Goal: Task Accomplishment & Management: Use online tool/utility

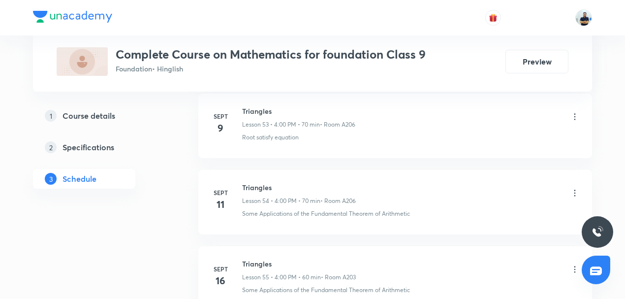
scroll to position [5057, 0]
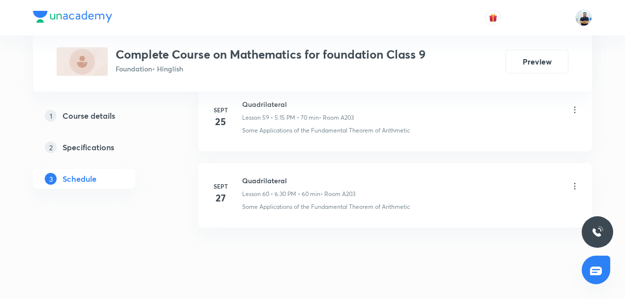
click at [272, 175] on h6 "Quadrilateral" at bounding box center [298, 180] width 113 height 10
copy h6 "Quadrilateral"
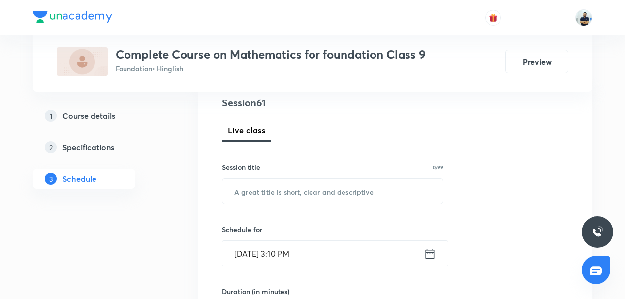
scroll to position [122, 0]
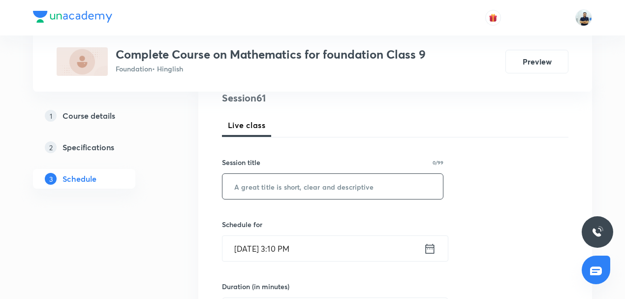
click at [287, 189] on input "text" at bounding box center [332, 186] width 220 height 25
paste input "Quadrilateral"
type input "Quadrilateral"
click at [288, 245] on input "[DATE] 3:10 PM" at bounding box center [322, 248] width 201 height 25
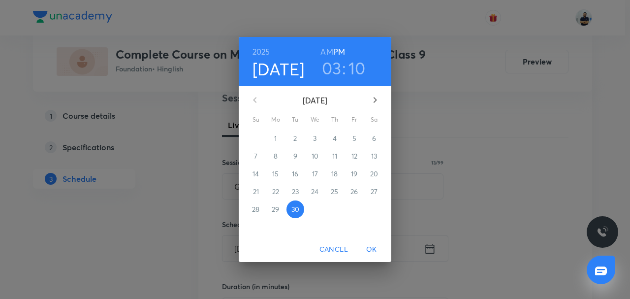
click at [332, 67] on h3 "03" at bounding box center [332, 68] width 20 height 21
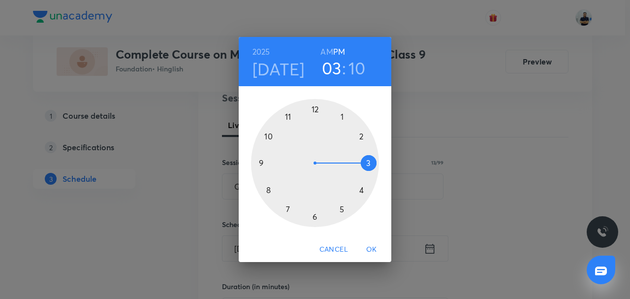
click at [357, 185] on div at bounding box center [315, 163] width 128 height 128
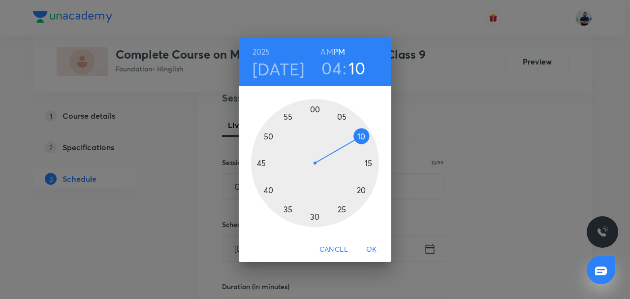
click at [316, 109] on div at bounding box center [315, 163] width 128 height 128
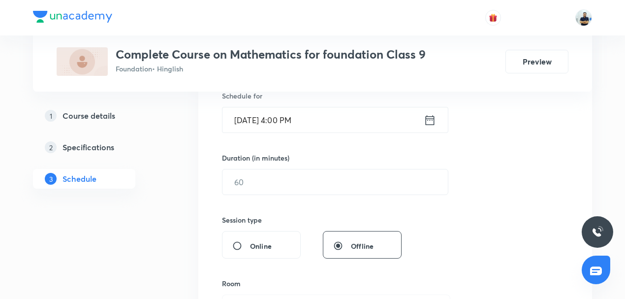
scroll to position [276, 0]
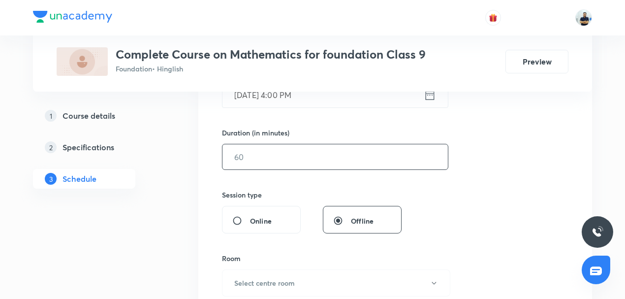
click at [261, 156] on input "text" at bounding box center [334, 156] width 225 height 25
type input "60"
click at [282, 272] on button "Select centre room" at bounding box center [336, 282] width 228 height 27
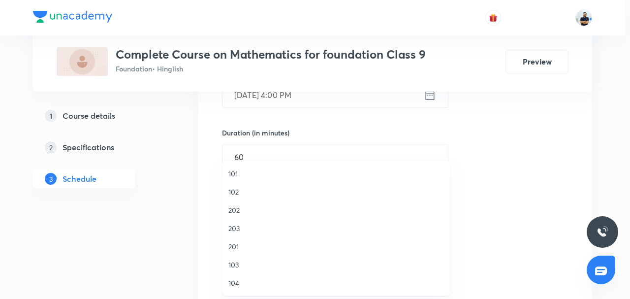
click at [248, 263] on span "103" at bounding box center [336, 264] width 216 height 10
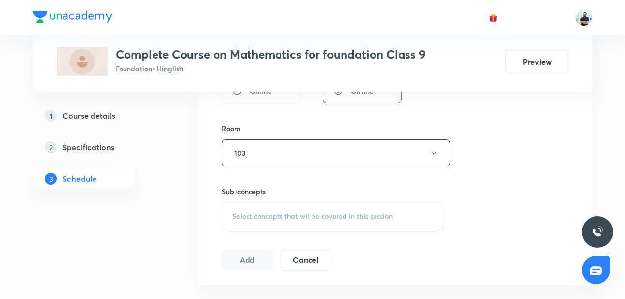
click at [306, 213] on span "Select concepts that wil be covered in this session" at bounding box center [312, 216] width 160 height 8
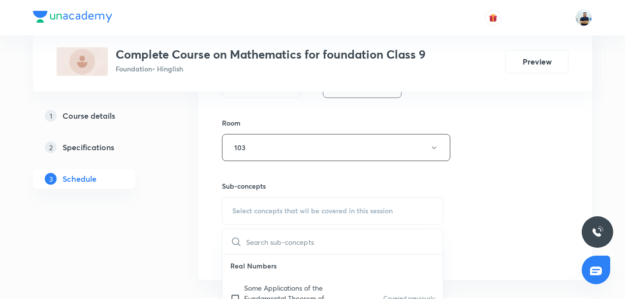
scroll to position [521, 0]
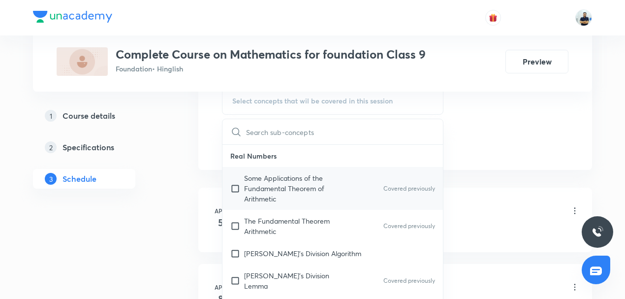
click at [293, 194] on p "Some Applications of the Fundamental Theorem of Arithmetic" at bounding box center [293, 188] width 99 height 31
checkbox input "true"
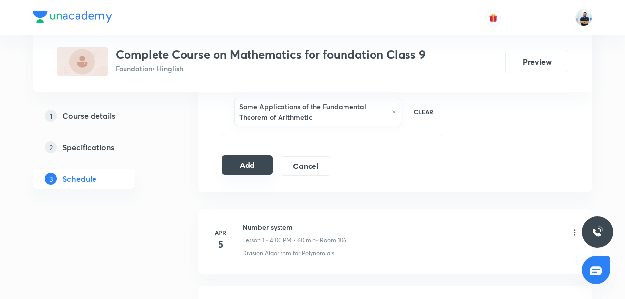
click at [248, 162] on button "Add" at bounding box center [247, 165] width 51 height 20
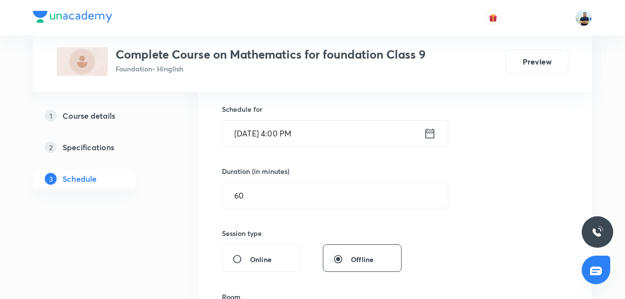
scroll to position [467, 0]
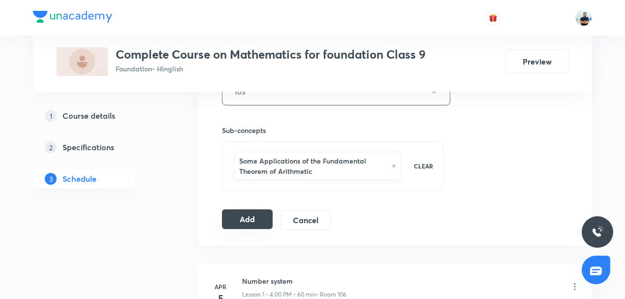
click at [260, 220] on button "Add" at bounding box center [247, 219] width 51 height 20
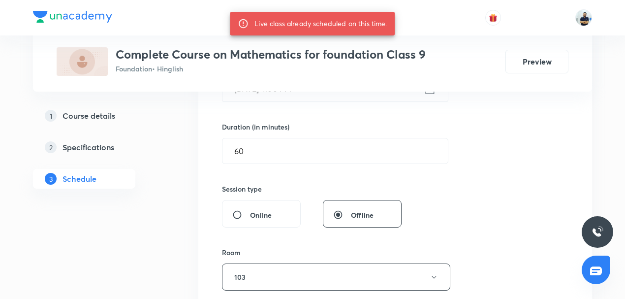
scroll to position [237, 0]
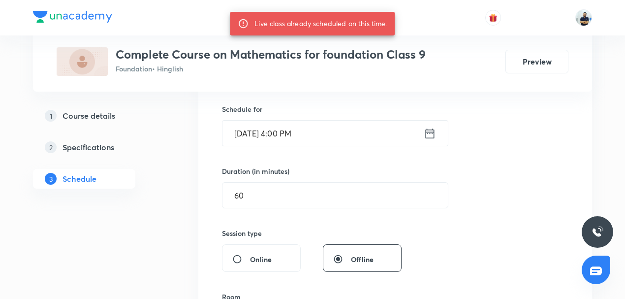
click at [297, 139] on input "Sept 30, 2025, 4:00 PM" at bounding box center [322, 133] width 201 height 25
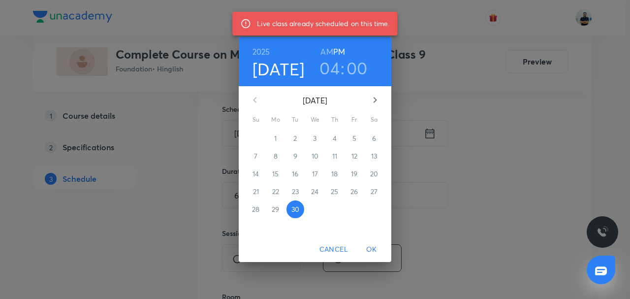
drag, startPoint x: 331, startPoint y: 69, endPoint x: 332, endPoint y: 85, distance: 15.3
click at [331, 69] on h3 "04" at bounding box center [329, 68] width 20 height 21
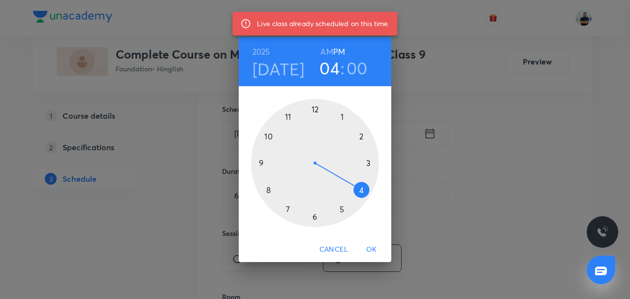
click at [341, 207] on div at bounding box center [315, 163] width 128 height 128
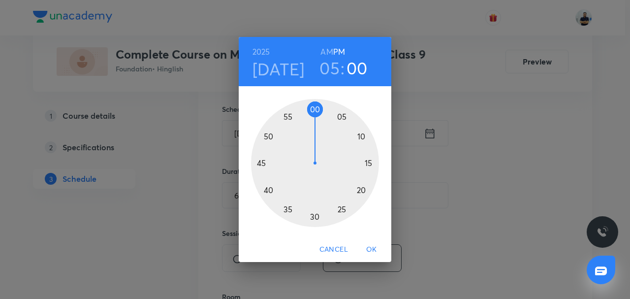
click at [368, 161] on div at bounding box center [315, 163] width 128 height 128
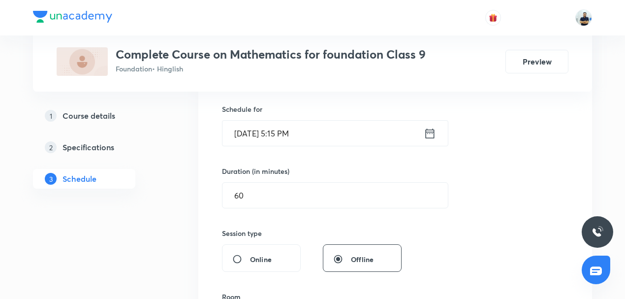
scroll to position [467, 0]
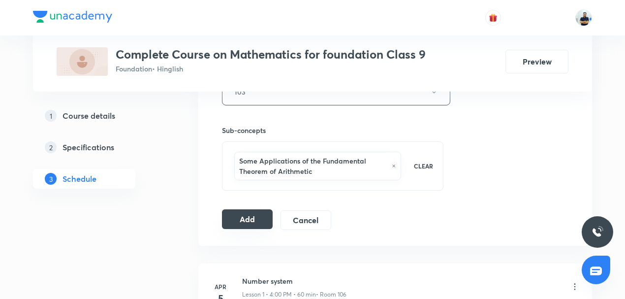
click at [249, 219] on button "Add" at bounding box center [247, 219] width 51 height 20
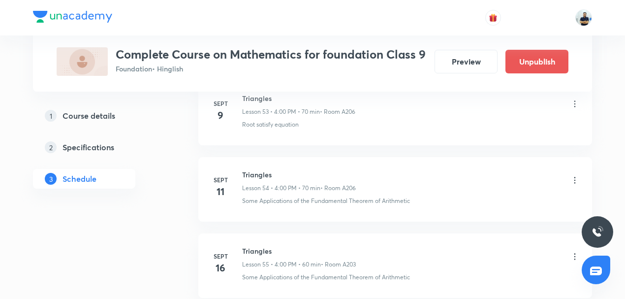
scroll to position [4770, 0]
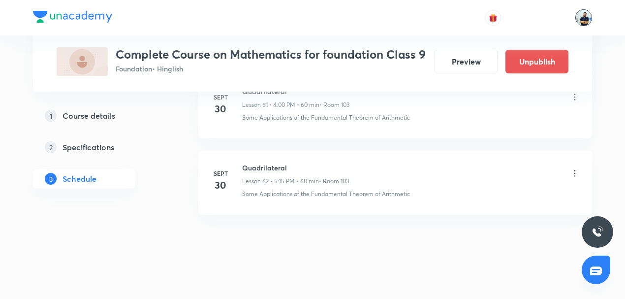
click at [581, 24] on img at bounding box center [583, 17] width 17 height 17
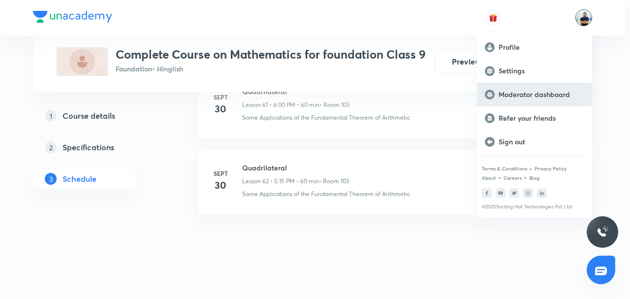
click at [529, 94] on p "Moderator dashboard" at bounding box center [540, 94] width 85 height 9
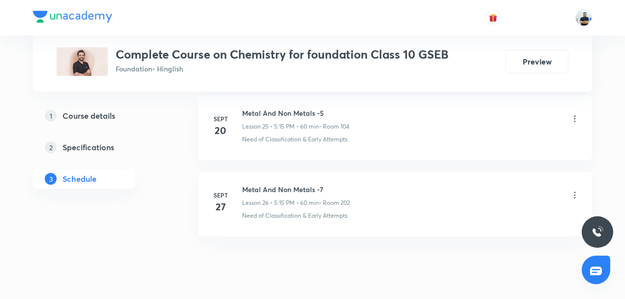
scroll to position [2465, 0]
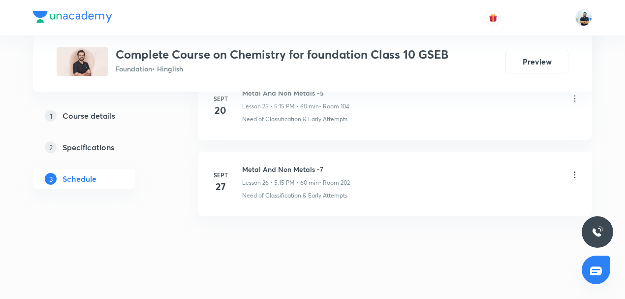
click at [267, 164] on h6 "Metal And Non Metals -7" at bounding box center [296, 169] width 108 height 10
copy h6 "Metal And Non Metals -7"
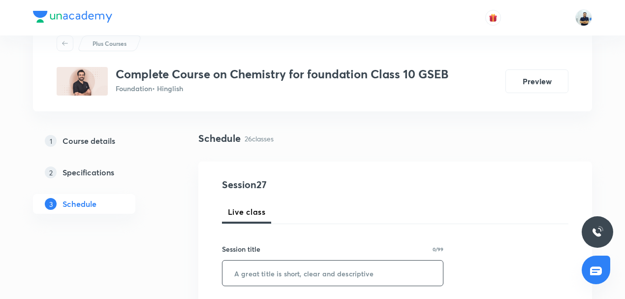
scroll to position [38, 0]
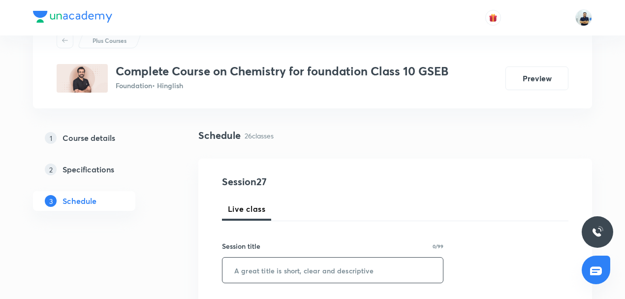
click at [271, 257] on input "text" at bounding box center [332, 269] width 220 height 25
paste input "Metal And Non Metals -7"
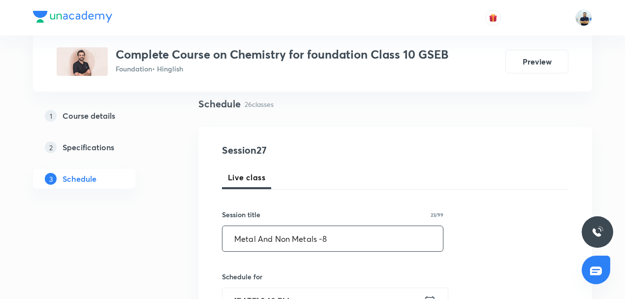
scroll to position [76, 0]
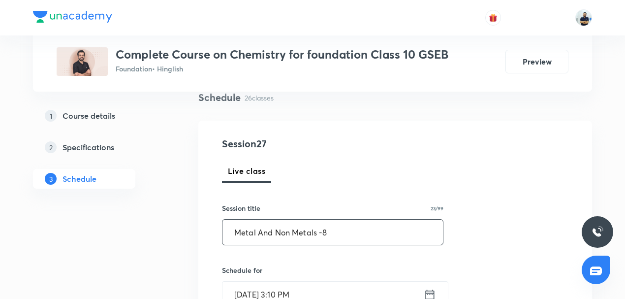
type input "Metal And Non Metals -8"
click at [281, 285] on input "[DATE] 3:10 PM" at bounding box center [322, 293] width 201 height 25
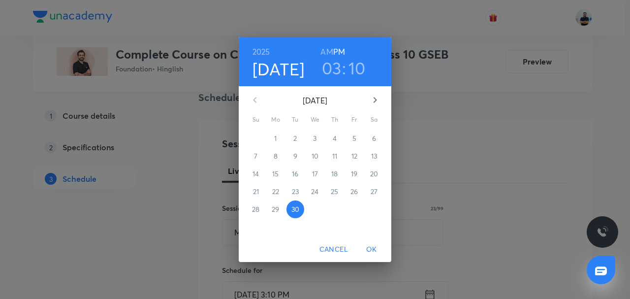
click at [376, 101] on icon "button" at bounding box center [375, 100] width 12 height 12
click at [318, 138] on span "1" at bounding box center [315, 138] width 18 height 10
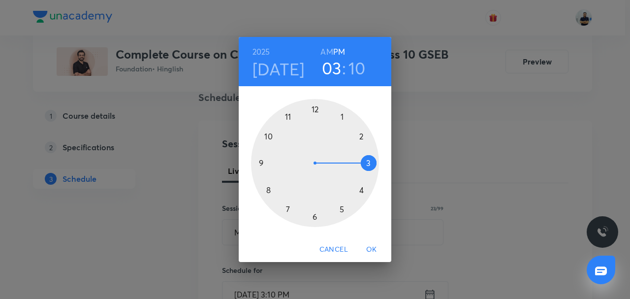
click at [350, 187] on div at bounding box center [315, 163] width 128 height 128
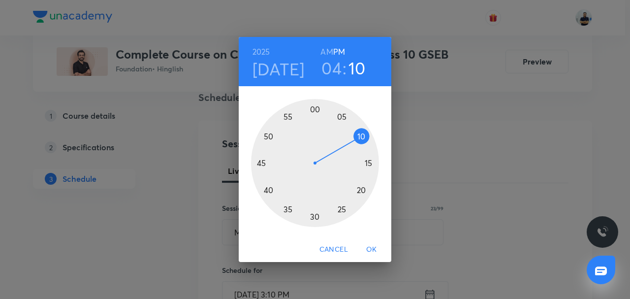
click at [315, 110] on div at bounding box center [315, 163] width 128 height 128
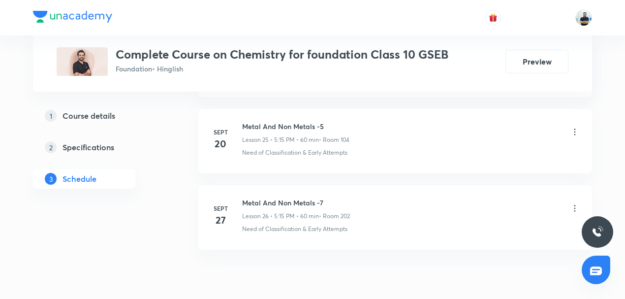
scroll to position [2465, 0]
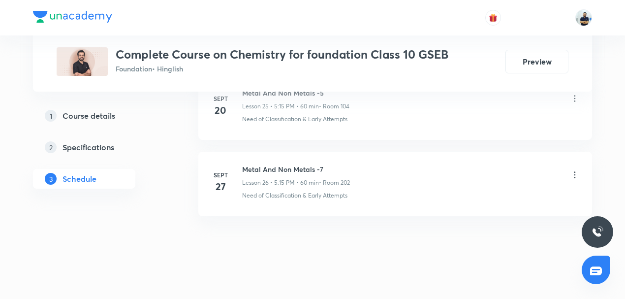
click at [270, 164] on h6 "Metal And Non Metals -7" at bounding box center [296, 169] width 108 height 10
copy h6 "Metal And Non Metals -7"
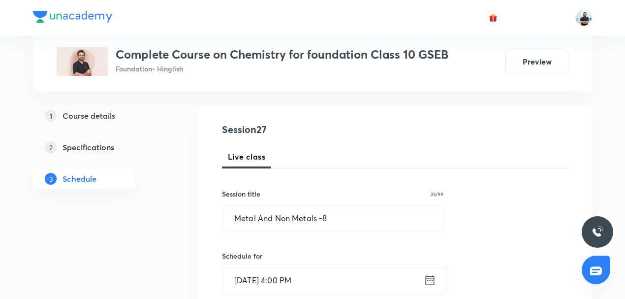
scroll to position [92, 0]
click at [286, 276] on input "Oct 1, 2025, 4:00 PM" at bounding box center [322, 278] width 201 height 25
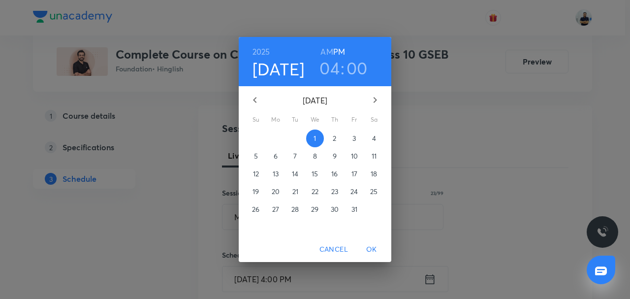
click at [257, 100] on icon "button" at bounding box center [255, 100] width 12 height 12
click at [296, 211] on p "30" at bounding box center [295, 209] width 8 height 10
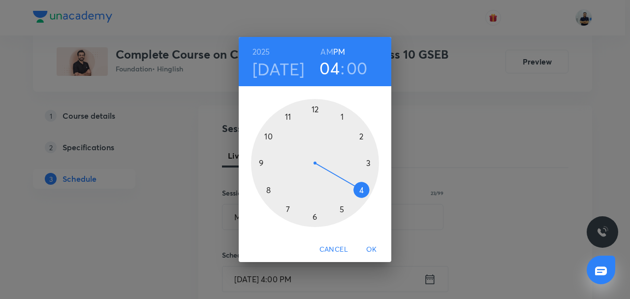
click at [359, 195] on div at bounding box center [315, 163] width 128 height 128
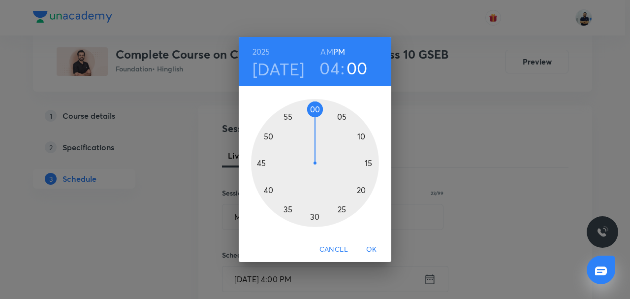
drag, startPoint x: 315, startPoint y: 107, endPoint x: 315, endPoint y: 116, distance: 8.4
click at [315, 108] on div at bounding box center [315, 163] width 128 height 128
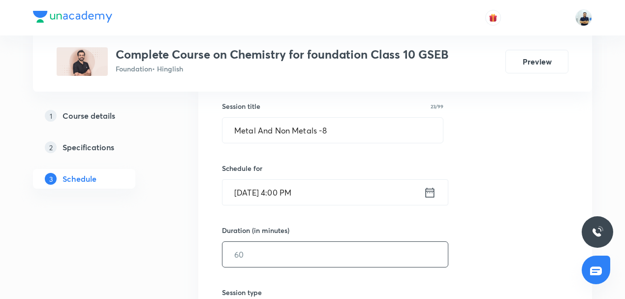
scroll to position [184, 0]
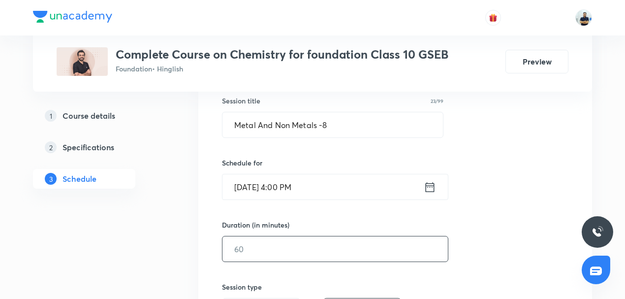
click at [261, 251] on input "text" at bounding box center [334, 248] width 225 height 25
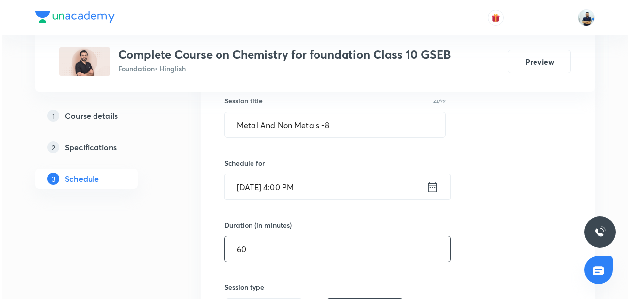
scroll to position [413, 0]
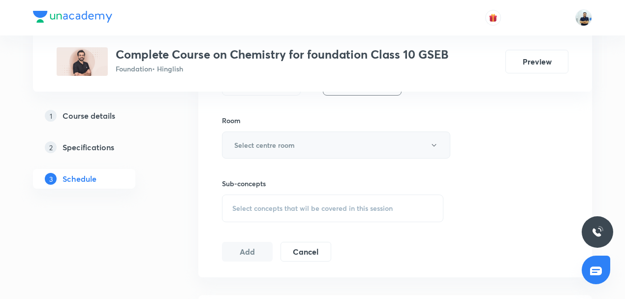
type input "60"
click at [272, 155] on button "Select centre room" at bounding box center [336, 144] width 228 height 27
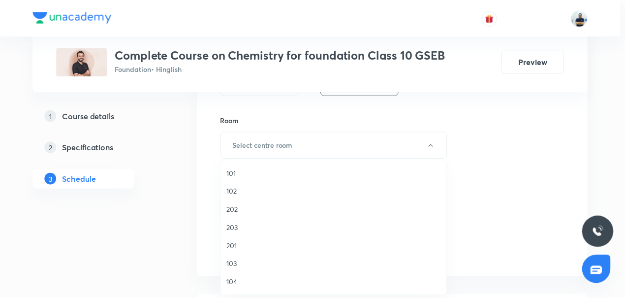
scroll to position [182, 0]
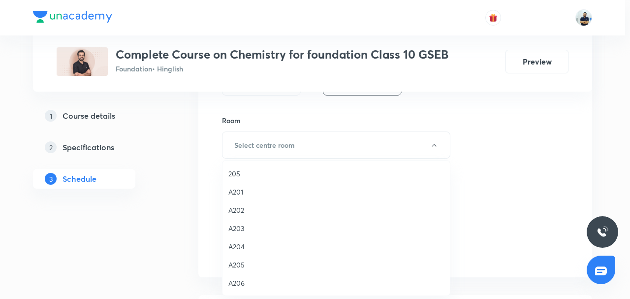
click at [254, 190] on span "A201" at bounding box center [336, 192] width 216 height 10
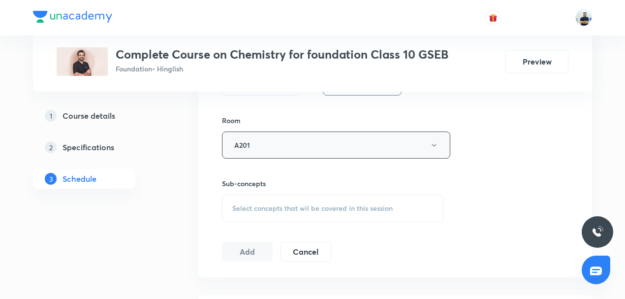
click at [268, 148] on button "A201" at bounding box center [336, 144] width 228 height 27
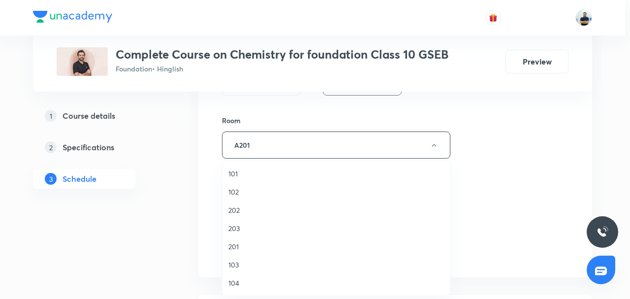
click at [252, 210] on span "202" at bounding box center [336, 210] width 216 height 10
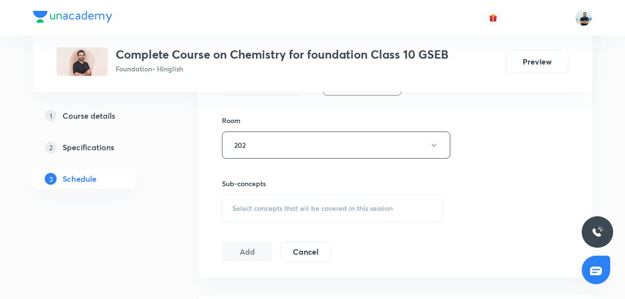
click at [327, 204] on span "Select concepts that wil be covered in this session" at bounding box center [312, 208] width 160 height 8
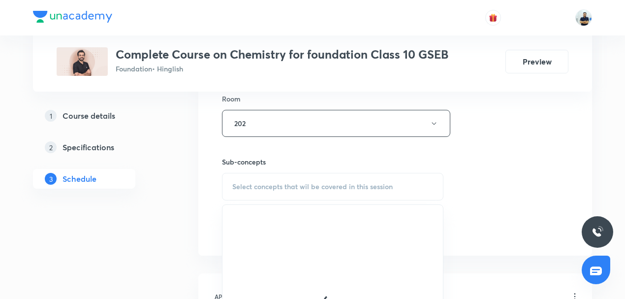
scroll to position [459, 0]
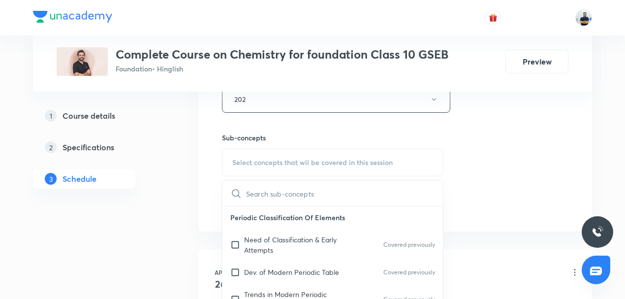
drag, startPoint x: 296, startPoint y: 249, endPoint x: 314, endPoint y: 235, distance: 22.5
click at [296, 247] on p "Need of Classification & Early Attempts" at bounding box center [293, 244] width 99 height 21
checkbox input "true"
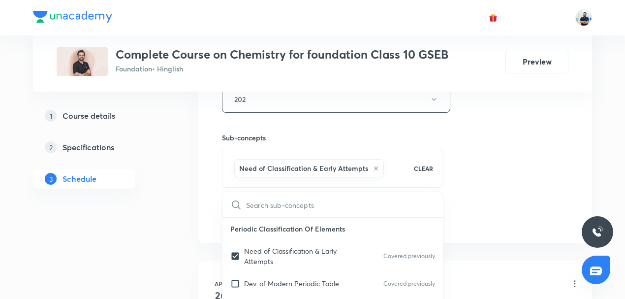
drag, startPoint x: 486, startPoint y: 228, endPoint x: 350, endPoint y: 232, distance: 135.4
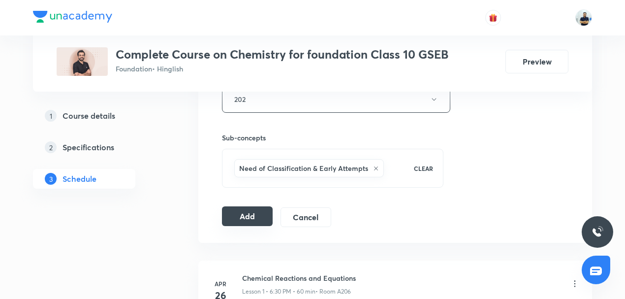
click at [253, 216] on button "Add" at bounding box center [247, 216] width 51 height 20
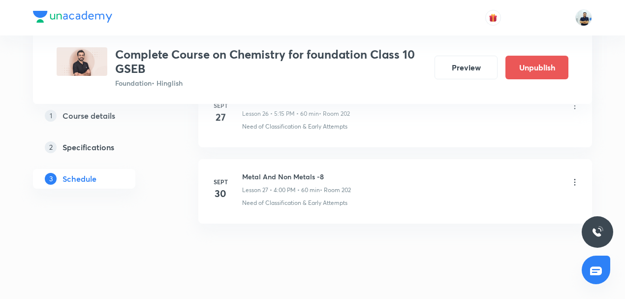
scroll to position [2102, 0]
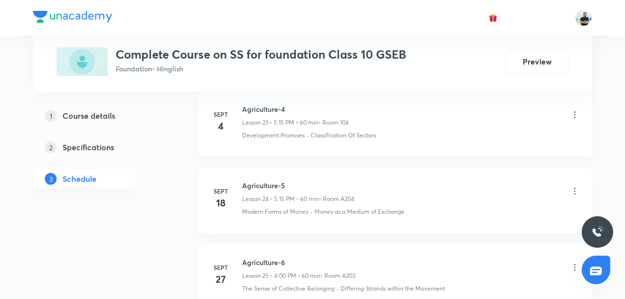
scroll to position [2389, 0]
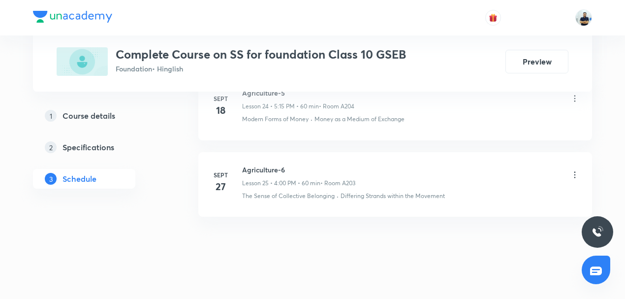
click at [263, 164] on h6 "Agriculture-6" at bounding box center [298, 169] width 113 height 10
copy h6 "Agriculture-6"
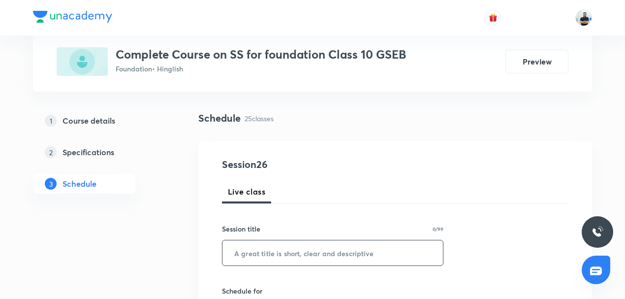
scroll to position [61, 0]
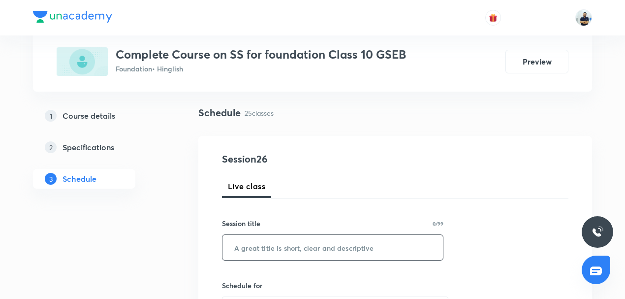
click at [281, 247] on input "text" at bounding box center [332, 247] width 220 height 25
paste input "Agriculture-6"
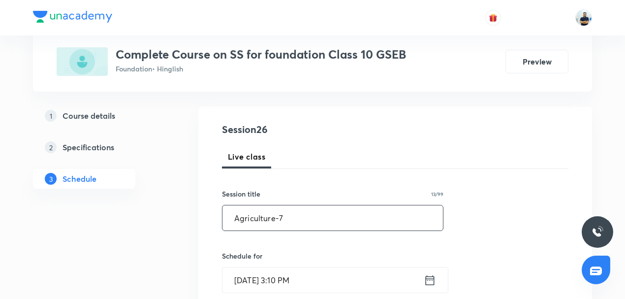
scroll to position [92, 0]
type input "Agriculture-7"
click at [283, 278] on input "[DATE] 3:10 PM" at bounding box center [322, 278] width 201 height 25
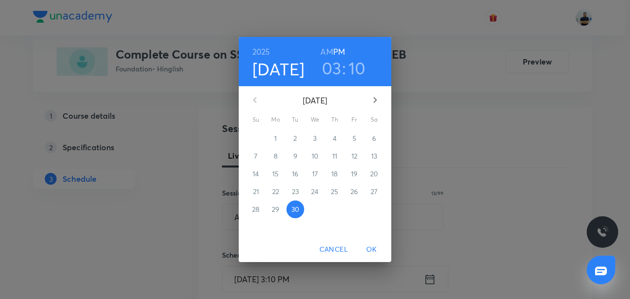
drag, startPoint x: 326, startPoint y: 71, endPoint x: 326, endPoint y: 92, distance: 20.2
click at [326, 71] on h3 "03" at bounding box center [332, 68] width 20 height 21
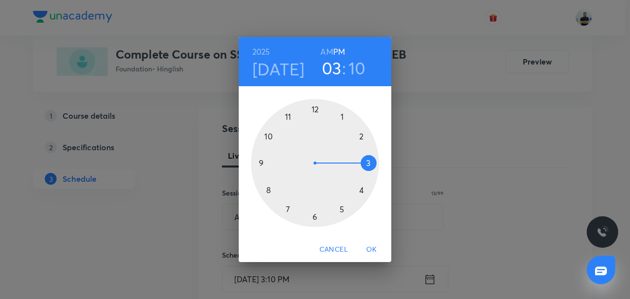
drag, startPoint x: 338, startPoint y: 206, endPoint x: 348, endPoint y: 196, distance: 14.3
click at [339, 206] on div at bounding box center [315, 163] width 128 height 128
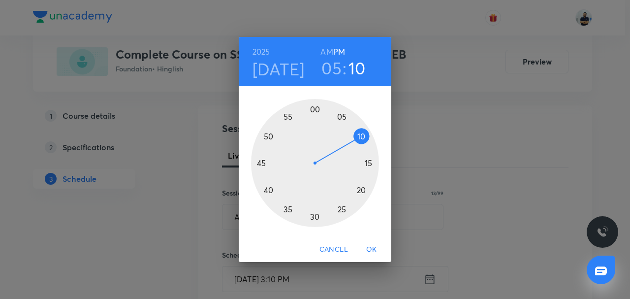
click at [369, 165] on div at bounding box center [315, 163] width 128 height 128
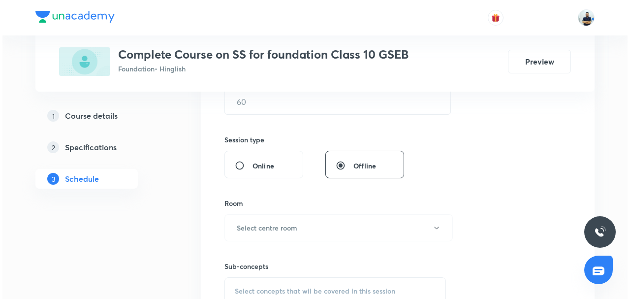
scroll to position [329, 0]
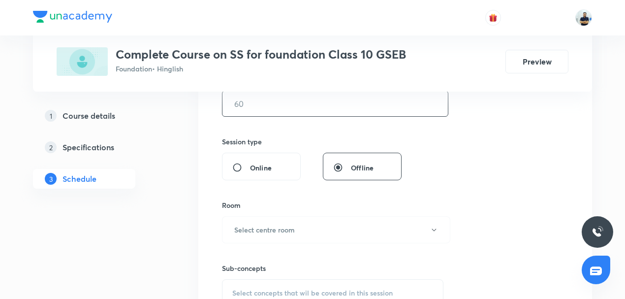
click at [272, 109] on input "text" at bounding box center [334, 103] width 225 height 25
type input "60"
click at [294, 224] on h6 "Select centre room" at bounding box center [264, 229] width 61 height 10
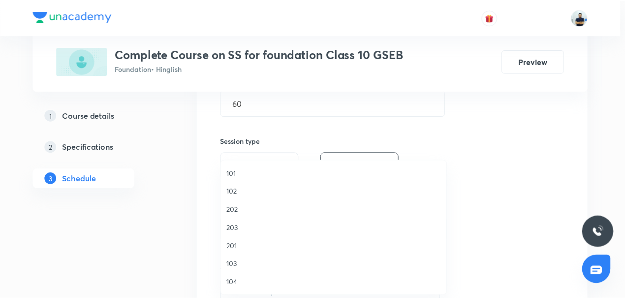
scroll to position [182, 0]
click at [247, 169] on span "205" at bounding box center [336, 173] width 216 height 10
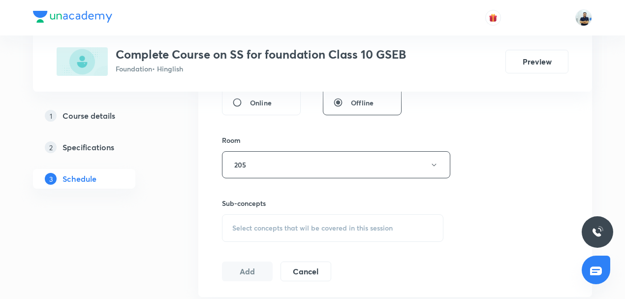
scroll to position [444, 0]
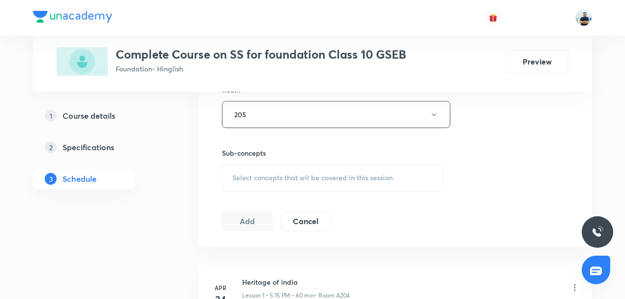
click at [306, 174] on span "Select concepts that wil be covered in this session" at bounding box center [312, 178] width 160 height 8
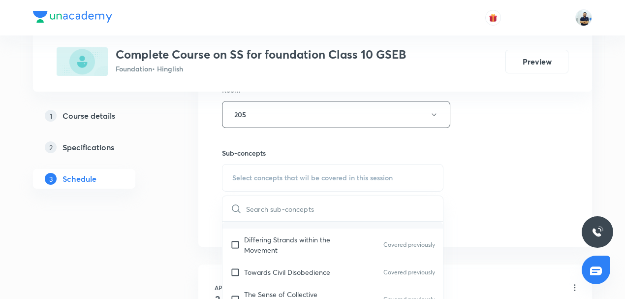
scroll to position [69, 0]
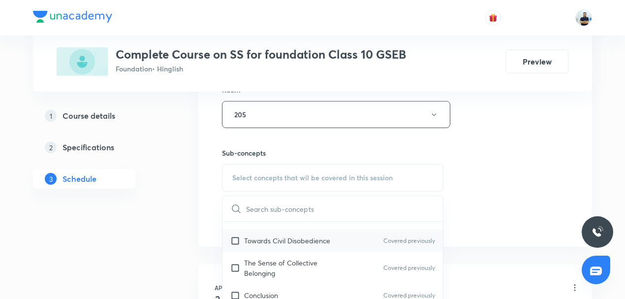
click at [270, 243] on p "Towards Civil Disobedience" at bounding box center [287, 240] width 86 height 10
checkbox input "true"
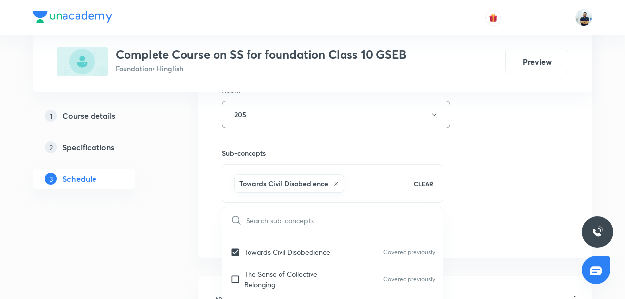
drag, startPoint x: 465, startPoint y: 236, endPoint x: 369, endPoint y: 235, distance: 95.5
click at [465, 236] on div "Session 26 Live class Session title 13/99 Agriculture-7 ​ Schedule for Sept 30,…" at bounding box center [395, 5] width 346 height 473
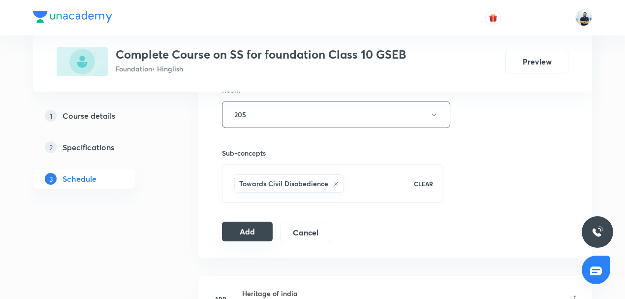
click at [251, 232] on button "Add" at bounding box center [247, 231] width 51 height 20
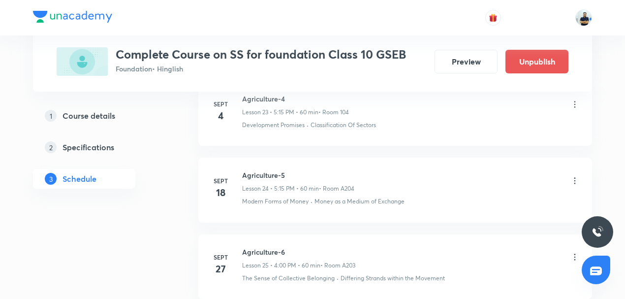
scroll to position [2014, 0]
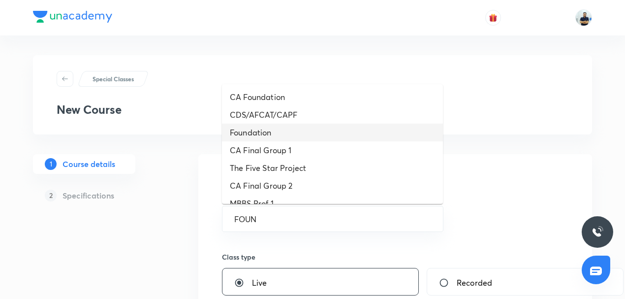
click at [280, 133] on li "Foundation" at bounding box center [332, 133] width 221 height 18
type input "Foundation"
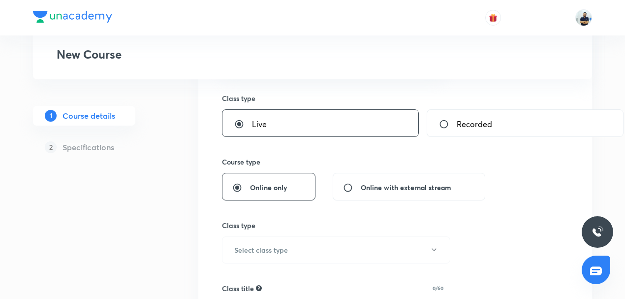
scroll to position [160, 0]
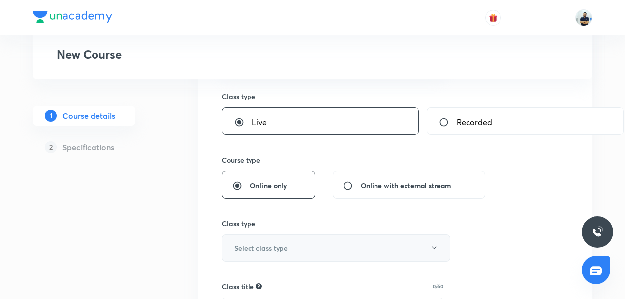
click at [278, 246] on h6 "Select class type" at bounding box center [261, 248] width 54 height 10
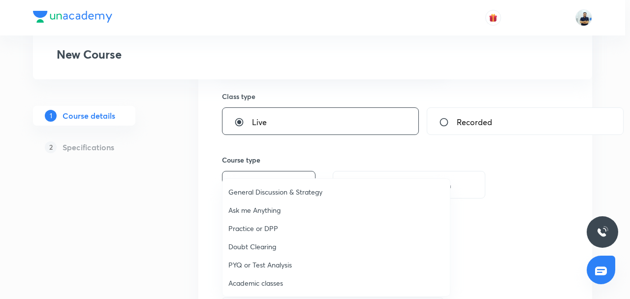
click at [265, 283] on span "Academic classes" at bounding box center [336, 283] width 216 height 10
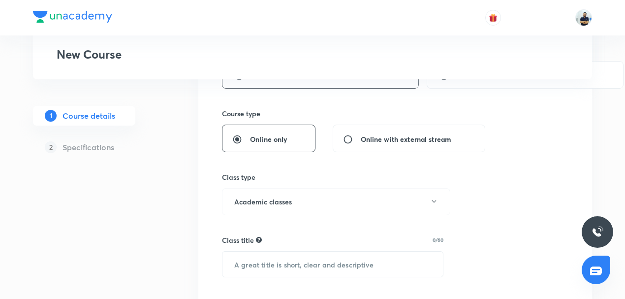
scroll to position [214, 0]
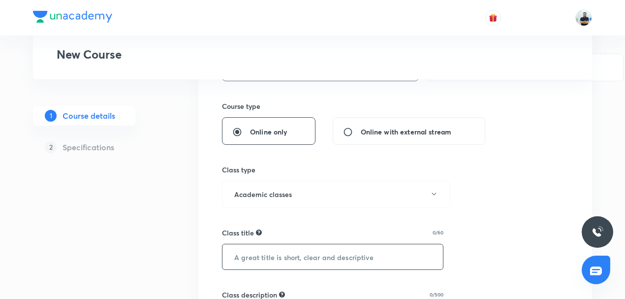
click at [266, 255] on input "text" at bounding box center [332, 256] width 220 height 25
click at [265, 253] on input "text" at bounding box center [332, 256] width 220 height 25
paste input "English Grammar"
type input "English Grammar"
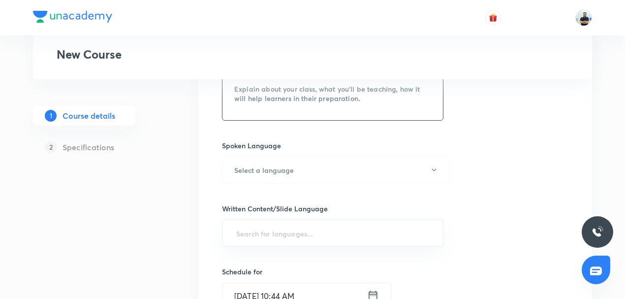
click at [285, 95] on textarea at bounding box center [332, 98] width 220 height 44
paste textarea "In this course, MK SIR will provide in-depth knowledge of ENGLISH. The course w…"
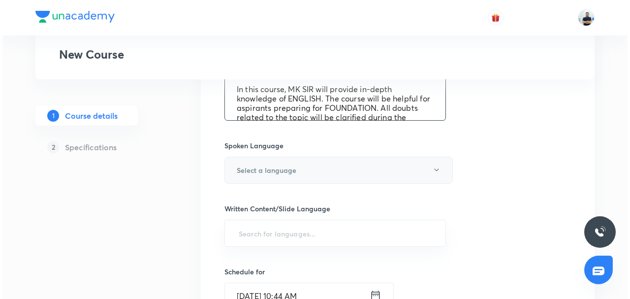
scroll to position [30, 0]
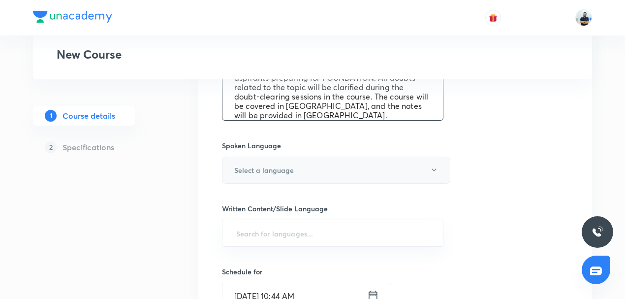
type textarea "In this course, MK SIR will provide in-depth knowledge of ENGLISH. The course w…"
click at [281, 169] on h6 "Select a language" at bounding box center [264, 170] width 60 height 10
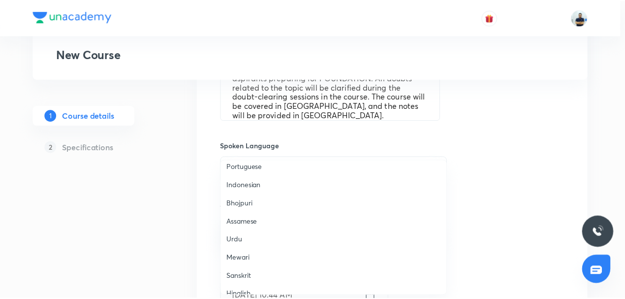
scroll to position [291, 0]
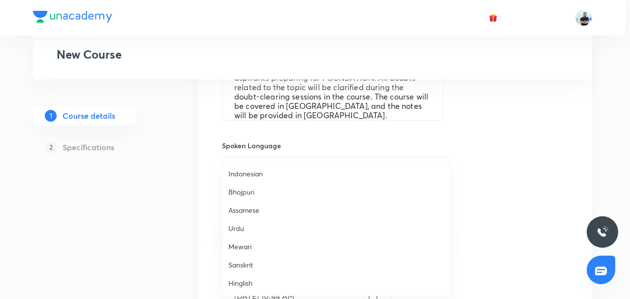
click at [250, 284] on span "Hinglish" at bounding box center [336, 283] width 216 height 10
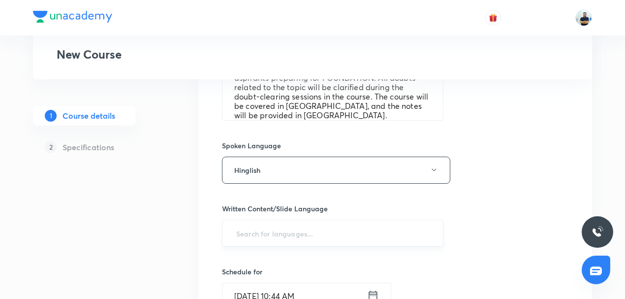
click at [277, 231] on input "text" at bounding box center [332, 233] width 197 height 18
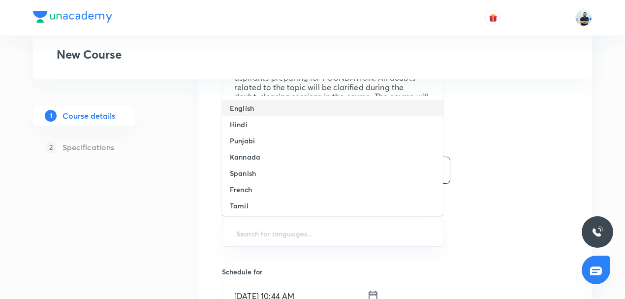
click at [264, 107] on li "English" at bounding box center [332, 108] width 221 height 16
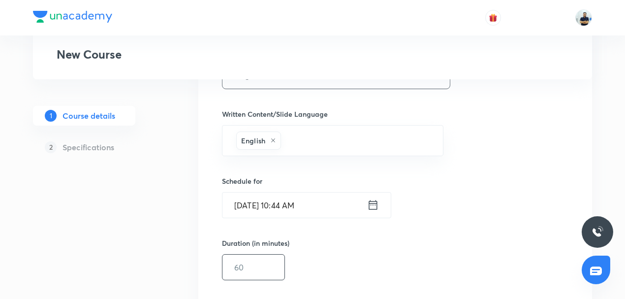
scroll to position [551, 0]
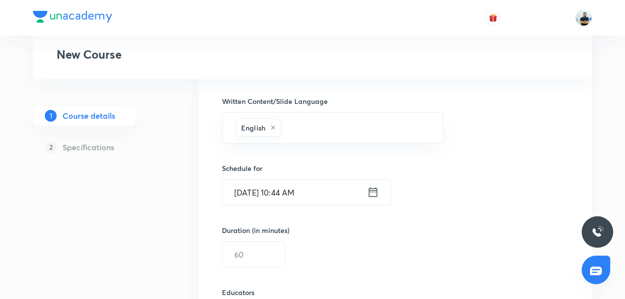
click at [280, 180] on input "Sept 30, 2025, 10:44 AM" at bounding box center [294, 192] width 145 height 25
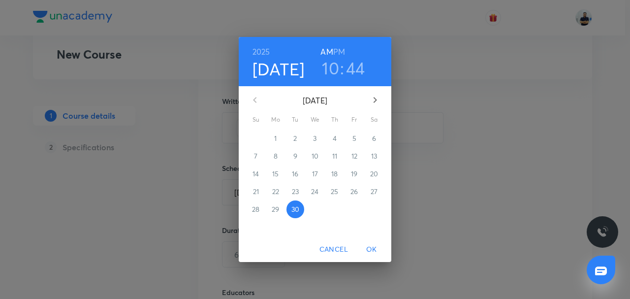
click at [338, 53] on h6 "PM" at bounding box center [339, 52] width 12 height 14
click at [333, 68] on h3 "10" at bounding box center [330, 68] width 17 height 21
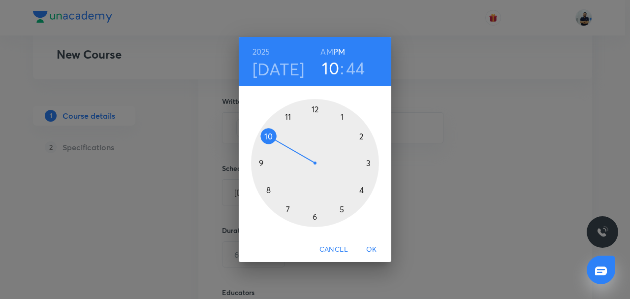
click at [364, 189] on div at bounding box center [315, 163] width 128 height 128
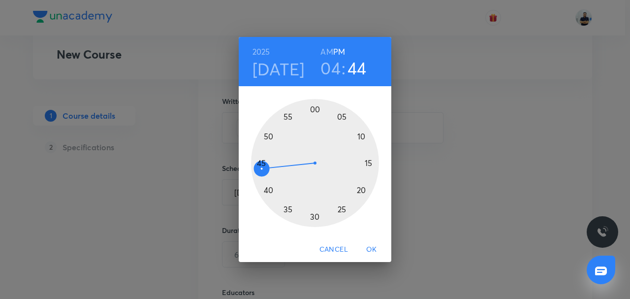
click at [315, 111] on div at bounding box center [315, 163] width 128 height 128
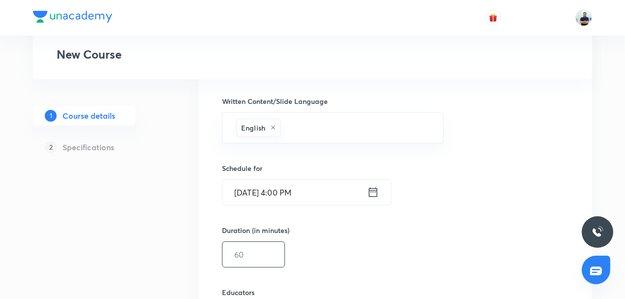
click at [260, 250] on input "text" at bounding box center [253, 254] width 62 height 25
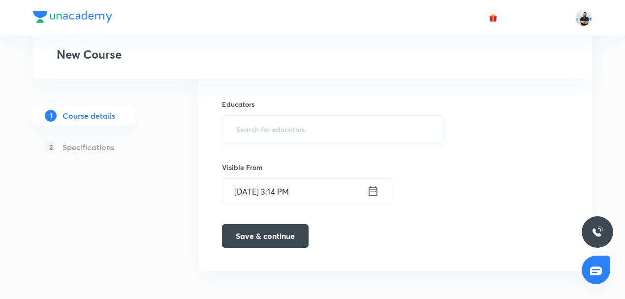
type input "60"
click at [292, 127] on input "text" at bounding box center [332, 129] width 197 height 18
paste input "@unacademy-user-bclfd2l4xhd0"
type input "@unacademy-user-bclfd2l4xhd0"
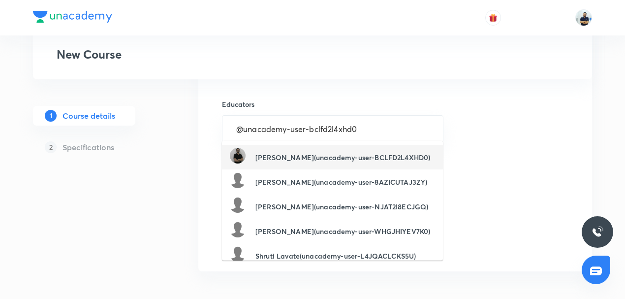
click at [293, 155] on h6 "Mustakim Kotwal(unacademy-user-BCLFD2L4XHD0)" at bounding box center [342, 157] width 175 height 10
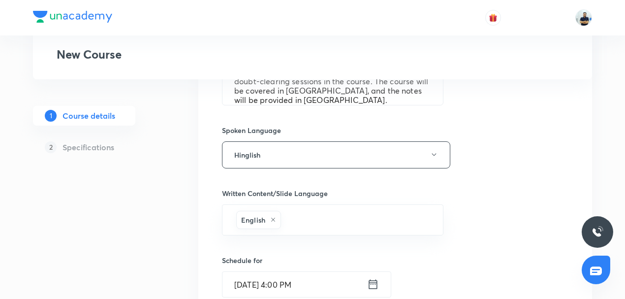
scroll to position [689, 0]
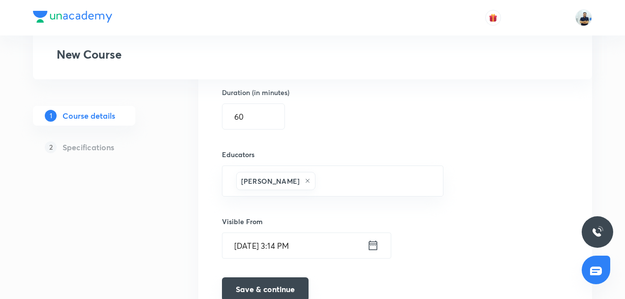
click at [264, 281] on button "Save & continue" at bounding box center [265, 289] width 87 height 24
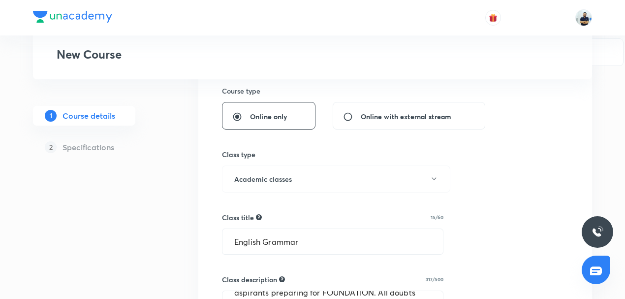
scroll to position [242, 0]
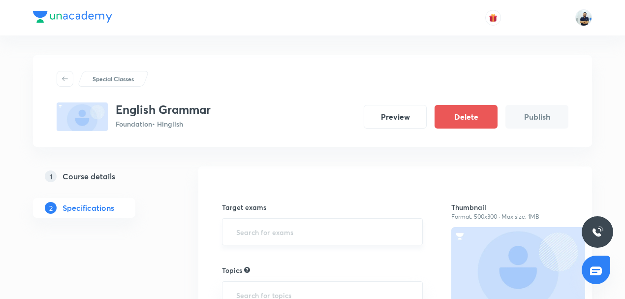
click at [290, 224] on input "text" at bounding box center [322, 231] width 176 height 18
click at [281, 234] on input "text" at bounding box center [322, 231] width 176 height 18
type input "e"
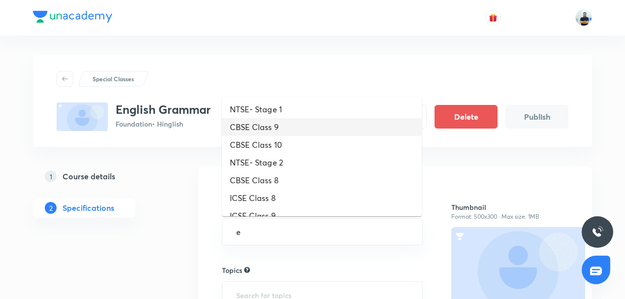
click at [271, 131] on li "CBSE Class 9" at bounding box center [322, 127] width 200 height 18
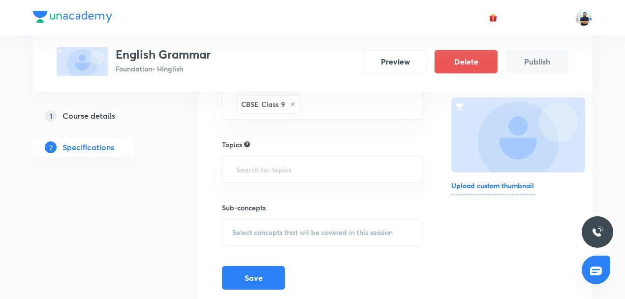
scroll to position [130, 0]
click at [293, 105] on icon at bounding box center [293, 104] width 6 height 6
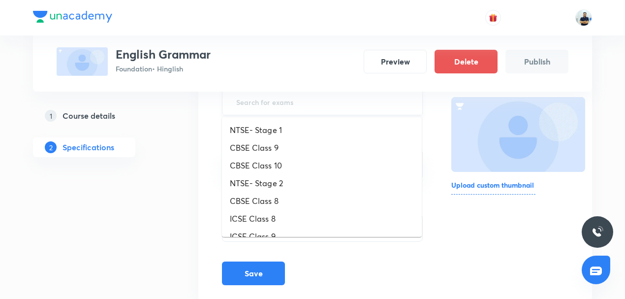
click at [293, 105] on input "text" at bounding box center [322, 102] width 176 height 18
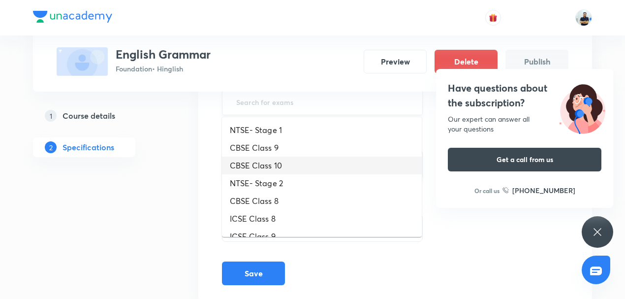
click at [276, 167] on li "CBSE Class 10" at bounding box center [322, 165] width 200 height 18
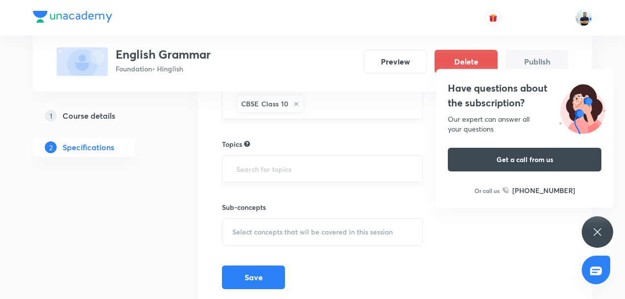
click at [276, 173] on input "text" at bounding box center [322, 168] width 176 height 18
click at [276, 172] on input "text" at bounding box center [322, 168] width 176 height 18
type input "p"
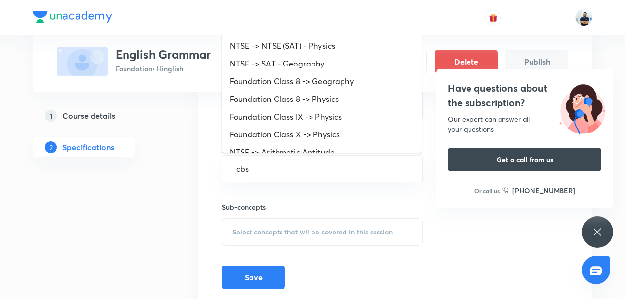
type input "cbse"
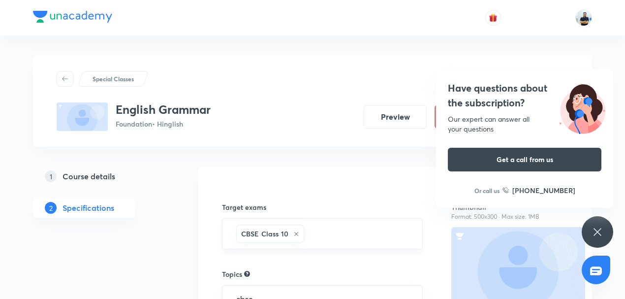
scroll to position [166, 0]
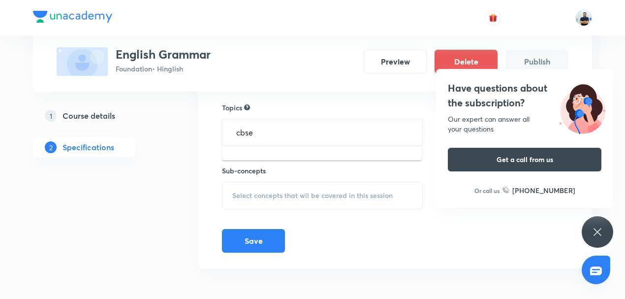
click at [270, 133] on input "cbse" at bounding box center [322, 132] width 176 height 18
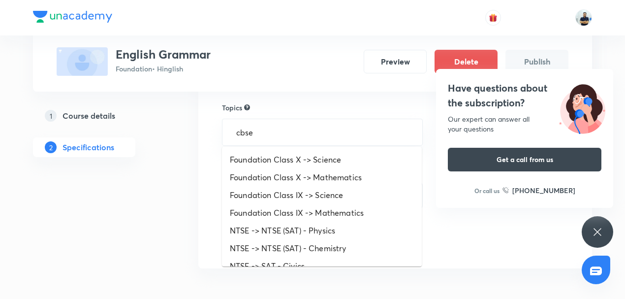
drag, startPoint x: 270, startPoint y: 133, endPoint x: 132, endPoint y: 144, distance: 138.2
click at [132, 144] on div "Special Classes English Grammar Foundation • Hinglish Preview Delete Publish 1 …" at bounding box center [312, 85] width 559 height 393
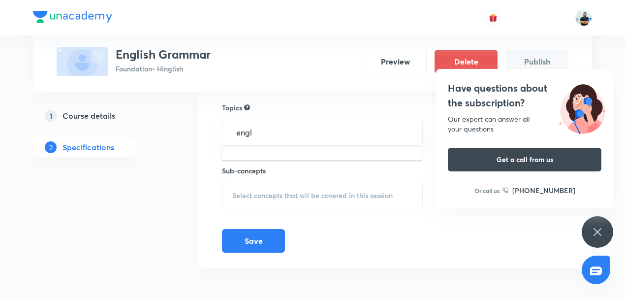
type input "eng"
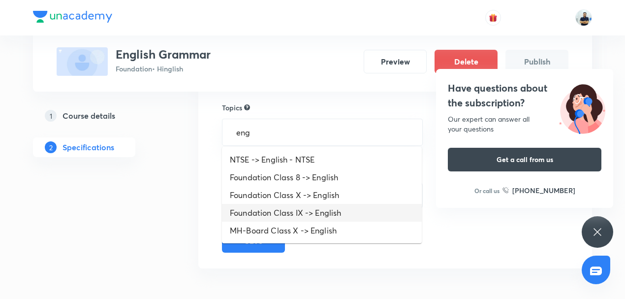
click at [332, 211] on li "Foundation Class IX -> English" at bounding box center [322, 213] width 200 height 18
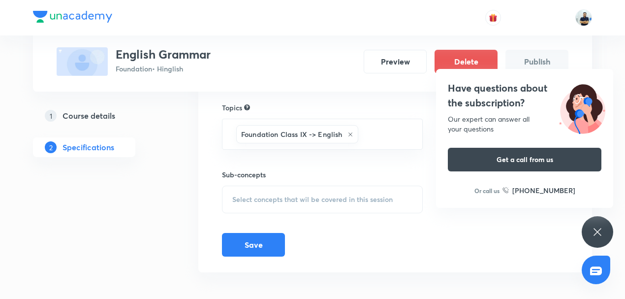
click at [333, 200] on span "Select concepts that wil be covered in this session" at bounding box center [312, 199] width 160 height 8
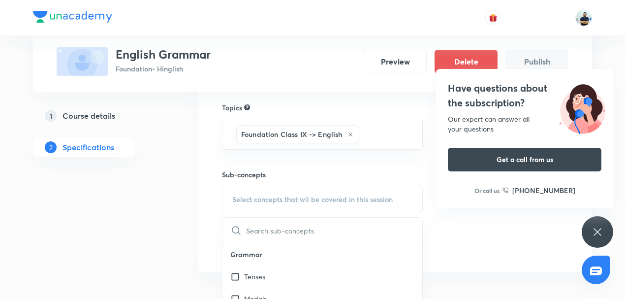
scroll to position [229, 0]
click at [279, 252] on div "Editing" at bounding box center [322, 246] width 200 height 22
checkbox input "true"
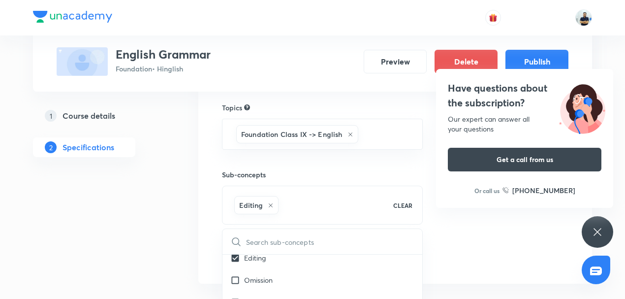
click at [503, 253] on div "Thumbnail Format: 500x300 · Max size: 1MB Upload custom thumbnail" at bounding box center [509, 142] width 117 height 252
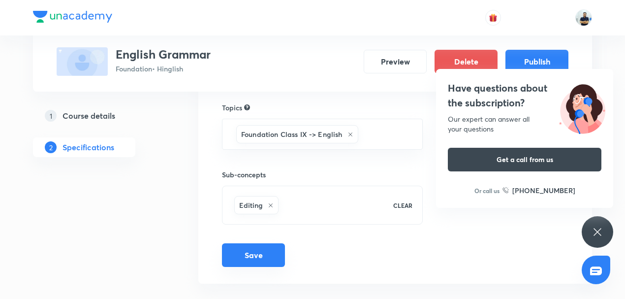
click at [270, 260] on button "Save" at bounding box center [253, 255] width 63 height 24
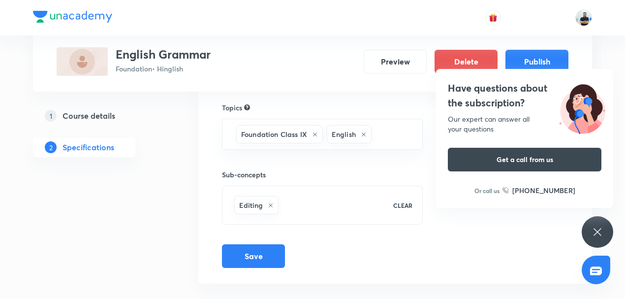
drag, startPoint x: 590, startPoint y: 235, endPoint x: 587, endPoint y: 225, distance: 10.4
click at [590, 235] on div "Have questions about the subscription? Our expert can answer all your questions…" at bounding box center [597, 231] width 31 height 31
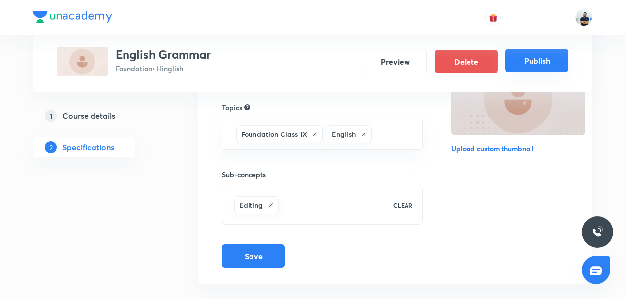
click at [536, 65] on button "Publish" at bounding box center [536, 61] width 63 height 24
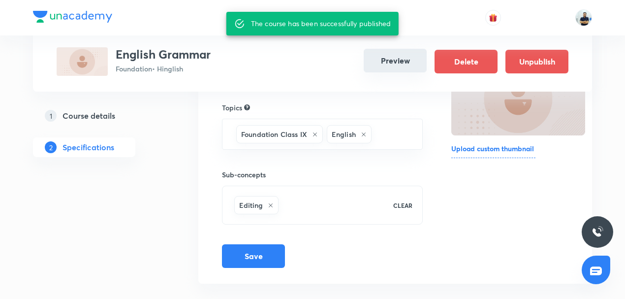
click at [389, 67] on button "Preview" at bounding box center [395, 61] width 63 height 24
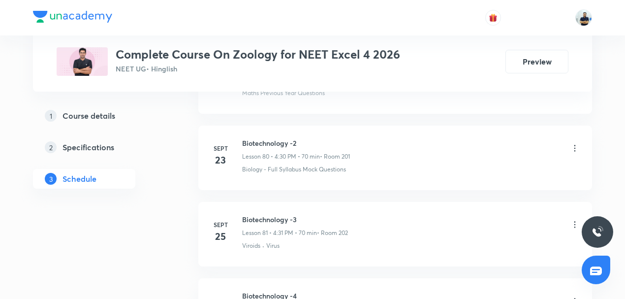
scroll to position [6796, 0]
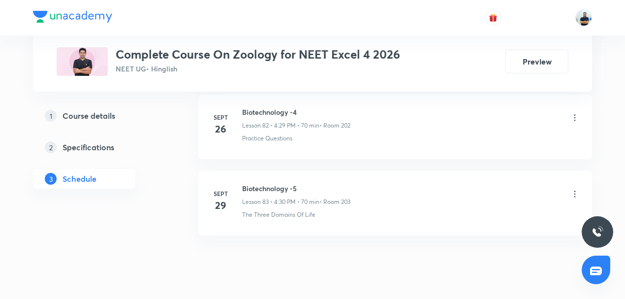
click at [272, 183] on h6 "Biotechnology -5" at bounding box center [296, 188] width 108 height 10
copy h6 "Biotechnology -5"
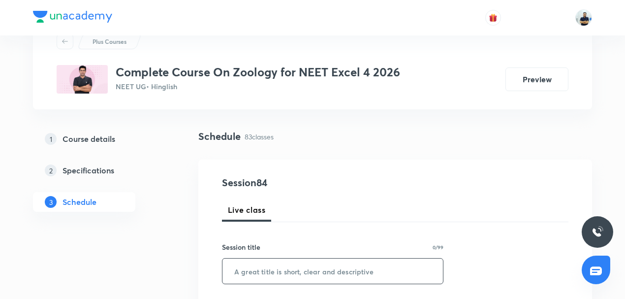
scroll to position [38, 0]
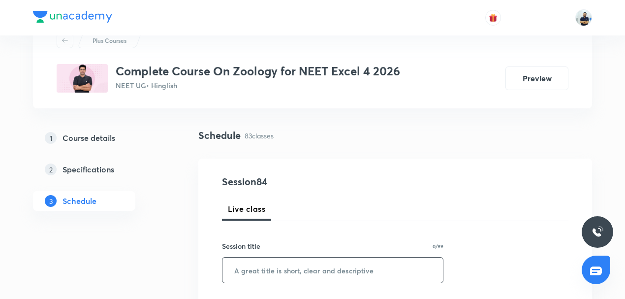
click at [281, 259] on input "text" at bounding box center [332, 269] width 220 height 25
paste input "Biotechnology -5"
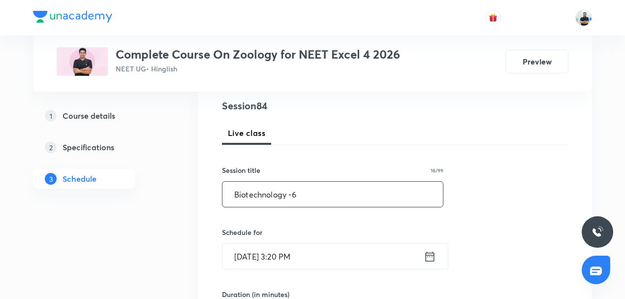
scroll to position [153, 0]
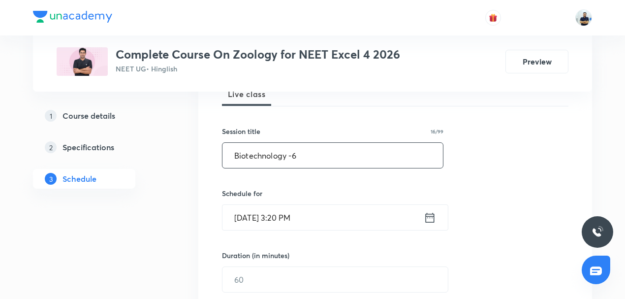
type input "Biotechnology -6"
click at [284, 221] on input "[DATE] 3:20 PM" at bounding box center [322, 217] width 201 height 25
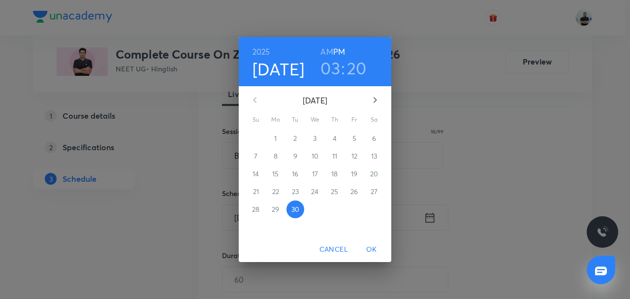
click at [331, 71] on h3 "03" at bounding box center [330, 68] width 20 height 21
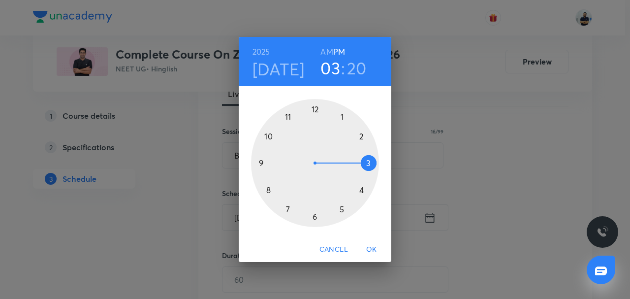
click at [354, 191] on div at bounding box center [315, 163] width 128 height 128
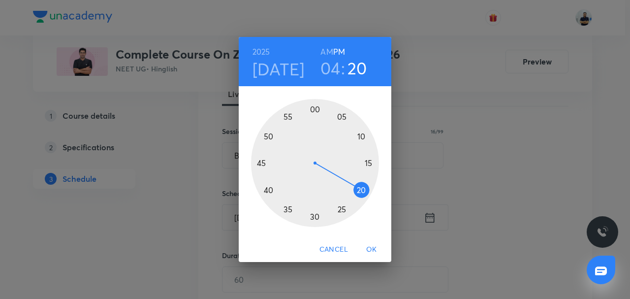
click at [316, 216] on div at bounding box center [315, 163] width 128 height 128
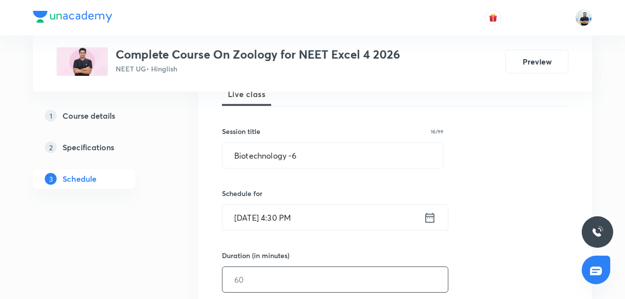
click at [257, 277] on input "text" at bounding box center [334, 279] width 225 height 25
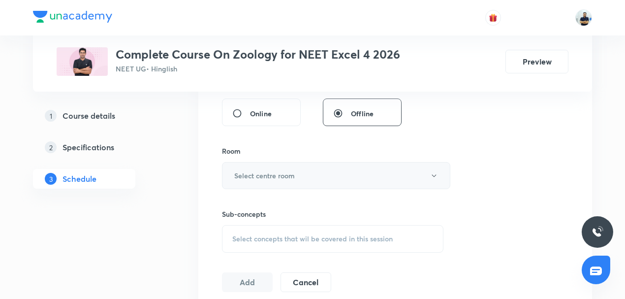
type input "50"
click at [274, 180] on button "Select centre room" at bounding box center [336, 175] width 228 height 27
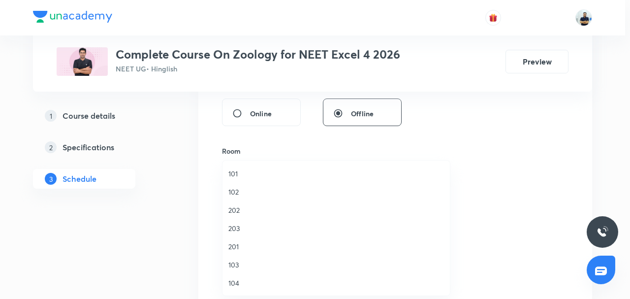
click at [248, 214] on span "202" at bounding box center [336, 210] width 216 height 10
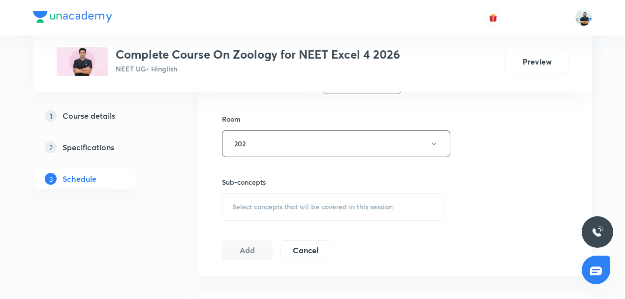
scroll to position [498, 0]
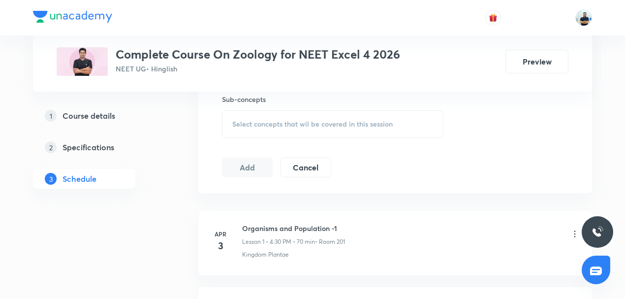
click at [326, 125] on span "Select concepts that wil be covered in this session" at bounding box center [312, 124] width 160 height 8
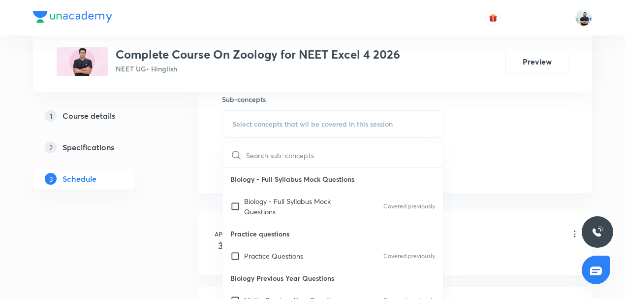
click at [289, 200] on p "Biology - Full Syllabus Mock Questions" at bounding box center [293, 206] width 99 height 21
checkbox input "true"
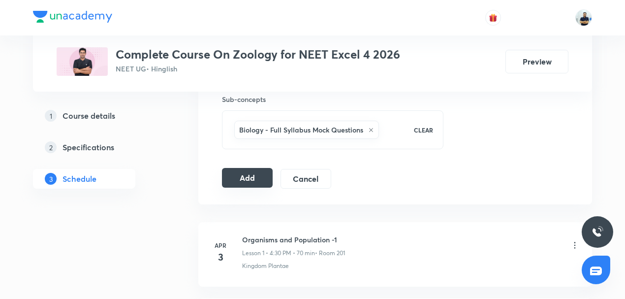
click at [257, 174] on button "Add" at bounding box center [247, 178] width 51 height 20
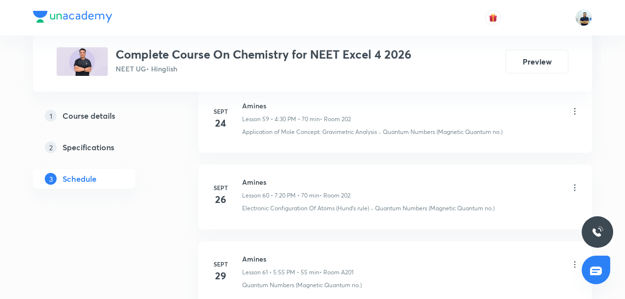
scroll to position [5125, 0]
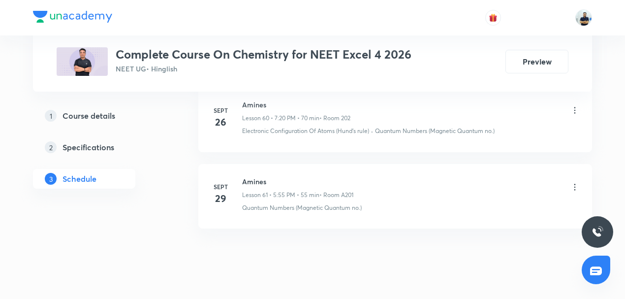
click at [258, 176] on h6 "Amines" at bounding box center [297, 181] width 111 height 10
copy h6 "Amines"
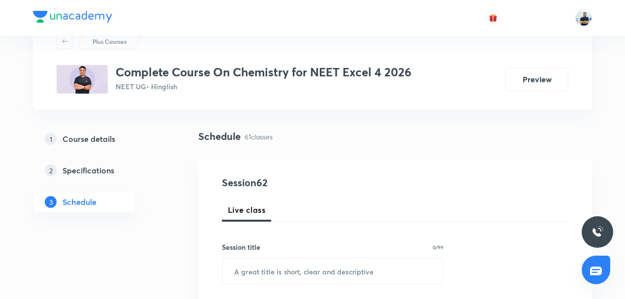
scroll to position [38, 0]
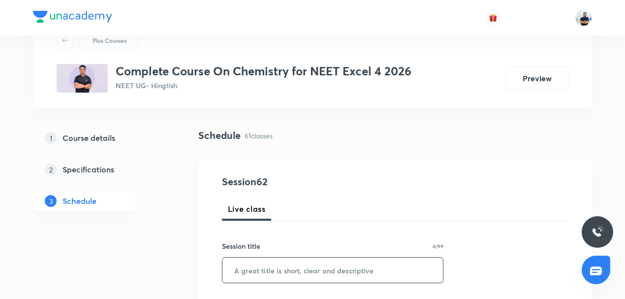
click at [275, 263] on input "text" at bounding box center [332, 269] width 220 height 25
paste input "Amines"
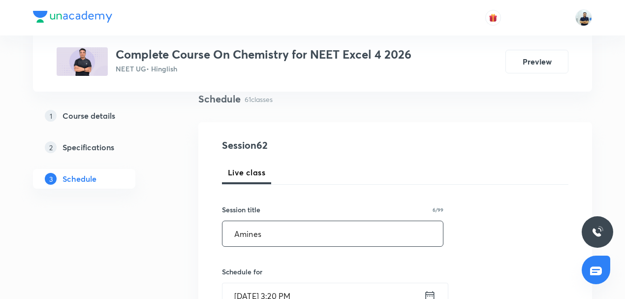
scroll to position [76, 0]
type input "Amines"
click at [263, 287] on input "Sept 30, 2025, 3:20 PM" at bounding box center [322, 293] width 201 height 25
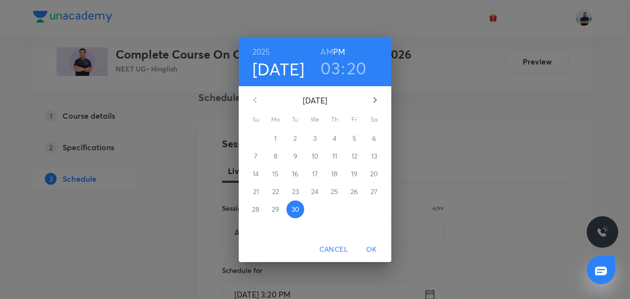
click at [334, 74] on h3 "03" at bounding box center [330, 68] width 20 height 21
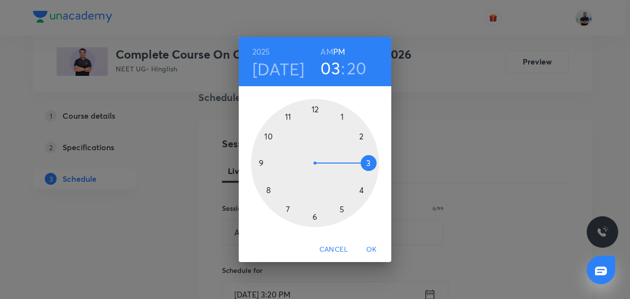
click div
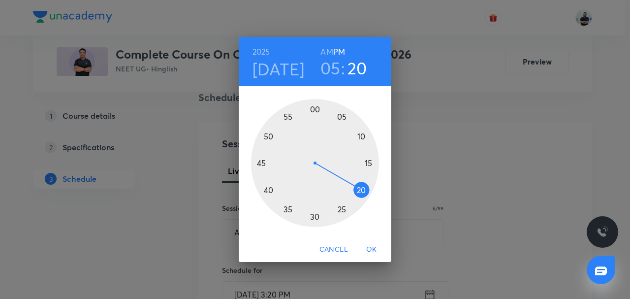
click div
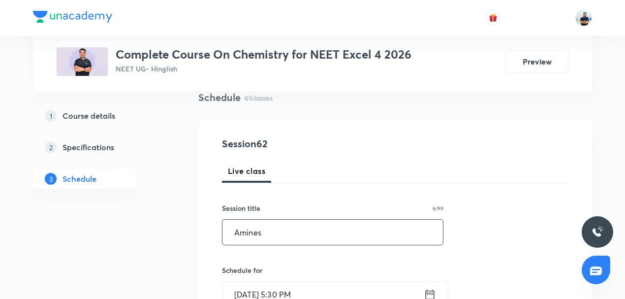
scroll to position [306, 0]
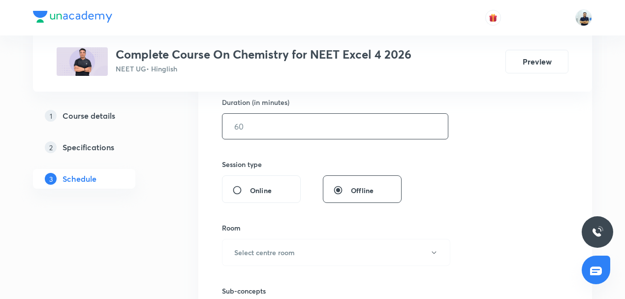
click input "text"
type input "50"
click h6 "Select centre room"
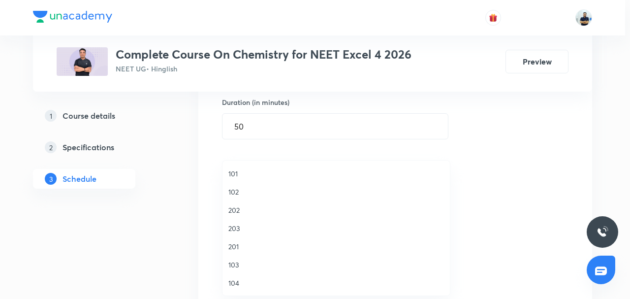
click span "104"
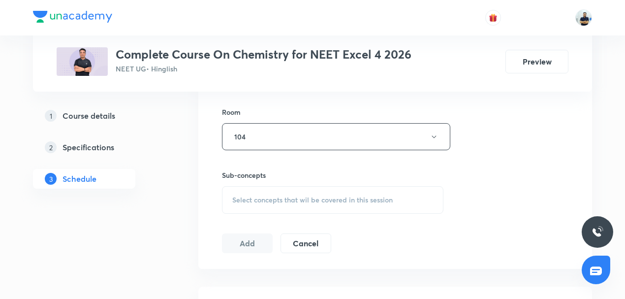
scroll to position [429, 0]
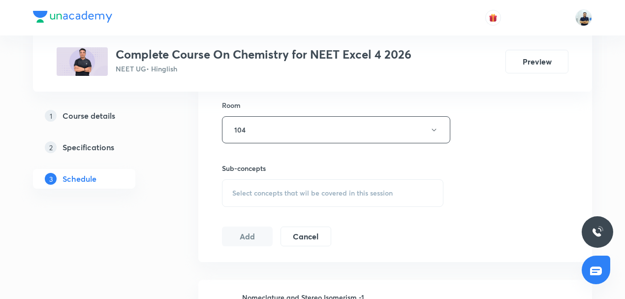
click span "Select concepts that wil be covered in this session"
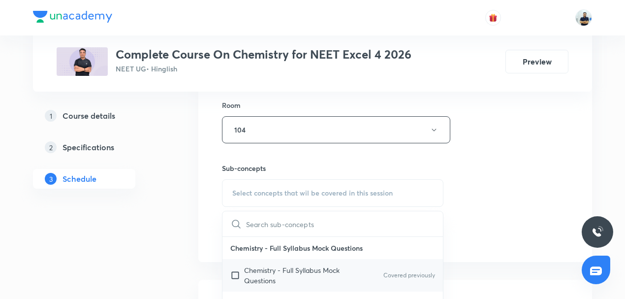
click p "Chemistry - Full Syllabus Mock Questions"
checkbox input "true"
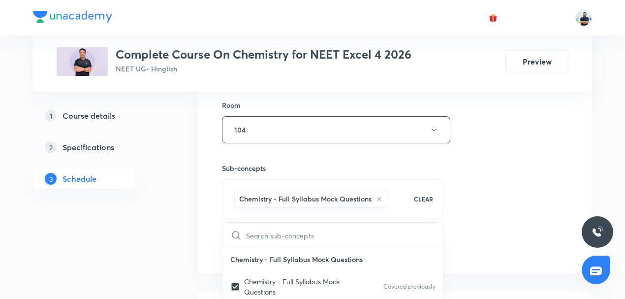
click div "Session 62 Live class Session title 6/99 Amines ​ Schedule for Sept 30, 2025, 5…"
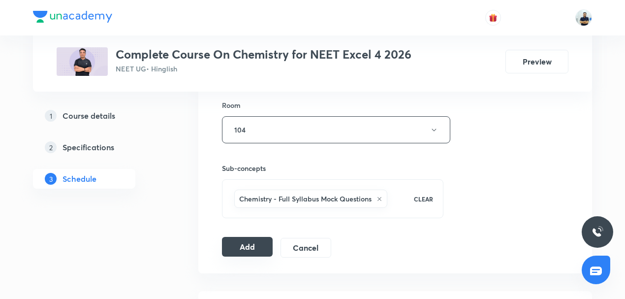
click button "Add"
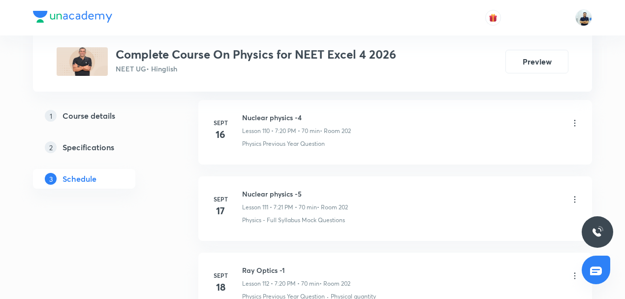
scroll to position [9611, 0]
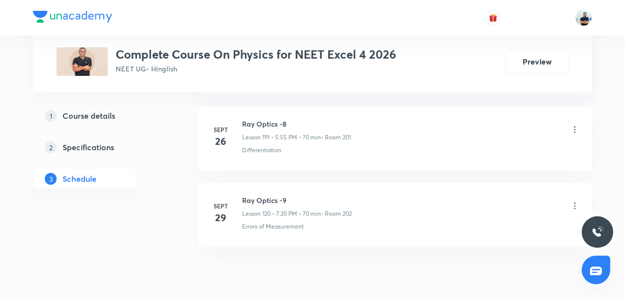
click at [260, 195] on h6 "Ray Optics -9" at bounding box center [297, 200] width 110 height 10
copy h6 "Ray Optics -9"
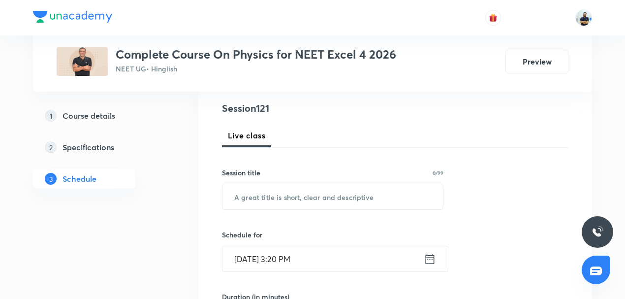
scroll to position [115, 0]
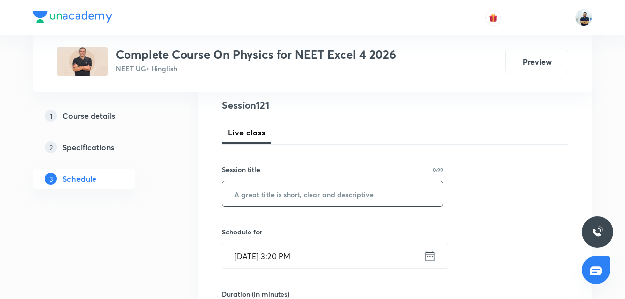
click at [273, 198] on input "text" at bounding box center [332, 193] width 220 height 25
paste input "Ray Optics -9"
type input "Ray Optics -10"
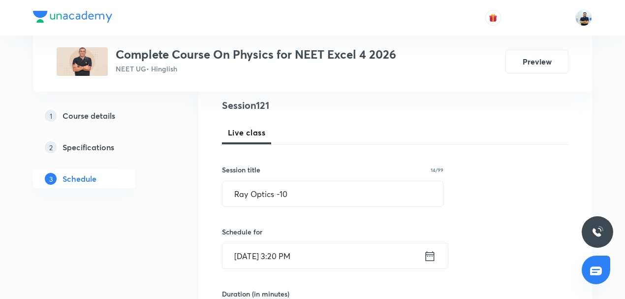
click at [290, 241] on div "Schedule for [DATE] 3:20 PM ​" at bounding box center [332, 247] width 221 height 42
click at [292, 256] on input "[DATE] 3:20 PM" at bounding box center [322, 255] width 201 height 25
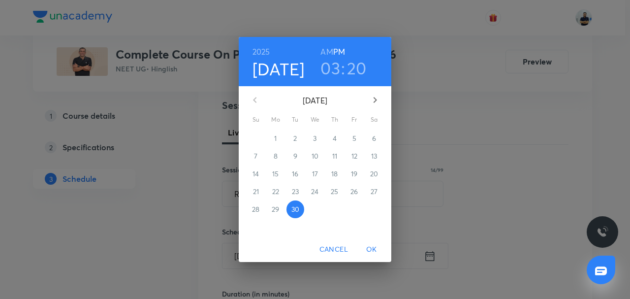
click at [338, 71] on h3 "03" at bounding box center [330, 68] width 20 height 21
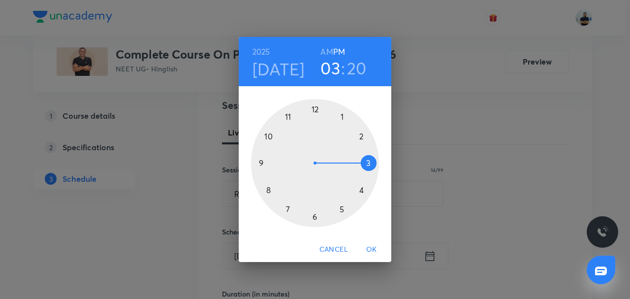
click at [314, 217] on div at bounding box center [315, 163] width 128 height 128
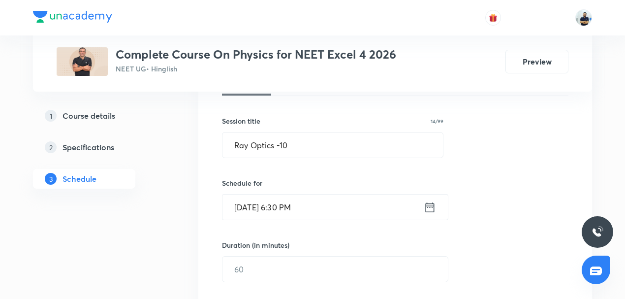
scroll to position [168, 0]
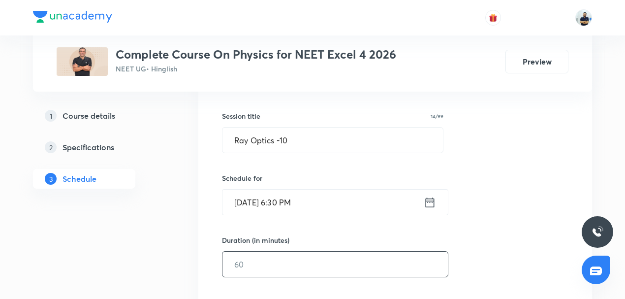
click at [267, 273] on input "text" at bounding box center [334, 263] width 225 height 25
type input "6"
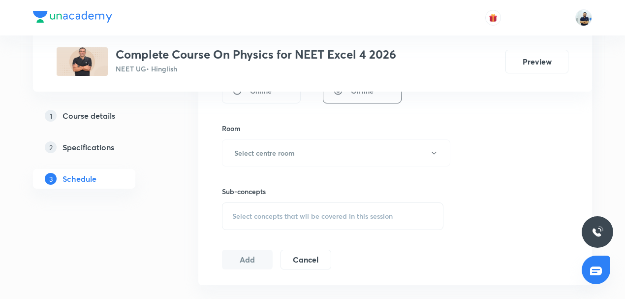
scroll to position [436, 0]
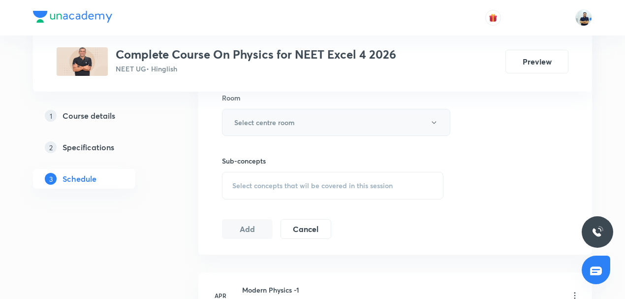
type input "50"
click at [267, 127] on button "Select centre room" at bounding box center [336, 122] width 228 height 27
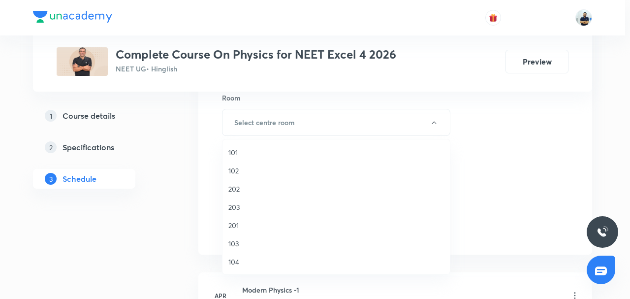
click at [239, 225] on span "201" at bounding box center [336, 225] width 216 height 10
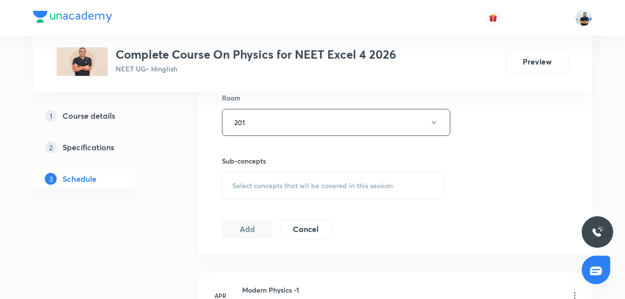
click at [330, 185] on span "Select concepts that wil be covered in this session" at bounding box center [312, 186] width 160 height 8
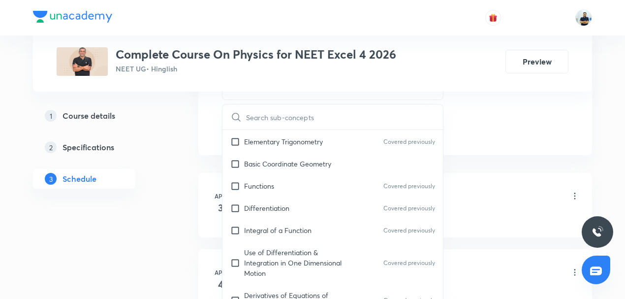
scroll to position [918, 0]
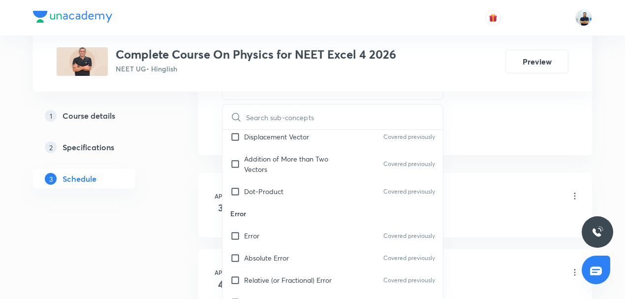
click at [280, 211] on p "Error" at bounding box center [332, 213] width 220 height 22
click at [269, 189] on p "Dot-Product" at bounding box center [263, 191] width 39 height 10
checkbox input "true"
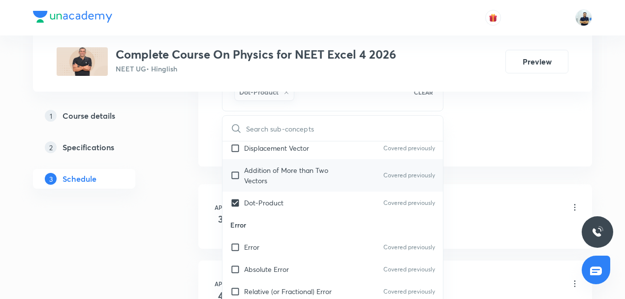
click at [266, 169] on p "Addition of More than Two Vectors" at bounding box center [293, 175] width 99 height 21
checkbox input "true"
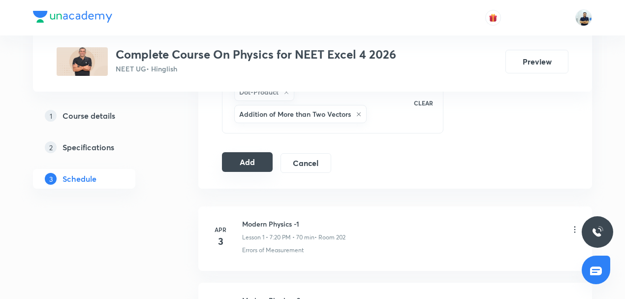
click at [252, 154] on button "Add" at bounding box center [247, 162] width 51 height 20
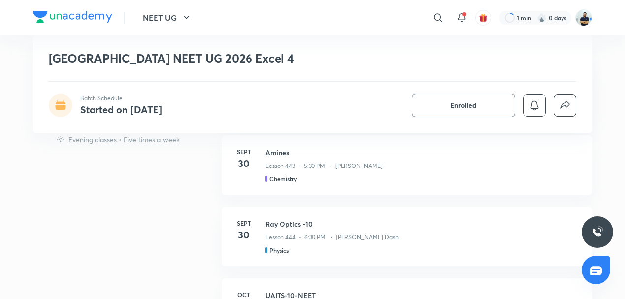
scroll to position [501, 0]
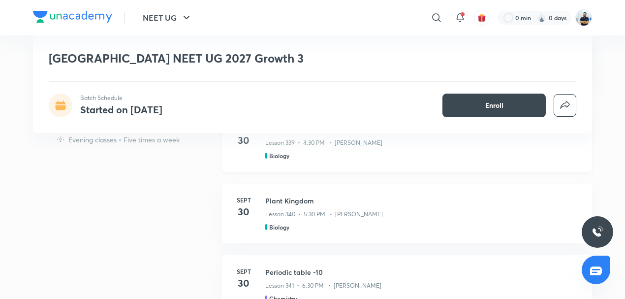
scroll to position [452, 0]
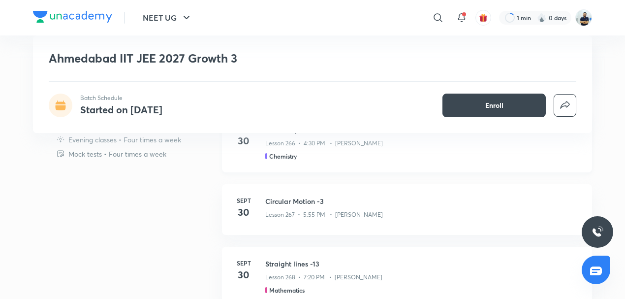
scroll to position [283, 0]
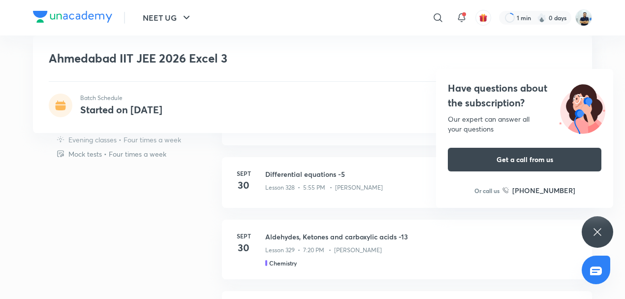
scroll to position [505, 0]
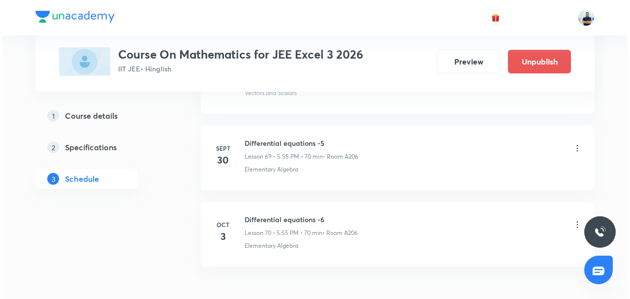
scroll to position [5771, 0]
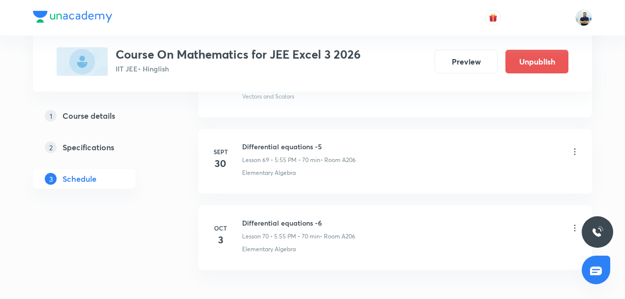
click at [573, 147] on icon at bounding box center [575, 152] width 10 height 10
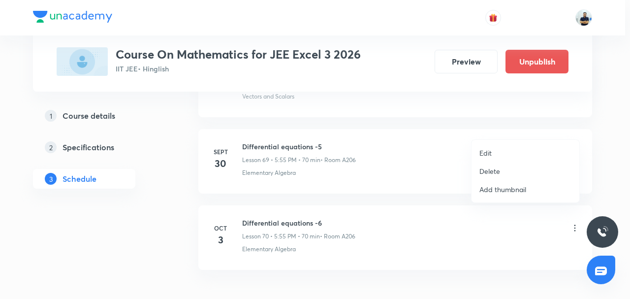
click at [505, 149] on li "Edit" at bounding box center [525, 153] width 108 height 18
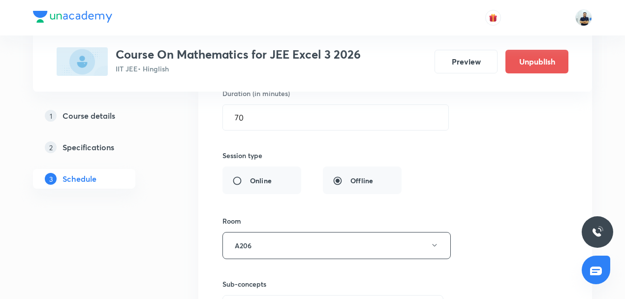
scroll to position [5276, 0]
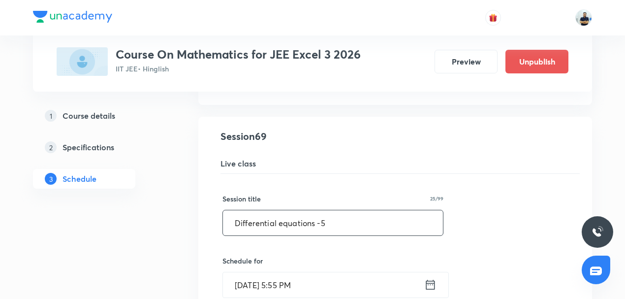
drag, startPoint x: 333, startPoint y: 206, endPoint x: 81, endPoint y: 206, distance: 252.0
paste input "geometry"
drag, startPoint x: 236, startPoint y: 202, endPoint x: 239, endPoint y: 207, distance: 6.0
click at [239, 210] on input "geometry" at bounding box center [333, 222] width 220 height 25
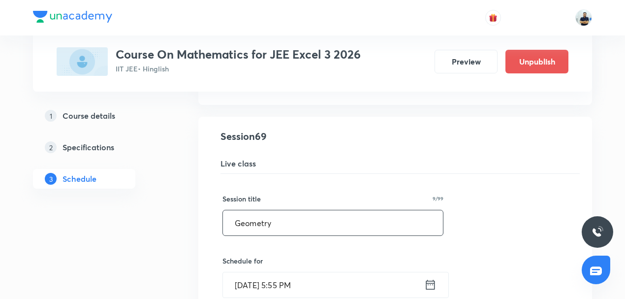
click at [291, 210] on input "Geometry" at bounding box center [333, 222] width 220 height 25
drag, startPoint x: 274, startPoint y: 200, endPoint x: 175, endPoint y: 199, distance: 98.4
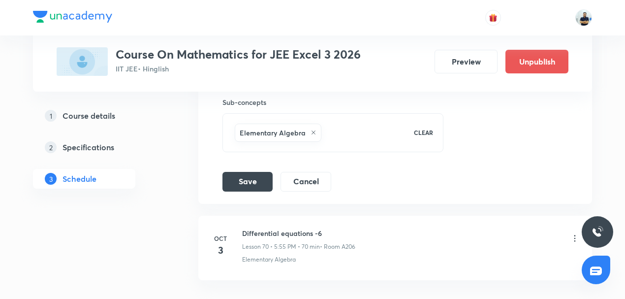
scroll to position [5735, 0]
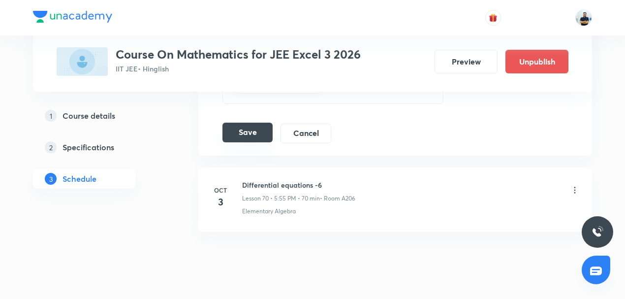
type input "Geometry"
click at [259, 123] on button "Save" at bounding box center [247, 133] width 50 height 20
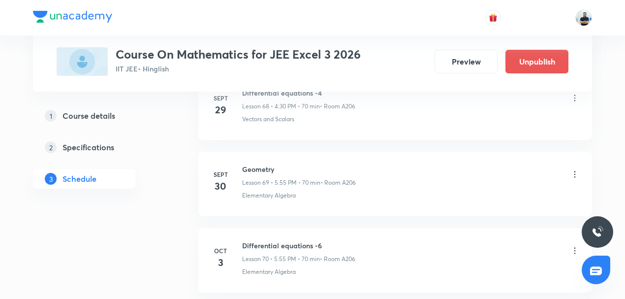
scroll to position [5290, 0]
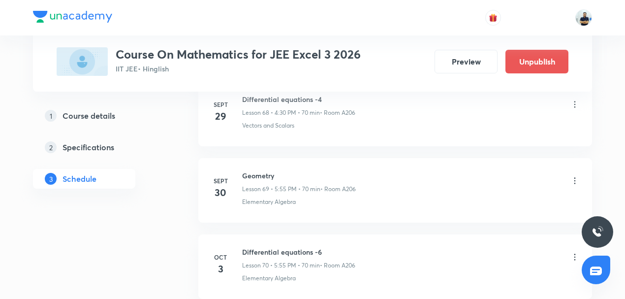
click at [574, 252] on icon at bounding box center [575, 257] width 10 height 10
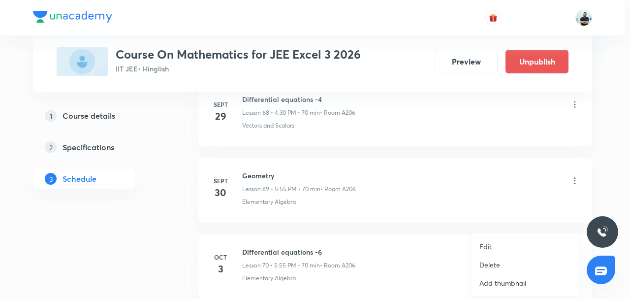
click at [509, 244] on li "Edit" at bounding box center [525, 246] width 108 height 18
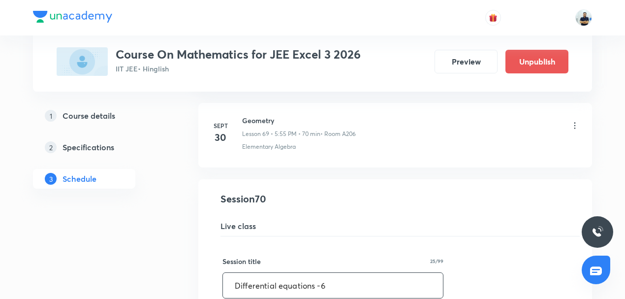
drag, startPoint x: 193, startPoint y: 259, endPoint x: 121, endPoint y: 258, distance: 71.9
paste input "Geometry"
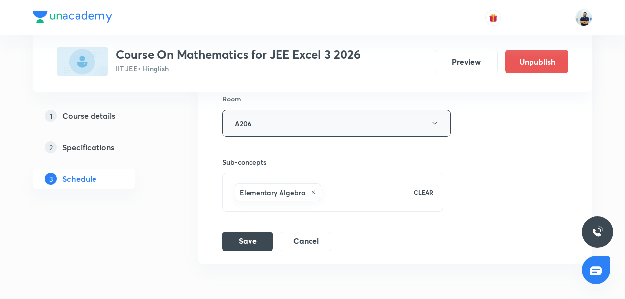
scroll to position [5735, 0]
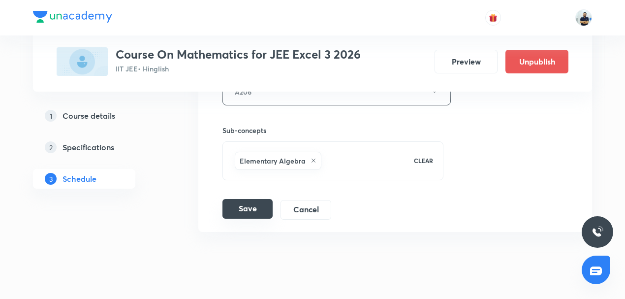
type input "Geometry"
click at [234, 199] on button "Save" at bounding box center [247, 209] width 50 height 20
click at [240, 199] on button "Save" at bounding box center [247, 209] width 50 height 20
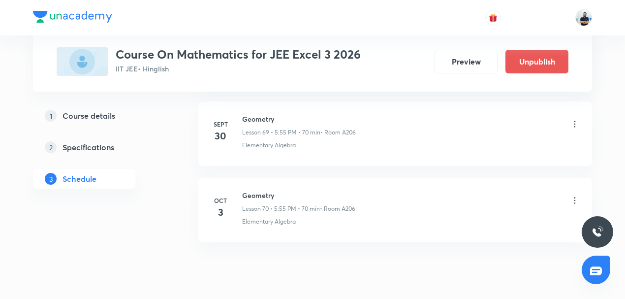
scroll to position [5810, 0]
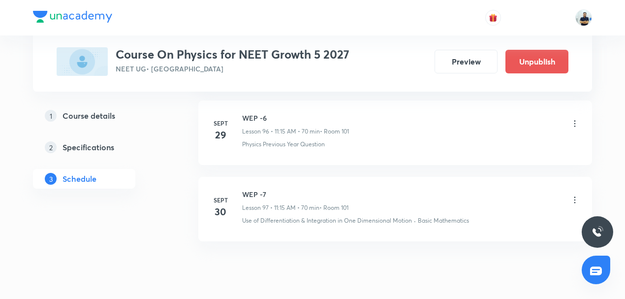
scroll to position [7861, 0]
click at [252, 187] on h6 "WEP -7" at bounding box center [295, 192] width 106 height 10
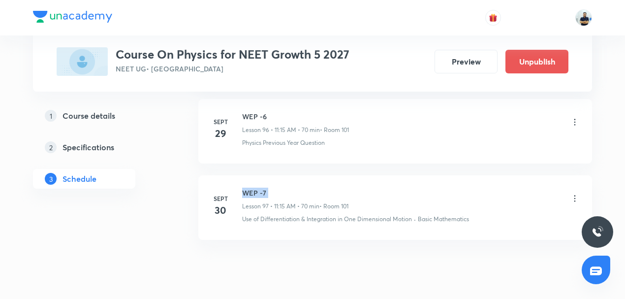
copy h6 "WEP -7"
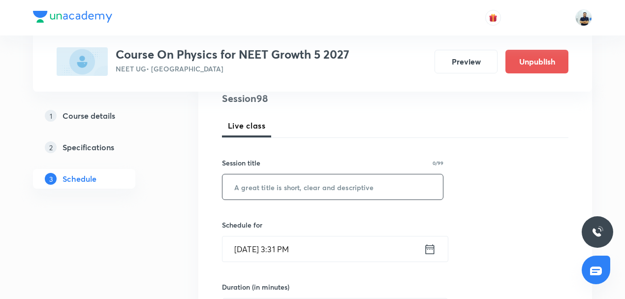
scroll to position [122, 0]
click at [280, 186] on input "text" at bounding box center [332, 186] width 220 height 25
paste input "WEP -7"
type input "WEP -8"
click at [278, 250] on input "[DATE] 3:31 PM" at bounding box center [322, 248] width 201 height 25
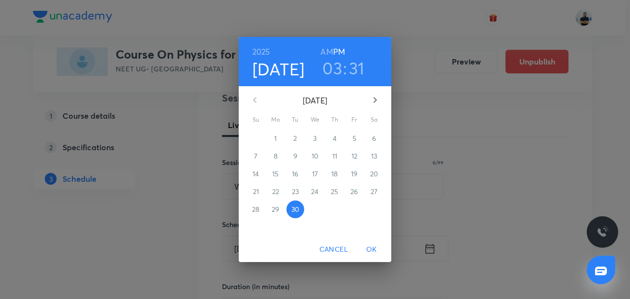
click at [376, 102] on icon "button" at bounding box center [375, 100] width 12 height 12
click at [355, 142] on p "3" at bounding box center [353, 138] width 3 height 10
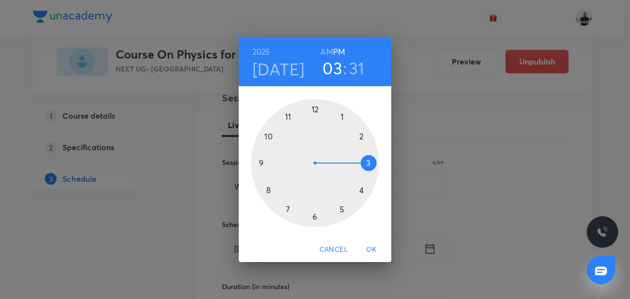
click at [331, 49] on h6 "AM" at bounding box center [326, 52] width 12 height 14
click at [270, 184] on div at bounding box center [315, 163] width 128 height 128
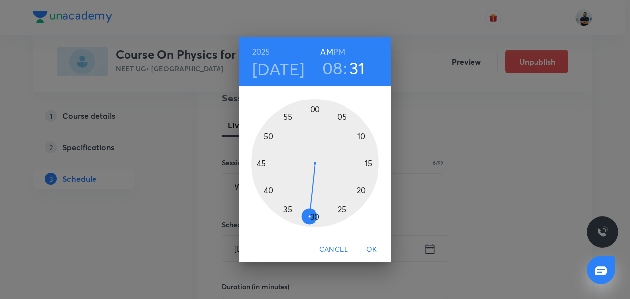
click at [330, 64] on h3 "08" at bounding box center [332, 68] width 20 height 21
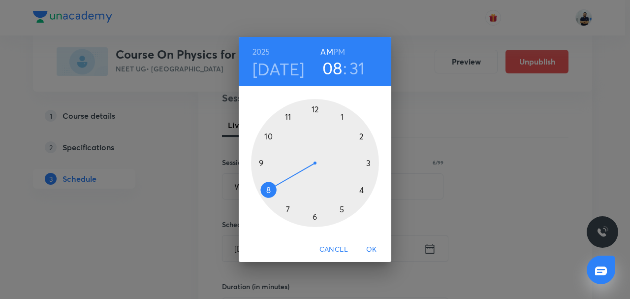
click at [288, 115] on div at bounding box center [315, 163] width 128 height 128
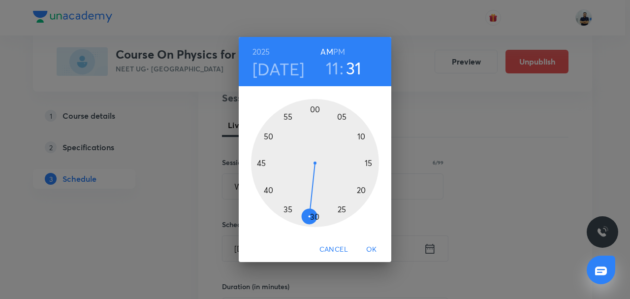
click at [357, 166] on div at bounding box center [315, 163] width 128 height 128
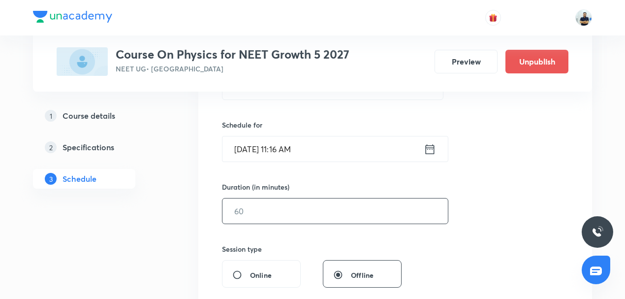
scroll to position [222, 0]
click at [274, 210] on input "text" at bounding box center [334, 210] width 225 height 25
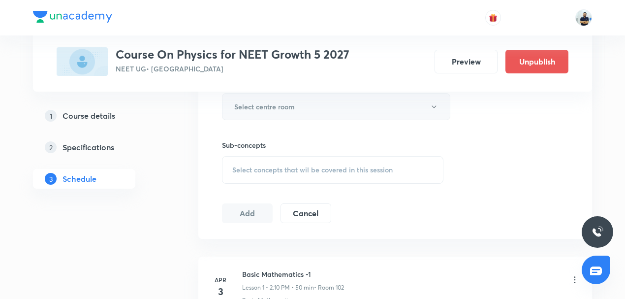
type input "70"
click at [280, 111] on button "Select centre room" at bounding box center [336, 106] width 228 height 27
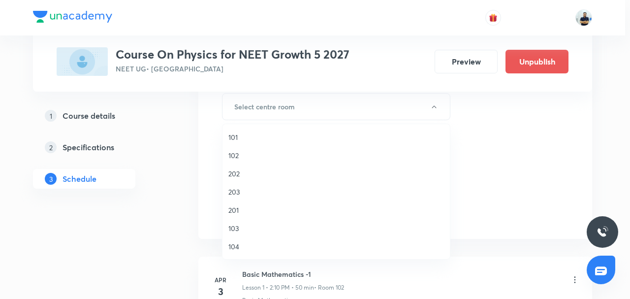
click at [251, 137] on span "101" at bounding box center [336, 137] width 216 height 10
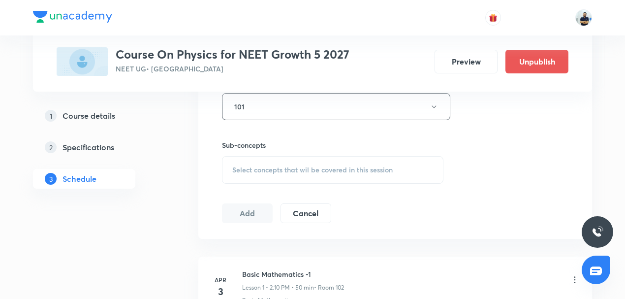
click at [325, 172] on span "Select concepts that wil be covered in this session" at bounding box center [312, 170] width 160 height 8
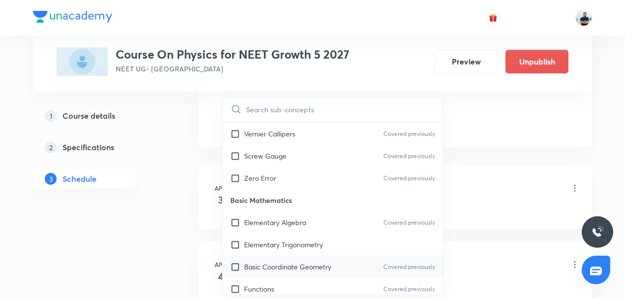
scroll to position [459, 0]
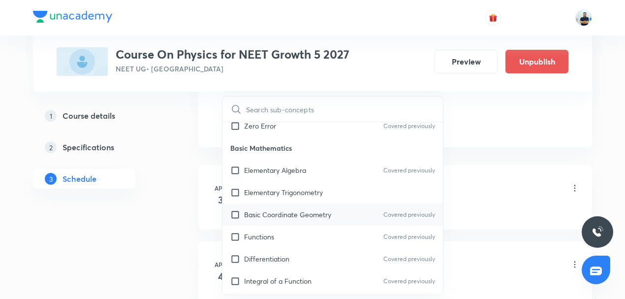
click at [283, 212] on p "Basic Coordinate Geometry" at bounding box center [287, 214] width 87 height 10
checkbox input "true"
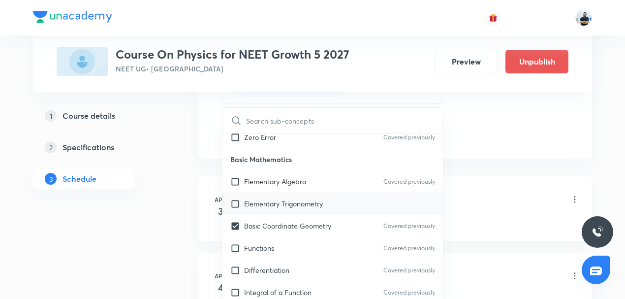
click at [274, 194] on div "Elementary Trigonometry" at bounding box center [332, 203] width 220 height 22
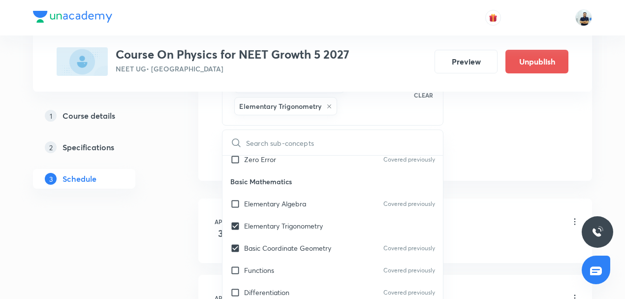
checkbox input "true"
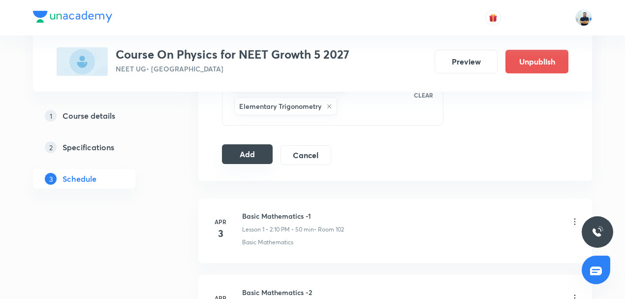
click at [240, 153] on button "Add" at bounding box center [247, 154] width 51 height 20
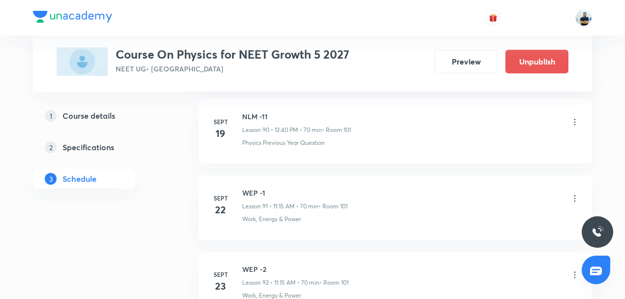
scroll to position [7486, 0]
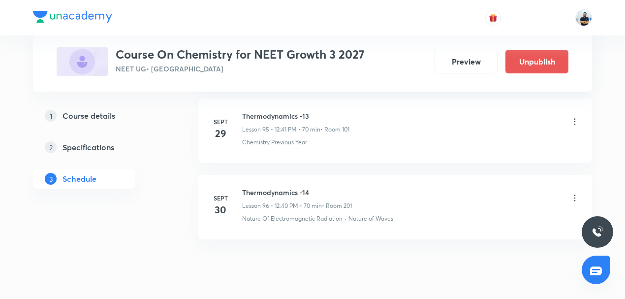
scroll to position [7786, 0]
click at [264, 187] on h6 "Thermodynamics -14" at bounding box center [297, 192] width 110 height 10
copy h6 "Thermodynamics -14"
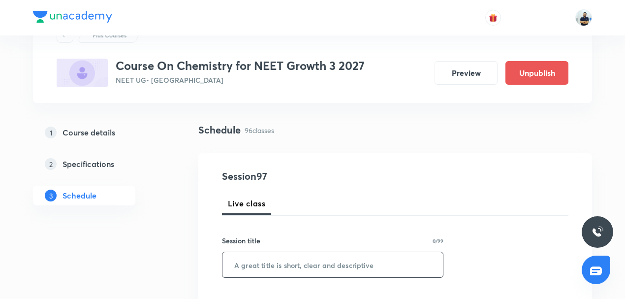
scroll to position [69, 0]
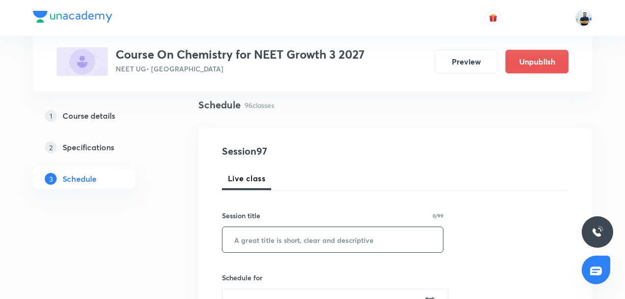
click at [282, 239] on input "text" at bounding box center [332, 239] width 220 height 25
paste input "Thermodynamics -14"
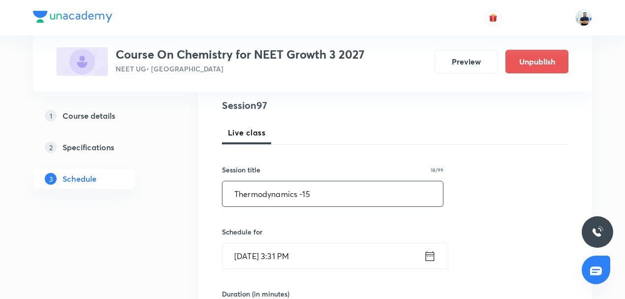
scroll to position [122, 0]
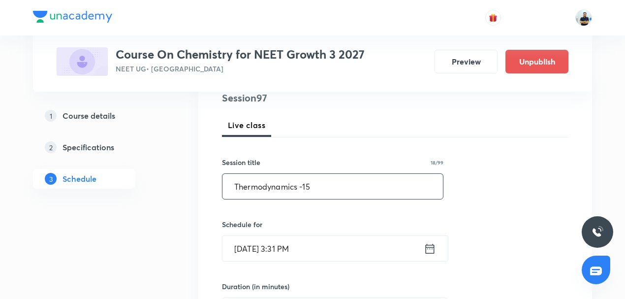
type input "Thermodynamics -15"
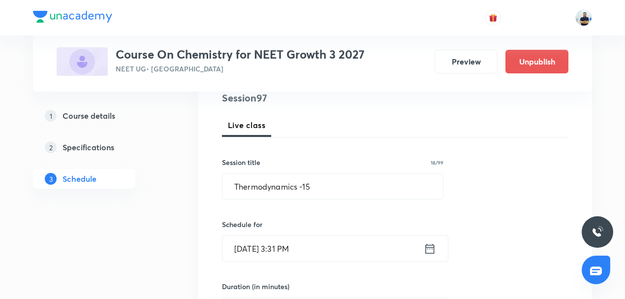
click at [274, 246] on input "[DATE] 3:31 PM" at bounding box center [322, 248] width 201 height 25
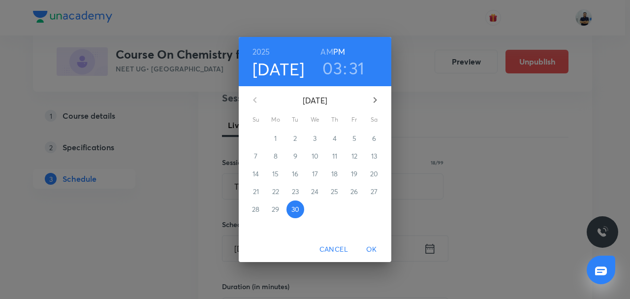
click at [368, 99] on button "button" at bounding box center [375, 100] width 24 height 24
click at [349, 141] on span "3" at bounding box center [354, 138] width 18 height 10
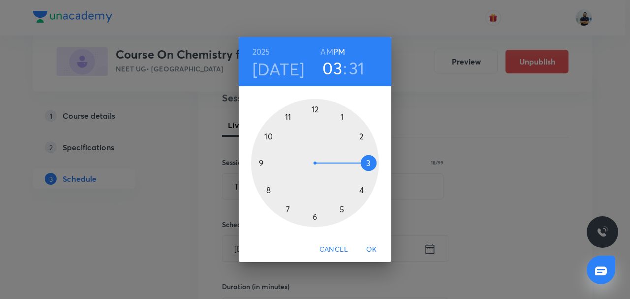
click at [313, 112] on div at bounding box center [315, 163] width 128 height 128
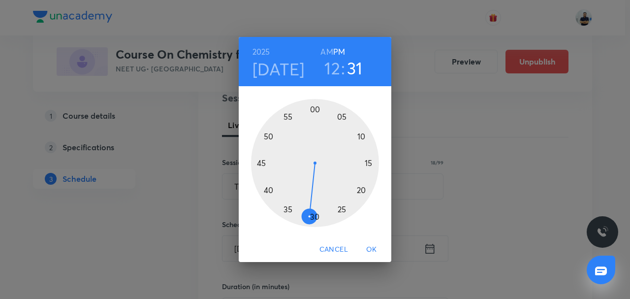
click at [268, 193] on div at bounding box center [315, 163] width 128 height 128
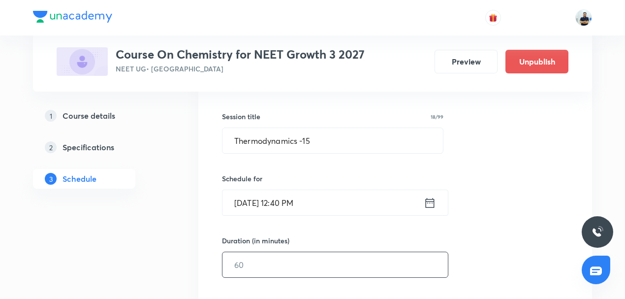
scroll to position [168, 0]
click at [251, 261] on input "text" at bounding box center [334, 263] width 225 height 25
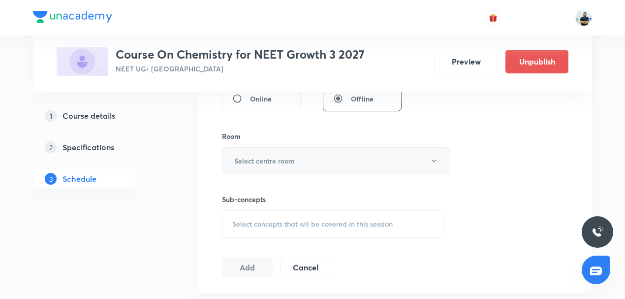
type input "70"
click at [275, 156] on h6 "Select centre room" at bounding box center [264, 161] width 61 height 10
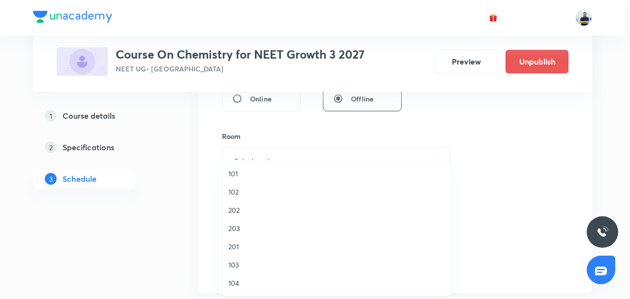
click at [250, 179] on li "101" at bounding box center [335, 173] width 227 height 18
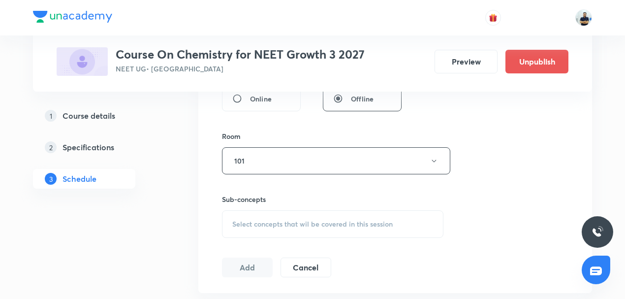
click at [318, 215] on div "Select concepts that wil be covered in this session" at bounding box center [332, 224] width 221 height 28
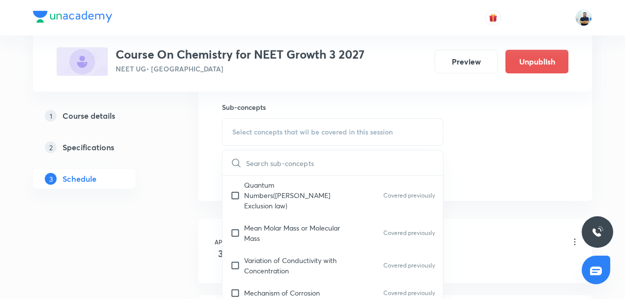
scroll to position [459, 0]
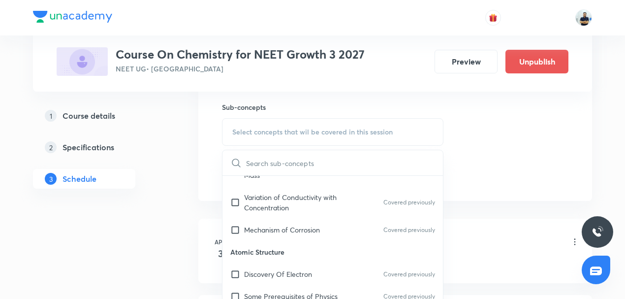
click at [264, 241] on p "Atomic Structure" at bounding box center [332, 252] width 220 height 22
click at [255, 224] on p "Mechanism of Corrosion" at bounding box center [282, 229] width 76 height 10
checkbox input "true"
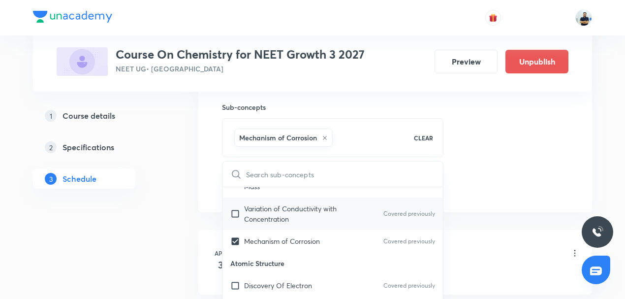
click at [251, 206] on p "Variation of Conductivity with Concentration" at bounding box center [293, 213] width 99 height 21
checkbox input "true"
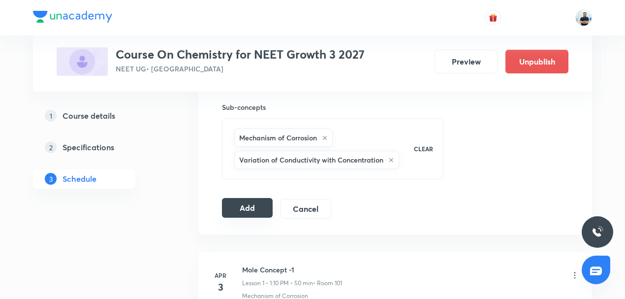
click at [263, 203] on button "Add" at bounding box center [247, 208] width 51 height 20
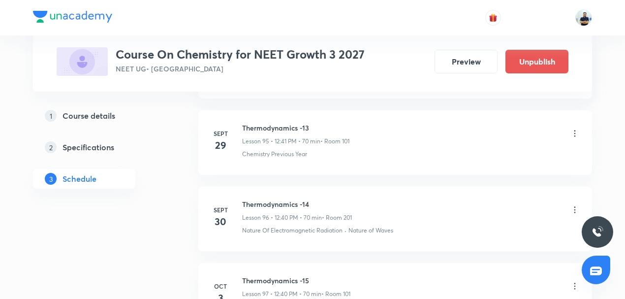
scroll to position [7412, 0]
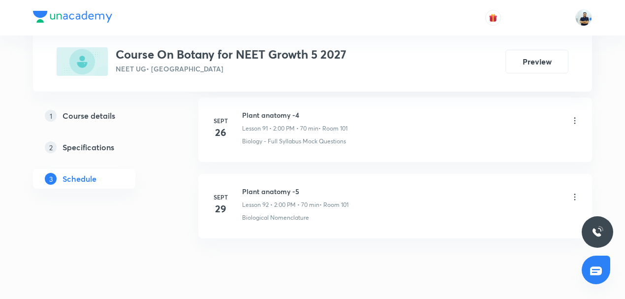
scroll to position [7479, 0]
click at [262, 186] on h6 "Plant anatomy -5" at bounding box center [295, 191] width 106 height 10
copy h6 "Plant anatomy -5"
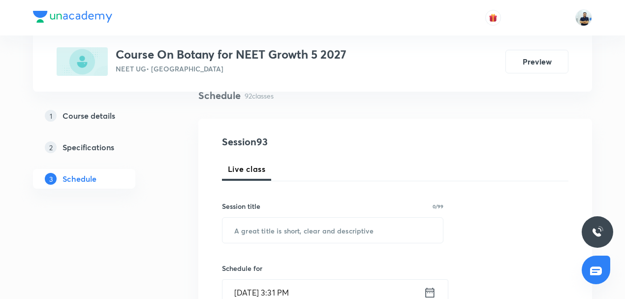
scroll to position [145, 0]
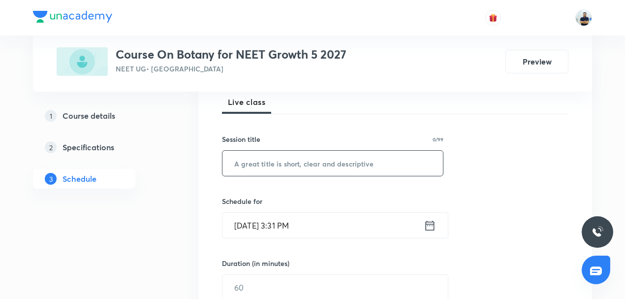
click at [277, 171] on input "text" at bounding box center [332, 163] width 220 height 25
paste input "Plant anatomy -5"
type input "Plant anatomy -6"
click at [289, 215] on input "[DATE] 3:31 PM" at bounding box center [322, 225] width 201 height 25
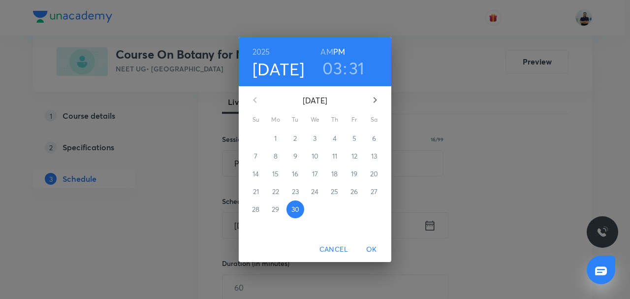
click at [378, 102] on icon "button" at bounding box center [375, 100] width 12 height 12
click at [313, 142] on p "1" at bounding box center [314, 138] width 2 height 10
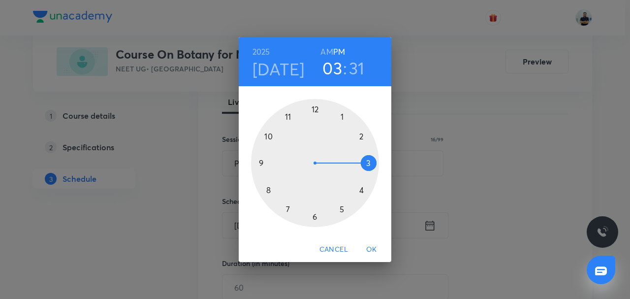
click at [360, 136] on div at bounding box center [315, 163] width 128 height 128
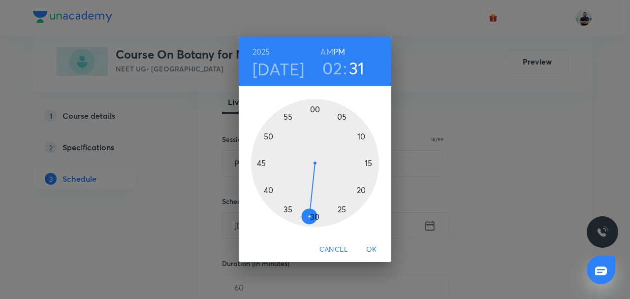
click at [316, 110] on div at bounding box center [315, 163] width 128 height 128
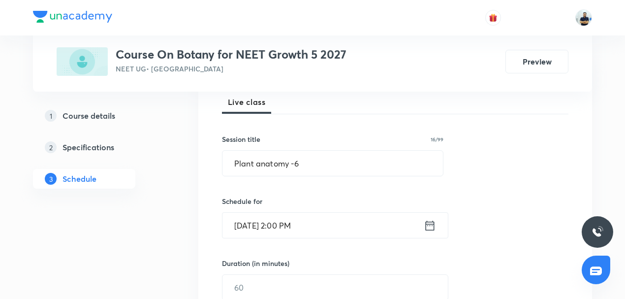
click at [274, 217] on input "Oct 1, 2025, 2:00 PM" at bounding box center [322, 225] width 201 height 25
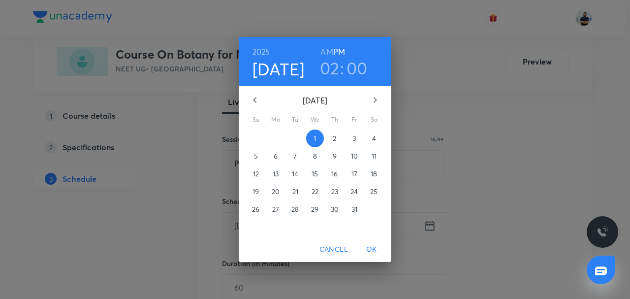
click at [335, 137] on p "2" at bounding box center [334, 138] width 3 height 10
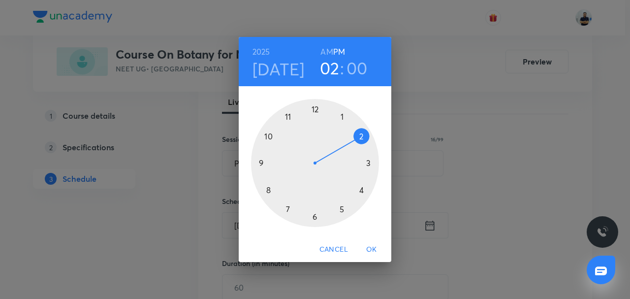
click at [289, 76] on h4 "Oct 2" at bounding box center [278, 69] width 52 height 21
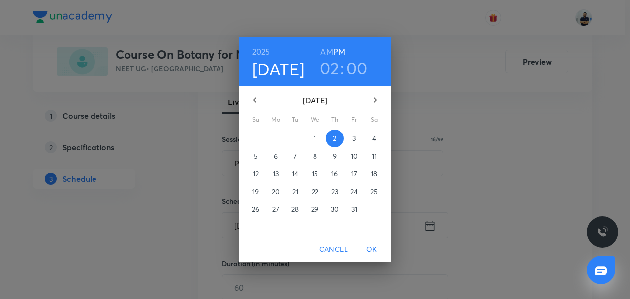
click at [353, 140] on p "3" at bounding box center [353, 138] width 3 height 10
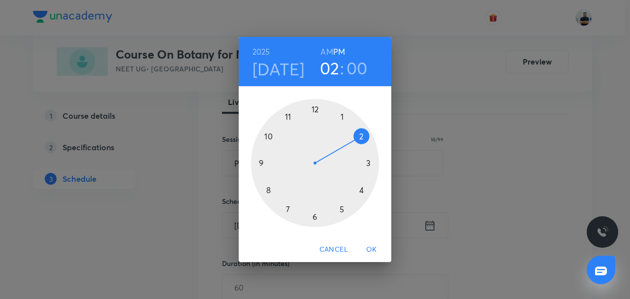
drag, startPoint x: 378, startPoint y: 243, endPoint x: 341, endPoint y: 257, distance: 39.9
click at [377, 244] on span "OK" at bounding box center [372, 249] width 24 height 12
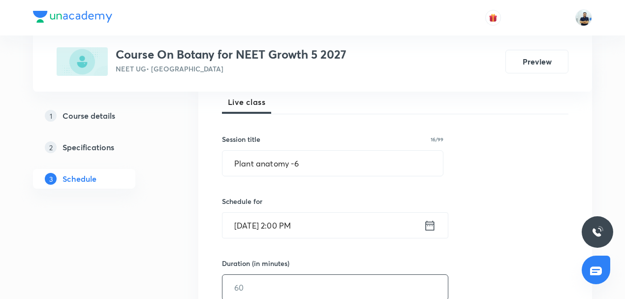
click at [286, 280] on input "text" at bounding box center [334, 287] width 225 height 25
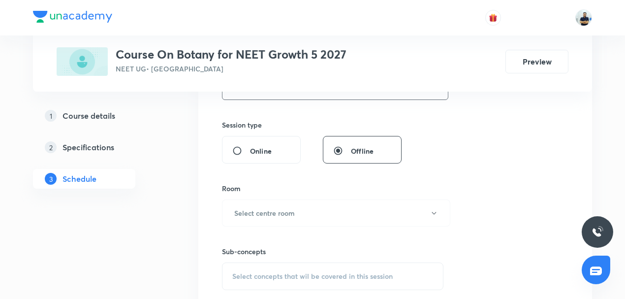
scroll to position [375, 0]
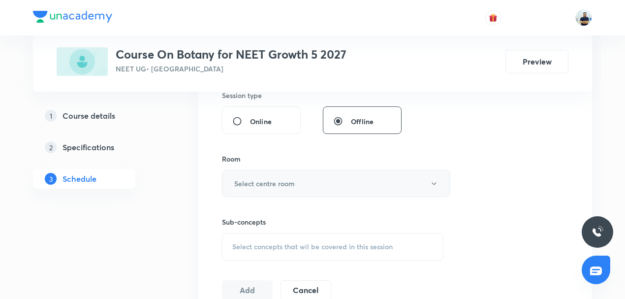
type input "70"
click at [286, 189] on button "Select centre room" at bounding box center [336, 183] width 228 height 27
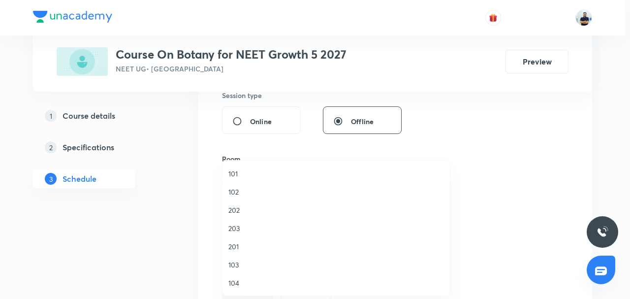
click at [230, 173] on span "101" at bounding box center [336, 173] width 216 height 10
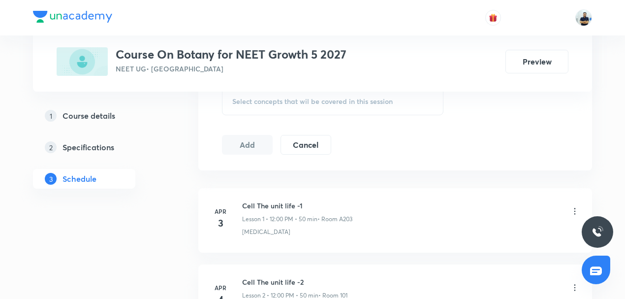
scroll to position [521, 0]
click at [304, 99] on span "Select concepts that wil be covered in this session" at bounding box center [312, 101] width 160 height 8
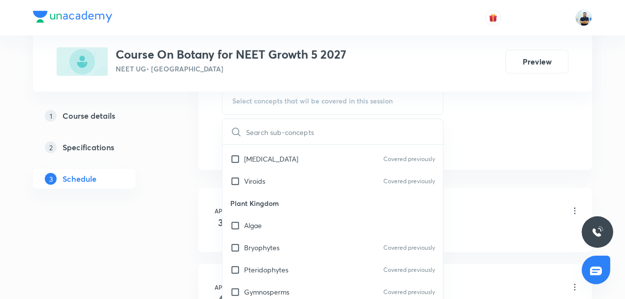
scroll to position [918, 0]
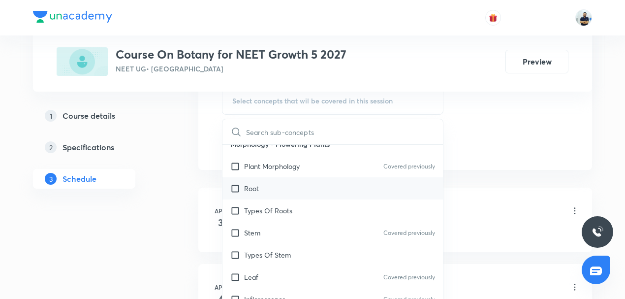
click at [270, 189] on div "Root" at bounding box center [332, 188] width 220 height 22
checkbox input "true"
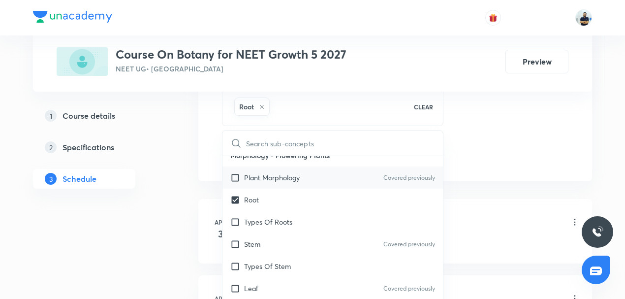
click at [259, 173] on p "Plant Morphology" at bounding box center [272, 177] width 56 height 10
checkbox input "true"
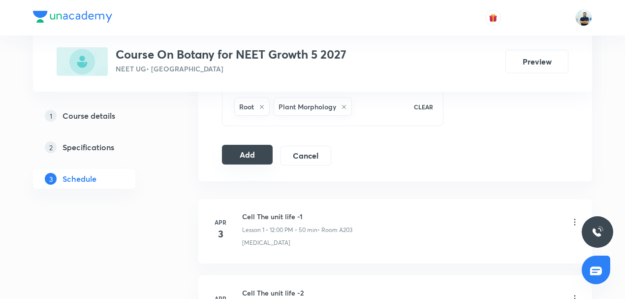
click at [253, 150] on button "Add" at bounding box center [247, 155] width 51 height 20
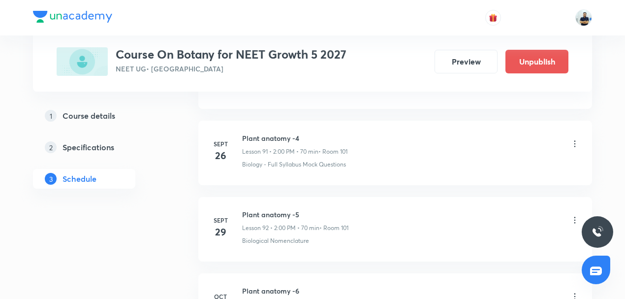
scroll to position [7104, 0]
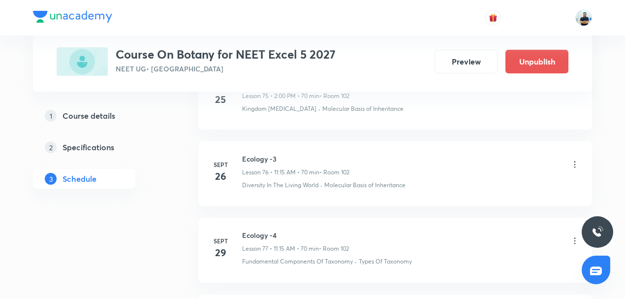
scroll to position [6418, 0]
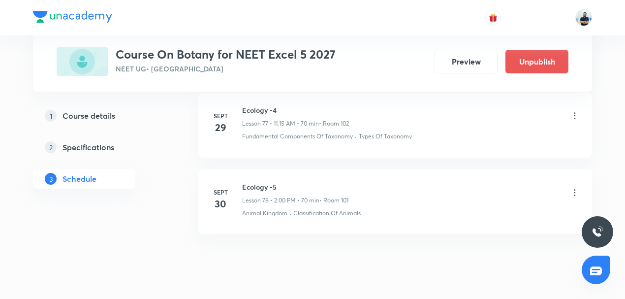
click at [251, 182] on h6 "Ecology -5" at bounding box center [295, 187] width 106 height 10
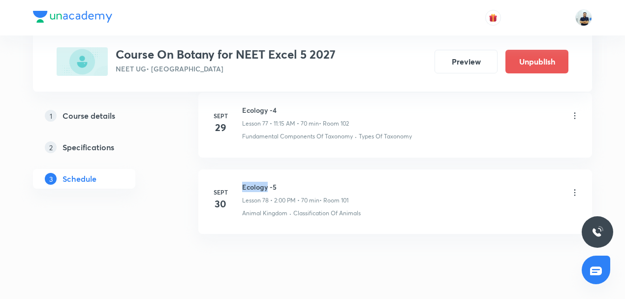
click at [251, 182] on h6 "Ecology -5" at bounding box center [295, 187] width 106 height 10
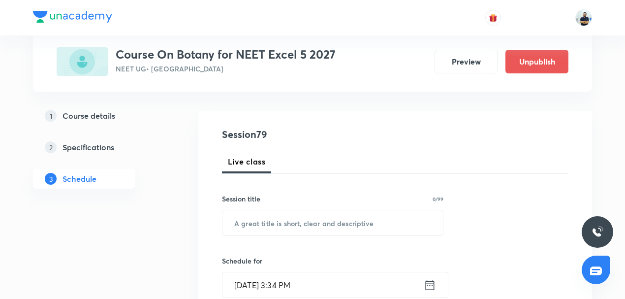
scroll to position [92, 0]
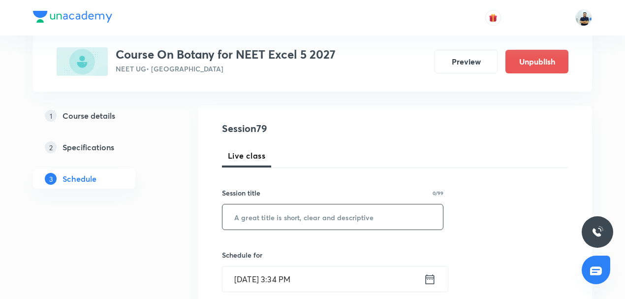
click at [275, 223] on input "text" at bounding box center [332, 216] width 220 height 25
paste input "Ecology -5"
type input "Ecology -6"
click at [260, 267] on input "[DATE] 3:34 PM" at bounding box center [322, 278] width 201 height 25
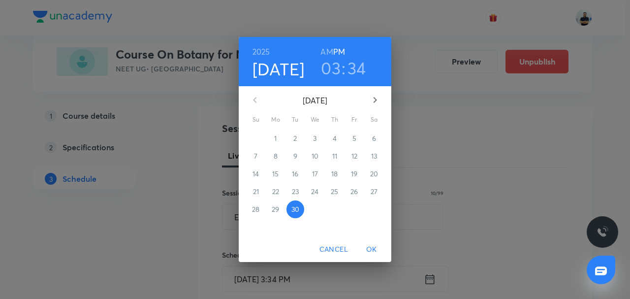
click at [373, 105] on icon "button" at bounding box center [375, 100] width 12 height 12
click at [353, 139] on p "3" at bounding box center [353, 138] width 3 height 10
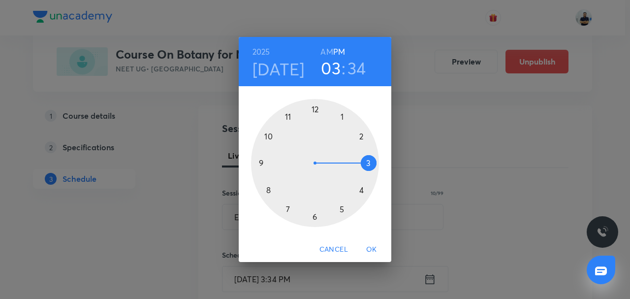
click at [329, 56] on h6 "AM" at bounding box center [326, 52] width 12 height 14
click at [290, 112] on div at bounding box center [315, 163] width 128 height 128
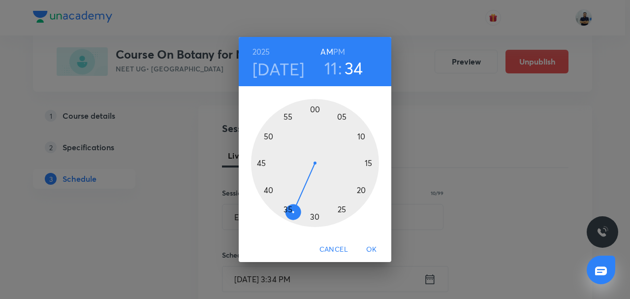
click at [371, 163] on div at bounding box center [315, 163] width 128 height 128
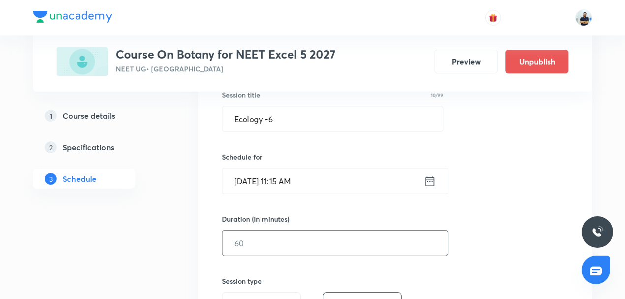
scroll to position [191, 0]
click at [267, 238] on input "text" at bounding box center [334, 241] width 225 height 25
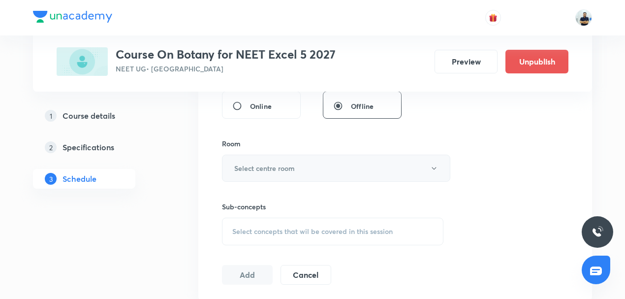
type input "70"
click at [285, 163] on h6 "Select centre room" at bounding box center [264, 168] width 61 height 10
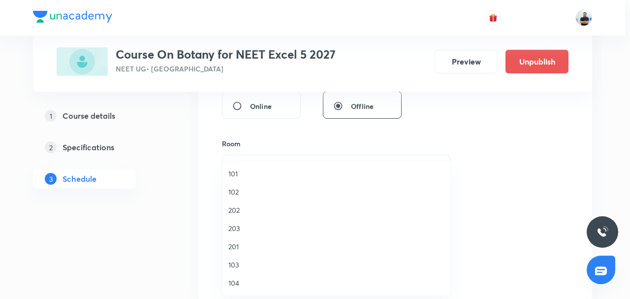
click at [240, 195] on span "102" at bounding box center [336, 192] width 216 height 10
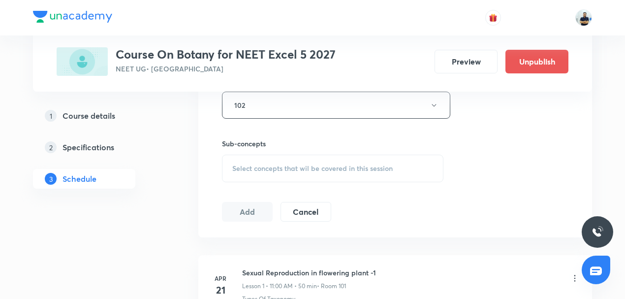
scroll to position [482, 0]
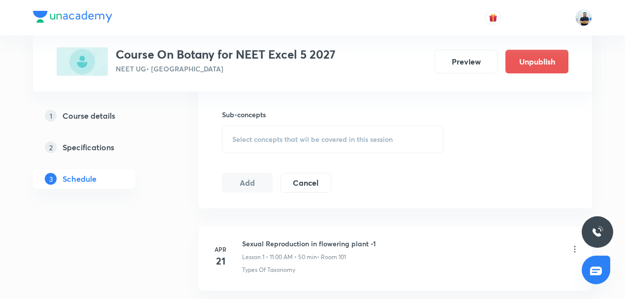
click at [300, 132] on div "Select concepts that wil be covered in this session" at bounding box center [332, 139] width 221 height 28
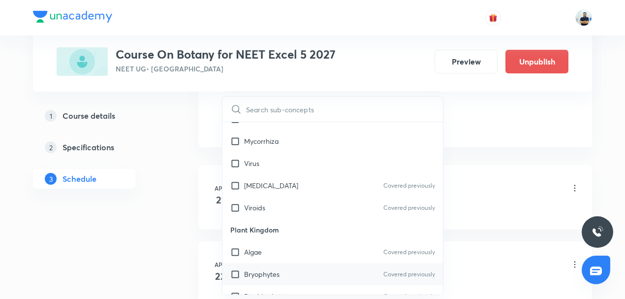
scroll to position [459, 0]
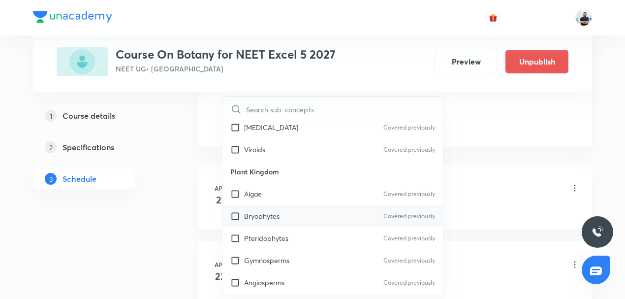
click at [266, 205] on div "Bryophytes Covered previously" at bounding box center [332, 216] width 220 height 22
checkbox input "true"
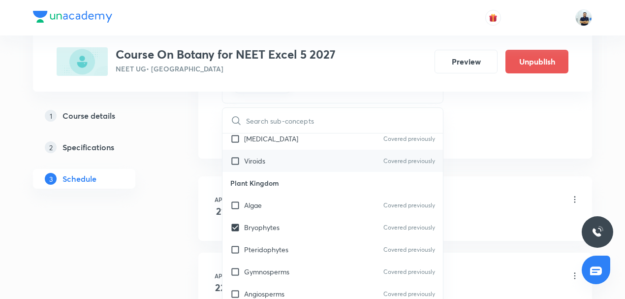
click at [264, 156] on p "Viroids" at bounding box center [254, 161] width 21 height 10
checkbox input "true"
click at [497, 192] on div "Sexual Reproduction in flowering plant -1 Lesson 1 • 11:00 AM • 50 min • Room 1…" at bounding box center [411, 199] width 338 height 23
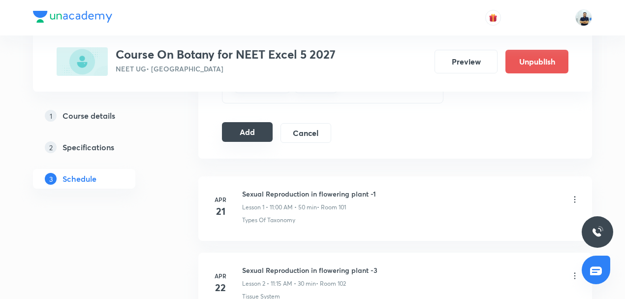
click at [237, 133] on button "Add" at bounding box center [247, 132] width 51 height 20
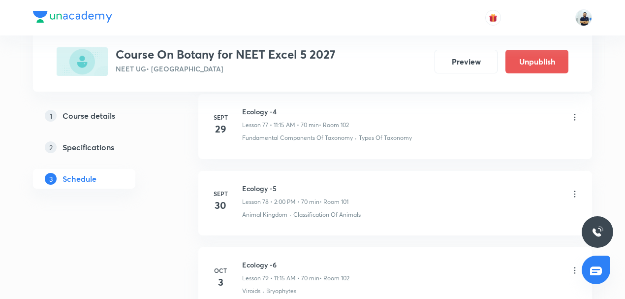
scroll to position [6044, 0]
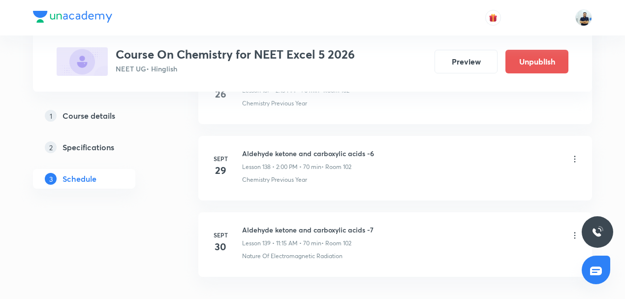
scroll to position [11057, 0]
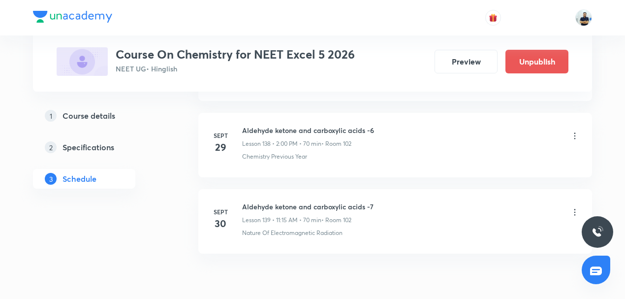
click at [277, 201] on h6 "Aldehyde ketone and carboxylic acids -7" at bounding box center [307, 206] width 131 height 10
copy h6 "Aldehyde ketone and carboxylic acids -7"
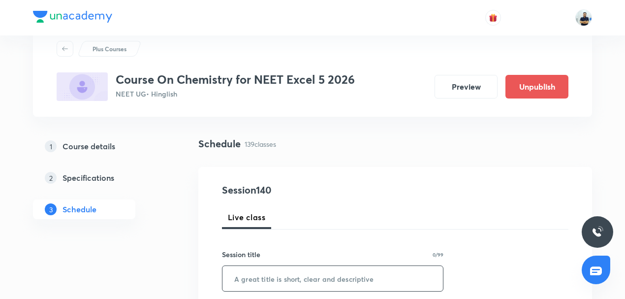
scroll to position [31, 0]
click at [275, 280] on input "text" at bounding box center [332, 277] width 220 height 25
paste input "Aldehyde ketone and carboxylic acids -7"
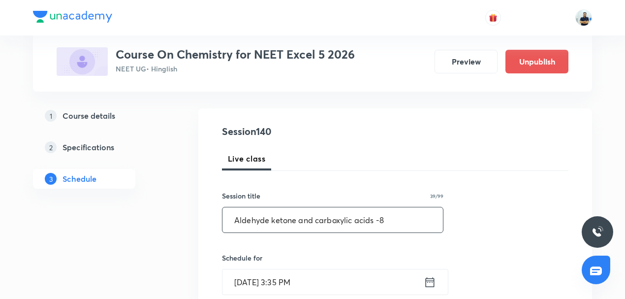
scroll to position [130, 0]
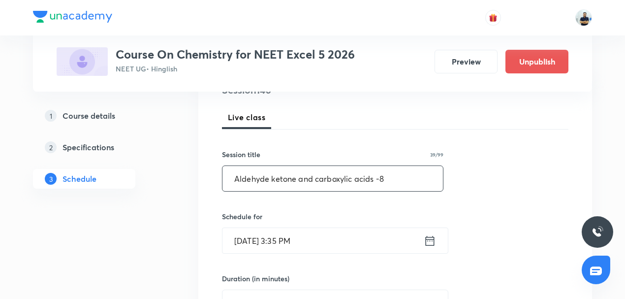
type input "Aldehyde ketone and carboxylic acids -8"
click at [281, 243] on input "[DATE] 3:35 PM" at bounding box center [322, 240] width 201 height 25
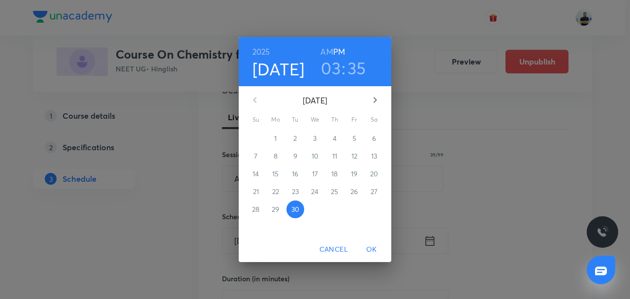
click at [380, 107] on button "button" at bounding box center [375, 100] width 24 height 24
click at [355, 135] on p "3" at bounding box center [353, 138] width 3 height 10
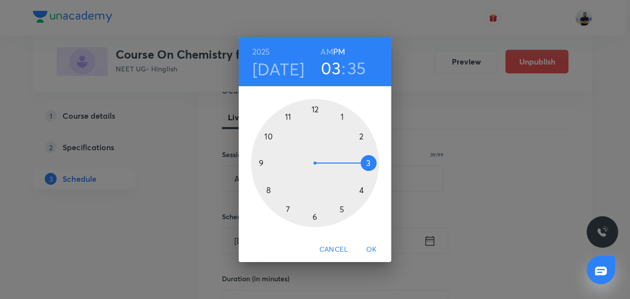
click at [354, 140] on div at bounding box center [315, 163] width 128 height 128
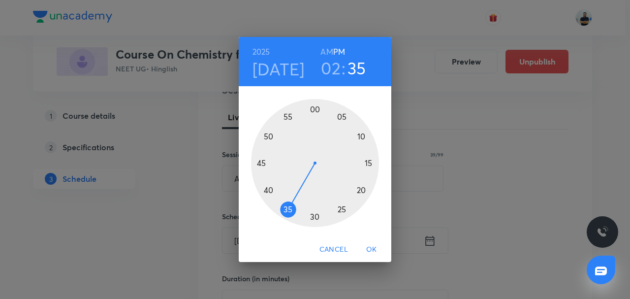
click at [314, 114] on div at bounding box center [315, 163] width 128 height 128
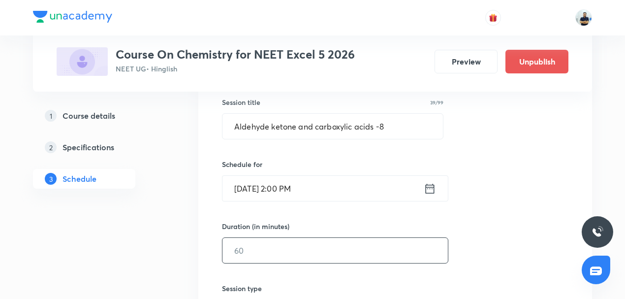
click at [268, 257] on input "text" at bounding box center [334, 250] width 225 height 25
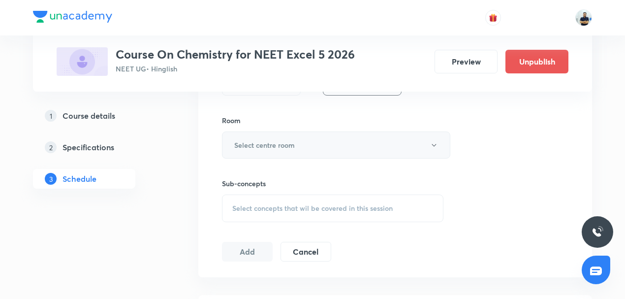
type input "70"
click at [283, 150] on button "Select centre room" at bounding box center [336, 144] width 228 height 27
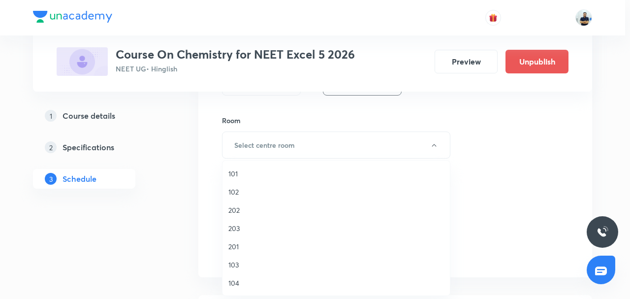
click at [245, 180] on li "101" at bounding box center [335, 173] width 227 height 18
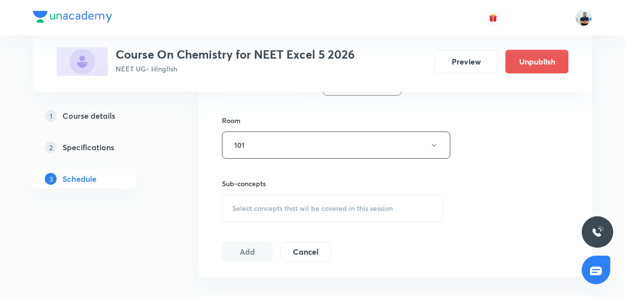
click at [337, 192] on div "Sub-concepts Select concepts that wil be covered in this session" at bounding box center [332, 200] width 221 height 44
click at [323, 208] on span "Select concepts that wil be covered in this session" at bounding box center [312, 208] width 160 height 8
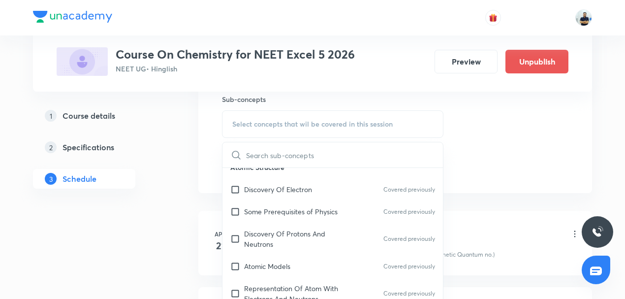
scroll to position [689, 0]
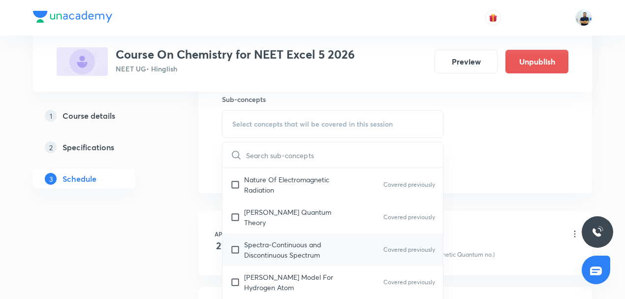
click at [279, 239] on p "Spectra-Continuous and Discontinuous Spectrum" at bounding box center [293, 249] width 99 height 21
click at [268, 201] on div "Nature Of Electromagnetic Radiation Covered previously" at bounding box center [332, 184] width 220 height 32
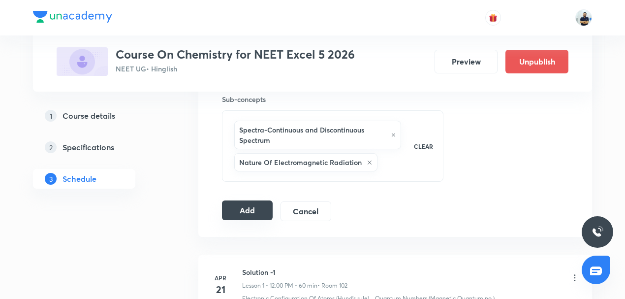
click at [251, 210] on button "Add" at bounding box center [247, 210] width 51 height 20
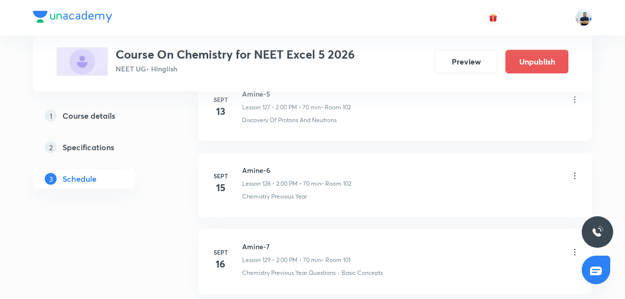
scroll to position [10682, 0]
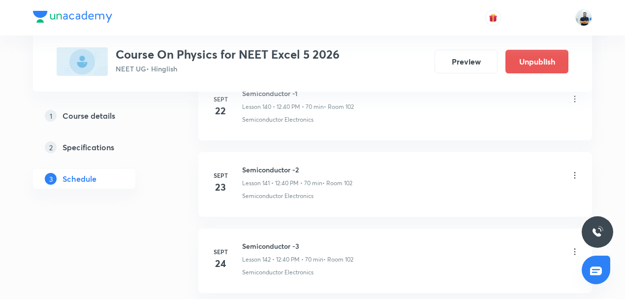
scroll to position [11595, 0]
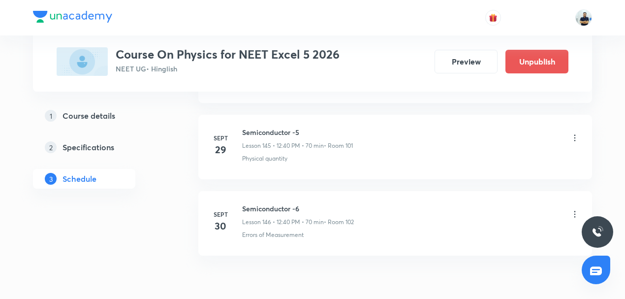
click at [256, 203] on h6 "Semiconductor -6" at bounding box center [298, 208] width 112 height 10
copy h6 "Semiconductor -6"
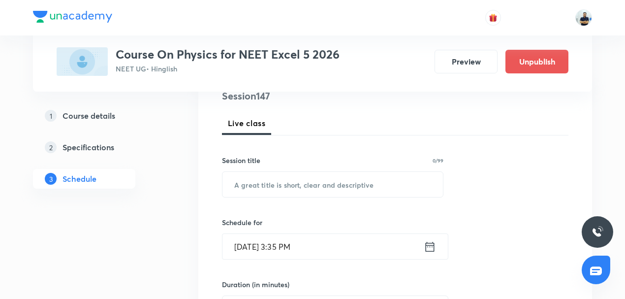
scroll to position [138, 0]
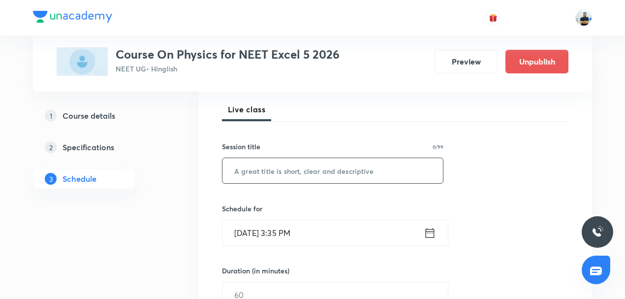
click at [278, 170] on input "text" at bounding box center [332, 170] width 220 height 25
paste input "Semiconductor -6"
type input "Semiconductor -7"
click at [277, 231] on input "[DATE] 3:35 PM" at bounding box center [322, 232] width 201 height 25
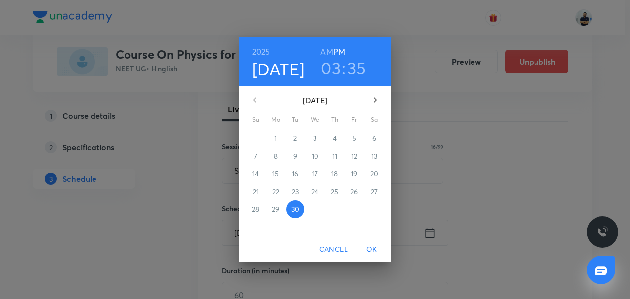
click at [377, 93] on button "button" at bounding box center [375, 100] width 24 height 24
click at [360, 136] on span "3" at bounding box center [354, 138] width 18 height 10
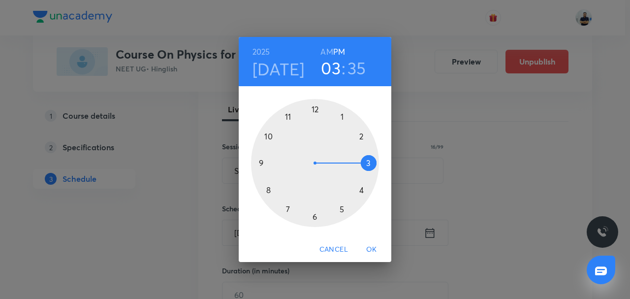
click at [314, 112] on div at bounding box center [315, 163] width 128 height 128
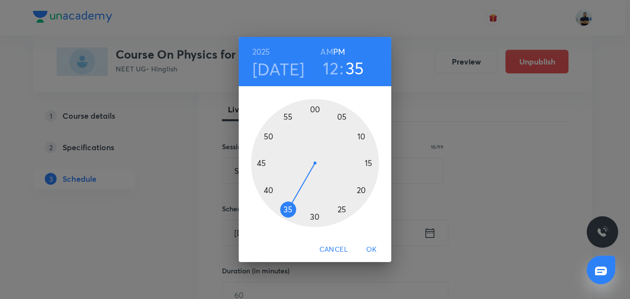
click at [271, 188] on div at bounding box center [315, 163] width 128 height 128
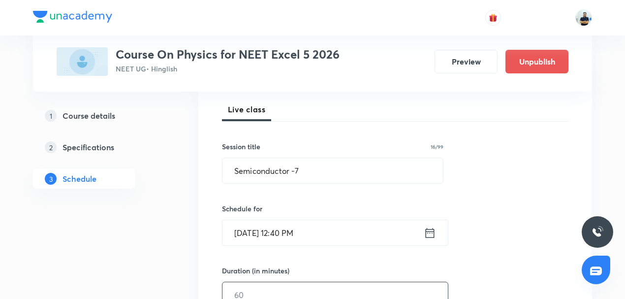
click at [285, 286] on input "text" at bounding box center [334, 294] width 225 height 25
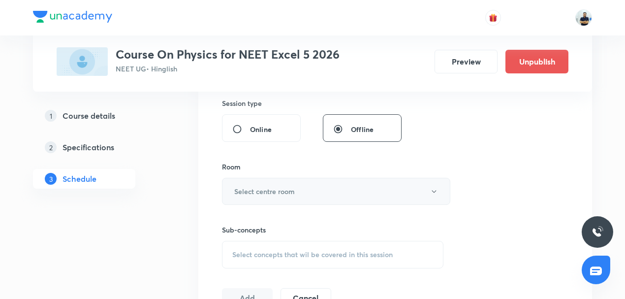
type input "70"
click at [274, 190] on h6 "Select centre room" at bounding box center [264, 191] width 61 height 10
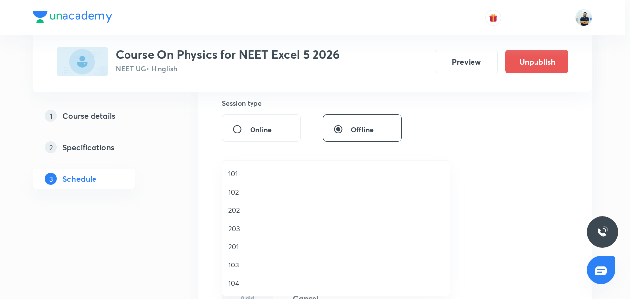
click at [247, 193] on span "102" at bounding box center [336, 192] width 216 height 10
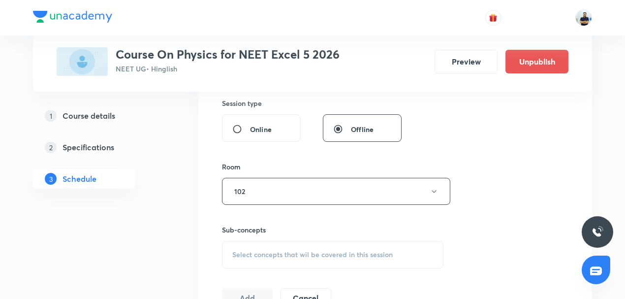
click at [305, 244] on div "Select concepts that wil be covered in this session" at bounding box center [332, 255] width 221 height 28
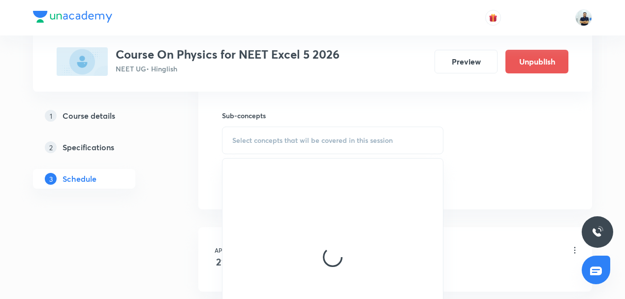
scroll to position [482, 0]
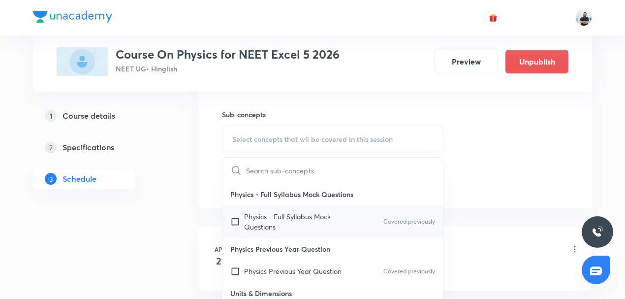
click at [270, 220] on p "Physics - Full Syllabus Mock Questions" at bounding box center [293, 221] width 99 height 21
checkbox input "true"
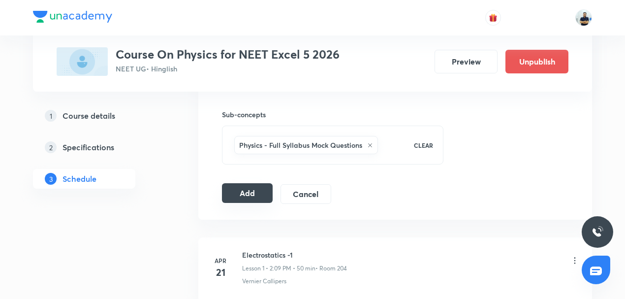
click at [257, 189] on button "Add" at bounding box center [247, 193] width 51 height 20
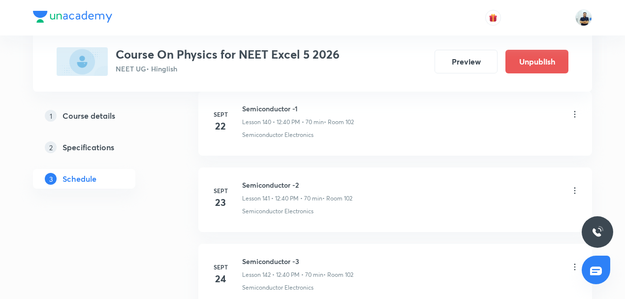
scroll to position [11144, 0]
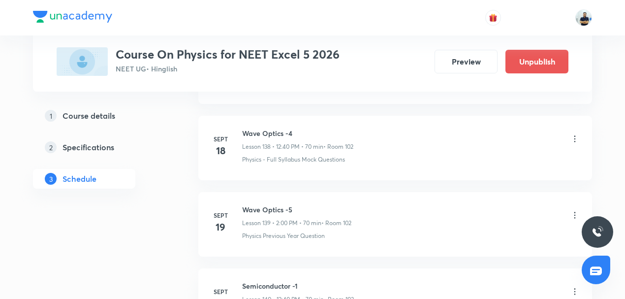
scroll to position [11066, 0]
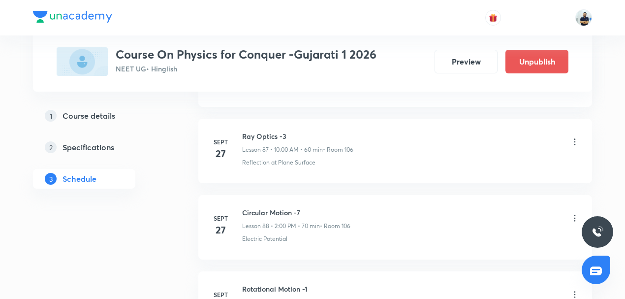
scroll to position [7154, 0]
click at [267, 132] on h6 "Ray Optics -3" at bounding box center [297, 137] width 111 height 10
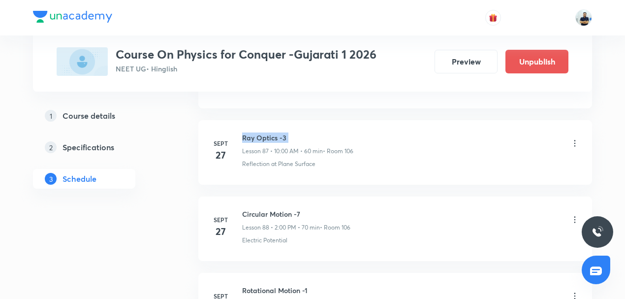
copy h6 "Ray Optics -3"
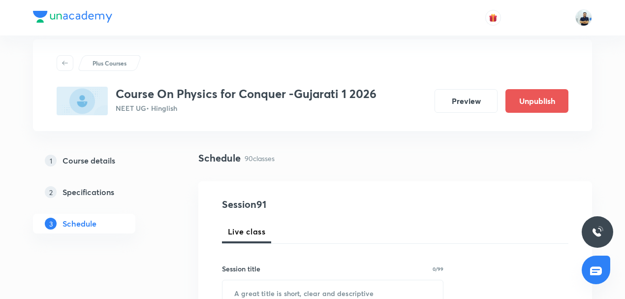
scroll to position [61, 0]
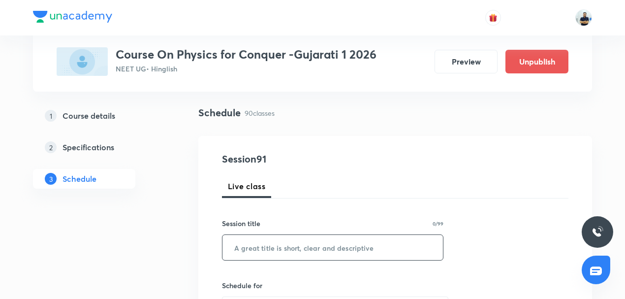
click at [264, 243] on input "text" at bounding box center [332, 247] width 220 height 25
paste input "Ray Optics -3"
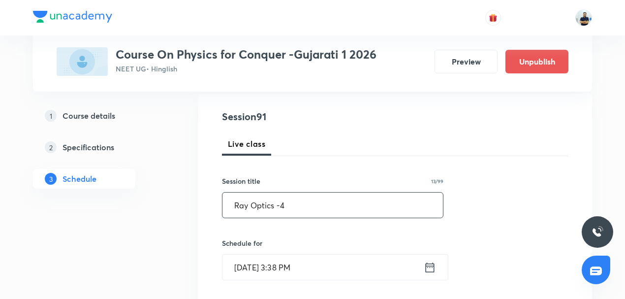
scroll to position [107, 0]
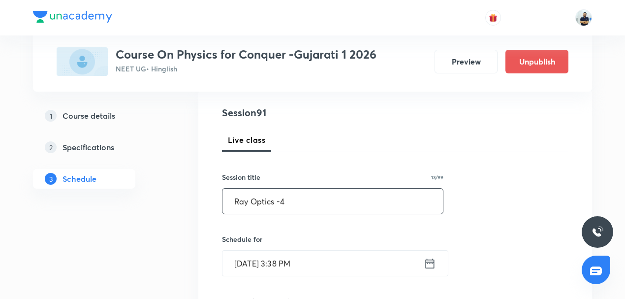
type input "Ray Optics -4"
click at [283, 269] on input "[DATE] 3:38 PM" at bounding box center [322, 262] width 201 height 25
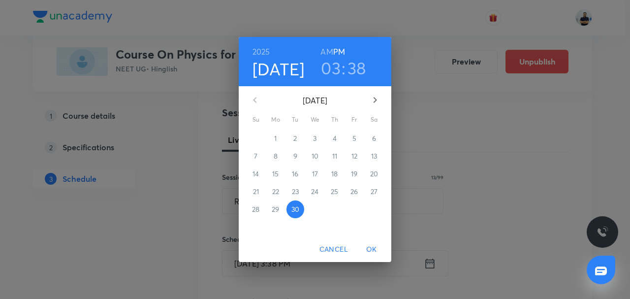
click at [373, 99] on icon "button" at bounding box center [375, 100] width 12 height 12
click at [352, 136] on span "3" at bounding box center [354, 138] width 18 height 10
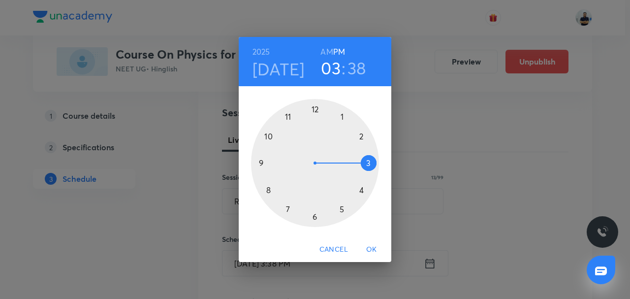
click at [326, 48] on h6 "AM" at bounding box center [326, 52] width 12 height 14
click at [275, 138] on div at bounding box center [315, 163] width 128 height 128
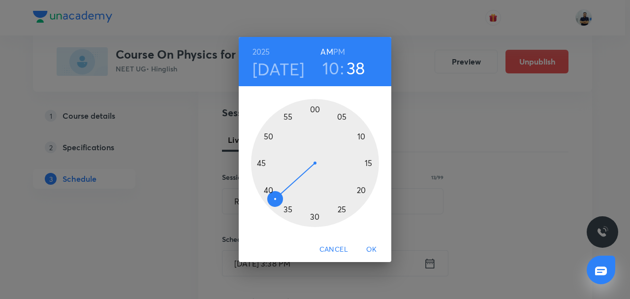
click at [313, 108] on div at bounding box center [315, 163] width 128 height 128
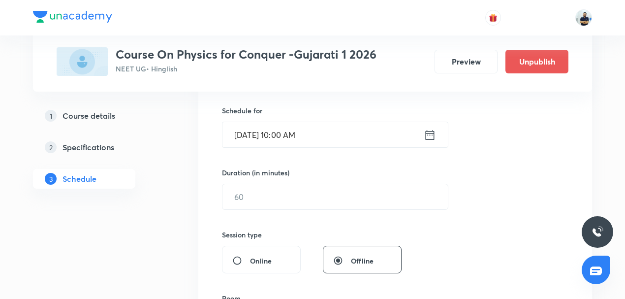
scroll to position [252, 0]
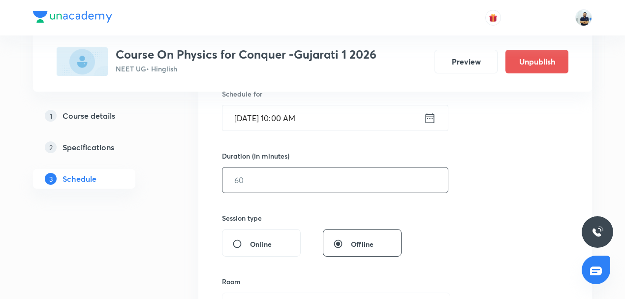
click at [268, 180] on input "text" at bounding box center [334, 179] width 225 height 25
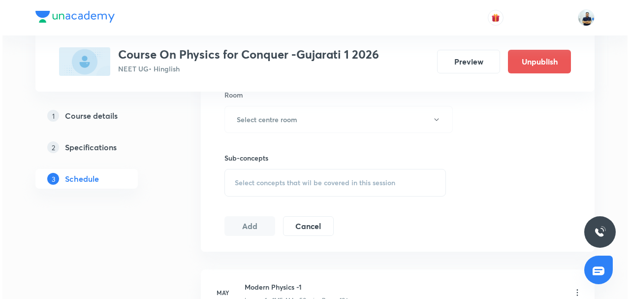
scroll to position [452, 0]
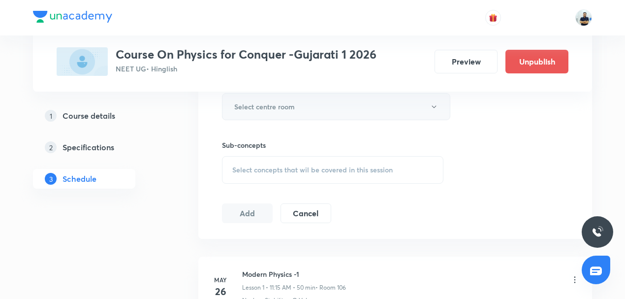
type input "60"
click at [295, 102] on h6 "Select centre room" at bounding box center [264, 106] width 61 height 10
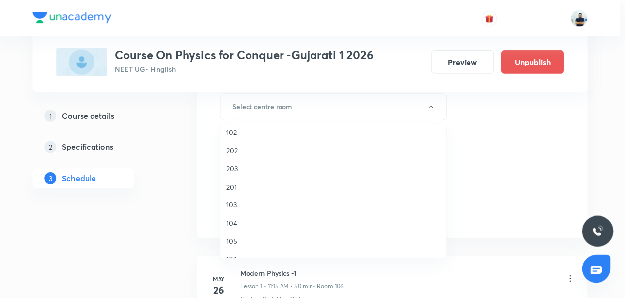
scroll to position [23, 0]
click at [241, 256] on span "106" at bounding box center [336, 260] width 216 height 10
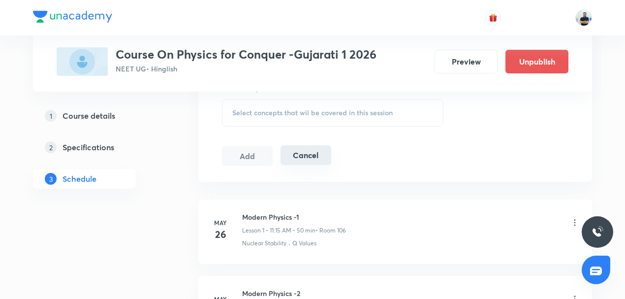
scroll to position [513, 0]
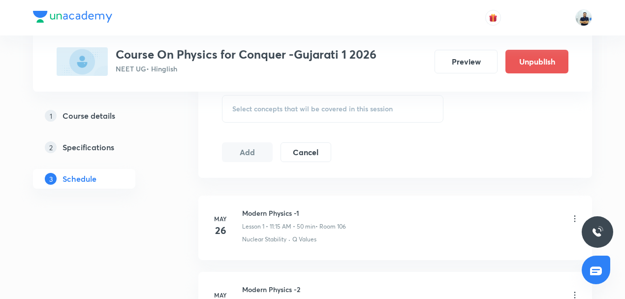
click at [311, 113] on div "Select concepts that wil be covered in this session" at bounding box center [332, 109] width 221 height 28
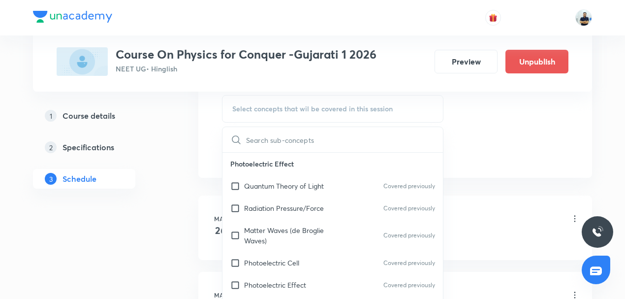
scroll to position [229, 0]
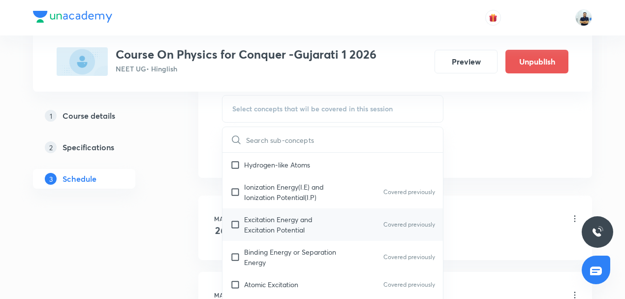
click at [256, 220] on p "Excitation Energy and Excitation Potential" at bounding box center [293, 224] width 99 height 21
checkbox input "true"
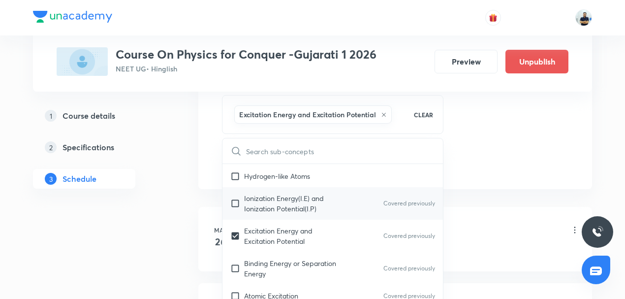
click at [252, 205] on div "Ionization Energy(I.E) and Ionization Potential(I.P) Covered previously" at bounding box center [332, 203] width 220 height 32
checkbox input "true"
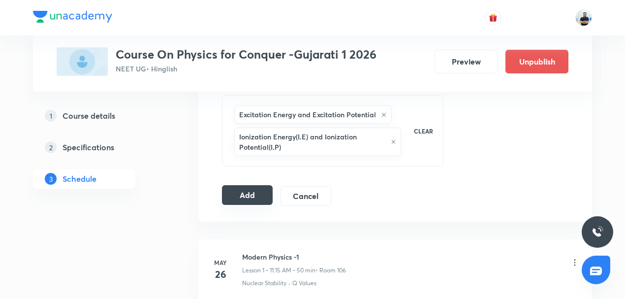
click at [249, 187] on button "Add" at bounding box center [247, 195] width 51 height 20
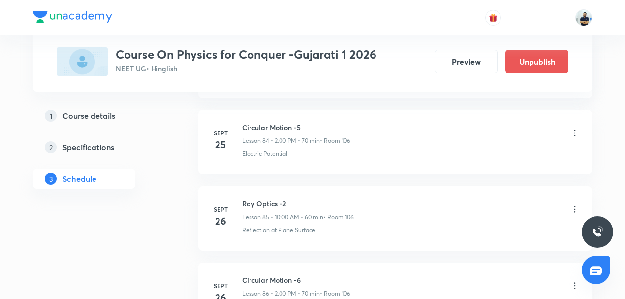
scroll to position [6955, 0]
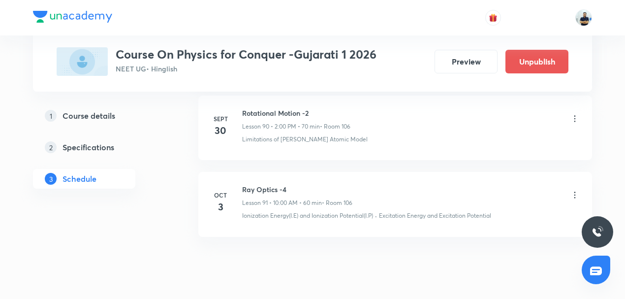
click at [259, 184] on h6 "Ray Optics -4" at bounding box center [297, 189] width 110 height 10
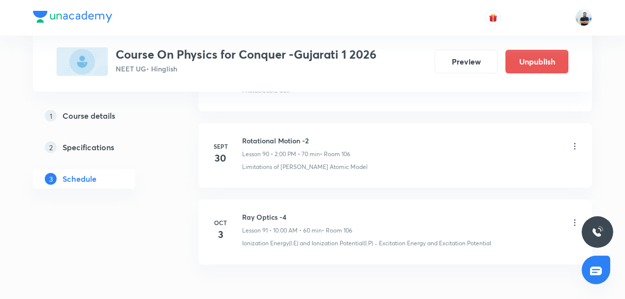
scroll to position [6910, 0]
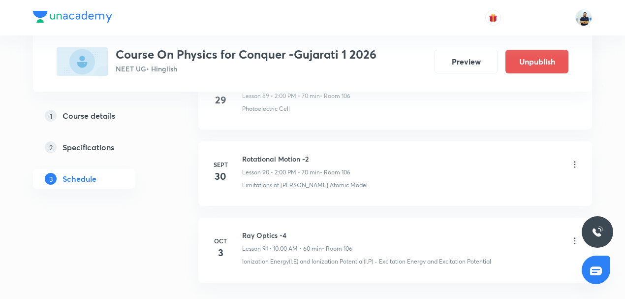
click at [276, 154] on h6 "Rotational Motion -2" at bounding box center [296, 159] width 108 height 10
copy h6 "Rotational Motion -2"
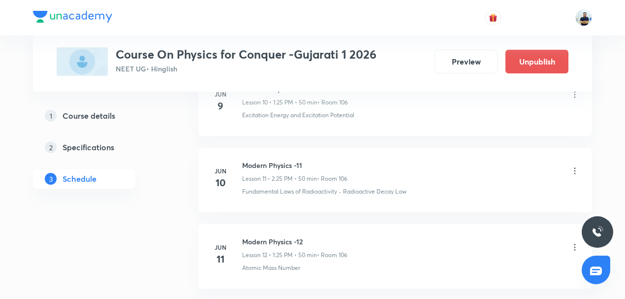
scroll to position [0, 0]
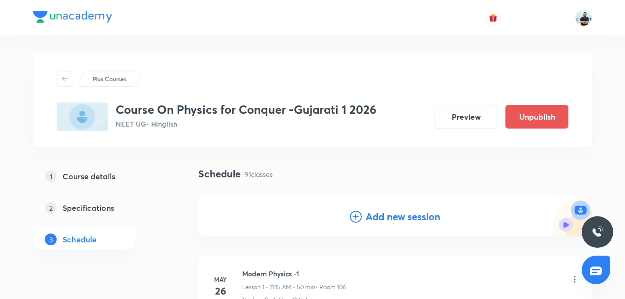
click at [383, 219] on h4 "Add new session" at bounding box center [403, 216] width 75 height 15
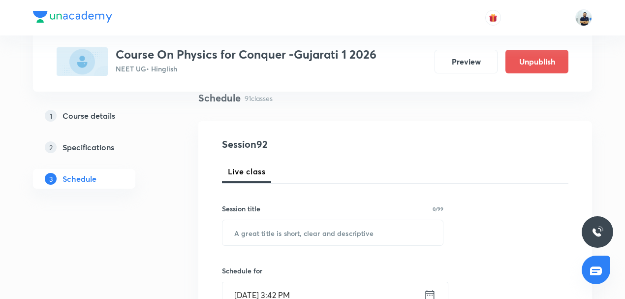
scroll to position [84, 0]
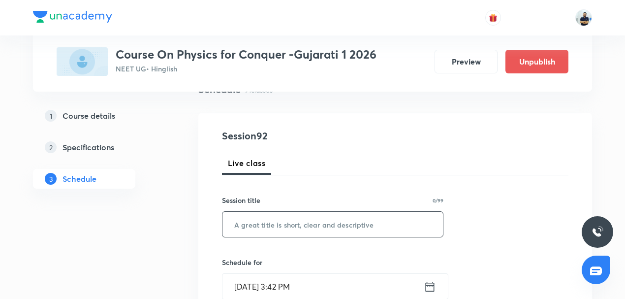
click at [290, 228] on input "text" at bounding box center [332, 224] width 220 height 25
paste input "Rotational Motion -2"
type input "Rotational Motion -3"
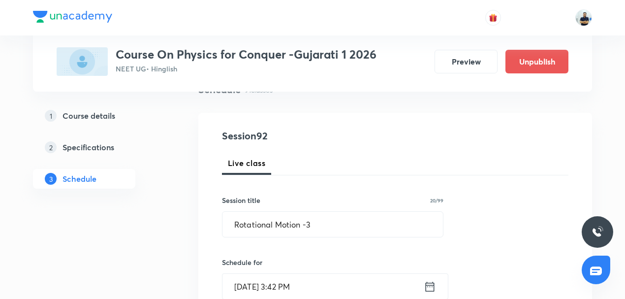
click at [294, 288] on input "Sept 30, 2025, 3:42 PM" at bounding box center [322, 286] width 201 height 25
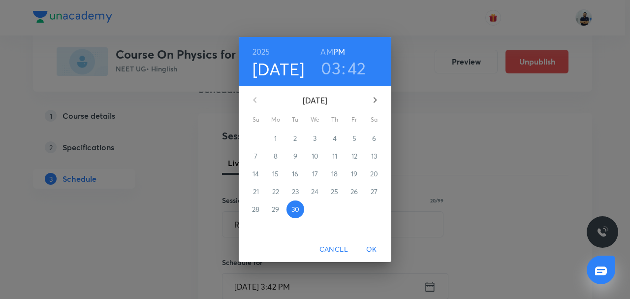
click at [370, 102] on icon "button" at bounding box center [375, 100] width 12 height 12
click at [351, 140] on span "3" at bounding box center [354, 138] width 18 height 10
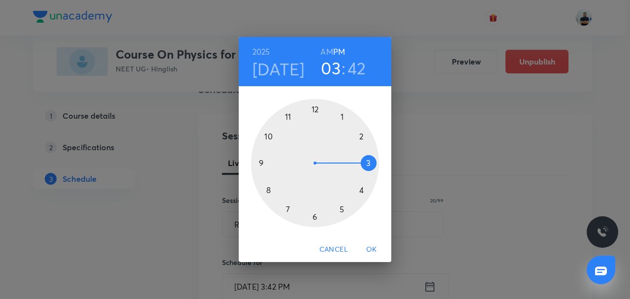
click at [356, 134] on div at bounding box center [315, 163] width 128 height 128
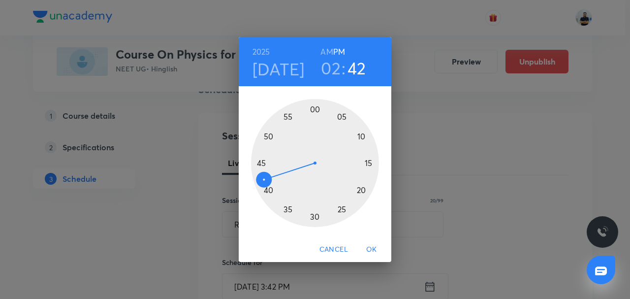
click at [314, 109] on div at bounding box center [315, 163] width 128 height 128
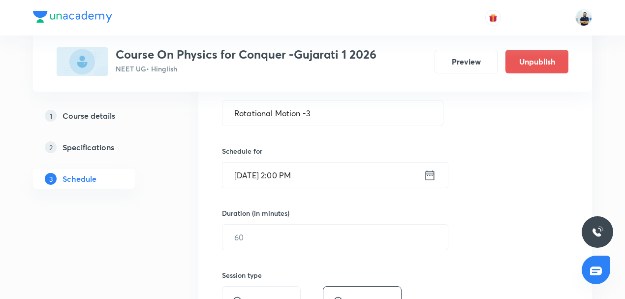
scroll to position [199, 0]
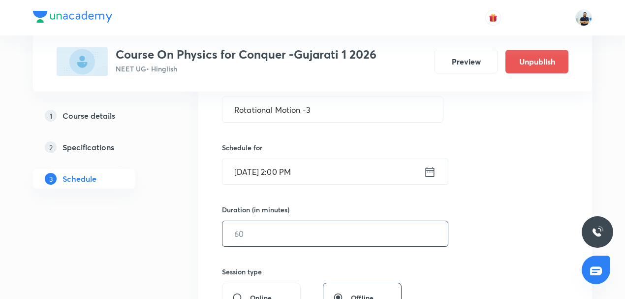
click at [264, 230] on input "text" at bounding box center [334, 233] width 225 height 25
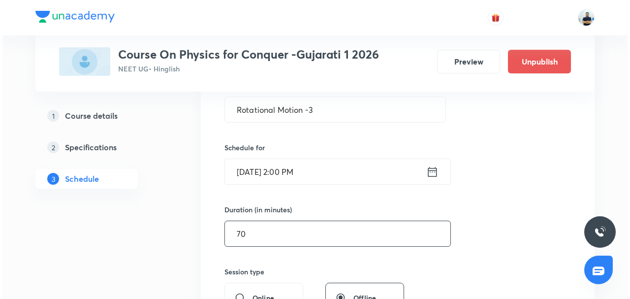
scroll to position [429, 0]
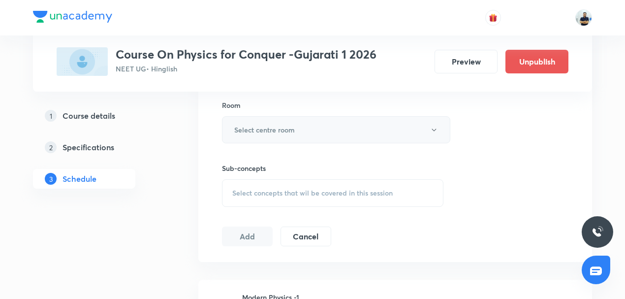
type input "70"
click at [276, 133] on button "Select centre room" at bounding box center [336, 129] width 228 height 27
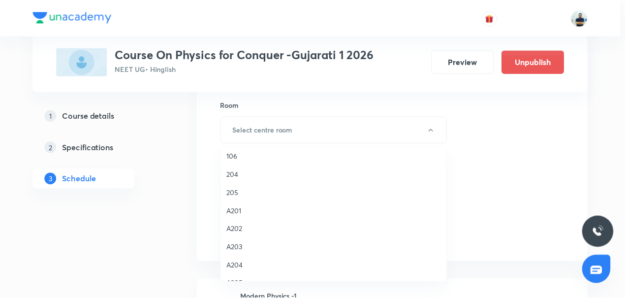
scroll to position [144, 0]
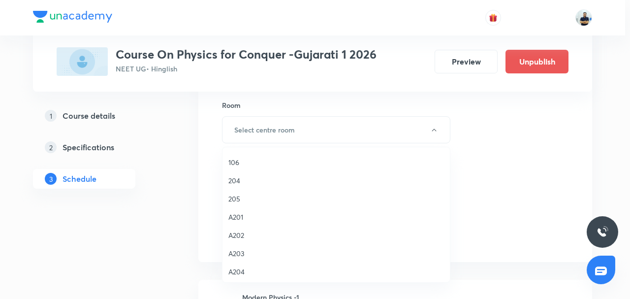
click at [244, 167] on li "106" at bounding box center [335, 162] width 227 height 18
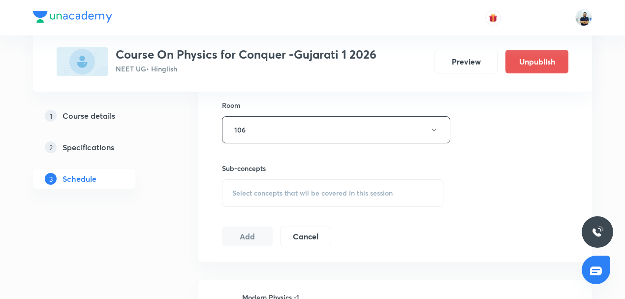
click at [333, 189] on span "Select concepts that wil be covered in this session" at bounding box center [312, 193] width 160 height 8
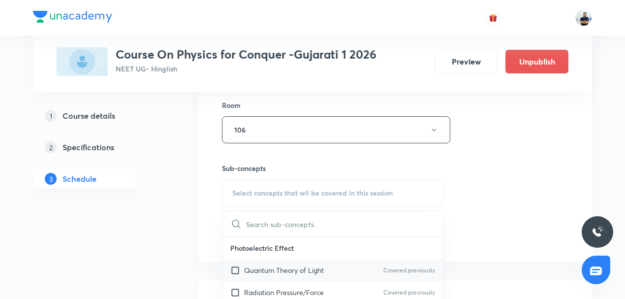
click at [291, 270] on p "Quantum Theory of Light" at bounding box center [284, 270] width 80 height 10
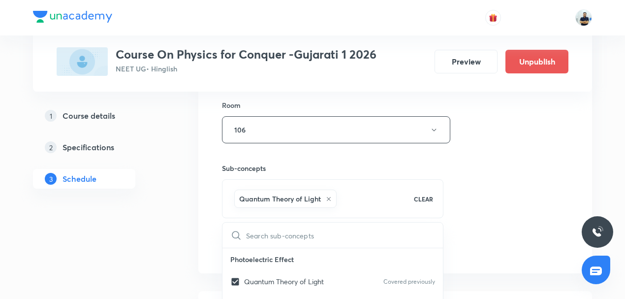
checkbox input "true"
click at [491, 225] on div "Session 92 Live class Session title 20/99 Rotational Motion -3 ​ Schedule for O…" at bounding box center [395, 20] width 346 height 473
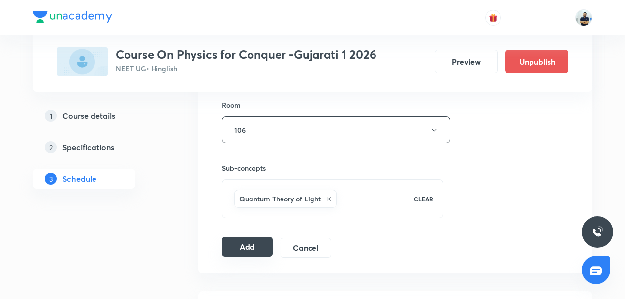
click at [256, 248] on button "Add" at bounding box center [247, 247] width 51 height 20
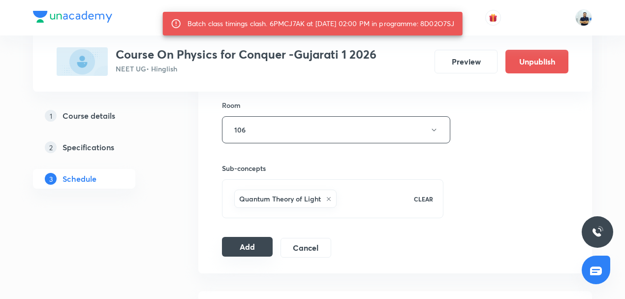
click at [248, 243] on button "Add" at bounding box center [247, 247] width 51 height 20
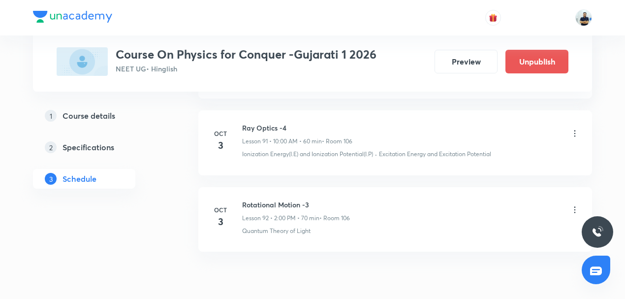
scroll to position [7032, 0]
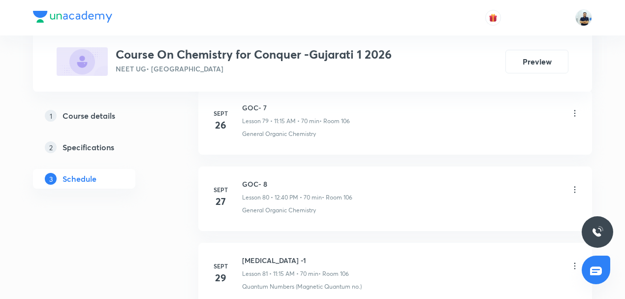
scroll to position [6646, 0]
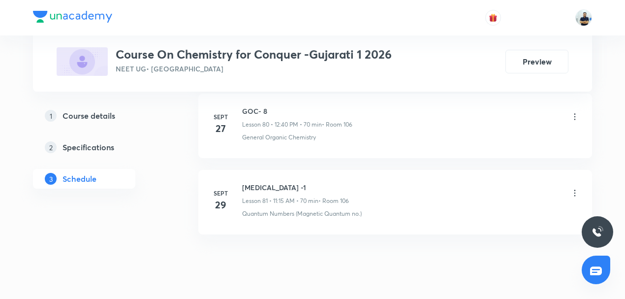
click at [264, 182] on h6 "[MEDICAL_DATA] -1" at bounding box center [295, 187] width 107 height 10
copy h6 "[MEDICAL_DATA] -1"
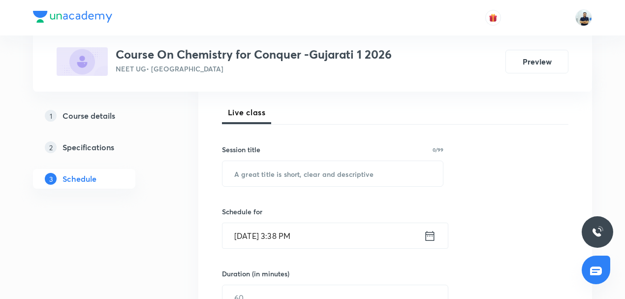
scroll to position [145, 0]
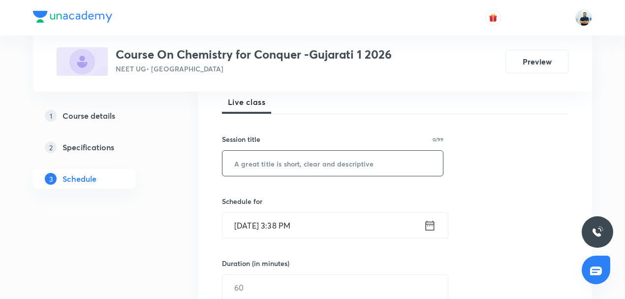
click at [267, 166] on input "text" at bounding box center [332, 163] width 220 height 25
paste input "[MEDICAL_DATA] -1"
type input "[MEDICAL_DATA] -2"
click at [293, 218] on input "[DATE] 3:38 PM" at bounding box center [322, 225] width 201 height 25
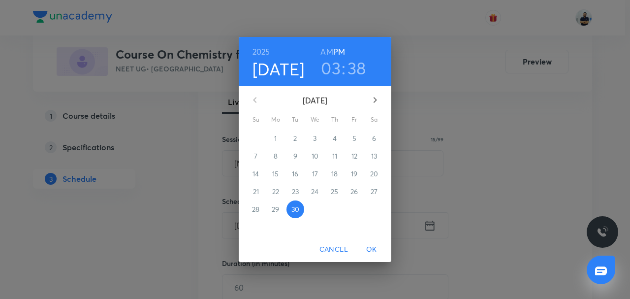
click at [370, 104] on icon "button" at bounding box center [375, 100] width 12 height 12
click at [358, 142] on span "3" at bounding box center [354, 138] width 18 height 10
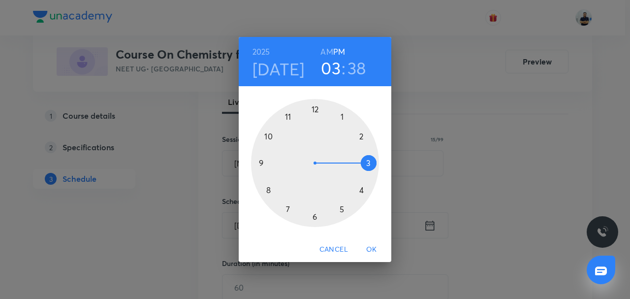
click at [324, 52] on h6 "AM" at bounding box center [326, 52] width 12 height 14
click at [288, 111] on div at bounding box center [315, 163] width 128 height 128
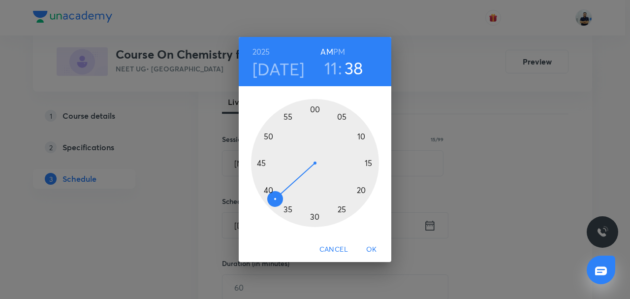
click at [363, 163] on div at bounding box center [315, 163] width 128 height 128
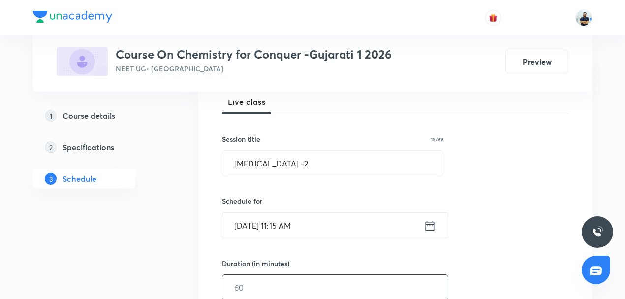
click at [249, 287] on input "text" at bounding box center [334, 287] width 225 height 25
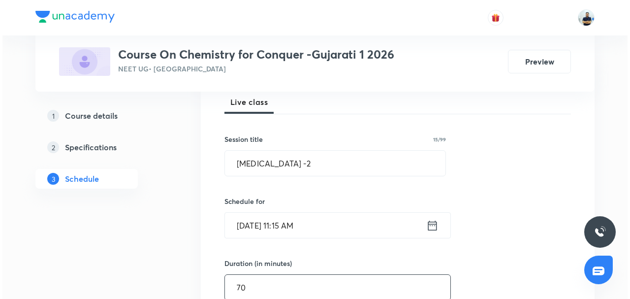
scroll to position [375, 0]
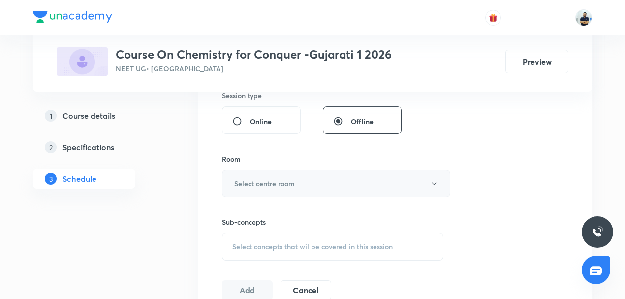
type input "70"
click at [254, 185] on h6 "Select centre room" at bounding box center [264, 183] width 61 height 10
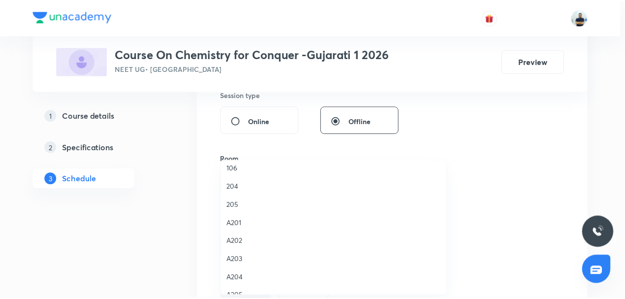
scroll to position [145, 0]
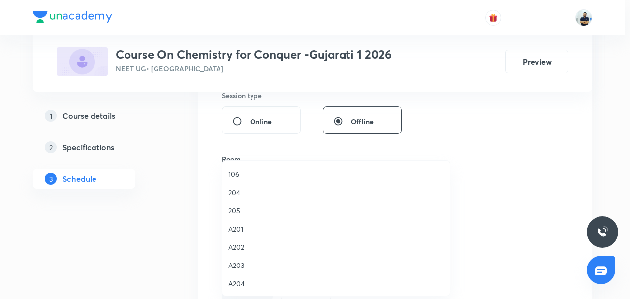
click at [240, 172] on span "106" at bounding box center [336, 174] width 216 height 10
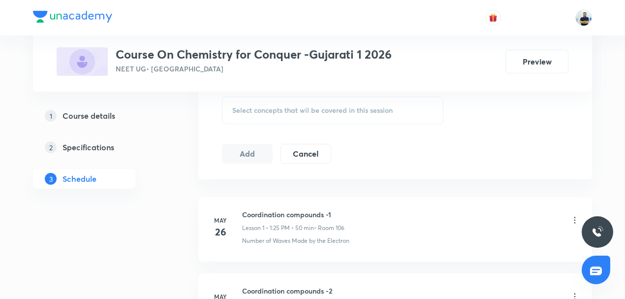
scroll to position [467, 0]
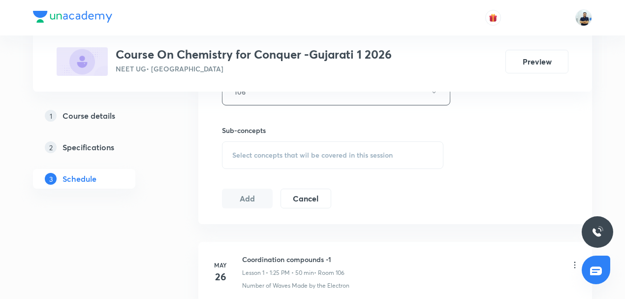
click at [326, 145] on div "Select concepts that wil be covered in this session" at bounding box center [332, 155] width 221 height 28
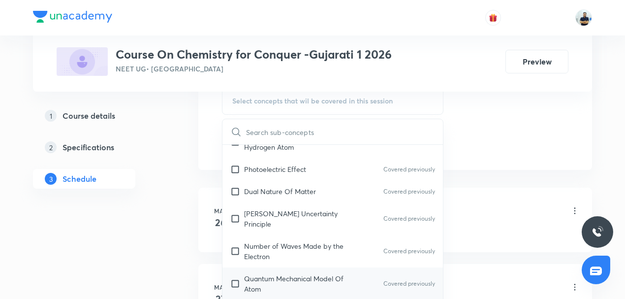
scroll to position [689, 0]
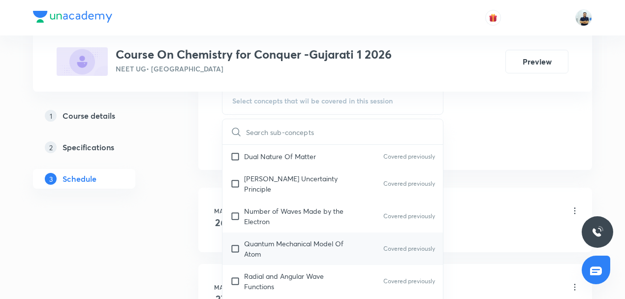
click at [273, 238] on p "Quantum Mechanical Model Of Atom" at bounding box center [293, 248] width 99 height 21
checkbox input "true"
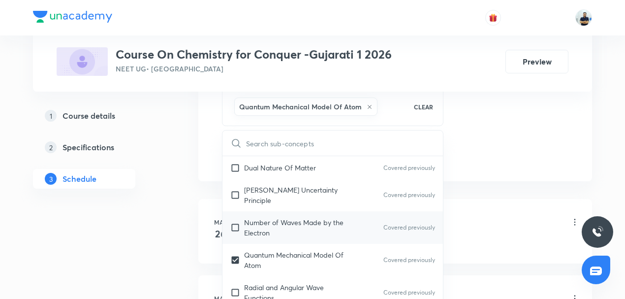
click at [267, 211] on div "Number of Waves Made by the Electron Covered previously" at bounding box center [332, 227] width 220 height 32
checkbox input "true"
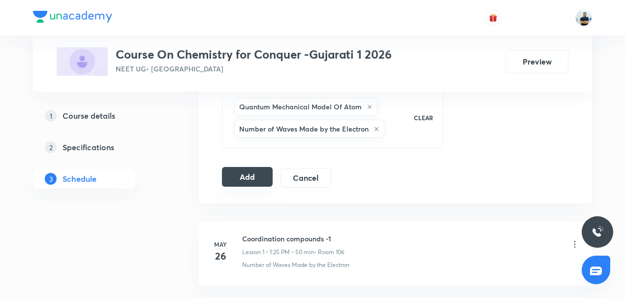
click at [241, 181] on button "Add" at bounding box center [247, 177] width 51 height 20
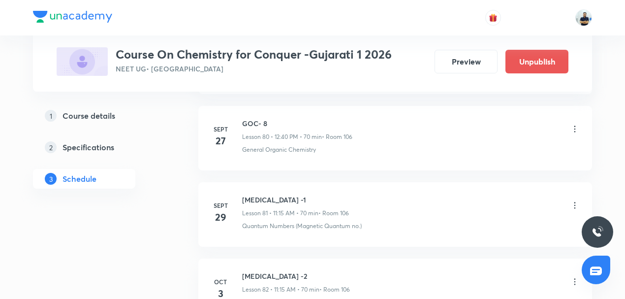
scroll to position [6271, 0]
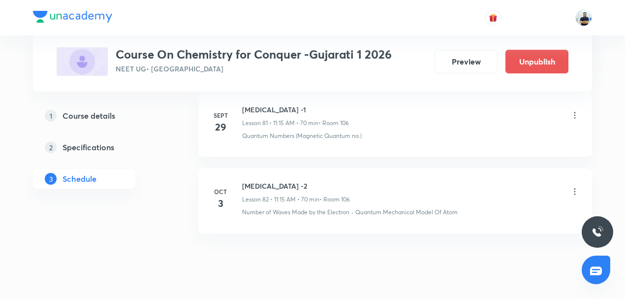
click at [255, 181] on h6 "Hydrocarbons -2" at bounding box center [296, 186] width 108 height 10
copy h6 "Hydrocarbons -2"
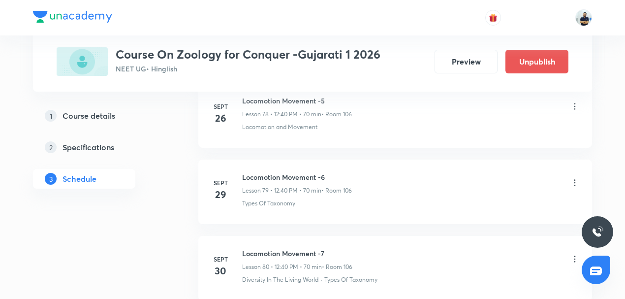
scroll to position [6570, 0]
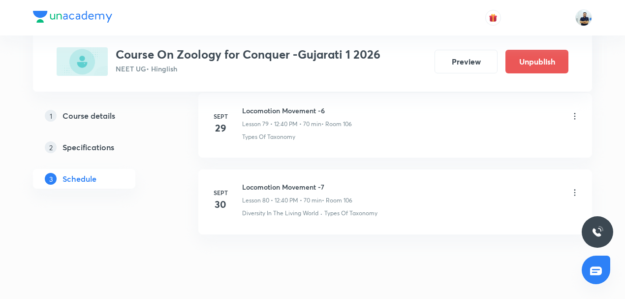
click at [278, 182] on h6 "Locomotion Movement -7" at bounding box center [297, 187] width 110 height 10
copy h6 "Locomotion Movement -7"
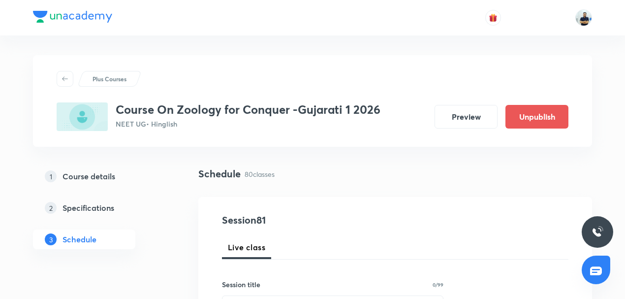
scroll to position [76, 0]
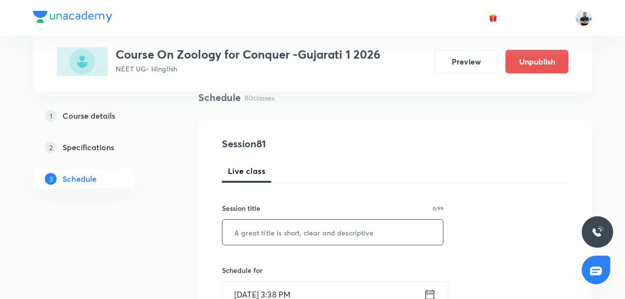
click at [282, 229] on input "text" at bounding box center [332, 231] width 220 height 25
paste input "Locomotion Movement -7"
type input "Locomotion Movement -8"
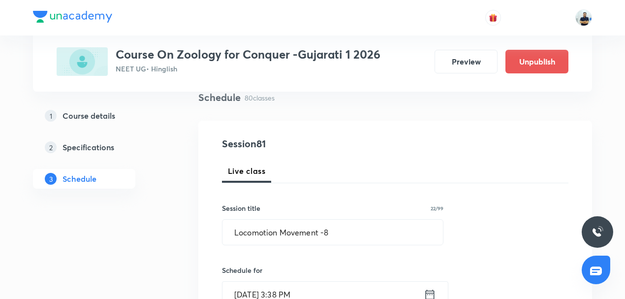
click at [276, 281] on input "Sept 30, 2025, 3:38 PM" at bounding box center [322, 293] width 201 height 25
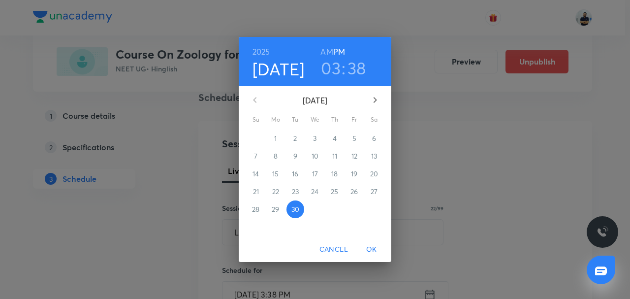
click at [377, 101] on icon "button" at bounding box center [375, 100] width 12 height 12
click at [350, 136] on span "3" at bounding box center [354, 138] width 18 height 10
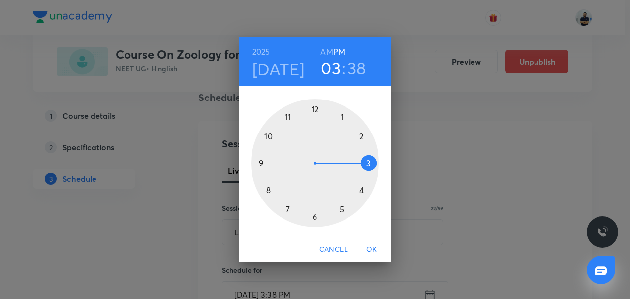
click at [359, 138] on div at bounding box center [315, 163] width 128 height 128
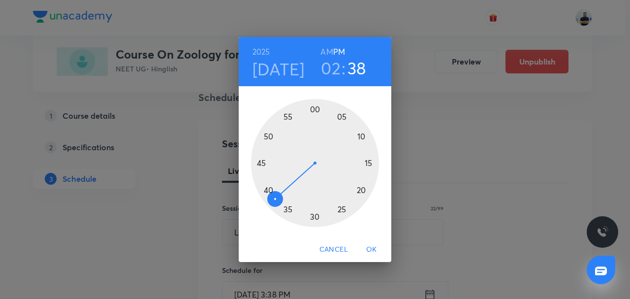
click at [315, 104] on div at bounding box center [315, 163] width 128 height 128
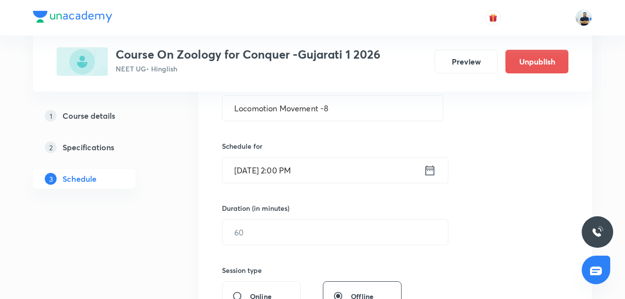
scroll to position [207, 0]
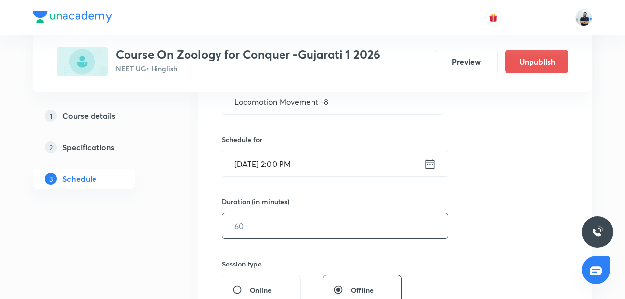
click at [259, 229] on input "text" at bounding box center [334, 225] width 225 height 25
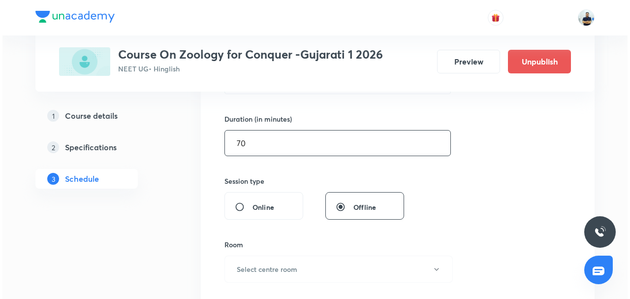
scroll to position [291, 0]
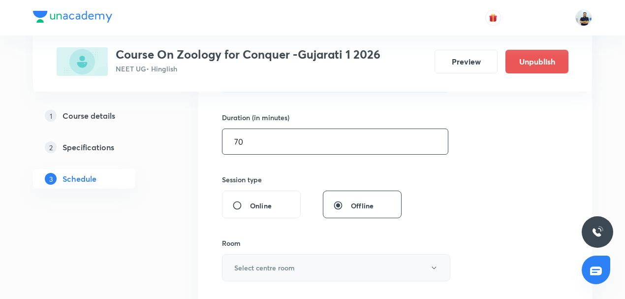
type input "70"
click at [261, 263] on h6 "Select centre room" at bounding box center [264, 267] width 61 height 10
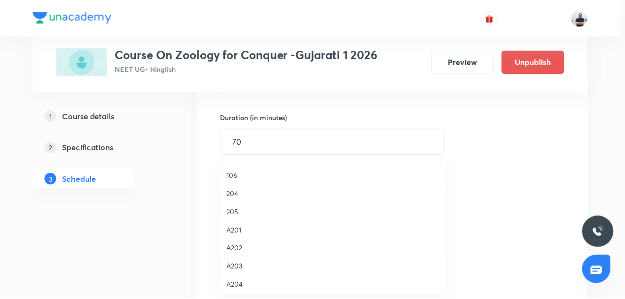
scroll to position [144, 0]
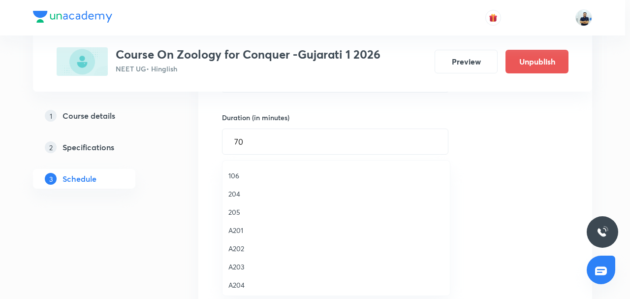
click at [236, 181] on li "106" at bounding box center [335, 175] width 227 height 18
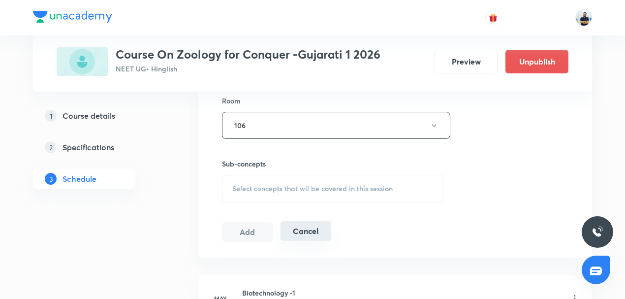
scroll to position [444, 0]
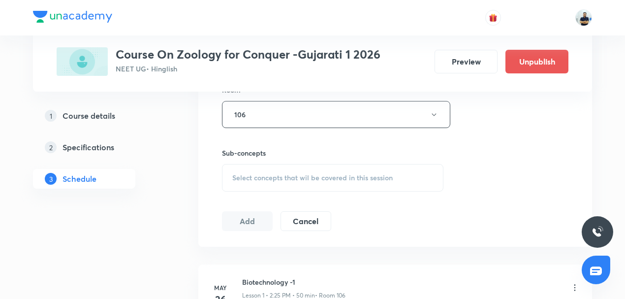
click at [298, 183] on div "Select concepts that wil be covered in this session" at bounding box center [332, 178] width 221 height 28
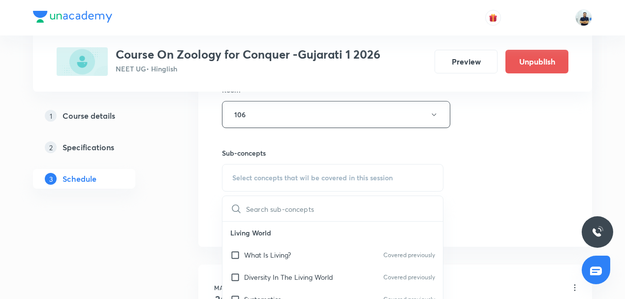
scroll to position [229, 0]
click at [267, 270] on div "Kingdom Monera" at bounding box center [332, 279] width 220 height 22
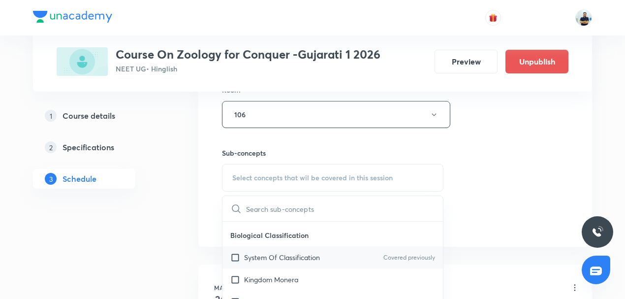
checkbox input "true"
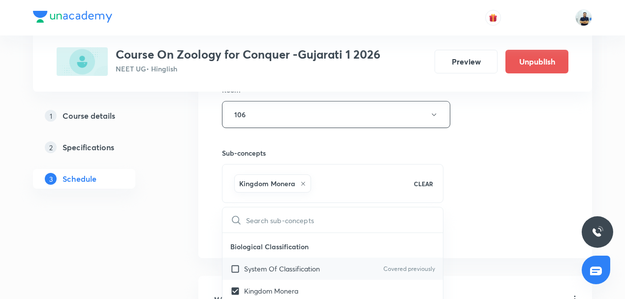
click at [265, 263] on p "System Of Classification" at bounding box center [282, 268] width 76 height 10
checkbox input "true"
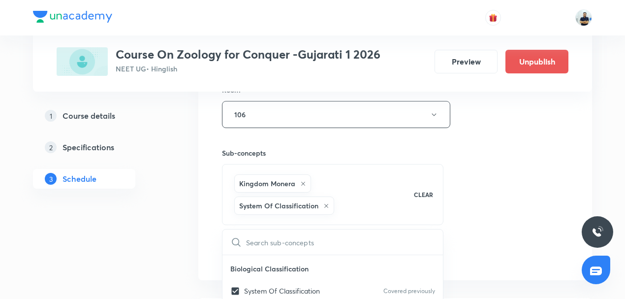
click at [482, 258] on div "Session 81 Live class Session title 22/99 Locomotion Movement -8 ​ Schedule for…" at bounding box center [395, 17] width 346 height 496
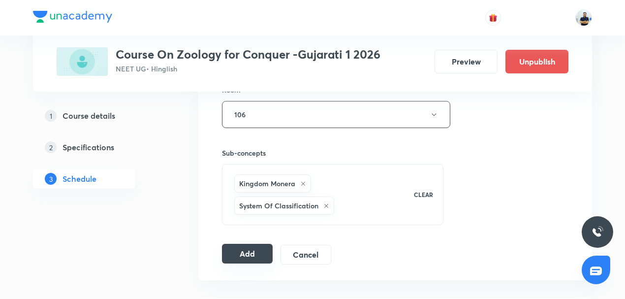
click at [263, 257] on button "Add" at bounding box center [247, 254] width 51 height 20
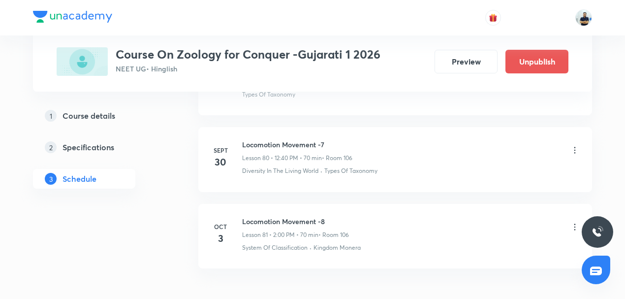
scroll to position [6195, 0]
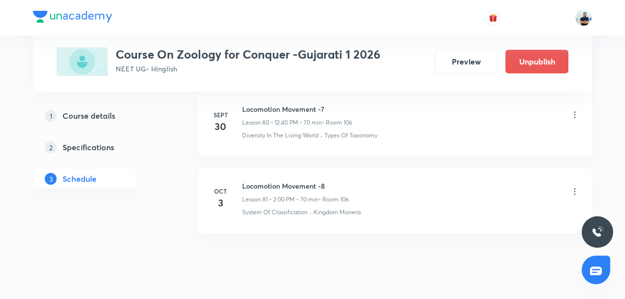
click at [572, 187] on icon at bounding box center [575, 192] width 10 height 10
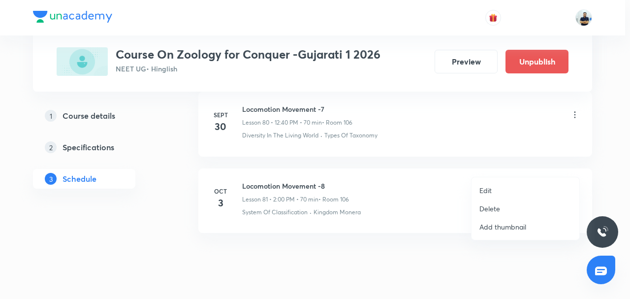
click at [505, 188] on li "Edit" at bounding box center [525, 190] width 108 height 18
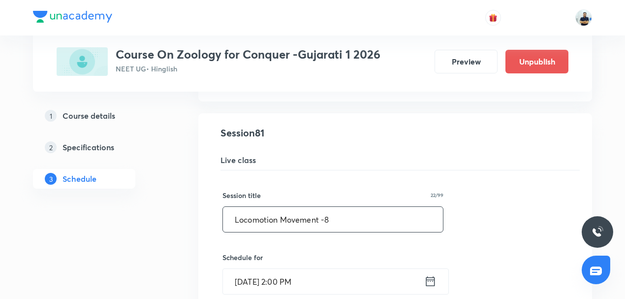
drag, startPoint x: 320, startPoint y: 195, endPoint x: 109, endPoint y: 197, distance: 211.1
paste input "Neural control and co-ordination"
type input "Neural control and co-ordination -1"
click at [258, 269] on input "Oct 3, 2025, 2:00 PM" at bounding box center [323, 281] width 201 height 25
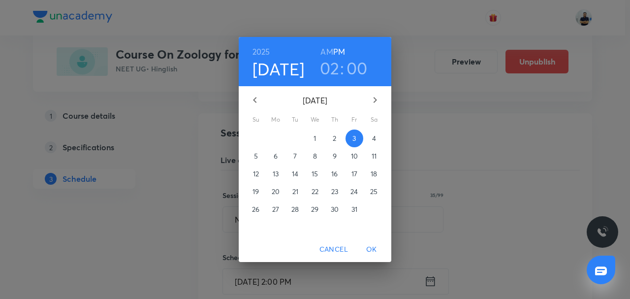
click at [334, 70] on h3 "02" at bounding box center [330, 68] width 20 height 21
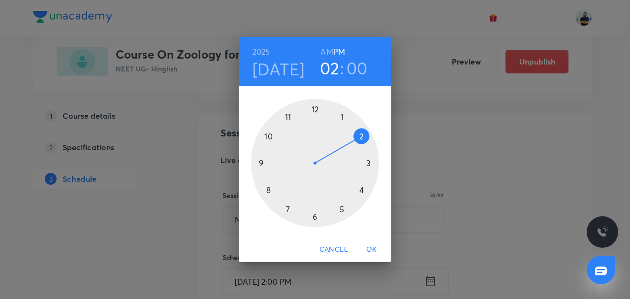
click at [316, 110] on div at bounding box center [315, 163] width 128 height 128
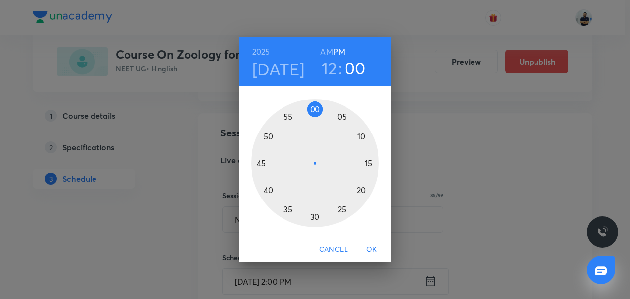
click at [266, 193] on div at bounding box center [315, 163] width 128 height 128
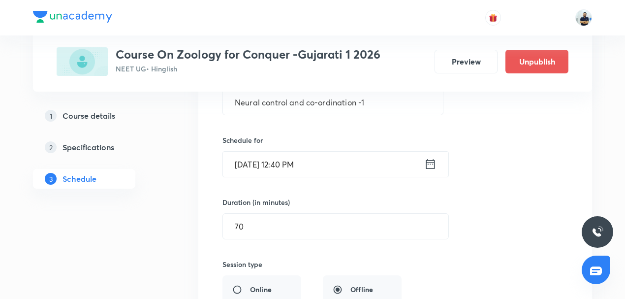
scroll to position [6593, 0]
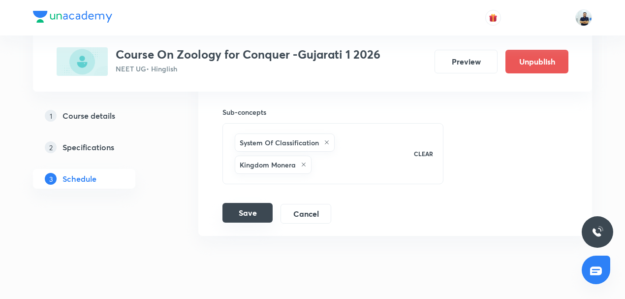
click at [247, 203] on button "Save" at bounding box center [247, 213] width 50 height 20
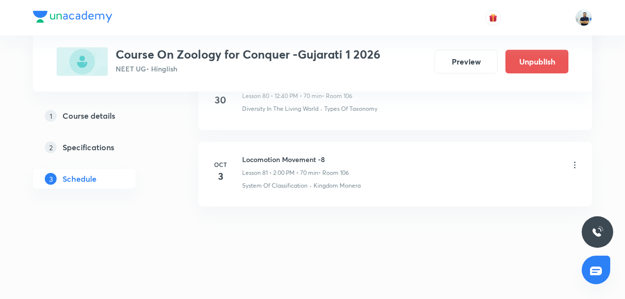
scroll to position [6195, 0]
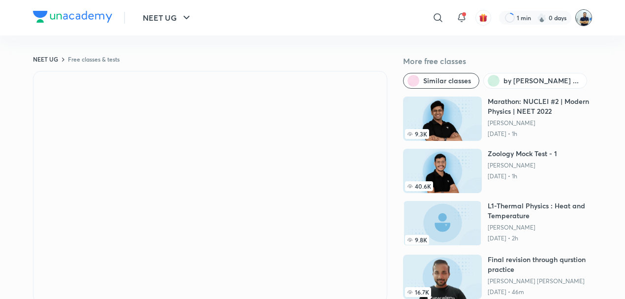
click at [586, 21] on img at bounding box center [583, 17] width 17 height 17
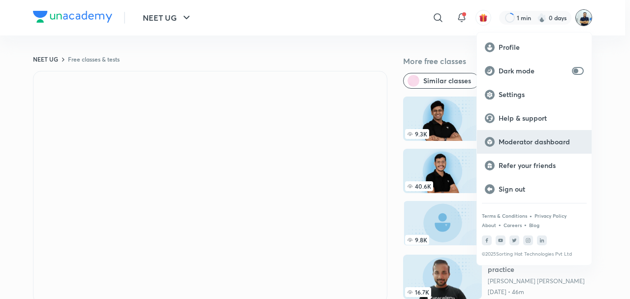
click at [528, 143] on p "Moderator dashboard" at bounding box center [540, 141] width 85 height 9
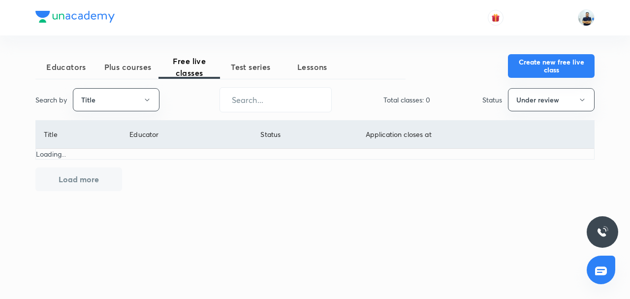
click at [519, 64] on button "Create new free live class" at bounding box center [551, 66] width 87 height 24
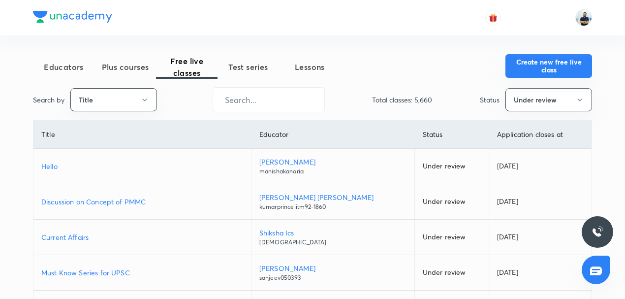
click at [515, 71] on button "Create new free live class" at bounding box center [548, 66] width 87 height 24
click at [507, 59] on button "Create new free live class" at bounding box center [548, 66] width 87 height 24
click at [516, 65] on button "Create new free live class" at bounding box center [548, 66] width 87 height 24
click at [520, 63] on button "Create new free live class" at bounding box center [548, 66] width 87 height 24
click at [558, 72] on button "Create new free live class" at bounding box center [548, 66] width 87 height 24
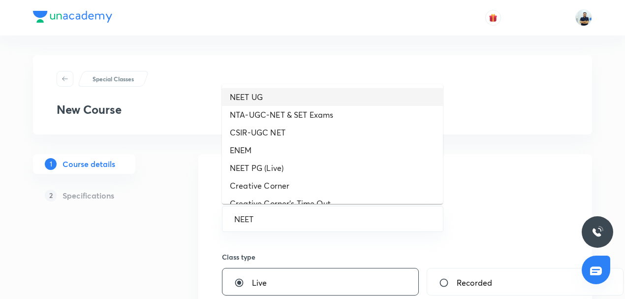
click at [279, 95] on li "NEET UG" at bounding box center [332, 97] width 221 height 18
type input "NEET UG"
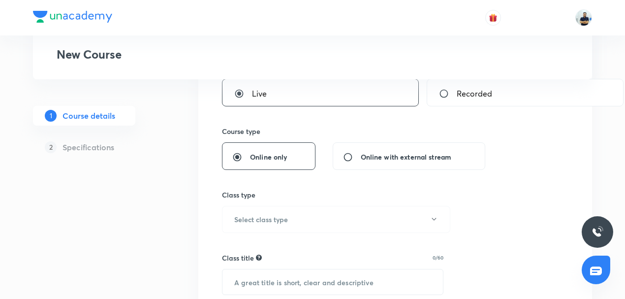
scroll to position [199, 0]
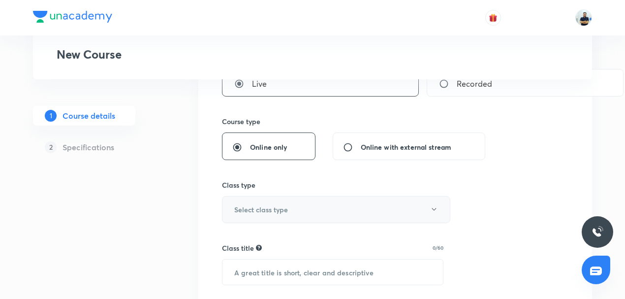
click at [270, 207] on h6 "Select class type" at bounding box center [261, 209] width 54 height 10
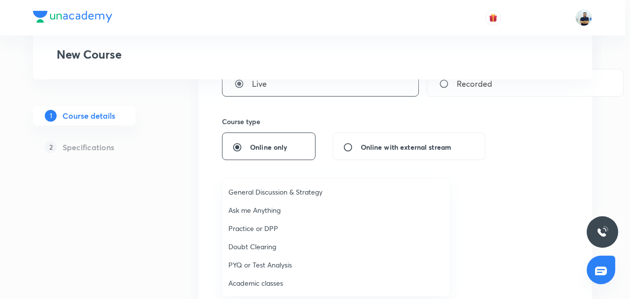
click at [264, 285] on span "Academic classes" at bounding box center [336, 283] width 216 height 10
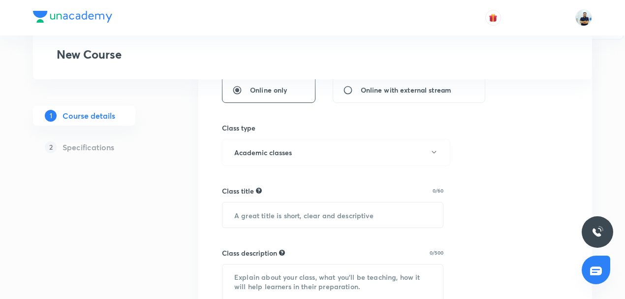
scroll to position [268, 0]
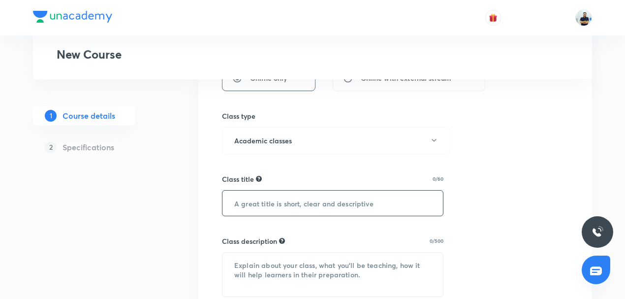
click at [259, 203] on input "text" at bounding box center [332, 202] width 220 height 25
click at [292, 200] on input "text" at bounding box center [332, 202] width 220 height 25
paste input "text"
click at [290, 200] on input "text" at bounding box center [332, 202] width 220 height 25
paste input "text"
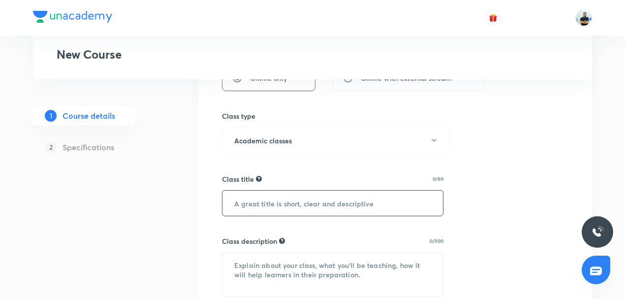
click at [293, 204] on input "text" at bounding box center [332, 202] width 220 height 25
paste input "text"
click at [283, 202] on input "text" at bounding box center [332, 202] width 220 height 25
click at [283, 201] on input "text" at bounding box center [332, 202] width 220 height 25
paste input "text"
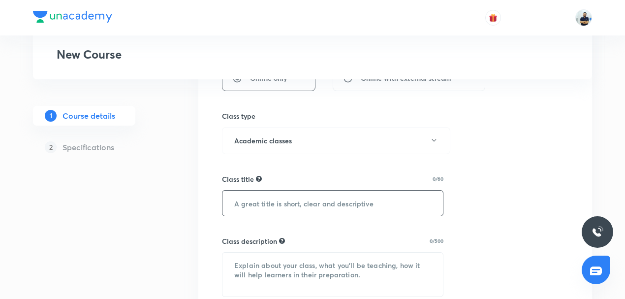
paste input "text"
click at [270, 205] on input "text" at bounding box center [332, 202] width 220 height 25
paste input "text"
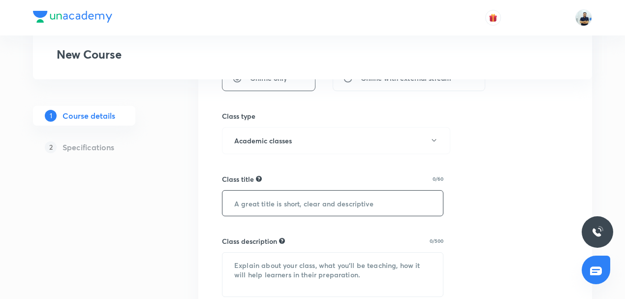
paste input "text"
click at [250, 199] on input "text" at bounding box center [332, 202] width 220 height 25
paste input "text"
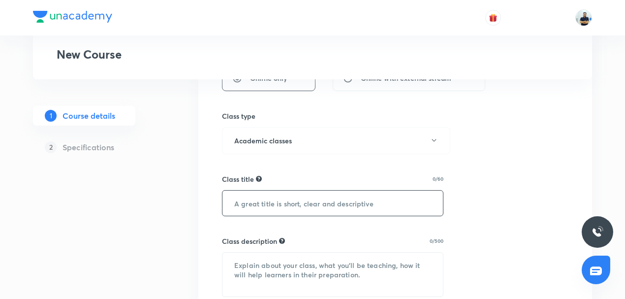
click at [257, 203] on input "text" at bounding box center [332, 202] width 220 height 25
paste input "breathing and exchange of gases"
drag, startPoint x: 227, startPoint y: 202, endPoint x: 213, endPoint y: 193, distance: 16.8
type input "Breathing and exchange of gases"
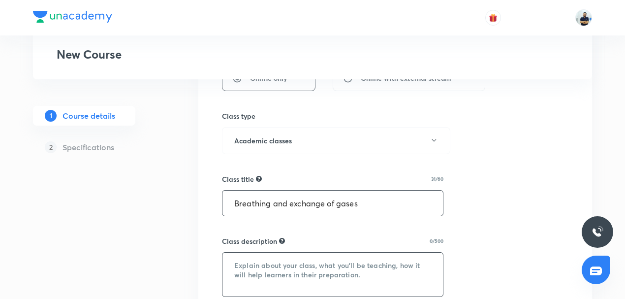
click at [266, 255] on textarea at bounding box center [332, 274] width 220 height 44
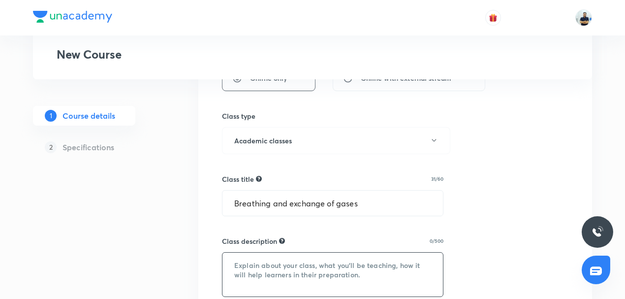
paste textarea "In this course, OM SIR will provide in-depth knowledge of Zoology. The course w…"
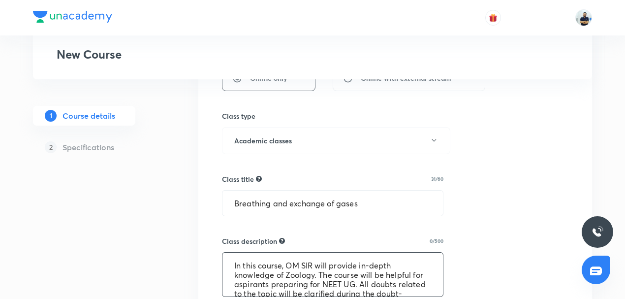
scroll to position [30, 0]
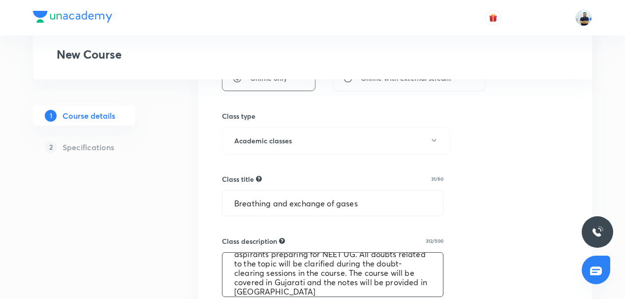
type textarea "In this course, OM SIR will provide in-depth knowledge of Zoology. The course w…"
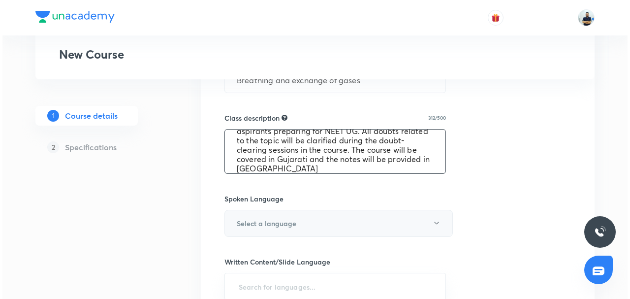
scroll to position [390, 0]
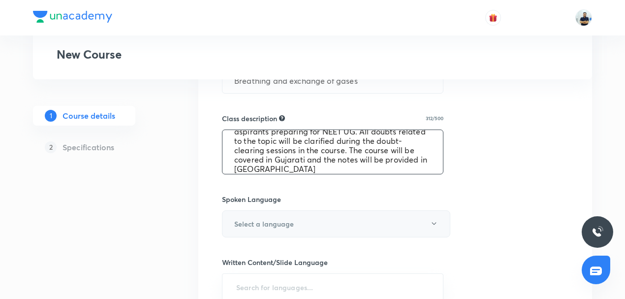
click at [267, 224] on h6 "Select a language" at bounding box center [264, 223] width 60 height 10
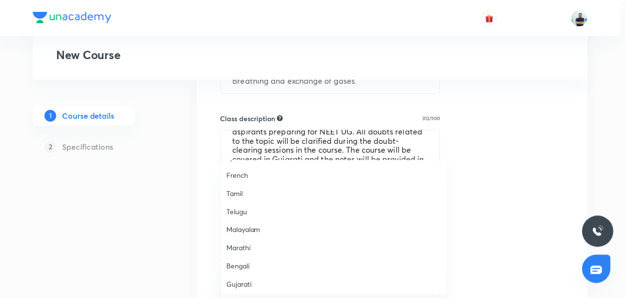
scroll to position [92, 0]
click at [251, 281] on span "Gujarati" at bounding box center [336, 282] width 216 height 10
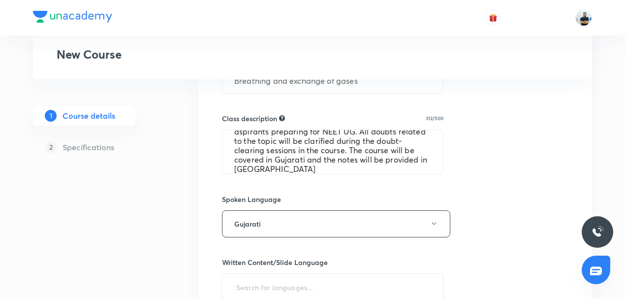
click at [259, 282] on input "text" at bounding box center [332, 287] width 197 height 18
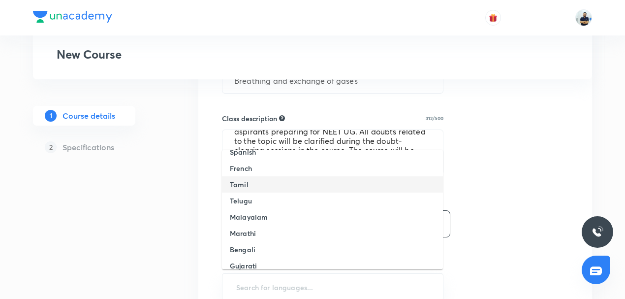
scroll to position [76, 0]
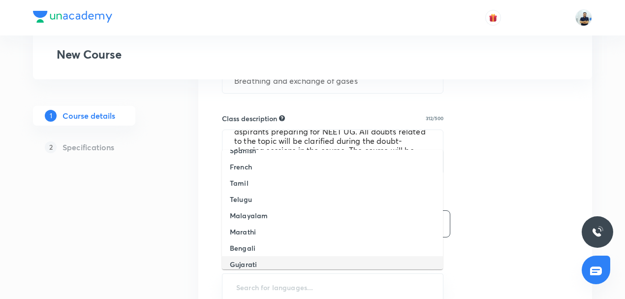
click at [248, 261] on h6 "Gujarati" at bounding box center [243, 264] width 27 height 10
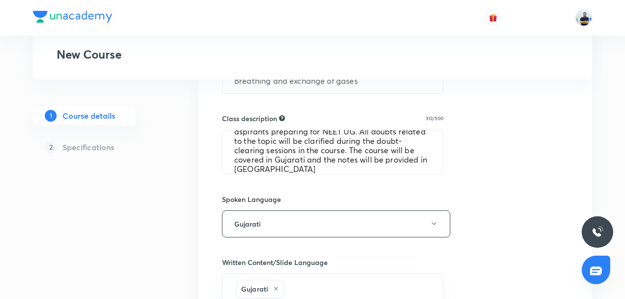
scroll to position [620, 0]
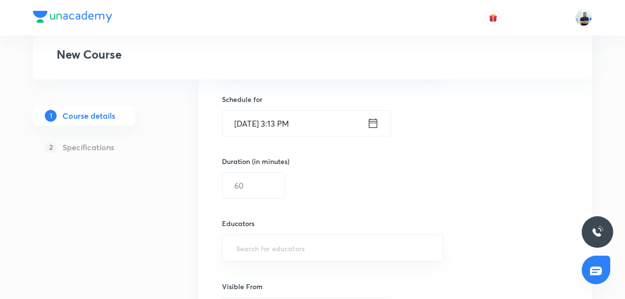
click at [296, 120] on input "Sept 30, 2025, 3:13 PM" at bounding box center [294, 123] width 145 height 25
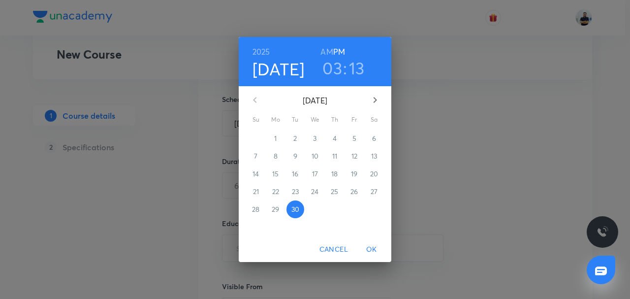
click at [374, 104] on icon "button" at bounding box center [375, 100] width 12 height 12
click at [352, 140] on p "3" at bounding box center [353, 138] width 3 height 10
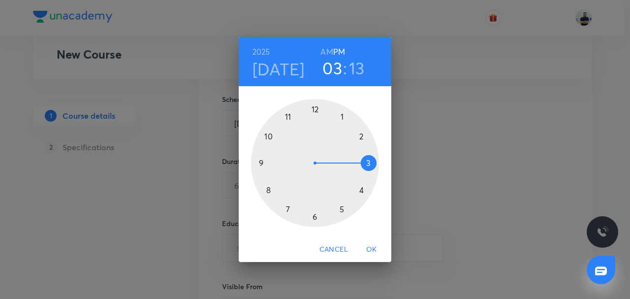
click at [326, 54] on h6 "AM" at bounding box center [326, 52] width 12 height 14
drag, startPoint x: 266, startPoint y: 196, endPoint x: 301, endPoint y: 132, distance: 72.9
click at [266, 196] on div at bounding box center [315, 163] width 128 height 128
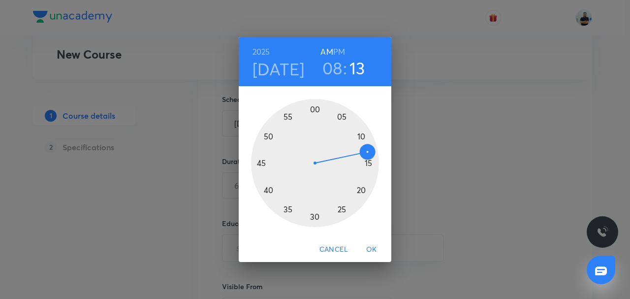
click at [315, 108] on div at bounding box center [315, 163] width 128 height 128
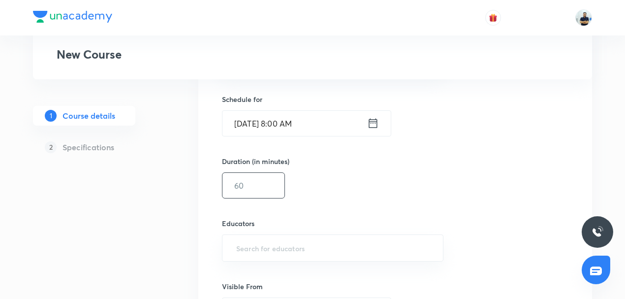
click at [249, 190] on input "text" at bounding box center [253, 185] width 62 height 25
type input "55"
click at [263, 253] on input "text" at bounding box center [332, 248] width 197 height 18
click at [278, 254] on div "​" at bounding box center [332, 247] width 221 height 27
paste input "jfvjcjt1iuhv"
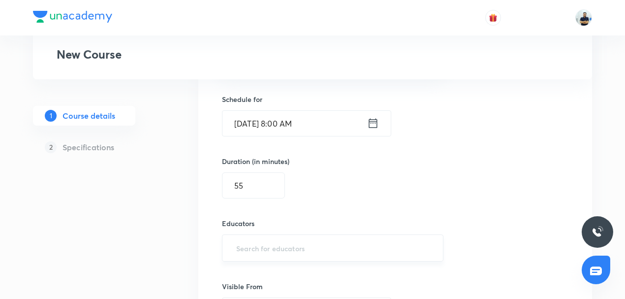
type input "jfvjcjt1iuhv"
click at [278, 254] on div "jfvjcjt1iuhv ​" at bounding box center [332, 247] width 221 height 27
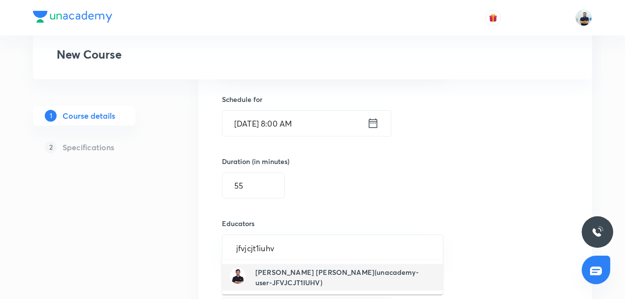
click at [284, 277] on h6 "Maheshwari Omprakash Dungarmal(unacademy-user-JFVJCJT1IUHV)" at bounding box center [345, 277] width 180 height 21
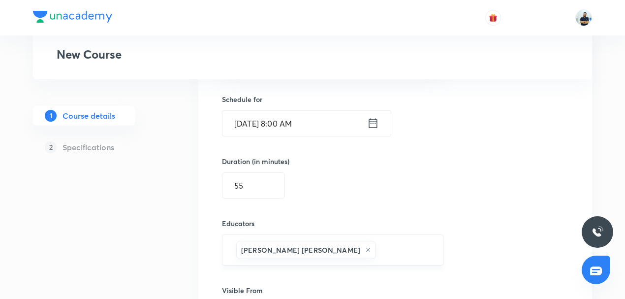
scroll to position [743, 0]
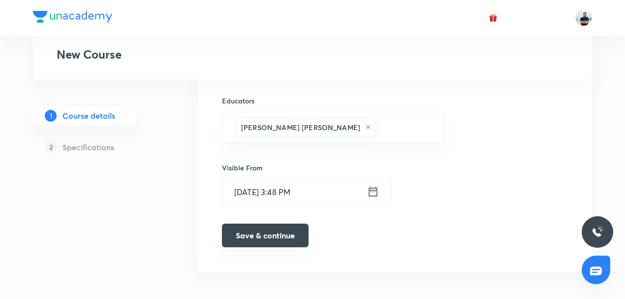
click at [277, 233] on button "Save & continue" at bounding box center [265, 235] width 87 height 24
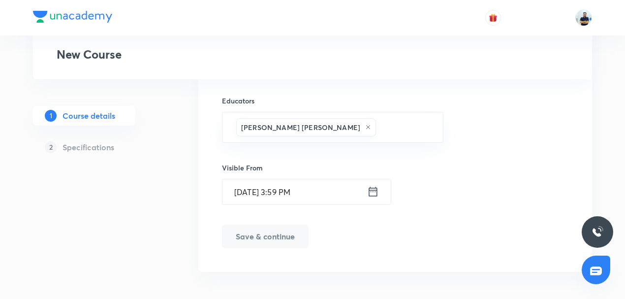
scroll to position [747, 0]
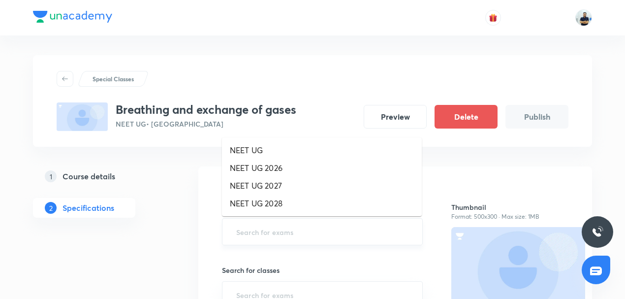
click at [255, 231] on input "text" at bounding box center [322, 231] width 176 height 18
click at [238, 155] on li "NEET UG" at bounding box center [322, 150] width 200 height 18
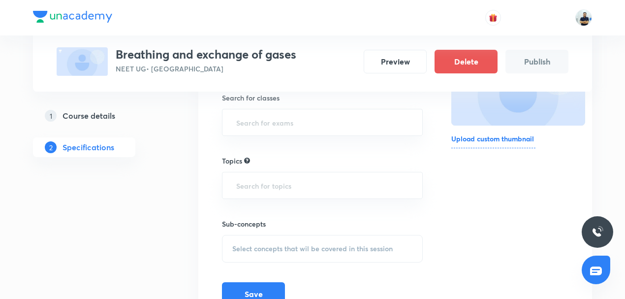
scroll to position [175, 0]
click at [258, 128] on input "text" at bounding box center [322, 123] width 176 height 18
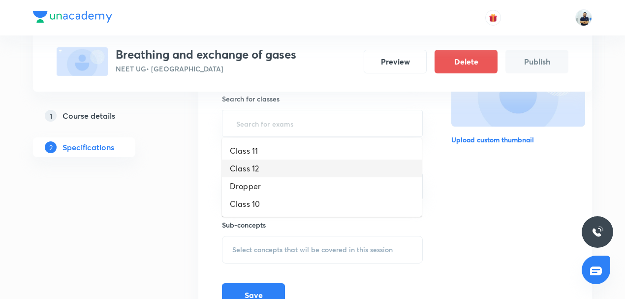
click at [255, 165] on li "Class 12" at bounding box center [322, 168] width 200 height 18
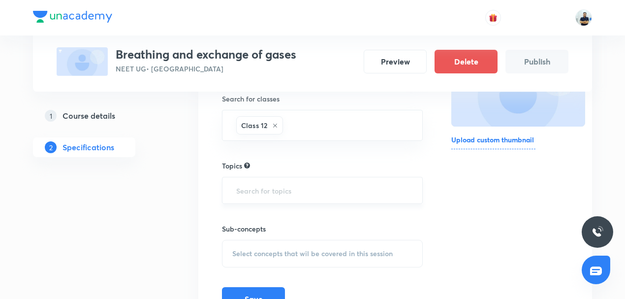
click at [267, 187] on input "text" at bounding box center [322, 190] width 176 height 18
click at [274, 125] on icon at bounding box center [275, 126] width 4 height 4
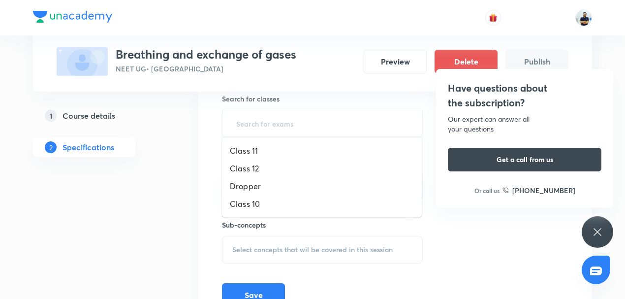
click at [274, 125] on input "text" at bounding box center [322, 123] width 176 height 18
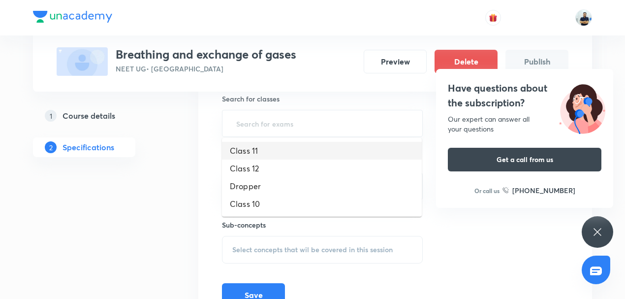
click at [246, 150] on li "Class 11" at bounding box center [322, 151] width 200 height 18
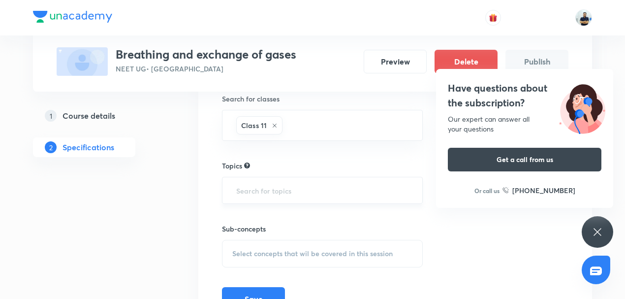
click at [262, 193] on input "text" at bounding box center [322, 190] width 176 height 18
click at [260, 190] on input "text" at bounding box center [322, 190] width 176 height 18
type input "B"
type input "ZOO"
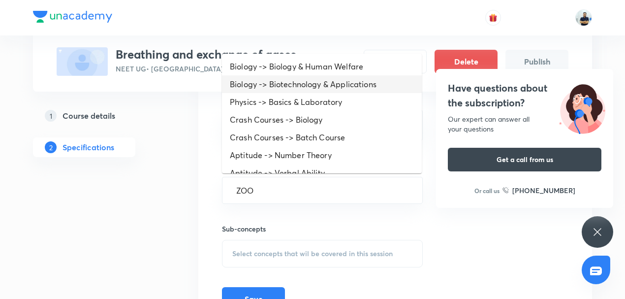
click at [265, 83] on li "Biology -> Biotechnology & Applications" at bounding box center [322, 84] width 200 height 18
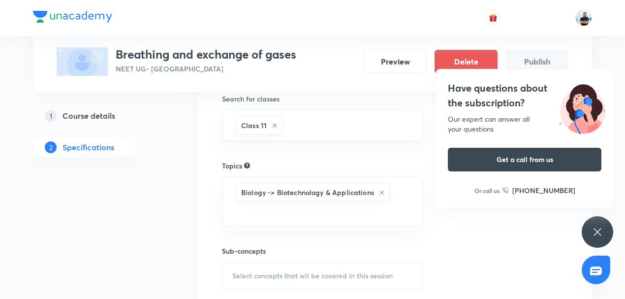
click at [334, 272] on span "Select concepts that wil be covered in this session" at bounding box center [312, 276] width 160 height 8
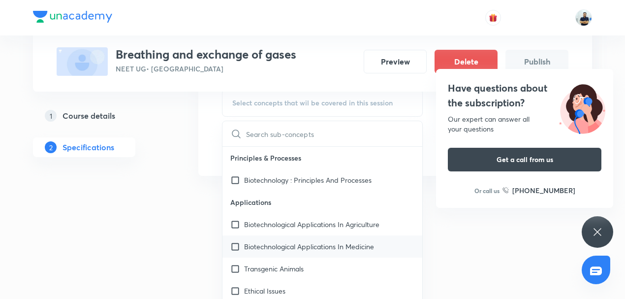
click at [300, 235] on div "Biotechnological Applications In Medicine" at bounding box center [322, 246] width 200 height 22
checkbox input "true"
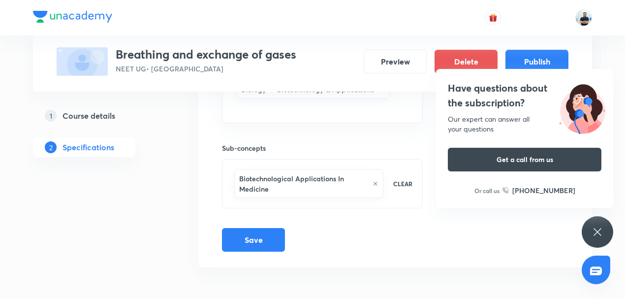
scroll to position [257, 0]
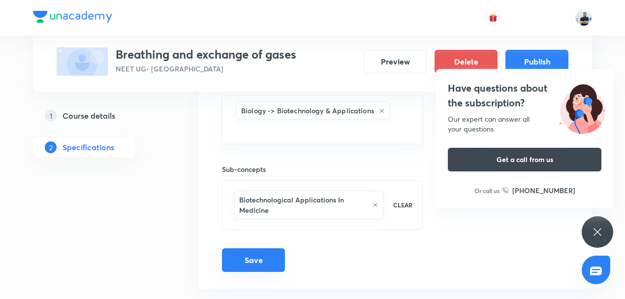
click at [262, 248] on button "Save" at bounding box center [253, 260] width 63 height 24
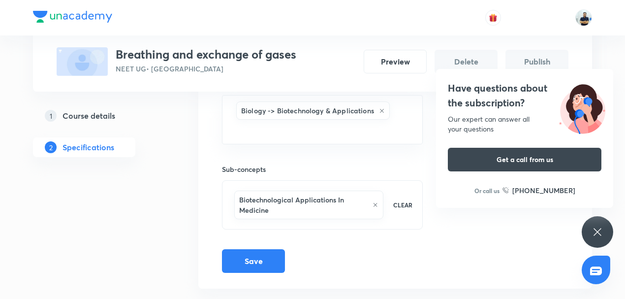
click at [600, 223] on div "Have questions about the subscription? Our expert can answer all your questions…" at bounding box center [597, 231] width 31 height 31
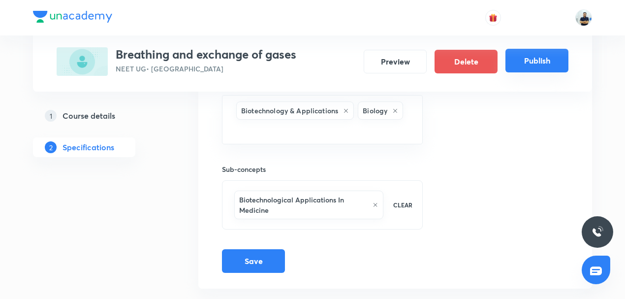
click at [530, 66] on button "Publish" at bounding box center [536, 61] width 63 height 24
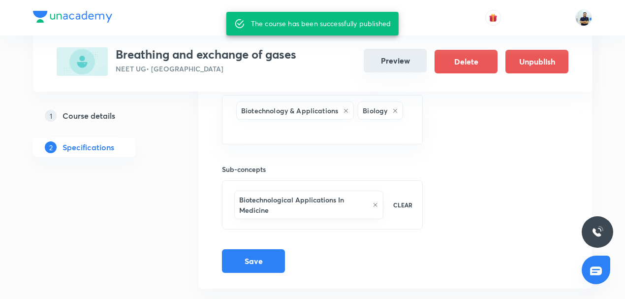
click at [374, 63] on button "Preview" at bounding box center [395, 61] width 63 height 24
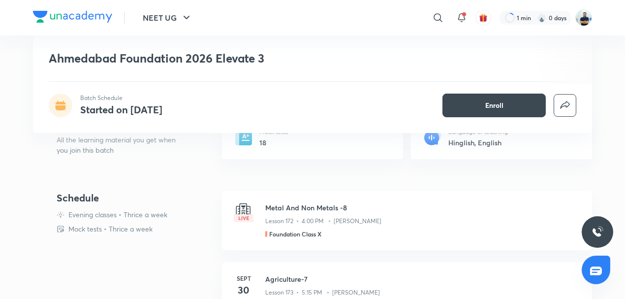
scroll to position [352, 0]
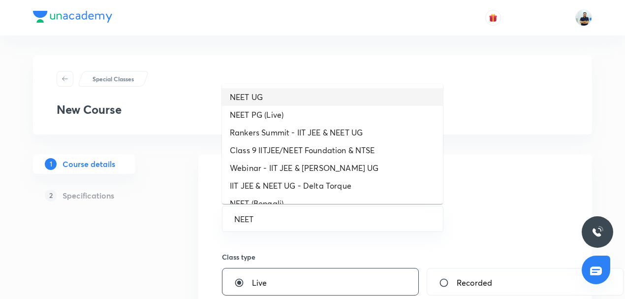
click at [256, 93] on li "NEET UG" at bounding box center [332, 97] width 221 height 18
type input "NEET UG"
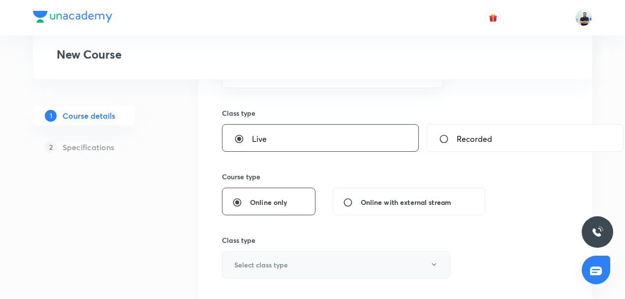
scroll to position [145, 0]
click at [275, 261] on h6 "Select class type" at bounding box center [261, 263] width 54 height 10
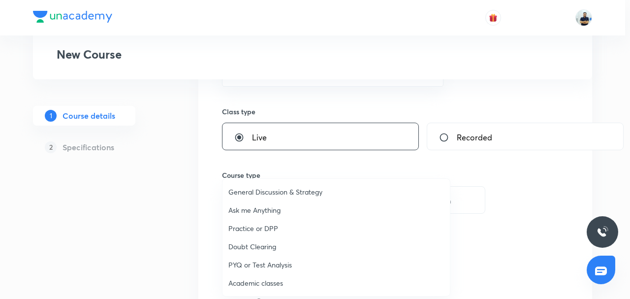
click at [261, 283] on span "Academic classes" at bounding box center [336, 283] width 216 height 10
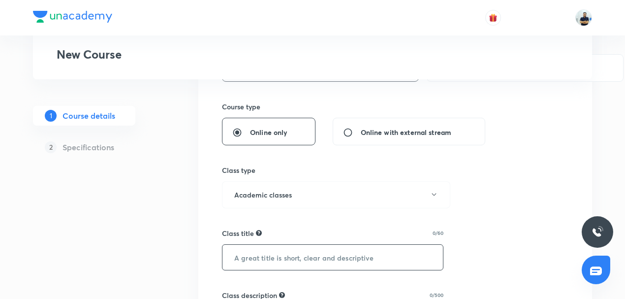
scroll to position [214, 0]
click at [262, 254] on input "text" at bounding box center [332, 256] width 220 height 25
paste input "Plant kingdom"
type input "Plant kingdom"
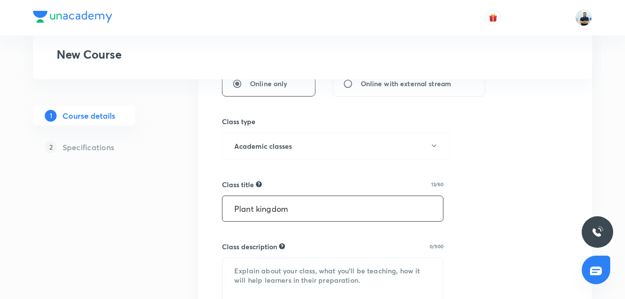
scroll to position [291, 0]
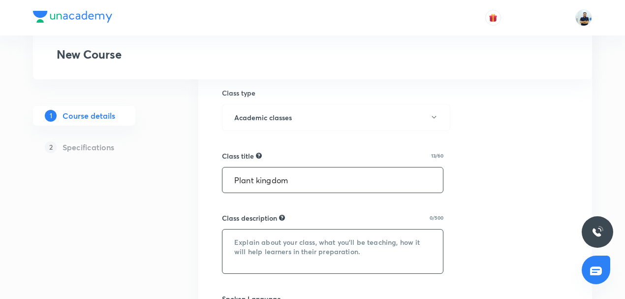
click at [258, 244] on textarea at bounding box center [332, 251] width 220 height 44
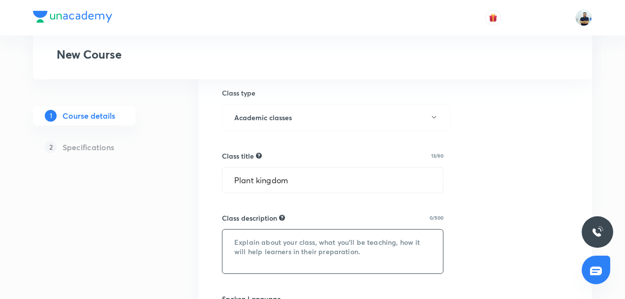
paste textarea "In this course, NP SIR will provide in-depth knowledge of BOTANY. The course wi…"
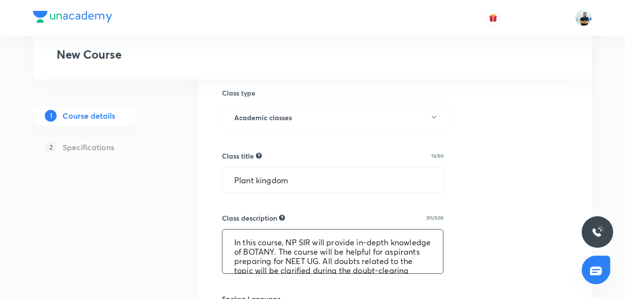
scroll to position [30, 0]
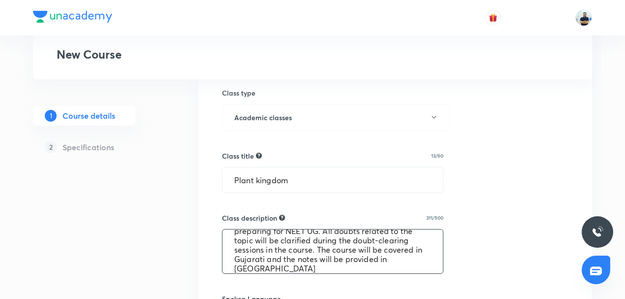
type textarea "In this course, NP SIR will provide in-depth knowledge of BOTANY. The course wi…"
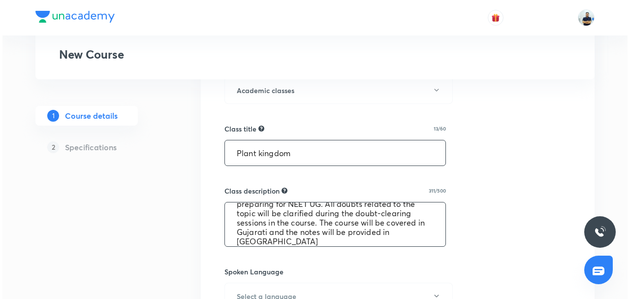
scroll to position [360, 0]
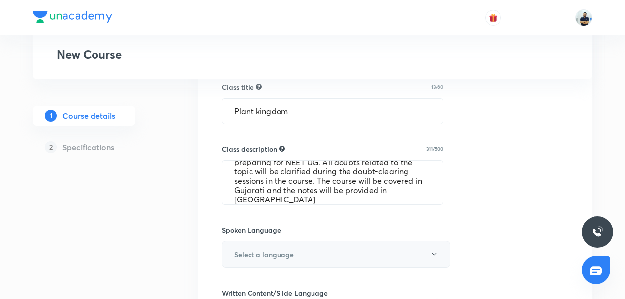
click at [281, 246] on button "Select a language" at bounding box center [336, 254] width 228 height 27
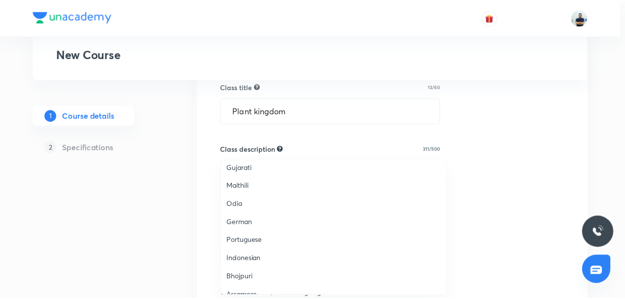
scroll to position [199, 0]
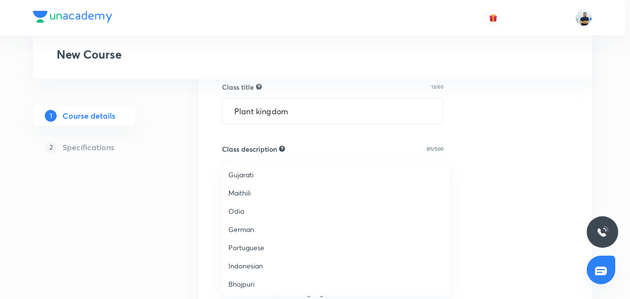
click at [259, 178] on span "Gujarati" at bounding box center [336, 174] width 216 height 10
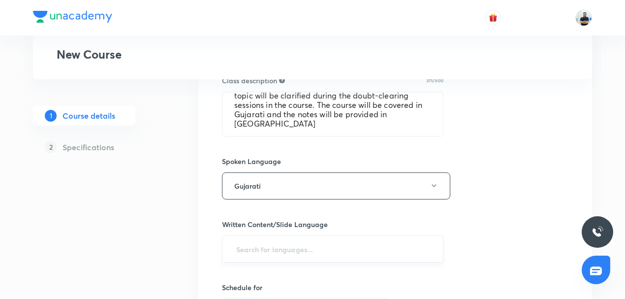
scroll to position [429, 0]
click at [280, 248] on input "text" at bounding box center [332, 248] width 197 height 18
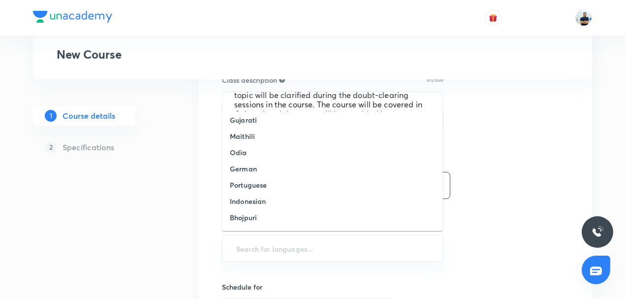
scroll to position [184, 0]
click at [246, 121] on h6 "Gujarati" at bounding box center [243, 118] width 27 height 10
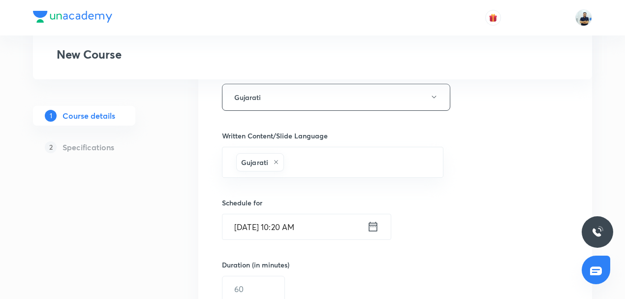
scroll to position [521, 0]
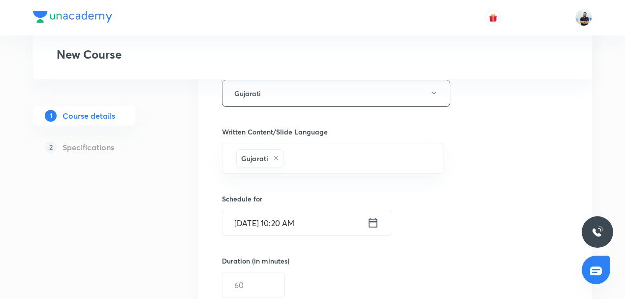
click at [272, 218] on input "Sept 30, 2025, 10:20 AM" at bounding box center [294, 222] width 145 height 25
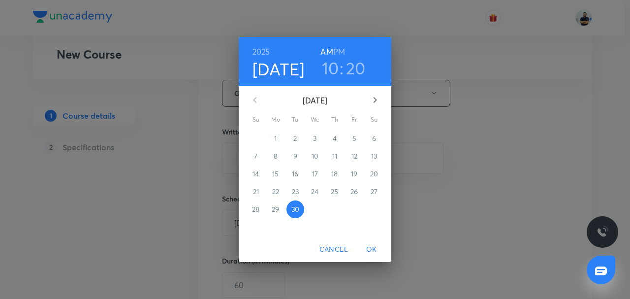
click at [373, 94] on icon "button" at bounding box center [375, 100] width 12 height 12
click at [359, 133] on span "3" at bounding box center [354, 138] width 18 height 10
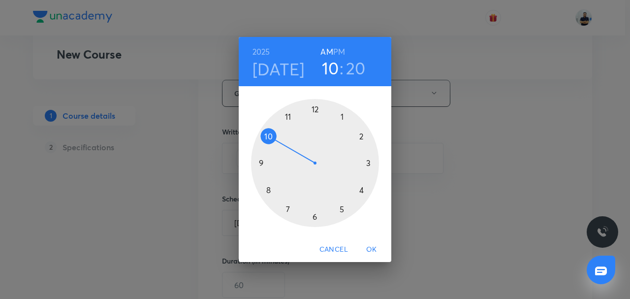
click at [254, 166] on div at bounding box center [315, 163] width 128 height 128
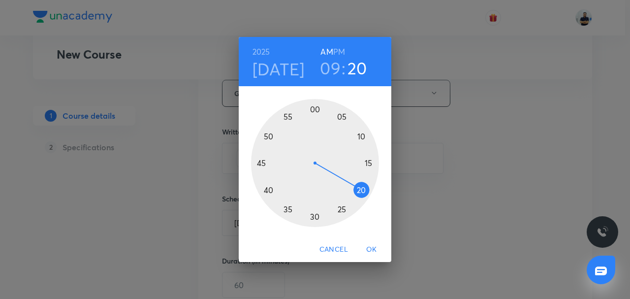
click at [339, 117] on div at bounding box center [315, 163] width 128 height 128
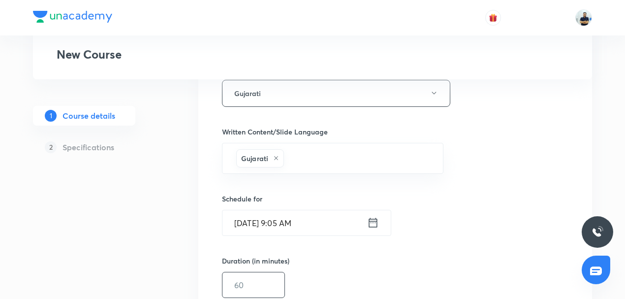
click at [271, 283] on input "text" at bounding box center [253, 284] width 62 height 25
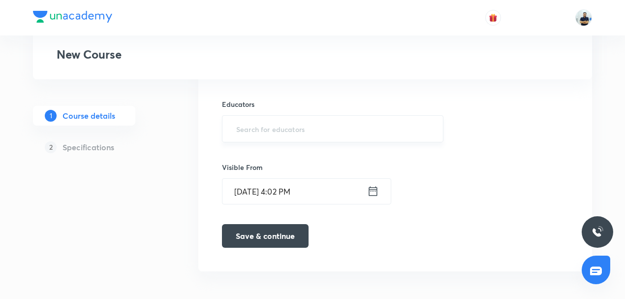
type input "55"
click at [261, 128] on input "text" at bounding box center [332, 129] width 197 height 18
click at [252, 132] on input "text" at bounding box center [332, 129] width 197 height 18
paste input "7qg670l2bkng"
type input "7qg670l2bkng"
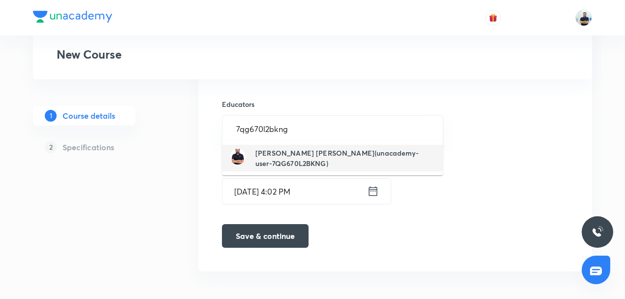
click at [274, 154] on h6 "[PERSON_NAME] [PERSON_NAME](unacademy-user-7QG670L2BKNG)" at bounding box center [345, 158] width 180 height 21
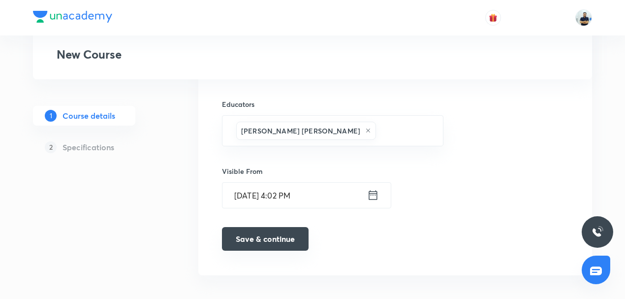
click at [280, 239] on button "Save & continue" at bounding box center [265, 239] width 87 height 24
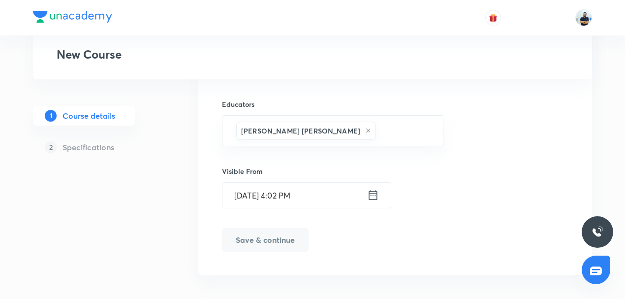
scroll to position [747, 0]
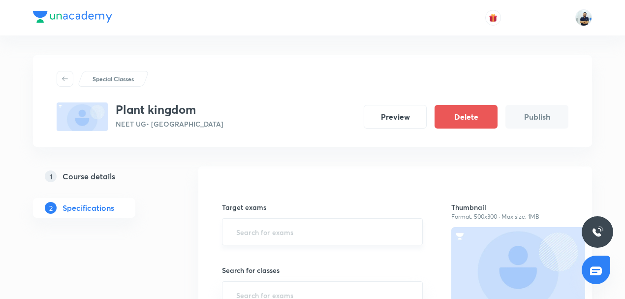
click at [285, 230] on input "text" at bounding box center [322, 231] width 176 height 18
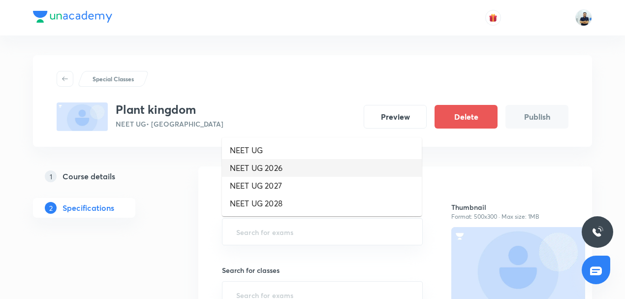
click at [277, 166] on li "NEET UG 2026" at bounding box center [322, 168] width 200 height 18
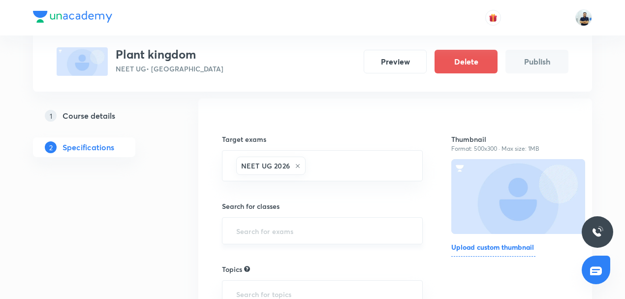
scroll to position [69, 0]
click at [294, 224] on input "text" at bounding box center [322, 229] width 176 height 18
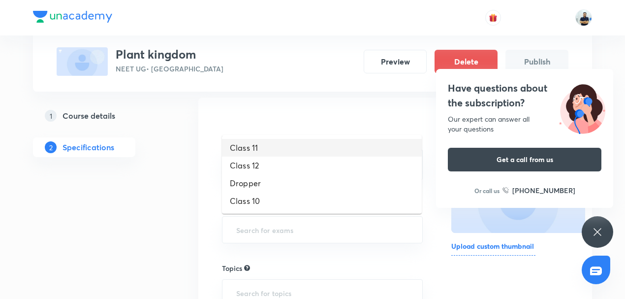
click at [269, 153] on li "Class 11" at bounding box center [322, 148] width 200 height 18
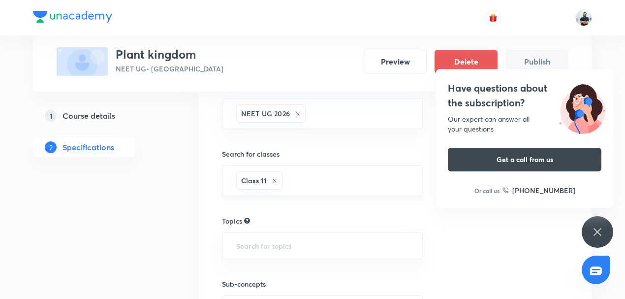
scroll to position [122, 0]
click at [291, 240] on input "text" at bounding box center [322, 243] width 176 height 18
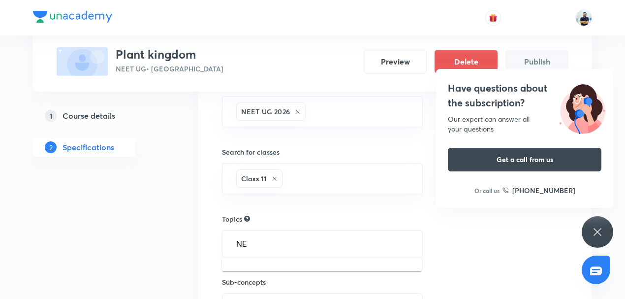
type input "N"
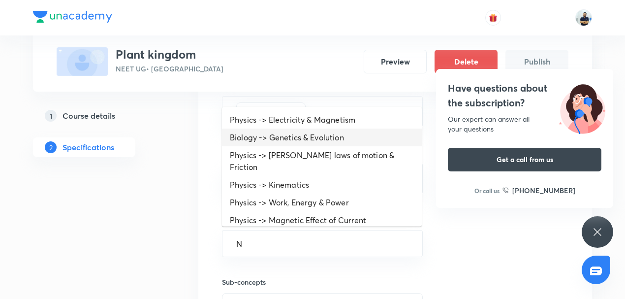
click at [285, 141] on li "Biology -> Genetics & Evolution" at bounding box center [322, 137] width 200 height 18
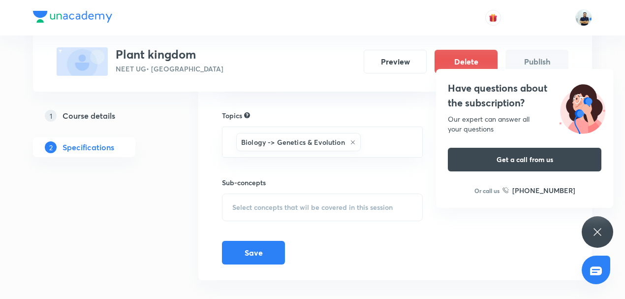
scroll to position [236, 0]
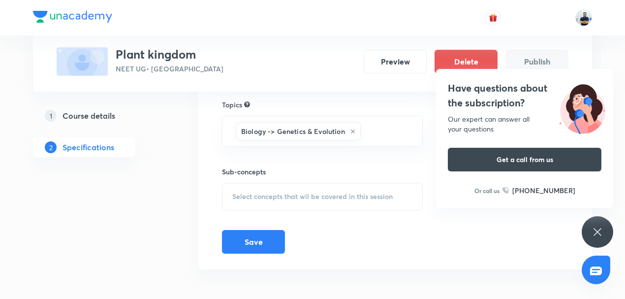
click at [307, 192] on span "Select concepts that wil be covered in this session" at bounding box center [312, 196] width 160 height 8
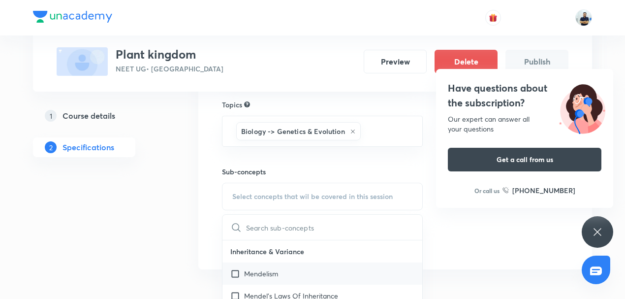
click at [279, 267] on div "Mendelism" at bounding box center [322, 273] width 200 height 22
checkbox input "true"
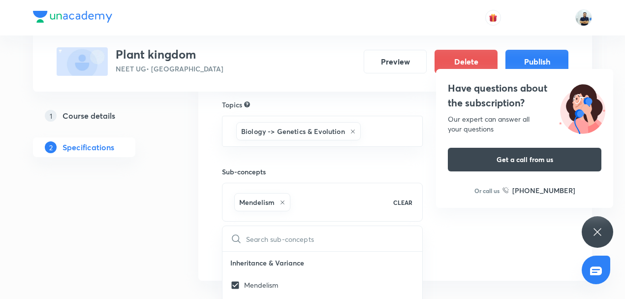
click at [477, 270] on div "Target exams NEET UG 2026 ​ Search for classes Class 11 ​ Topics Biology -> Gen…" at bounding box center [395, 105] width 394 height 350
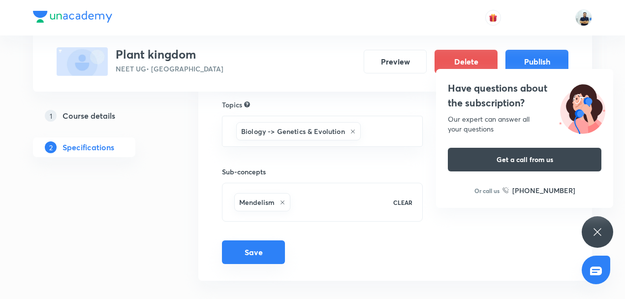
click at [264, 257] on button "Save" at bounding box center [253, 252] width 63 height 24
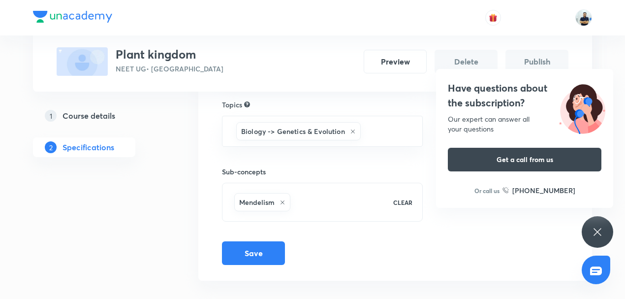
click at [591, 233] on div "Have questions about the subscription? Our expert can answer all your questions…" at bounding box center [597, 231] width 31 height 31
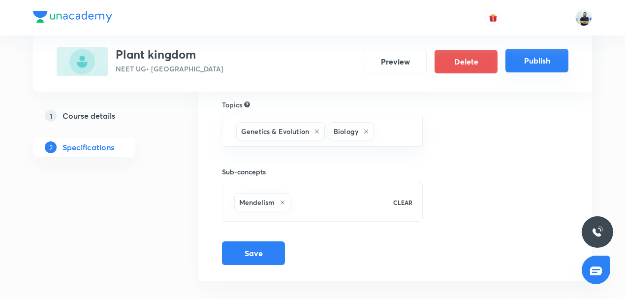
click at [530, 64] on button "Publish" at bounding box center [536, 61] width 63 height 24
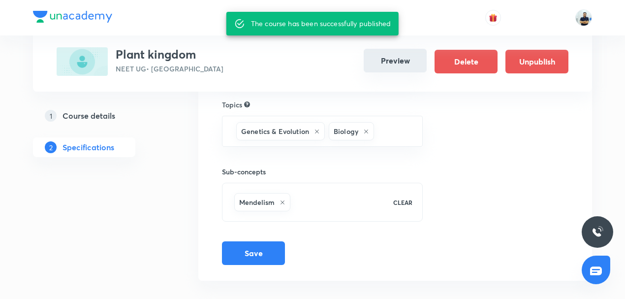
click at [414, 59] on button "Preview" at bounding box center [395, 61] width 63 height 24
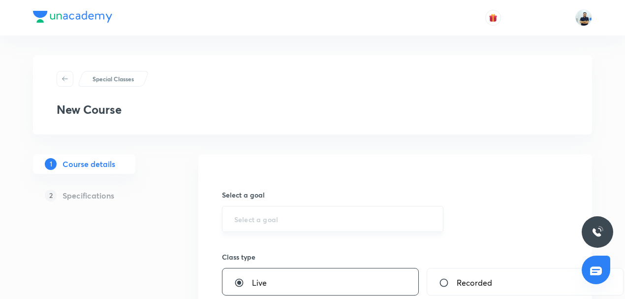
click at [277, 225] on div "​" at bounding box center [332, 219] width 221 height 26
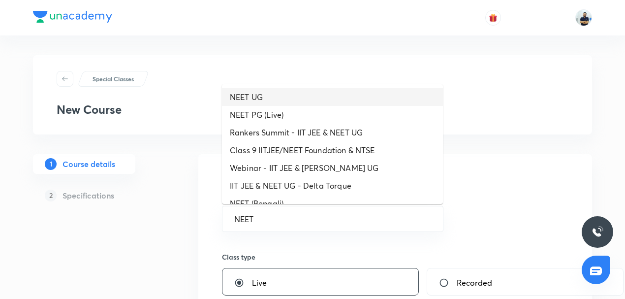
click at [281, 95] on li "NEET UG" at bounding box center [332, 97] width 221 height 18
type input "NEET UG"
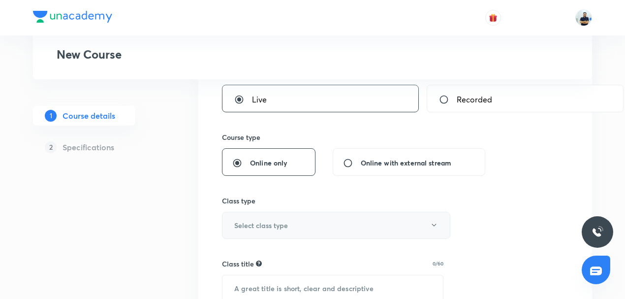
scroll to position [184, 0]
click at [273, 224] on h6 "Select class type" at bounding box center [261, 224] width 54 height 10
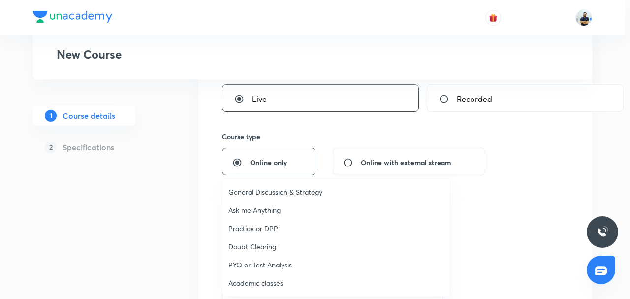
click at [263, 284] on span "Academic classes" at bounding box center [336, 283] width 216 height 10
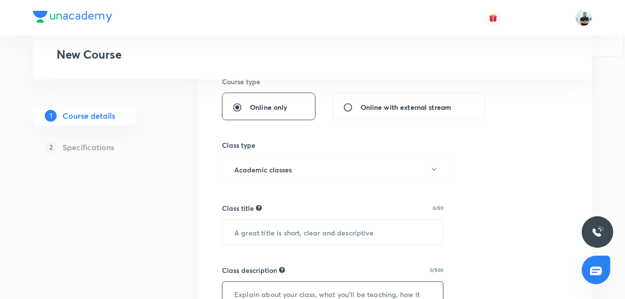
scroll to position [252, 0]
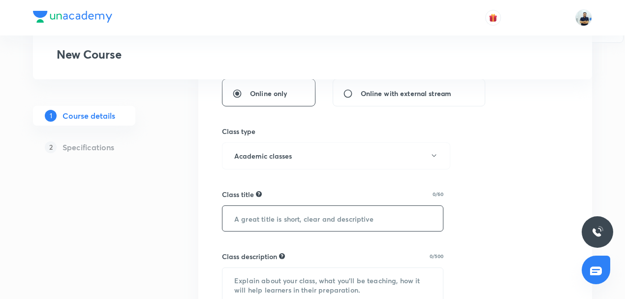
click at [270, 225] on input "text" at bounding box center [332, 218] width 220 height 25
paste input "Chemical Bonding (રાસાયણિક બંધન)"
type input "Chemical Bonding (રાસાયણિક બંધન)"
click at [293, 282] on textarea at bounding box center [332, 290] width 220 height 44
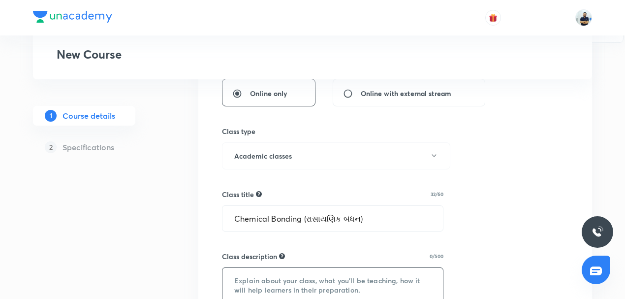
paste textarea "In this course, BS SIR will provide in-depth knowledge of Chemistry. The course…"
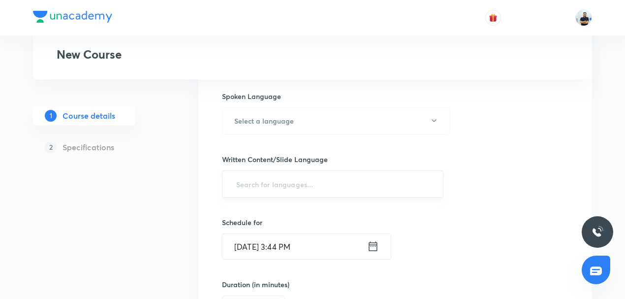
scroll to position [723, 0]
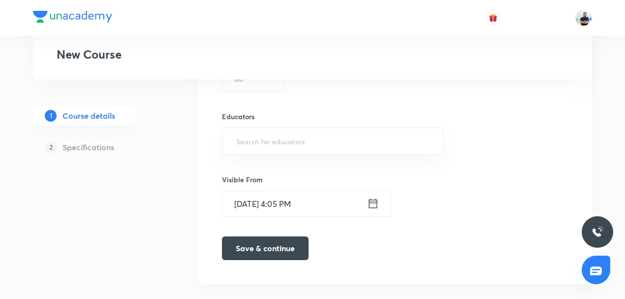
type textarea "In this course, BS SIR will provide in-depth knowledge of Chemistry. The course…"
click at [286, 144] on input "text" at bounding box center [332, 141] width 197 height 18
click at [277, 143] on input "text" at bounding box center [332, 141] width 197 height 18
paste input "unacademy-user-805KSB40LMY3"
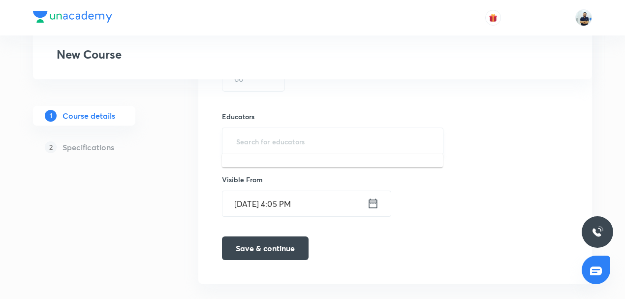
type input "unacademy-user-805KSB40LMY3"
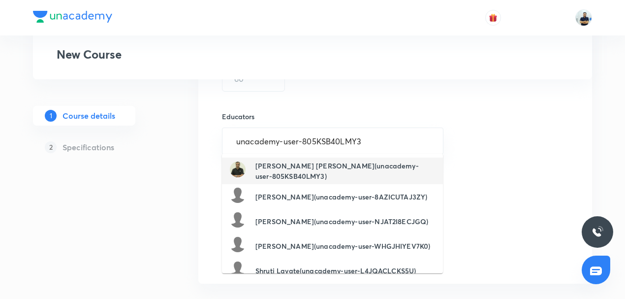
click at [301, 158] on li "Shah Bhavik Gunvantlal(unacademy-user-805KSB40LMY3)" at bounding box center [332, 170] width 221 height 27
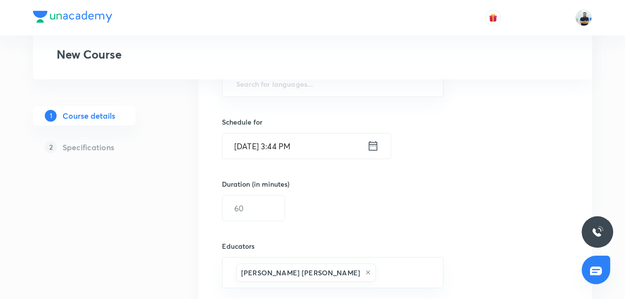
scroll to position [592, 0]
click at [270, 202] on input "text" at bounding box center [253, 208] width 62 height 25
type input "30"
click at [272, 137] on input "Sept 30, 2025, 3:44 PM" at bounding box center [294, 146] width 145 height 25
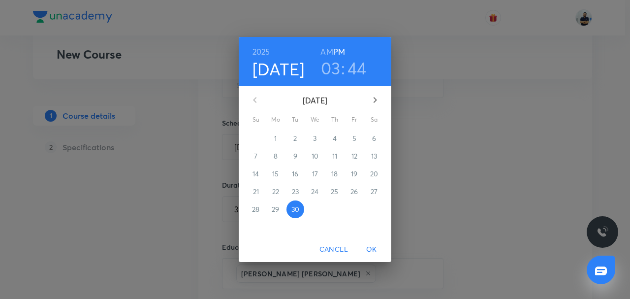
drag, startPoint x: 372, startPoint y: 103, endPoint x: 373, endPoint y: 110, distance: 7.0
click at [372, 103] on icon "button" at bounding box center [375, 100] width 12 height 12
click at [354, 141] on p "3" at bounding box center [353, 138] width 3 height 10
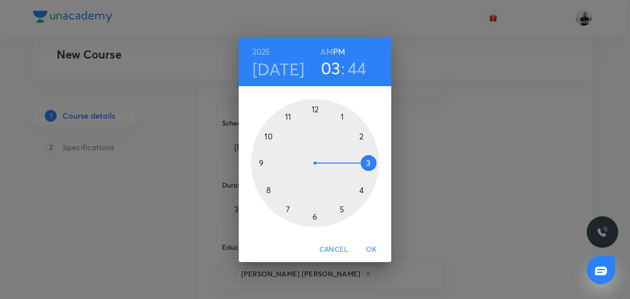
click at [321, 50] on h6 "AM" at bounding box center [326, 52] width 12 height 14
click at [268, 135] on div at bounding box center [315, 163] width 128 height 128
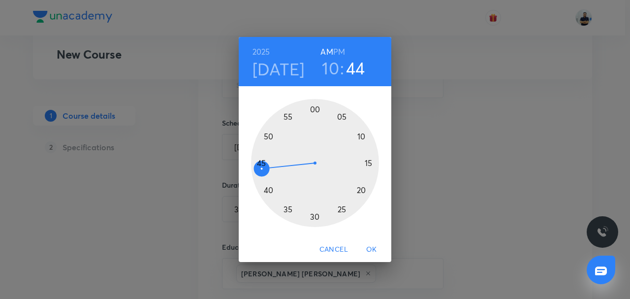
click at [342, 122] on div at bounding box center [315, 163] width 128 height 128
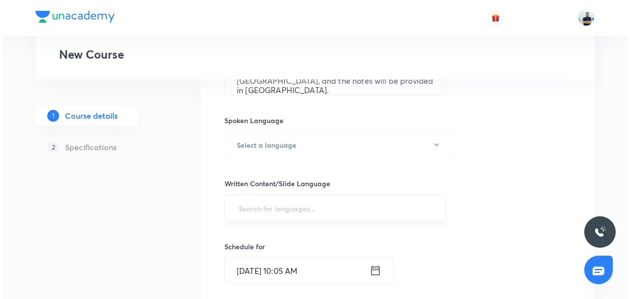
scroll to position [432, 0]
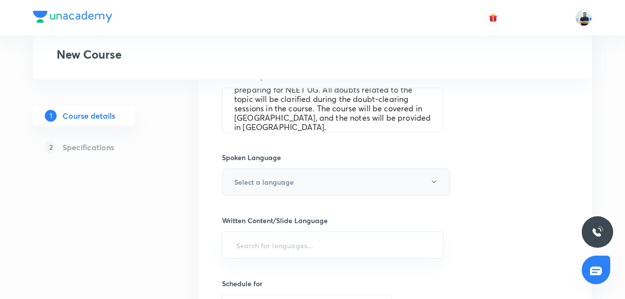
click at [263, 190] on button "Select a language" at bounding box center [336, 181] width 228 height 27
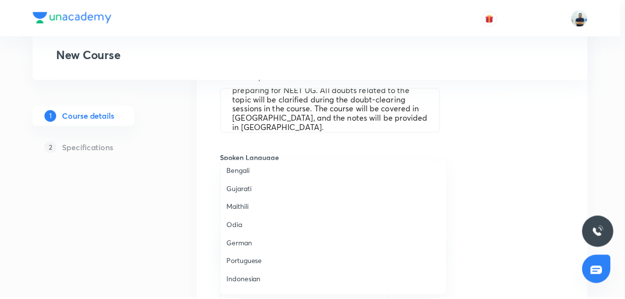
scroll to position [176, 0]
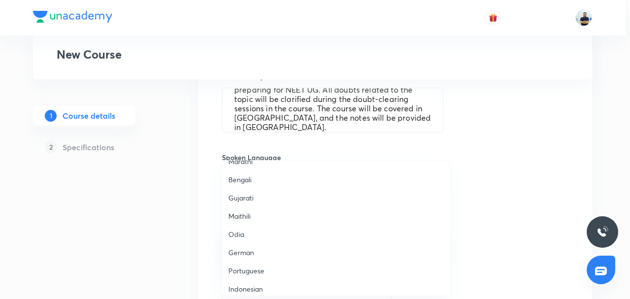
click at [248, 195] on span "Gujarati" at bounding box center [336, 197] width 216 height 10
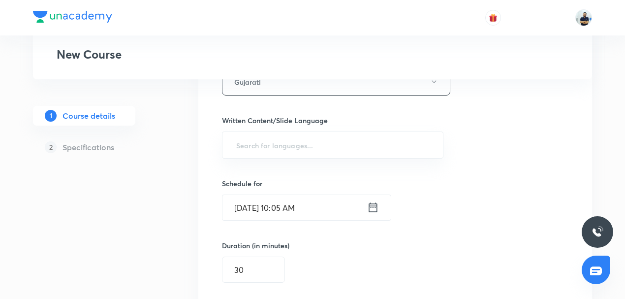
scroll to position [524, 0]
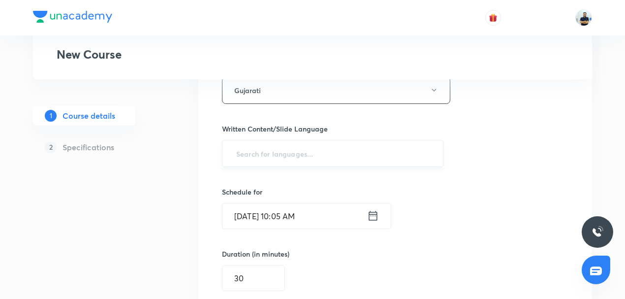
click at [269, 155] on input "text" at bounding box center [332, 153] width 197 height 18
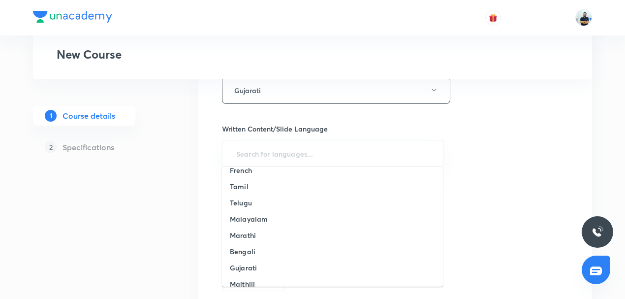
scroll to position [99, 0]
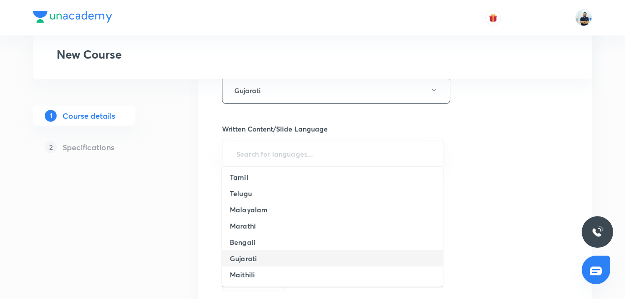
click at [251, 256] on h6 "Gujarati" at bounding box center [243, 258] width 27 height 10
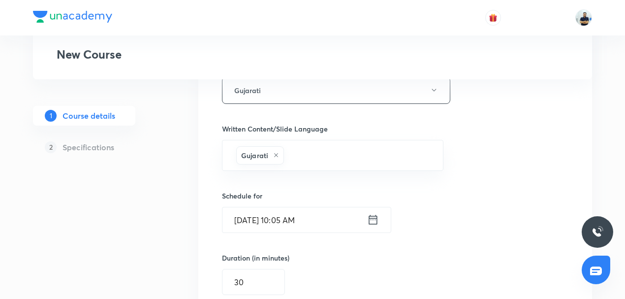
scroll to position [743, 0]
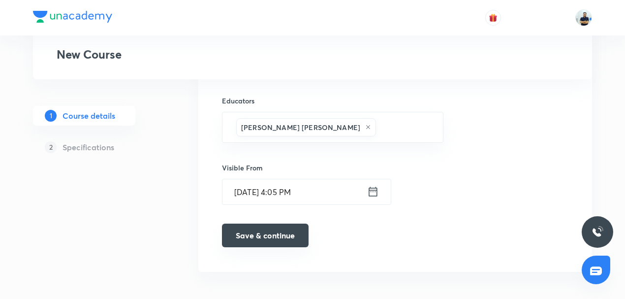
click at [256, 239] on button "Save & continue" at bounding box center [265, 235] width 87 height 24
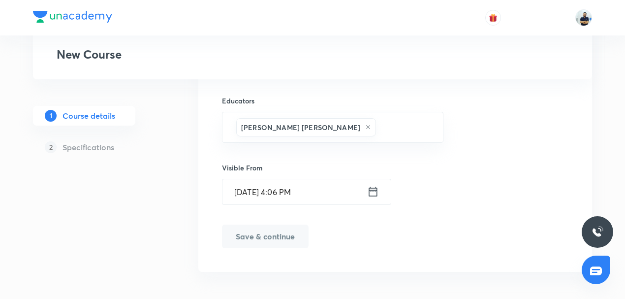
scroll to position [747, 0]
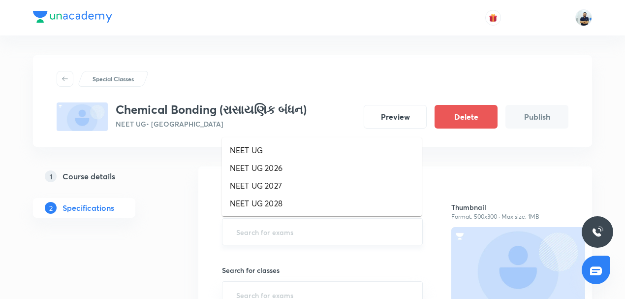
click at [266, 235] on input "text" at bounding box center [322, 231] width 176 height 18
click at [253, 154] on li "NEET UG" at bounding box center [322, 150] width 200 height 18
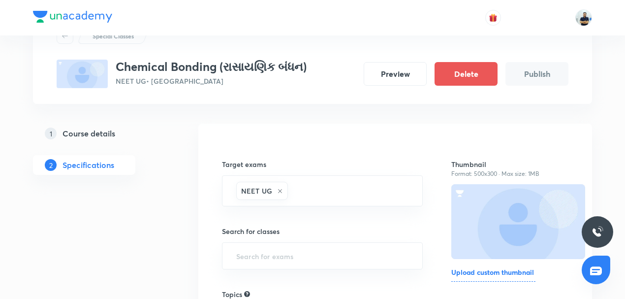
scroll to position [46, 0]
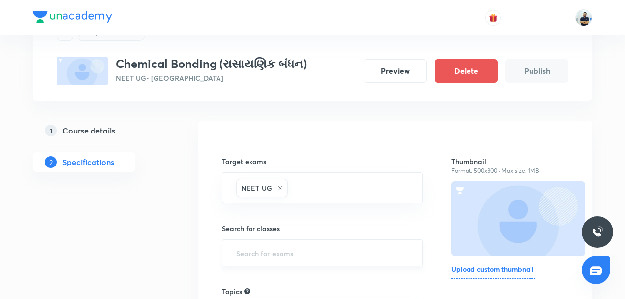
click at [265, 247] on input "text" at bounding box center [322, 253] width 176 height 18
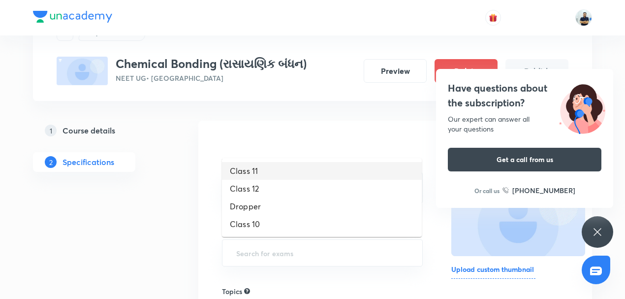
click at [253, 173] on li "Class 11" at bounding box center [322, 171] width 200 height 18
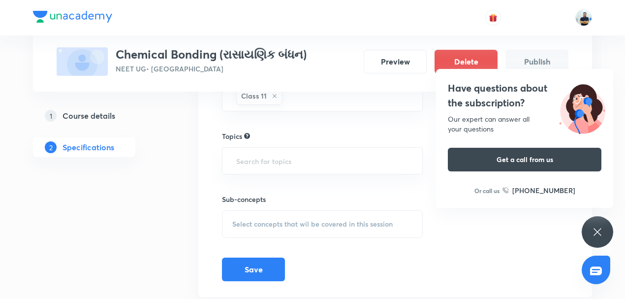
scroll to position [214, 0]
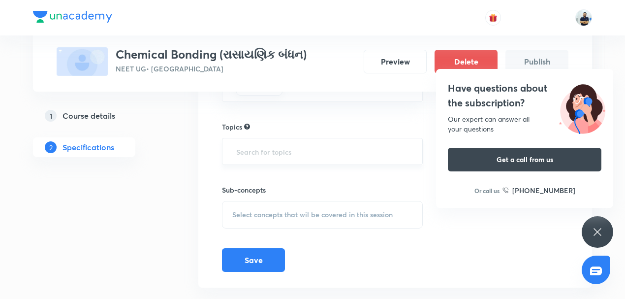
click at [275, 147] on input "text" at bounding box center [322, 151] width 176 height 18
type input "CHE"
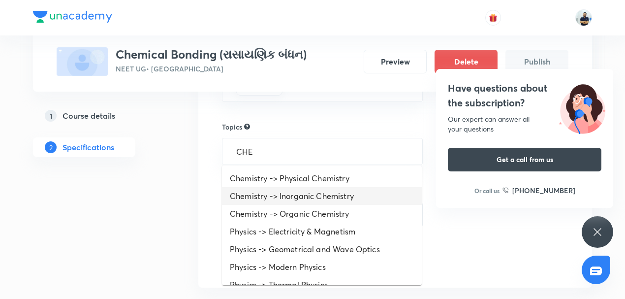
click at [302, 197] on li "Chemistry -> Inorganic Chemistry" at bounding box center [322, 196] width 200 height 18
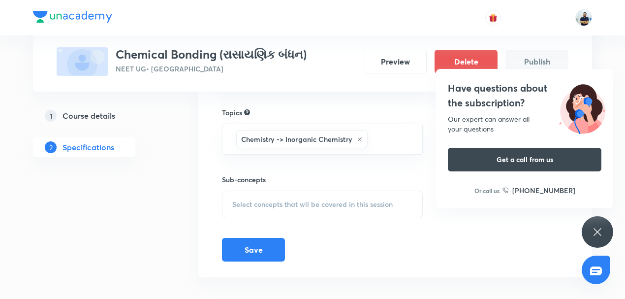
scroll to position [236, 0]
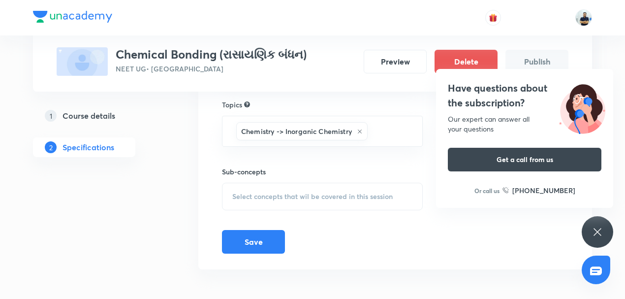
click at [322, 192] on span "Select concepts that wil be covered in this session" at bounding box center [312, 196] width 160 height 8
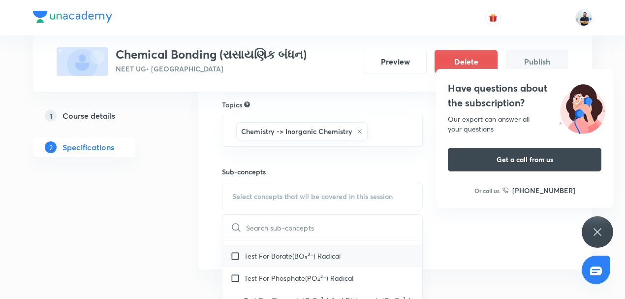
scroll to position [229, 0]
click at [284, 250] on div "Test For Borate(BO₃³⁻) Radical" at bounding box center [322, 254] width 200 height 22
checkbox input "true"
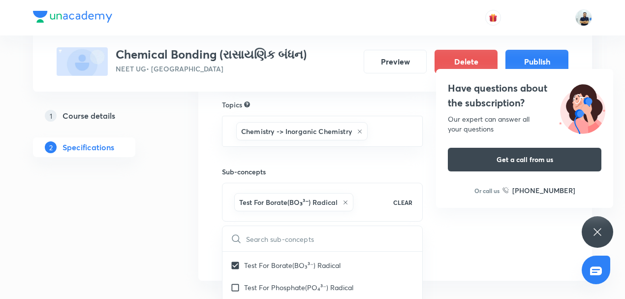
click at [467, 257] on div "Thumbnail Format: 500x300 · Max size: 1MB Upload custom thumbnail" at bounding box center [509, 105] width 117 height 319
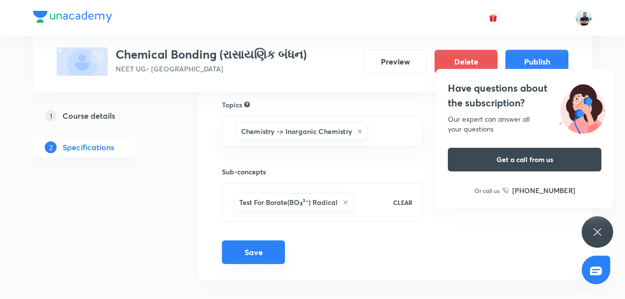
click at [263, 250] on button "Save" at bounding box center [253, 252] width 63 height 24
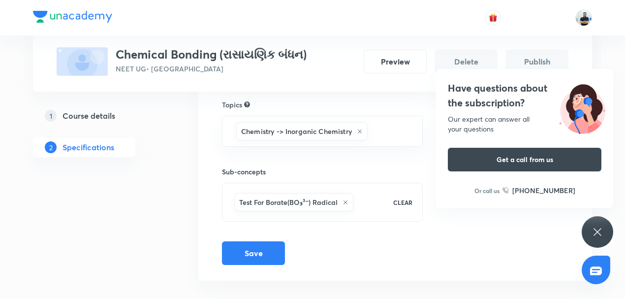
click at [596, 236] on icon at bounding box center [597, 232] width 12 height 12
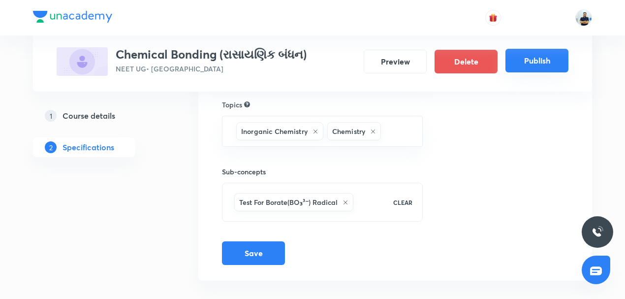
click at [536, 63] on button "Publish" at bounding box center [536, 61] width 63 height 24
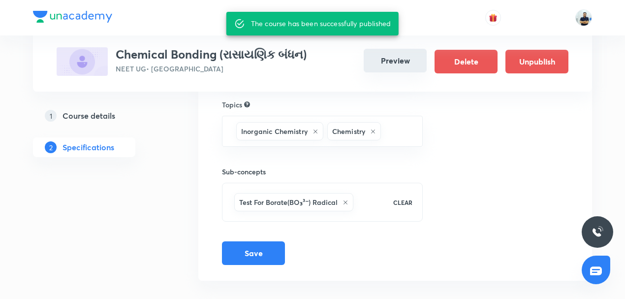
click at [381, 60] on button "Preview" at bounding box center [395, 61] width 63 height 24
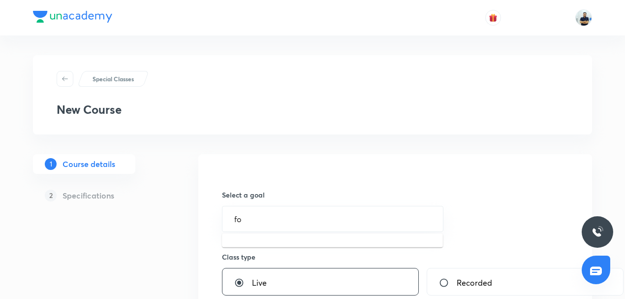
type input "f"
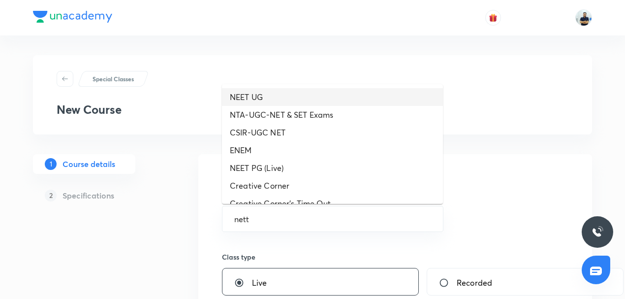
click at [272, 101] on li "NEET UG" at bounding box center [332, 97] width 221 height 18
type input "CA Foundation"
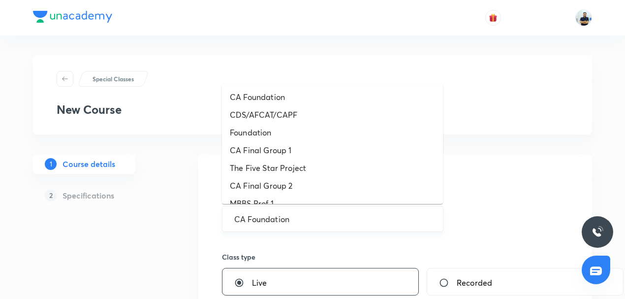
click at [273, 220] on input "CA Foundation" at bounding box center [332, 218] width 197 height 9
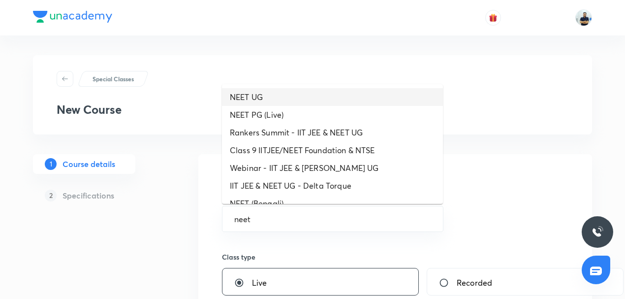
click at [280, 98] on li "NEET UG" at bounding box center [332, 97] width 221 height 18
type input "NEET UG"
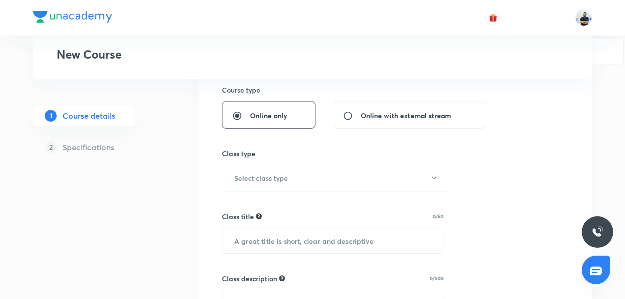
scroll to position [276, 0]
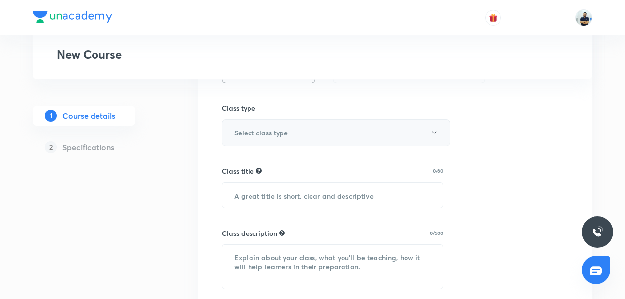
click at [275, 131] on h6 "Select class type" at bounding box center [261, 132] width 54 height 10
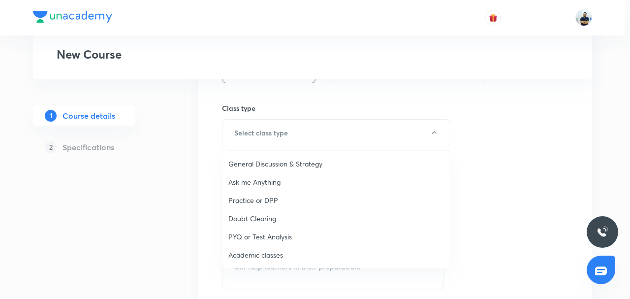
click at [261, 256] on span "Academic classes" at bounding box center [336, 254] width 216 height 10
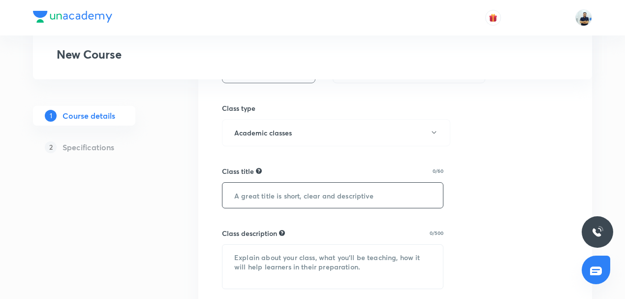
click at [260, 190] on input "text" at bounding box center [332, 195] width 220 height 25
click at [294, 194] on input "text" at bounding box center [332, 195] width 220 height 25
paste input "Isomerisam"
type input "Isomerisam"
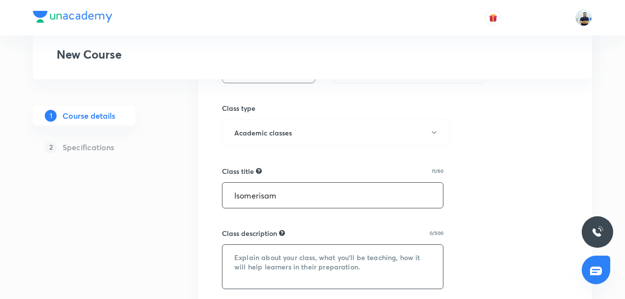
click at [270, 254] on textarea at bounding box center [332, 267] width 220 height 44
paste textarea "In this course, BS SIR will provide in-depth knowledge of Chemistry. The course…"
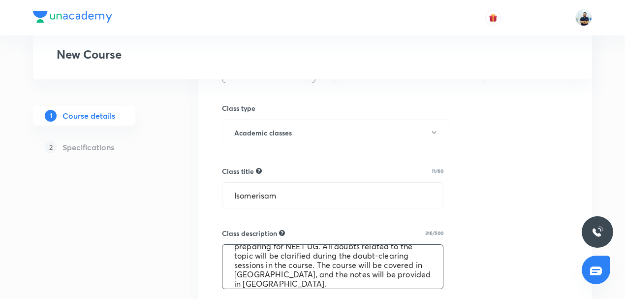
scroll to position [505, 0]
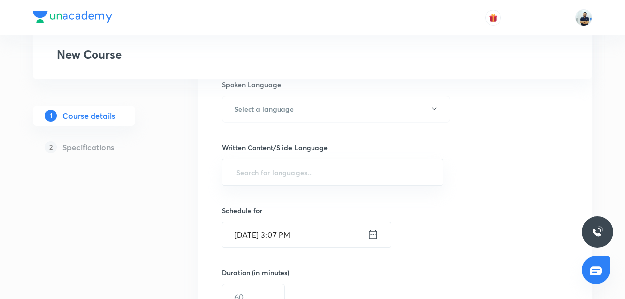
type textarea "In this course, BS SIR will provide in-depth knowledge of Chemistry. The course…"
click at [496, 167] on div "Select a goal NEET UG ​ Class type Live Recorded Course type Online only Online…" at bounding box center [395, 75] width 346 height 821
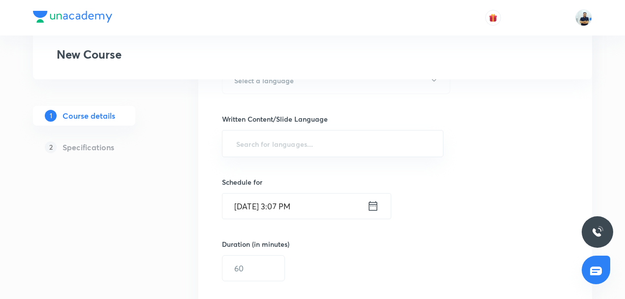
scroll to position [543, 0]
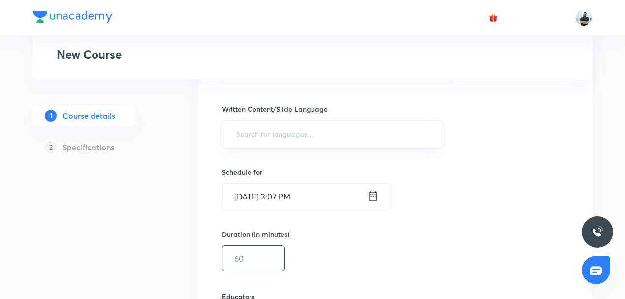
click at [251, 253] on input "text" at bounding box center [253, 258] width 62 height 25
click at [277, 194] on input "Sept 30, 2025, 3:07 PM" at bounding box center [294, 196] width 145 height 25
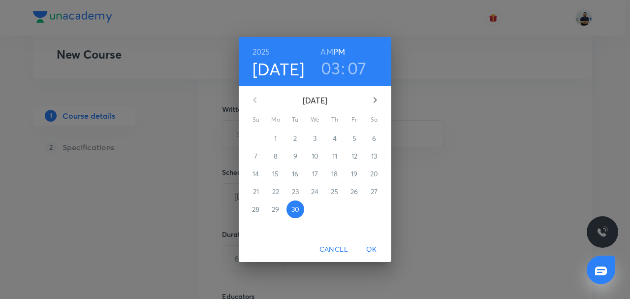
click at [375, 101] on icon "button" at bounding box center [375, 100] width 3 height 6
click at [347, 140] on span "3" at bounding box center [354, 138] width 18 height 10
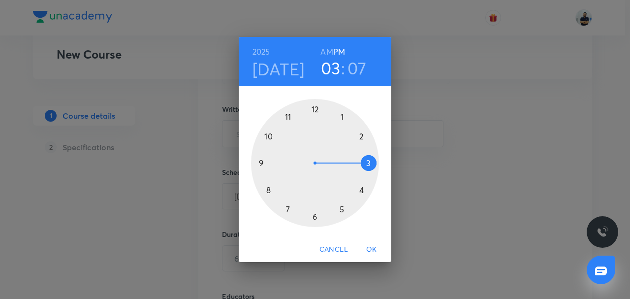
click at [327, 49] on h6 "AM" at bounding box center [326, 52] width 12 height 14
click at [270, 189] on div at bounding box center [315, 163] width 128 height 128
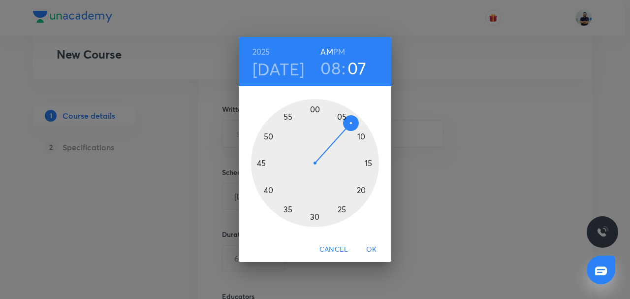
click at [314, 109] on div at bounding box center [315, 163] width 128 height 128
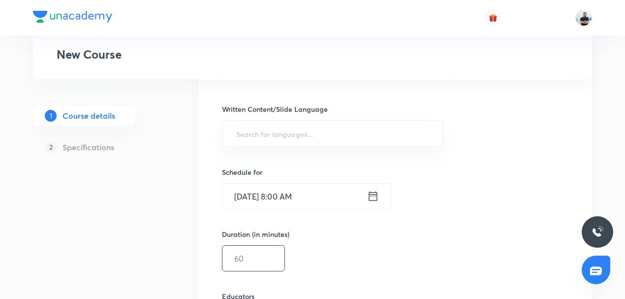
click at [265, 255] on input "text" at bounding box center [253, 258] width 62 height 25
type input "55"
click at [288, 132] on input "text" at bounding box center [332, 134] width 197 height 18
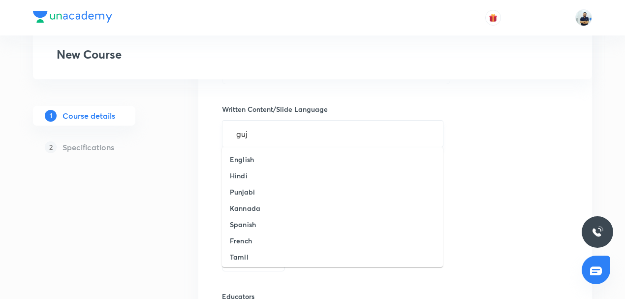
type input "guja"
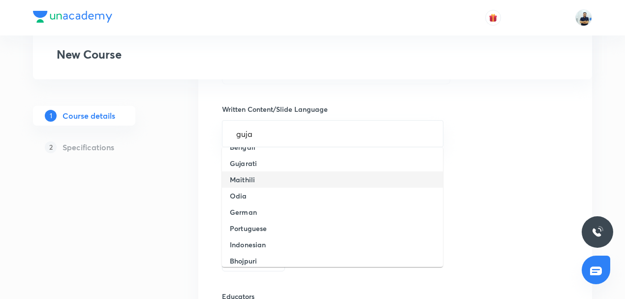
scroll to position [168, 0]
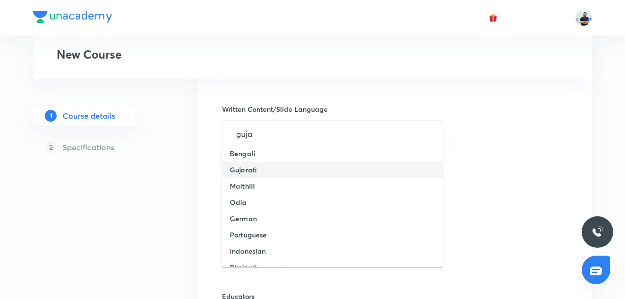
click at [255, 168] on h6 "Gujarati" at bounding box center [243, 169] width 27 height 10
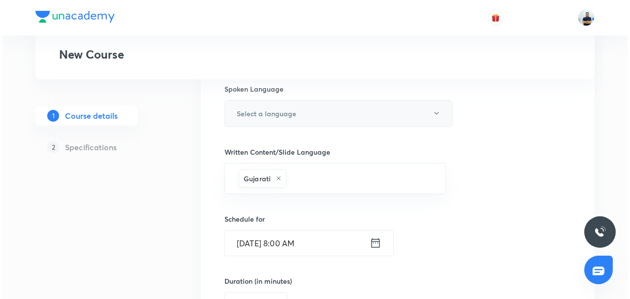
scroll to position [498, 0]
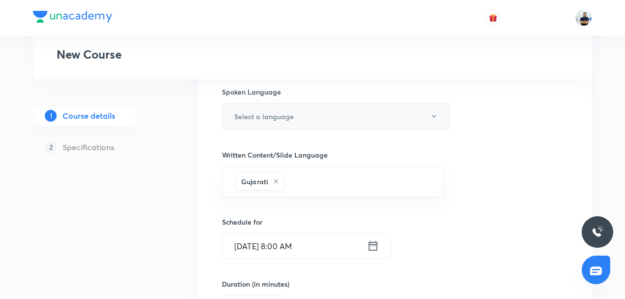
click at [267, 112] on h6 "Select a language" at bounding box center [264, 116] width 60 height 10
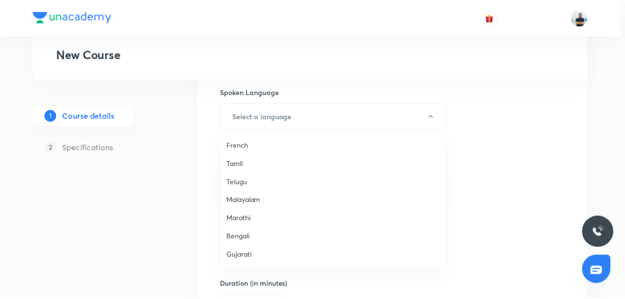
scroll to position [92, 0]
click at [252, 254] on span "Gujarati" at bounding box center [336, 255] width 216 height 10
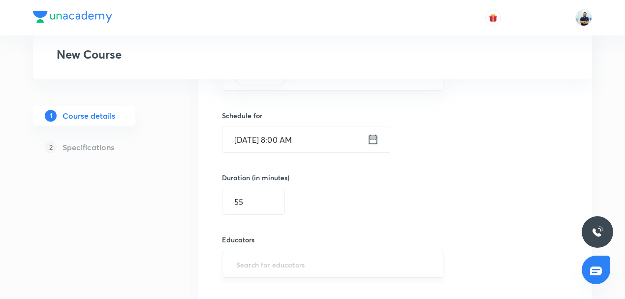
scroll to position [604, 0]
click at [272, 266] on input "text" at bounding box center [332, 263] width 197 height 18
click at [248, 262] on input "text" at bounding box center [332, 263] width 197 height 18
paste input "unacademy-user-805KSB40LMY3"
type input "unacademy-user-805KSB40LMY3"
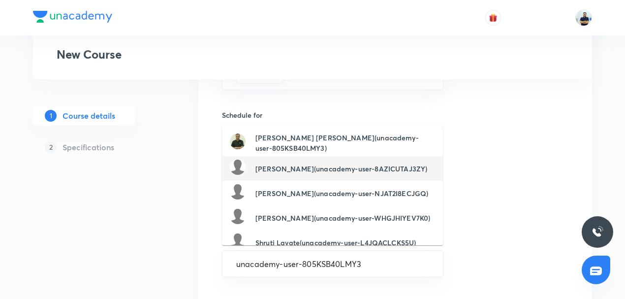
click at [278, 156] on li "Mandar Kulkarni(unacademy-user-8AZICUTAJ3ZY)" at bounding box center [332, 168] width 221 height 25
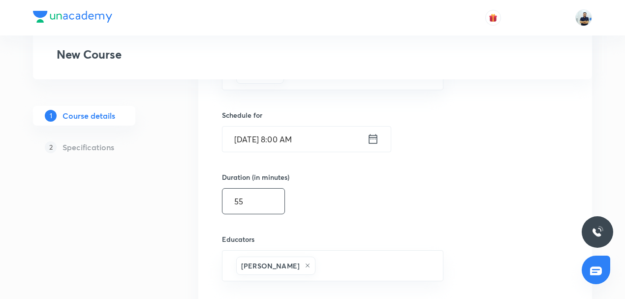
scroll to position [743, 0]
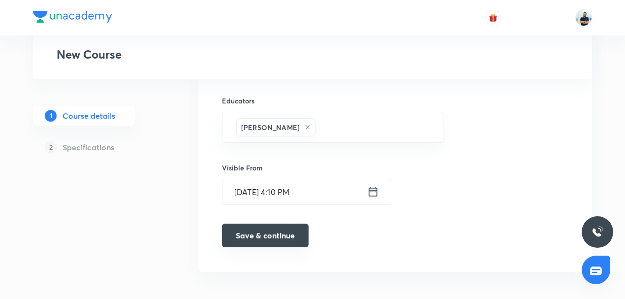
click at [263, 231] on button "Save & continue" at bounding box center [265, 235] width 87 height 24
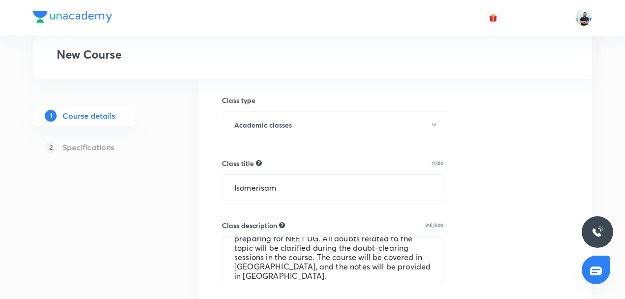
scroll to position [0, 0]
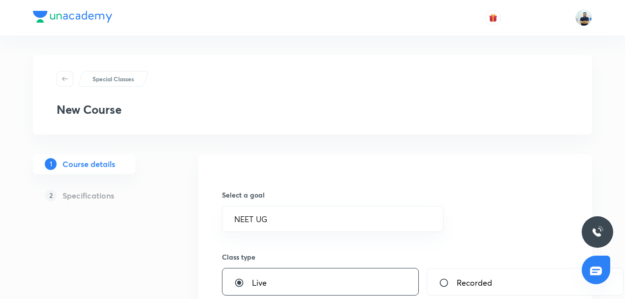
type input "Isomerisam"
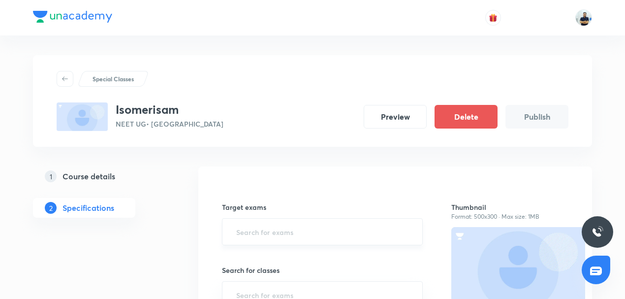
click at [262, 226] on input "text" at bounding box center [322, 231] width 176 height 18
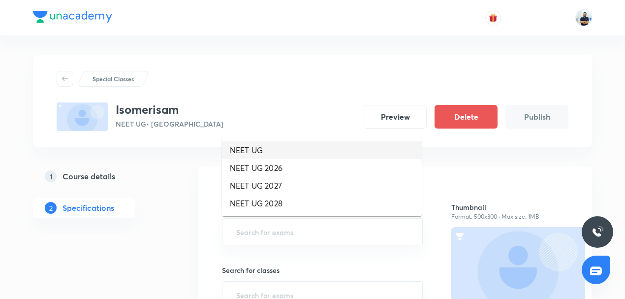
click at [262, 156] on li "NEET UG" at bounding box center [322, 150] width 200 height 18
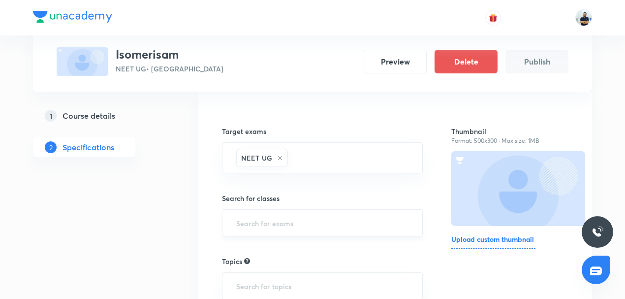
scroll to position [76, 0]
click at [257, 220] on input "text" at bounding box center [322, 222] width 176 height 18
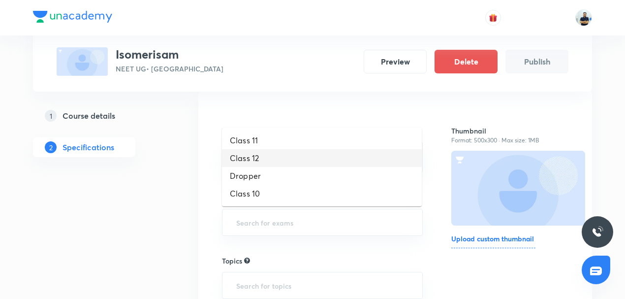
click at [255, 161] on li "Class 12" at bounding box center [322, 158] width 200 height 18
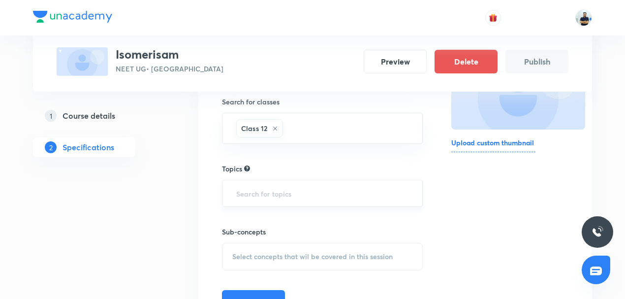
scroll to position [176, 0]
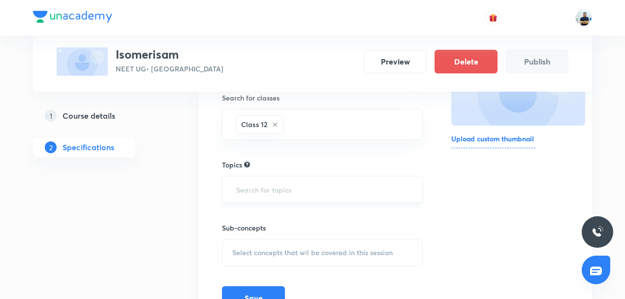
click at [258, 191] on input "text" at bounding box center [322, 189] width 176 height 18
type input "n"
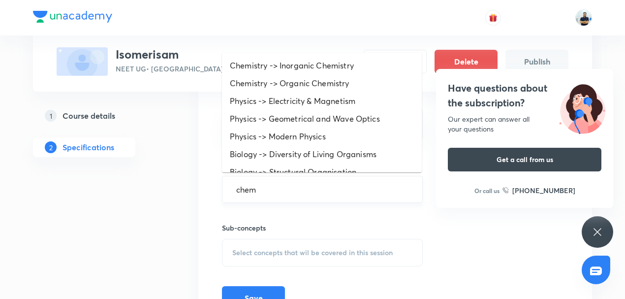
type input "chemi"
click at [300, 83] on li "Chemistry -> Organic Chemistry" at bounding box center [322, 83] width 200 height 18
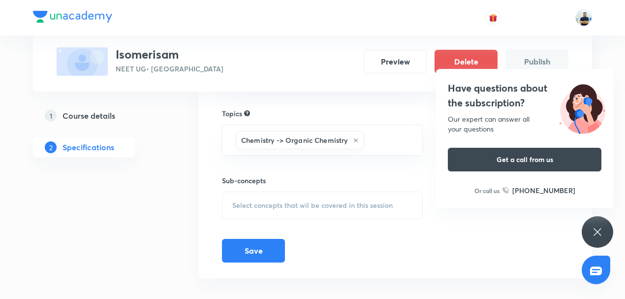
scroll to position [236, 0]
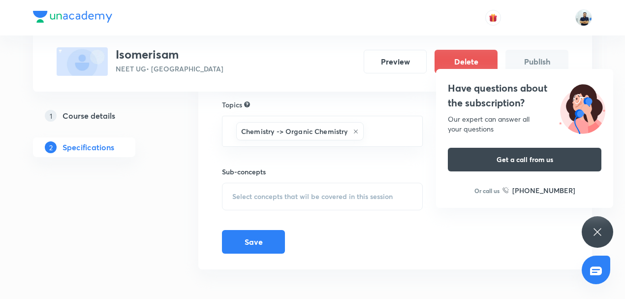
click at [314, 188] on div "Select concepts that wil be covered in this session" at bounding box center [322, 197] width 201 height 28
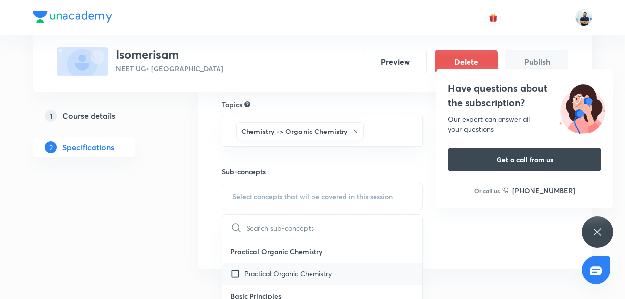
click at [264, 268] on p "Practical Organic Chemistry" at bounding box center [288, 273] width 88 height 10
checkbox input "true"
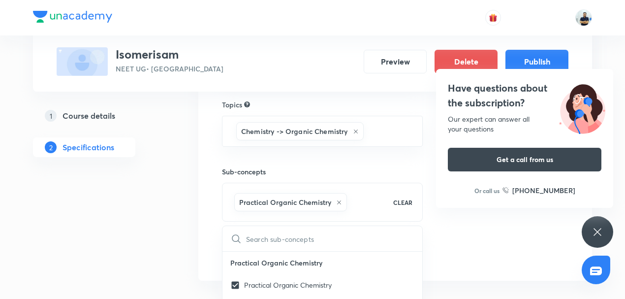
click at [461, 262] on div "Thumbnail Format: 500x300 · Max size: 1MB Upload custom thumbnail" at bounding box center [509, 105] width 117 height 319
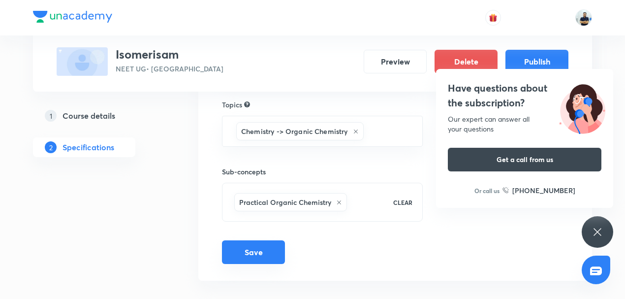
click at [249, 250] on button "Save" at bounding box center [253, 252] width 63 height 24
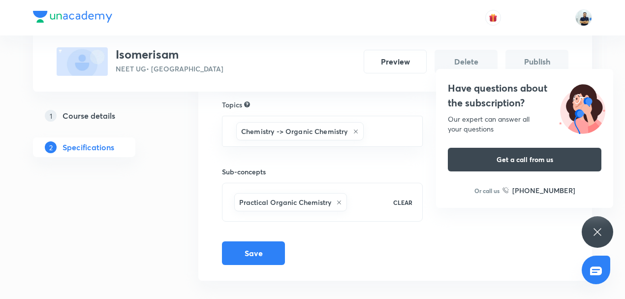
click at [597, 226] on icon at bounding box center [597, 232] width 12 height 12
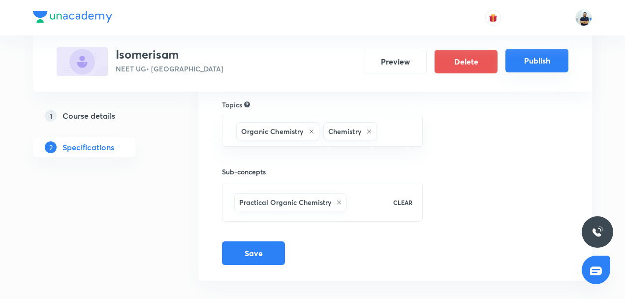
click at [537, 60] on button "Publish" at bounding box center [536, 61] width 63 height 24
click at [557, 60] on button "Publish" at bounding box center [536, 61] width 63 height 24
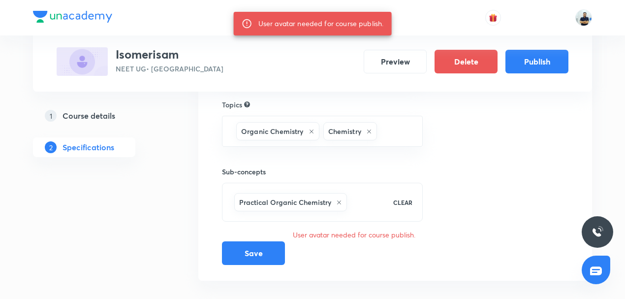
click at [99, 118] on h5 "Course details" at bounding box center [88, 116] width 53 height 12
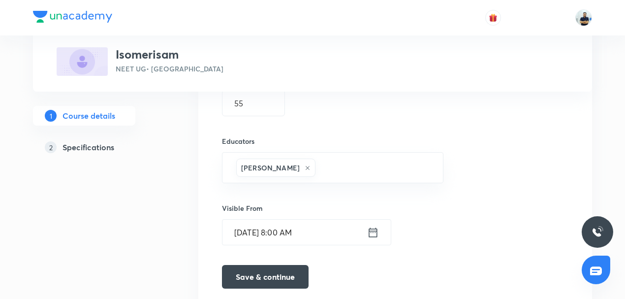
scroll to position [766, 0]
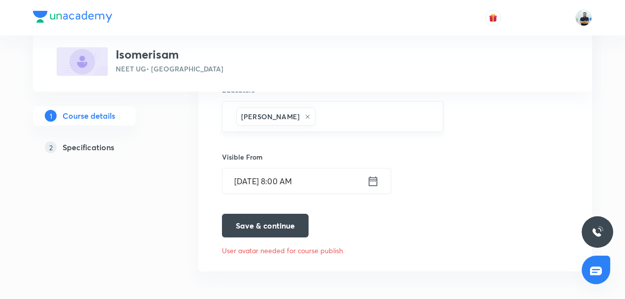
click at [305, 114] on icon at bounding box center [308, 117] width 6 height 6
click at [272, 117] on input "text" at bounding box center [332, 118] width 197 height 18
paste input "unacademy-user-805KSB40LMY3"
type input "unacademy-user-805KSB40LMY3"
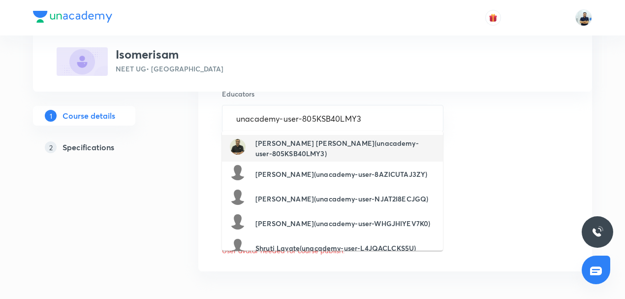
click at [290, 140] on h6 "Shah Bhavik Gunvantlal(unacademy-user-805KSB40LMY3)" at bounding box center [345, 148] width 180 height 21
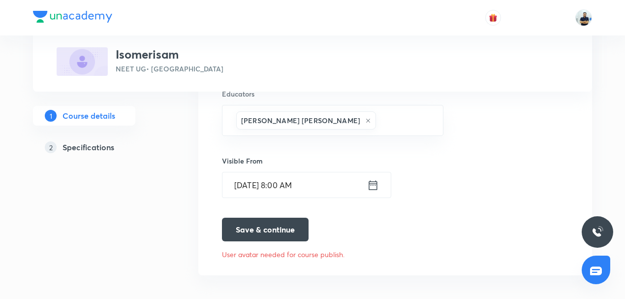
scroll to position [766, 0]
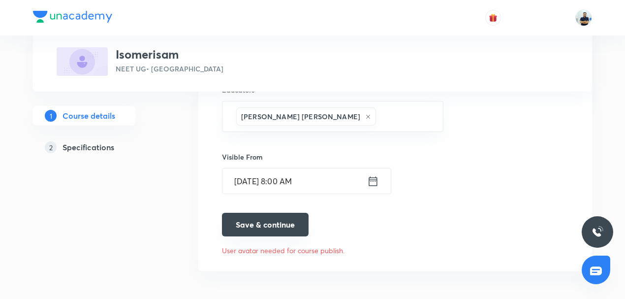
click at [272, 221] on button "Save & continue" at bounding box center [265, 225] width 87 height 24
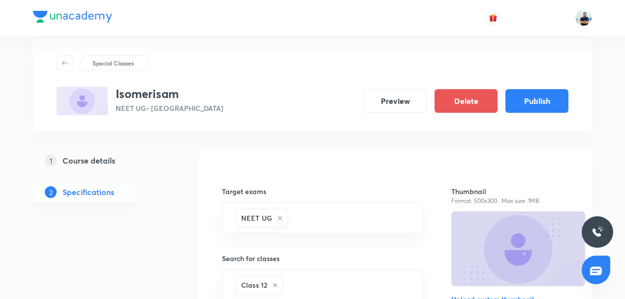
scroll to position [247, 0]
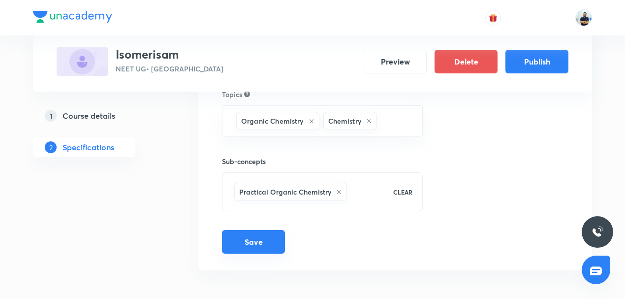
click at [265, 236] on button "Save" at bounding box center [253, 242] width 63 height 24
click at [537, 64] on button "Publish" at bounding box center [536, 61] width 63 height 24
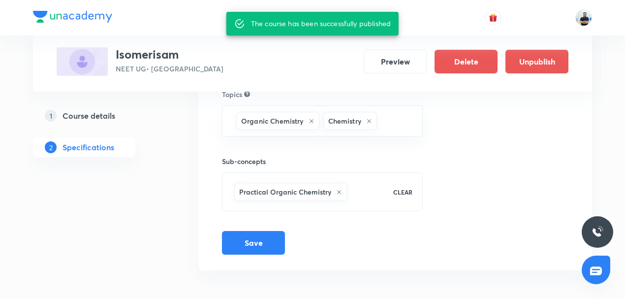
click at [188, 53] on div "Isomerisam NEET UG • Gujarati Preview Delete Unpublish" at bounding box center [313, 61] width 512 height 29
click at [392, 62] on button "Preview" at bounding box center [395, 61] width 63 height 24
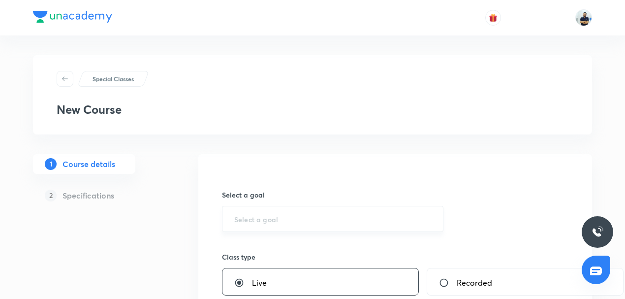
click at [252, 219] on input "text" at bounding box center [332, 218] width 197 height 9
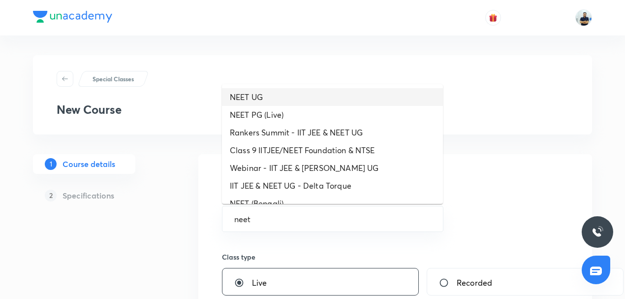
click at [279, 98] on li "NEET UG" at bounding box center [332, 97] width 221 height 18
type input "NEET UG"
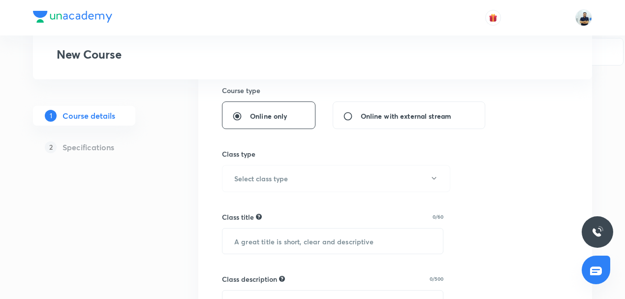
scroll to position [237, 0]
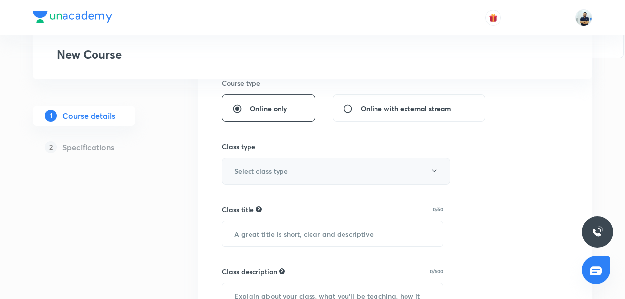
click at [275, 170] on h6 "Select class type" at bounding box center [261, 171] width 54 height 10
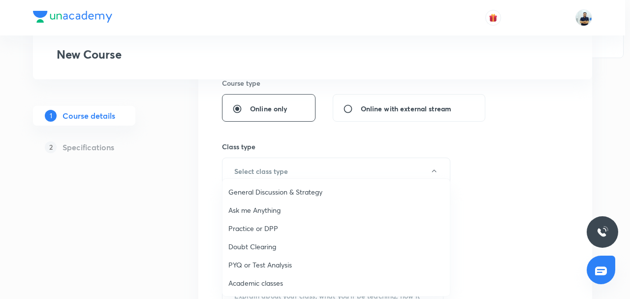
click at [259, 282] on span "Academic classes" at bounding box center [336, 283] width 216 height 10
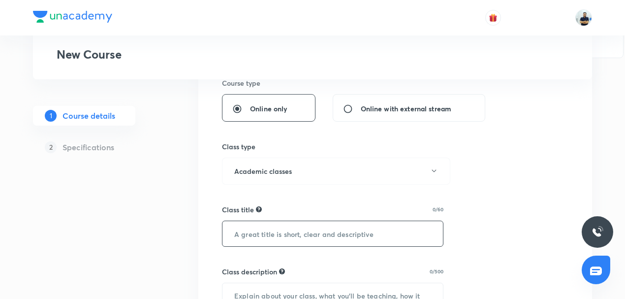
scroll to position [260, 0]
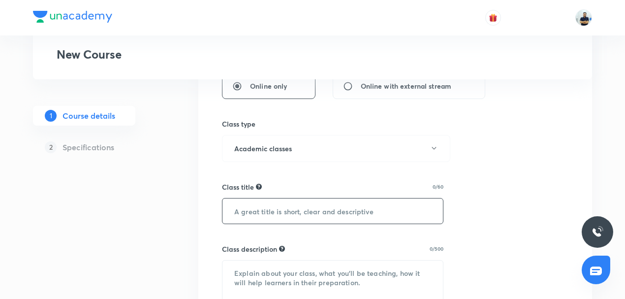
click at [290, 214] on input "text" at bounding box center [332, 210] width 220 height 25
paste input "HUMAN HEALTH AND DISEASE (માનવ સ્વાસ્થ્ય અને રોગો)"
type input "HUMAN HEALTH AND DISEASE (માનવ સ્વાસ્થ્ય અને રોગો)"
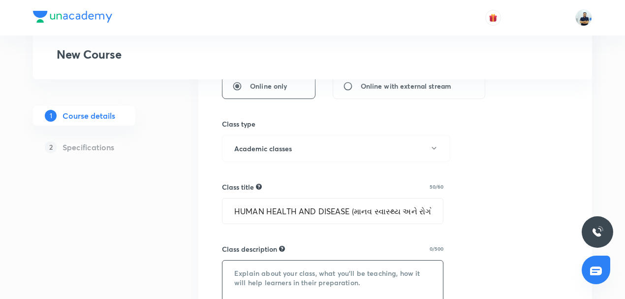
click at [292, 268] on textarea at bounding box center [332, 282] width 220 height 44
paste textarea "In this course, OM SIR will provide in-depth knowledge of Zoology. The course w…"
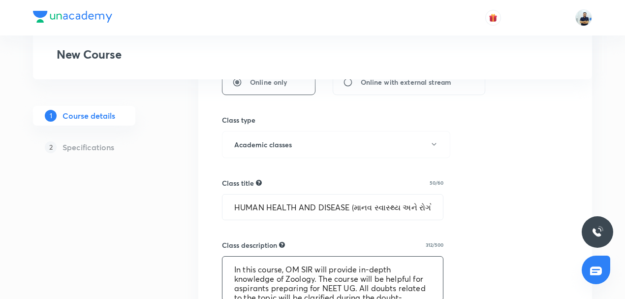
scroll to position [30, 0]
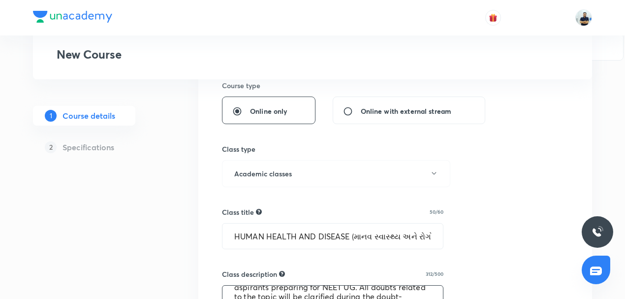
type textarea "In this course, OM SIR will provide in-depth knowledge of Zoology. The course w…"
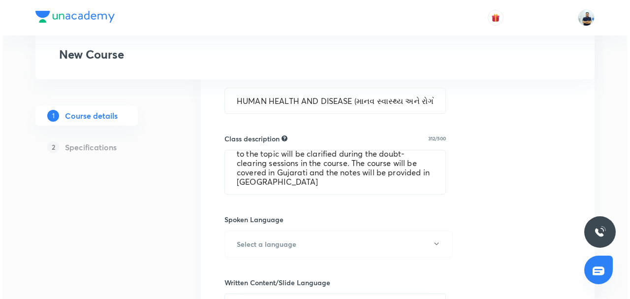
scroll to position [371, 0]
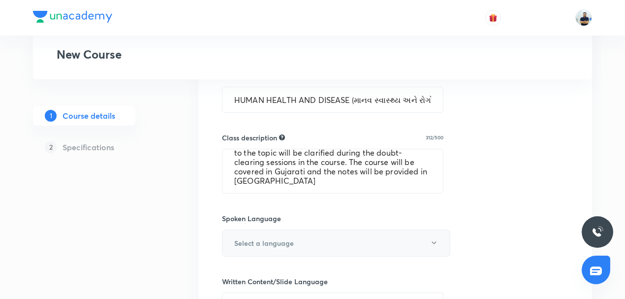
click at [264, 238] on h6 "Select a language" at bounding box center [264, 243] width 60 height 10
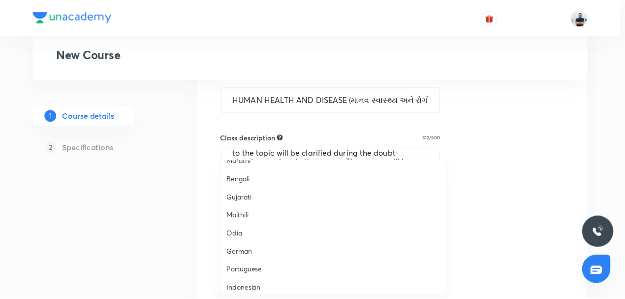
scroll to position [176, 0]
click at [247, 198] on span "Gujarati" at bounding box center [336, 197] width 216 height 10
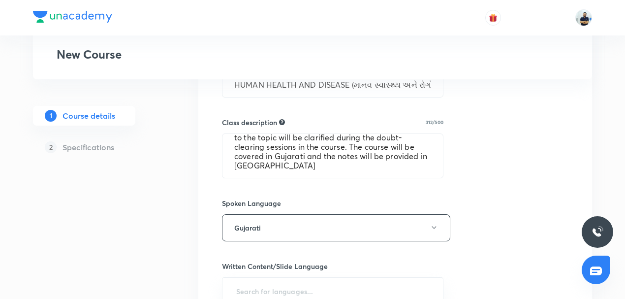
scroll to position [409, 0]
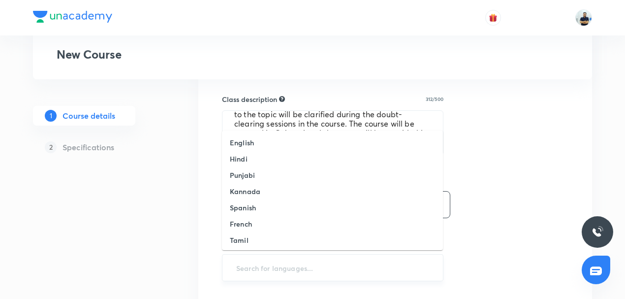
click at [266, 268] on input "text" at bounding box center [332, 267] width 197 height 18
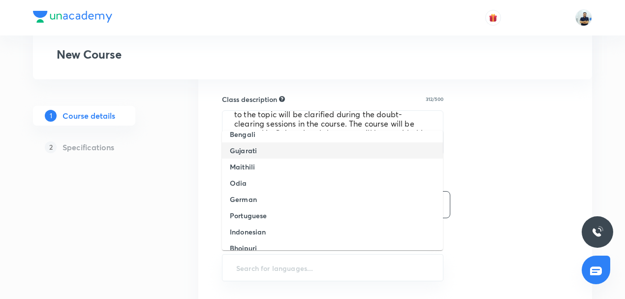
scroll to position [170, 0]
click at [261, 154] on li "Gujarati" at bounding box center [332, 151] width 221 height 16
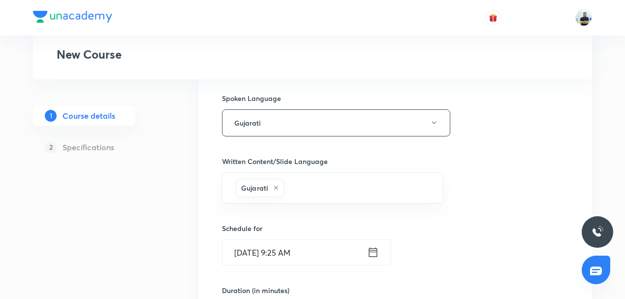
scroll to position [493, 0]
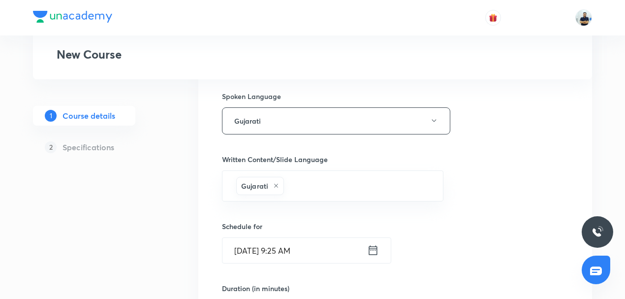
click at [275, 241] on input "[DATE] 9:25 AM" at bounding box center [294, 250] width 145 height 25
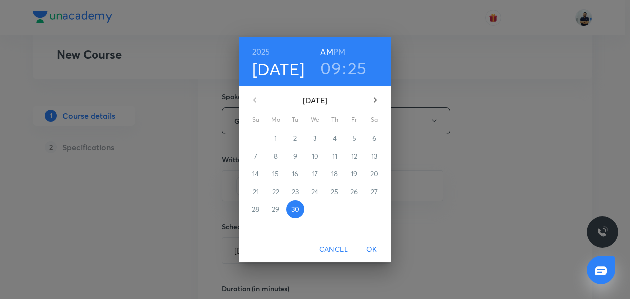
click at [380, 95] on icon "button" at bounding box center [375, 100] width 12 height 12
click at [348, 138] on span "3" at bounding box center [354, 138] width 18 height 10
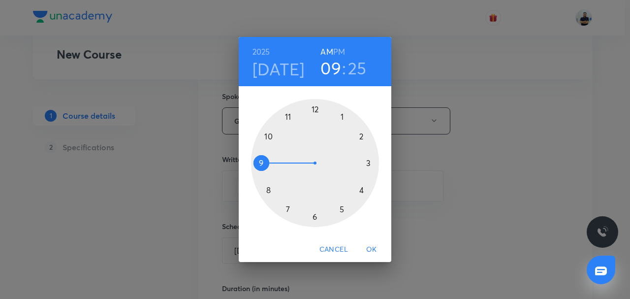
click at [358, 73] on h3 "25" at bounding box center [357, 68] width 19 height 21
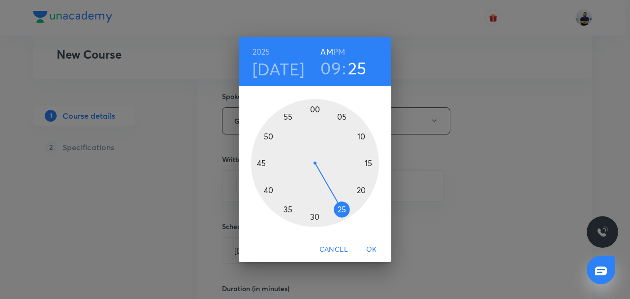
click at [315, 111] on div at bounding box center [315, 163] width 128 height 128
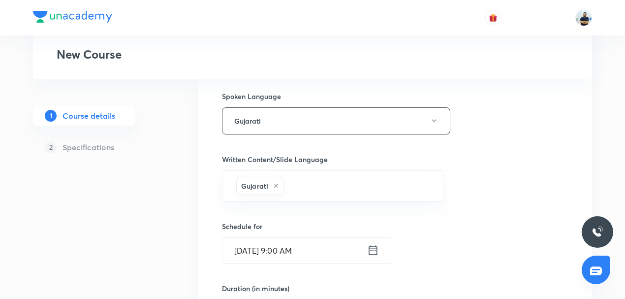
scroll to position [723, 0]
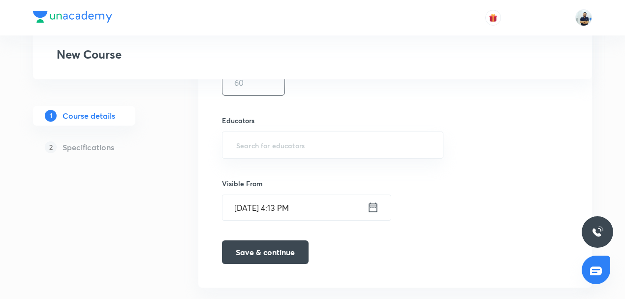
click at [253, 90] on input "text" at bounding box center [253, 82] width 62 height 25
type input "55"
click at [273, 142] on input "text" at bounding box center [332, 145] width 197 height 18
click at [252, 143] on input "text" at bounding box center [332, 145] width 197 height 18
paste input "jfvjcjt1iuhv"
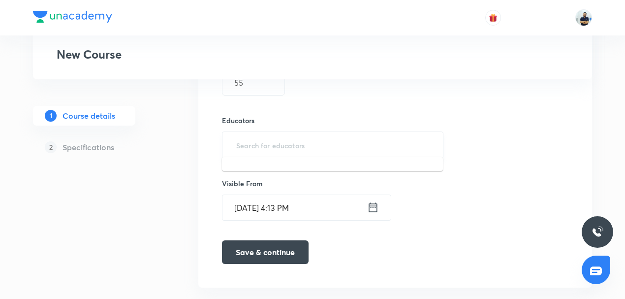
type input "jfvjcjt1iuhv"
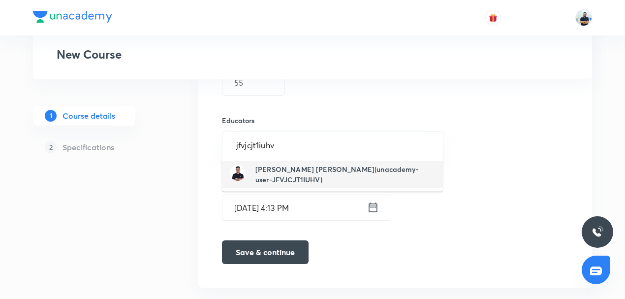
click at [279, 179] on h6 "Maheshwari Omprakash Dungarmal(unacademy-user-JFVJCJT1IUHV)" at bounding box center [345, 174] width 180 height 21
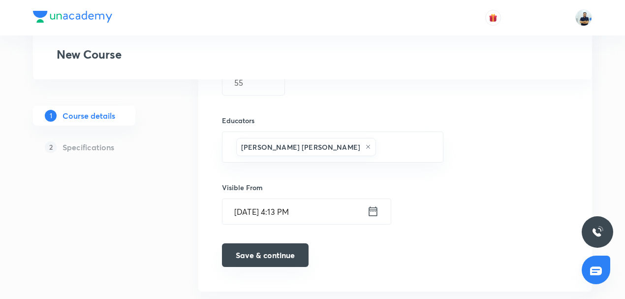
click at [272, 246] on button "Save & continue" at bounding box center [265, 255] width 87 height 24
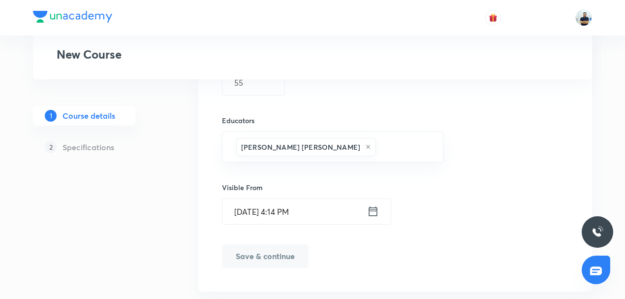
scroll to position [735, 0]
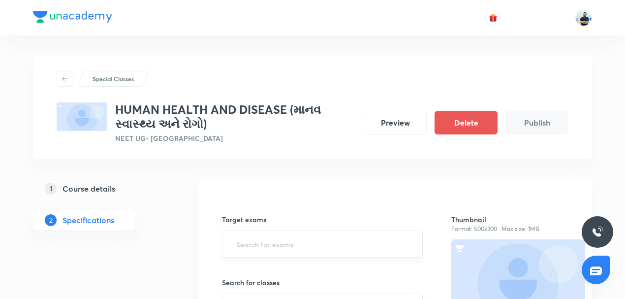
click at [244, 249] on input "text" at bounding box center [322, 244] width 176 height 18
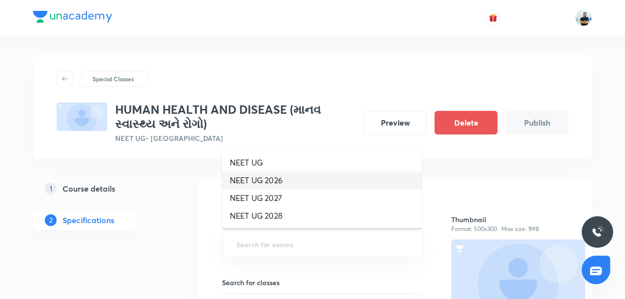
click at [252, 180] on li "NEET UG 2026" at bounding box center [322, 180] width 200 height 18
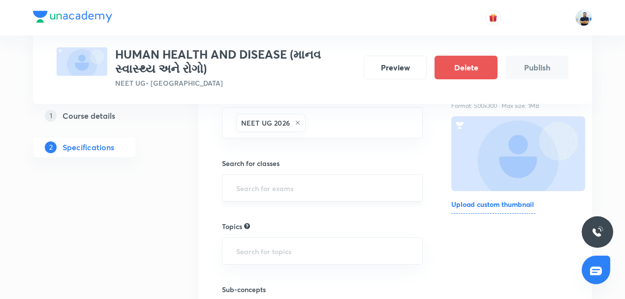
scroll to position [123, 0]
click at [268, 186] on input "text" at bounding box center [322, 188] width 176 height 18
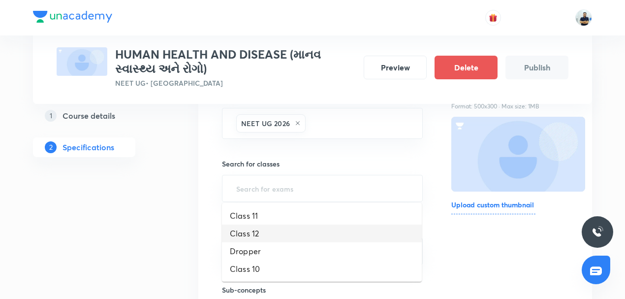
click at [267, 230] on li "Class 12" at bounding box center [322, 233] width 200 height 18
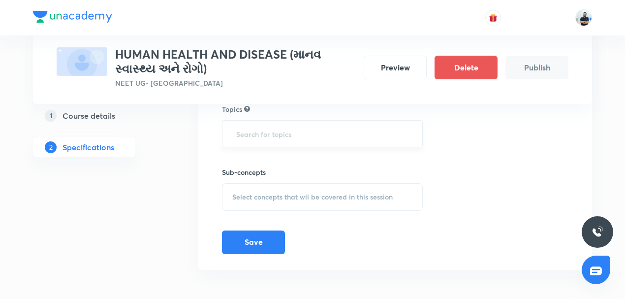
scroll to position [237, 0]
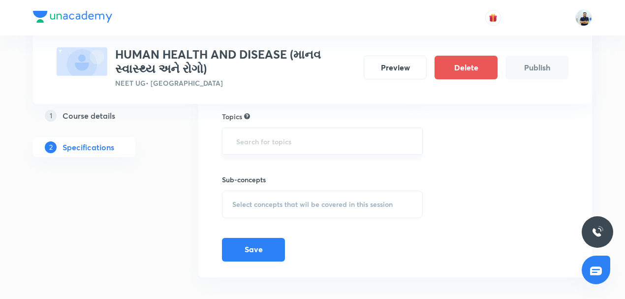
click at [277, 138] on input "text" at bounding box center [322, 141] width 176 height 18
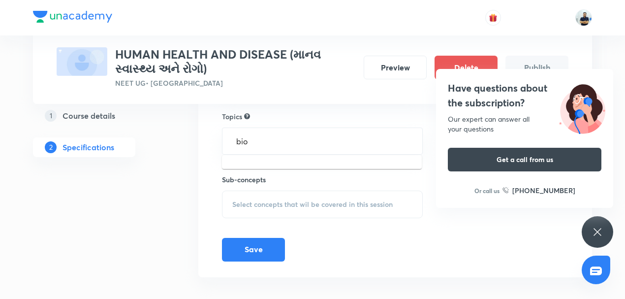
type input "bio"
click at [593, 223] on div "Have questions about the subscription? Our expert can answer all your questions…" at bounding box center [597, 231] width 31 height 31
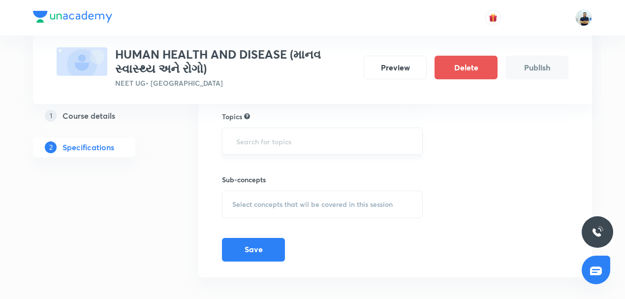
click at [317, 141] on input "text" at bounding box center [322, 141] width 176 height 18
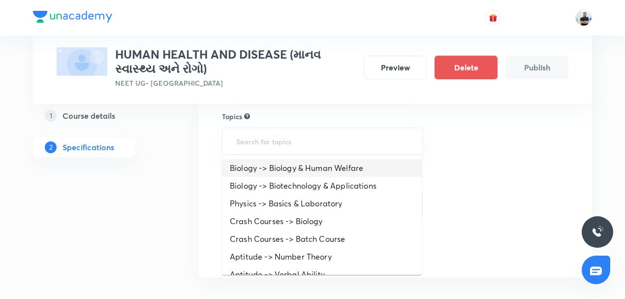
click at [292, 161] on li "Biology -> Biology & Human Welfare" at bounding box center [322, 168] width 200 height 18
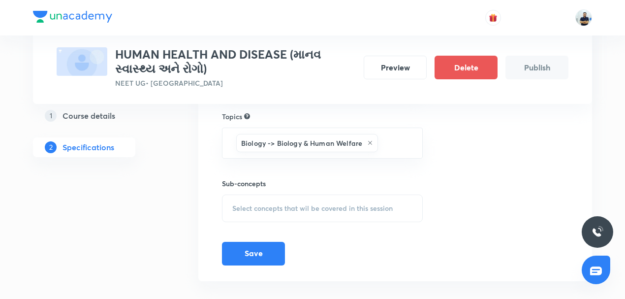
click at [329, 204] on span "Select concepts that wil be covered in this session" at bounding box center [312, 208] width 160 height 8
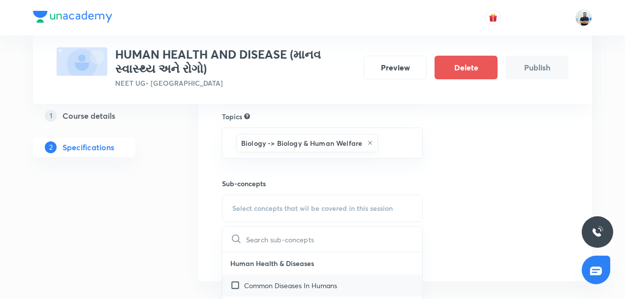
click at [268, 281] on p "Common Diseases In Humans" at bounding box center [290, 285] width 93 height 10
checkbox input "true"
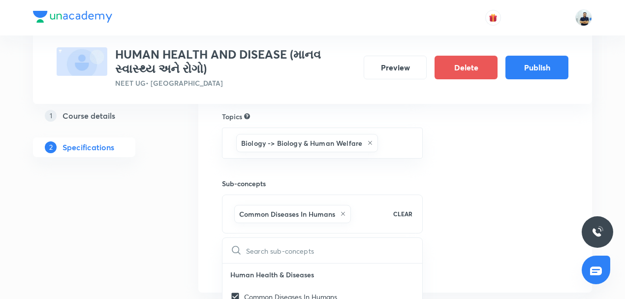
click at [478, 238] on div "Thumbnail Format: 500x300 · Max size: 1MB Upload custom thumbnail" at bounding box center [509, 117] width 117 height 319
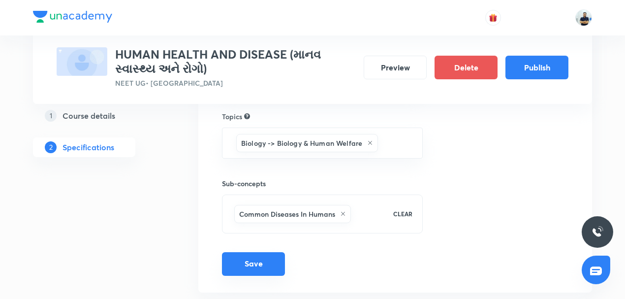
click at [264, 263] on button "Save" at bounding box center [253, 264] width 63 height 24
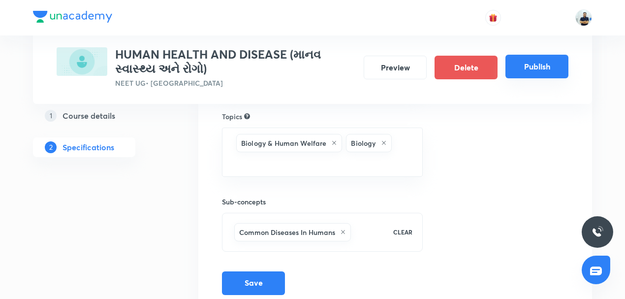
click at [542, 68] on button "Publish" at bounding box center [536, 67] width 63 height 24
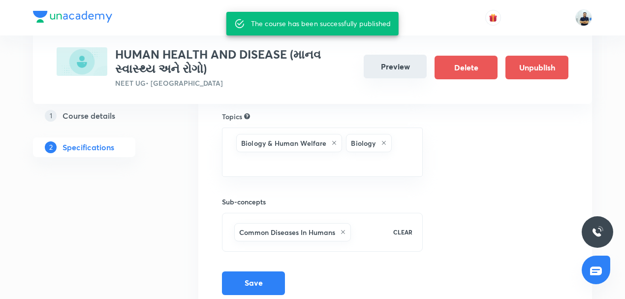
click at [385, 64] on button "Preview" at bounding box center [395, 67] width 63 height 24
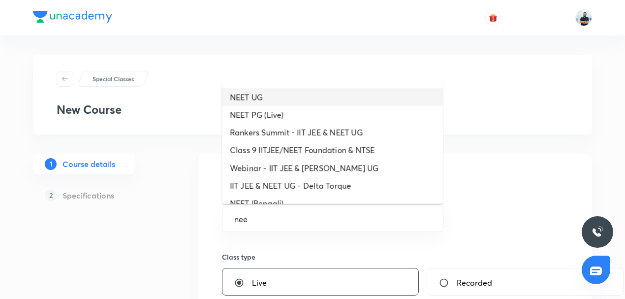
click at [267, 97] on li "NEET UG" at bounding box center [332, 97] width 221 height 18
type input "NEET UG"
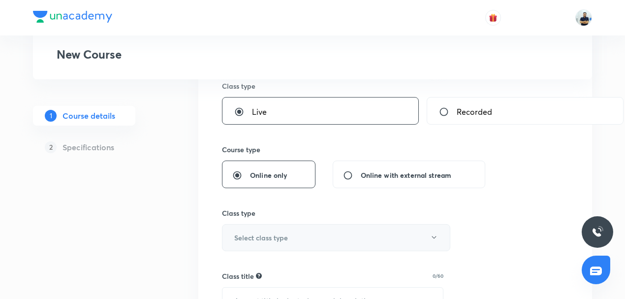
scroll to position [176, 0]
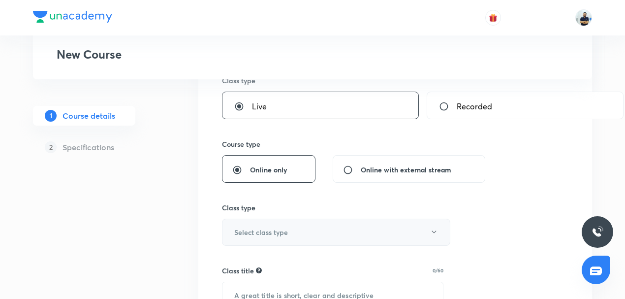
click at [268, 234] on h6 "Select class type" at bounding box center [261, 232] width 54 height 10
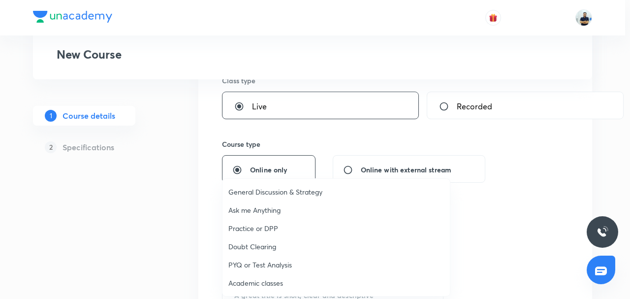
click at [268, 283] on span "Academic classes" at bounding box center [336, 283] width 216 height 10
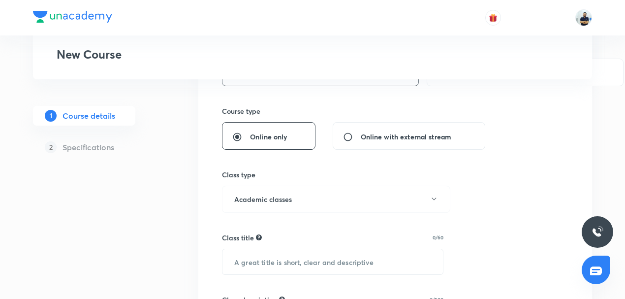
scroll to position [214, 0]
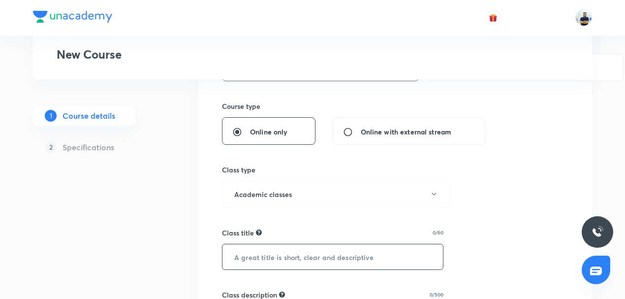
click at [261, 257] on input "text" at bounding box center [332, 256] width 220 height 25
click at [264, 255] on input "text" at bounding box center [332, 256] width 220 height 25
paste input "Genetics"
type input "Genetics"
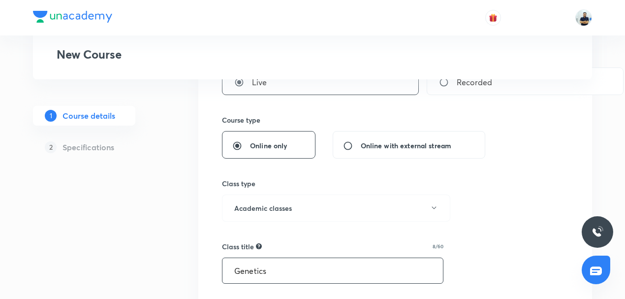
scroll to position [199, 0]
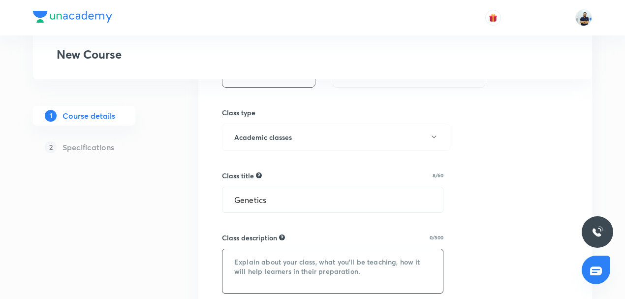
scroll to position [276, 0]
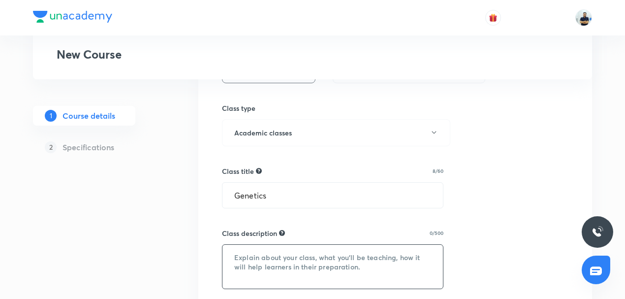
click at [279, 266] on textarea at bounding box center [332, 267] width 220 height 44
paste textarea "In this course, NP SIR will provide in-depth knowledge of BOTANY. The course wi…"
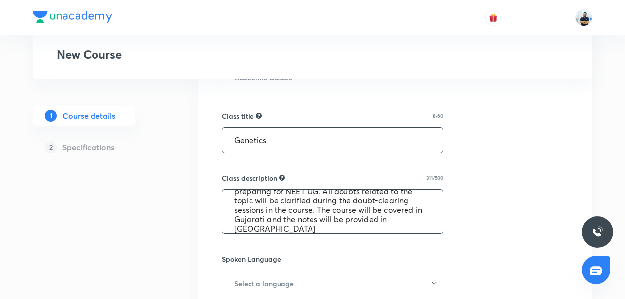
scroll to position [505, 0]
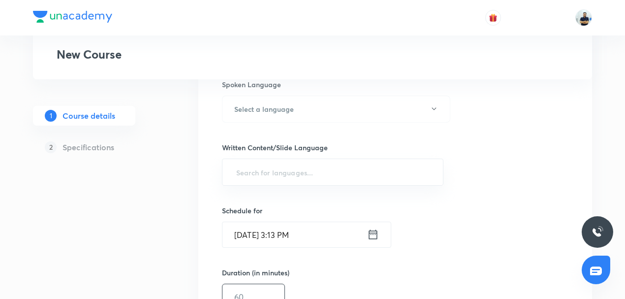
type textarea "In this course, NP SIR will provide in-depth knowledge of BOTANY. The course wi…"
click at [265, 292] on input "text" at bounding box center [253, 296] width 62 height 25
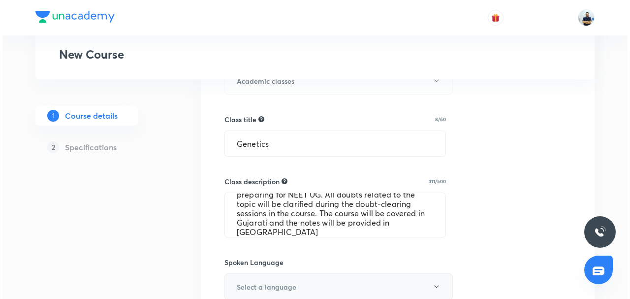
scroll to position [329, 0]
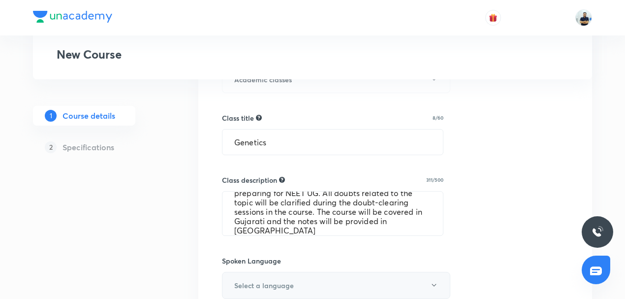
type input "30"
click at [265, 283] on h6 "Select a language" at bounding box center [264, 285] width 60 height 10
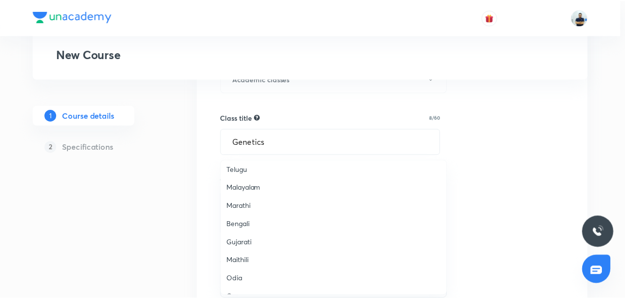
scroll to position [130, 0]
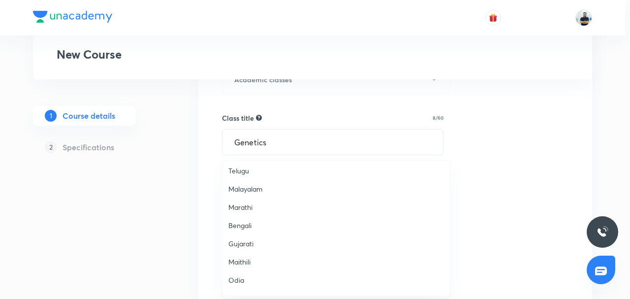
click at [248, 246] on span "Gujarati" at bounding box center [336, 243] width 216 height 10
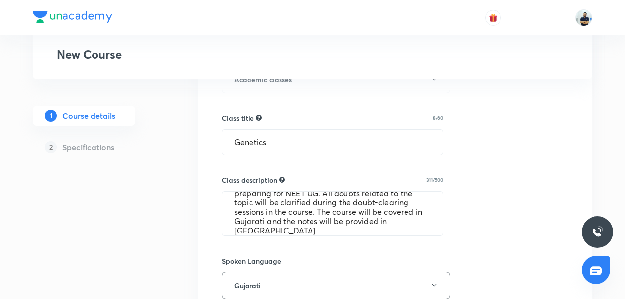
scroll to position [559, 0]
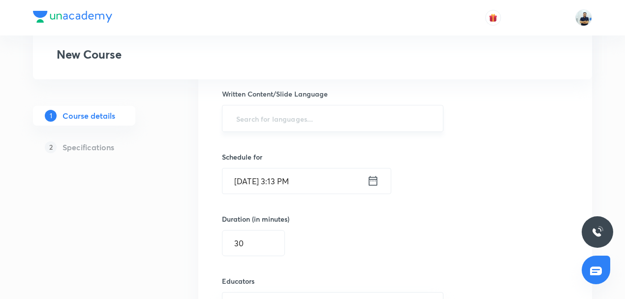
click at [289, 124] on input "text" at bounding box center [332, 118] width 197 height 18
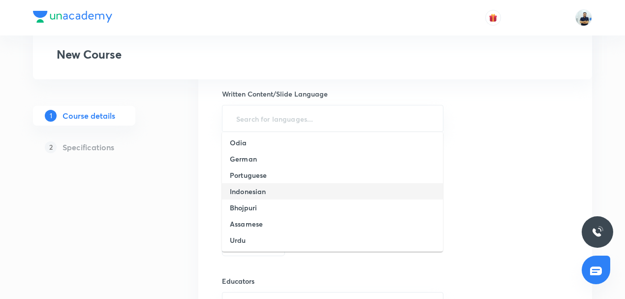
scroll to position [184, 0]
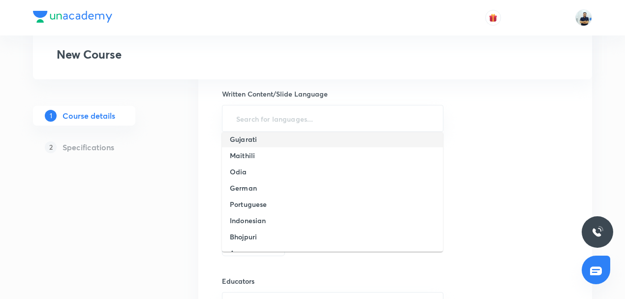
click at [254, 142] on h6 "Gujarati" at bounding box center [243, 139] width 27 height 10
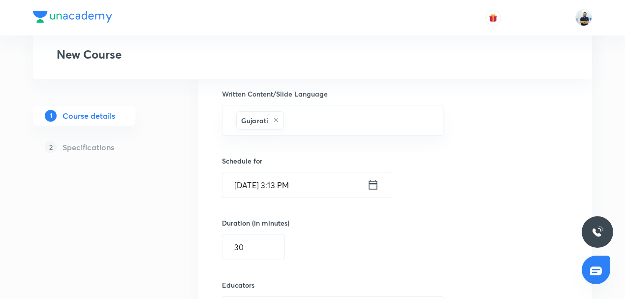
scroll to position [739, 0]
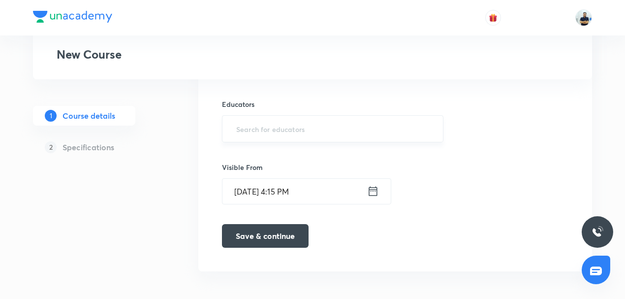
click at [268, 126] on input "text" at bounding box center [332, 129] width 197 height 18
click at [270, 129] on input "text" at bounding box center [332, 129] width 197 height 18
paste input "7qg670l2bkng"
type input "7qg670l2bkng"
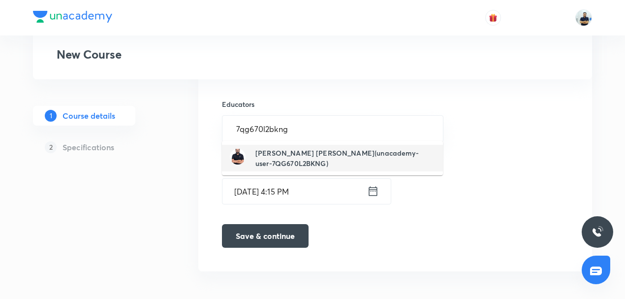
click at [270, 151] on h6 "[PERSON_NAME] [PERSON_NAME](unacademy-user-7QG670L2BKNG)" at bounding box center [345, 158] width 180 height 21
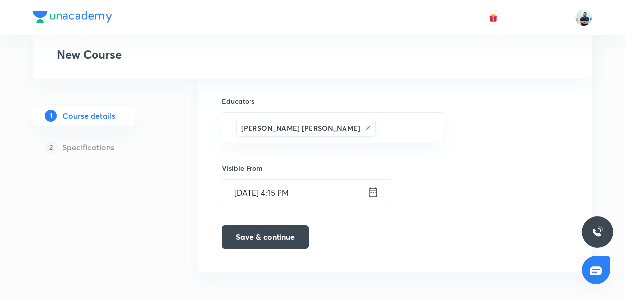
scroll to position [743, 0]
click at [265, 226] on button "Save & continue" at bounding box center [265, 235] width 87 height 24
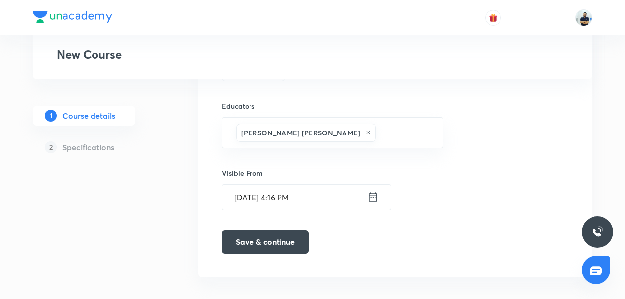
scroll to position [751, 0]
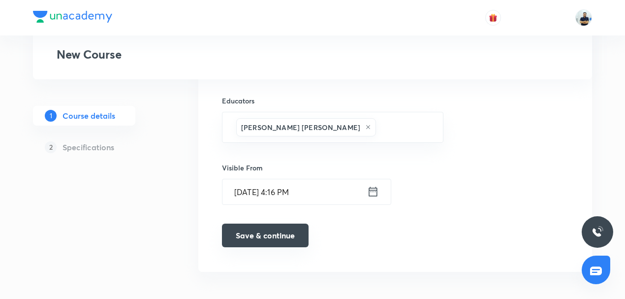
click at [259, 230] on button "Save & continue" at bounding box center [265, 235] width 87 height 24
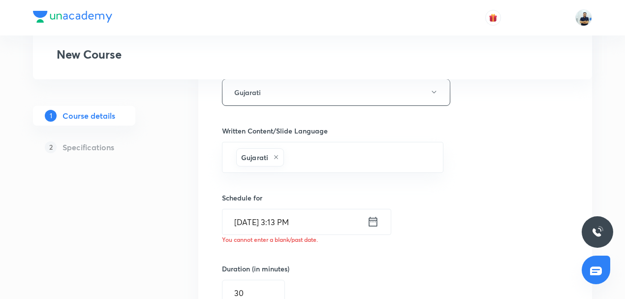
click at [264, 218] on input "[DATE] 3:13 PM" at bounding box center [294, 221] width 145 height 25
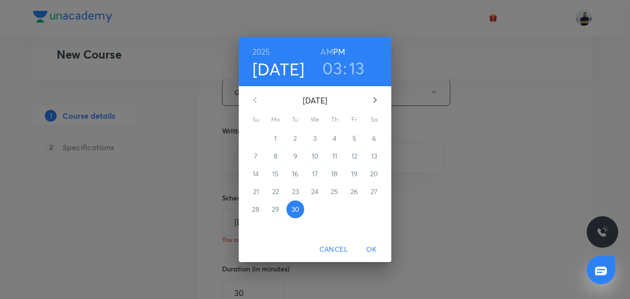
click at [372, 101] on icon "button" at bounding box center [375, 100] width 12 height 12
click at [356, 140] on span "3" at bounding box center [354, 138] width 18 height 10
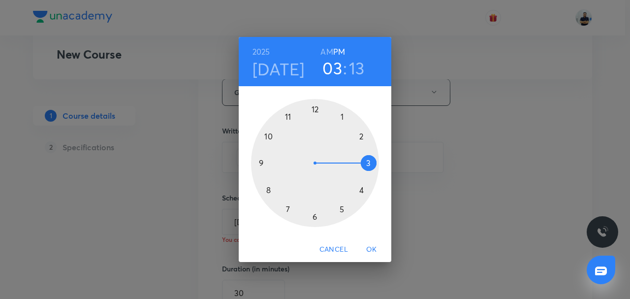
click at [327, 53] on h6 "AM" at bounding box center [326, 52] width 12 height 14
click at [266, 134] on div at bounding box center [315, 163] width 128 height 128
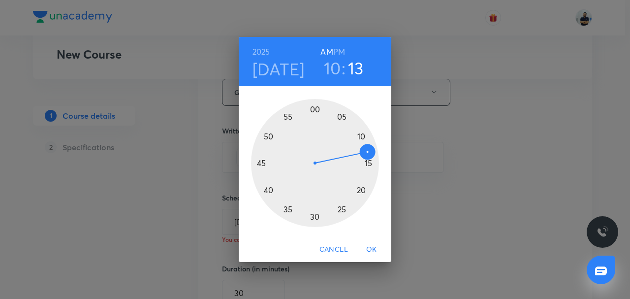
click at [342, 113] on div at bounding box center [315, 163] width 128 height 128
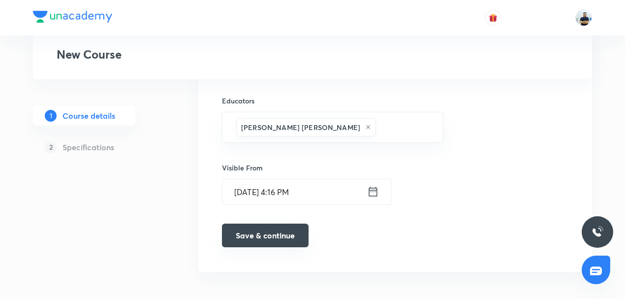
click at [272, 233] on button "Save & continue" at bounding box center [265, 235] width 87 height 24
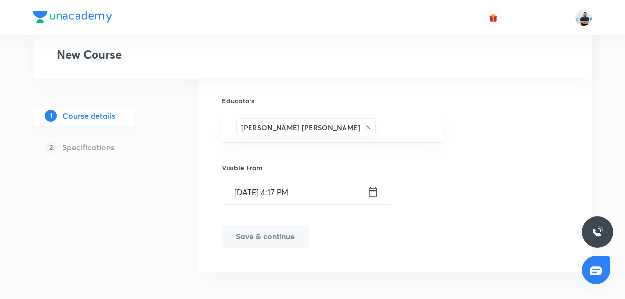
scroll to position [747, 0]
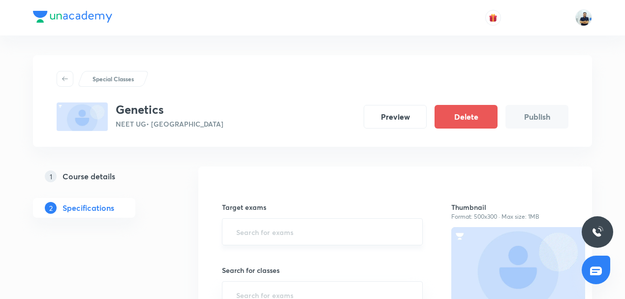
click at [255, 233] on input "text" at bounding box center [322, 231] width 176 height 18
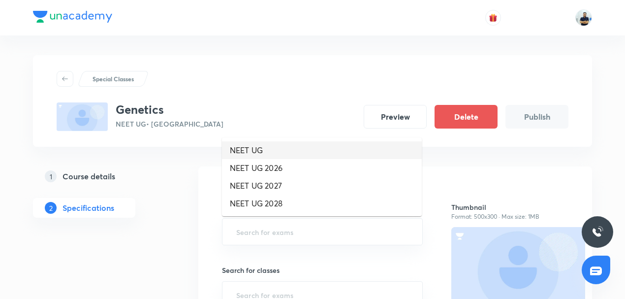
click at [266, 153] on li "NEET UG" at bounding box center [322, 150] width 200 height 18
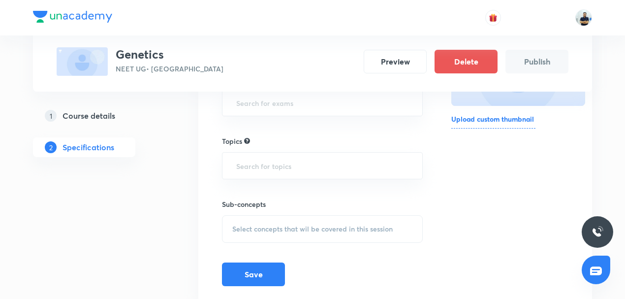
scroll to position [137, 0]
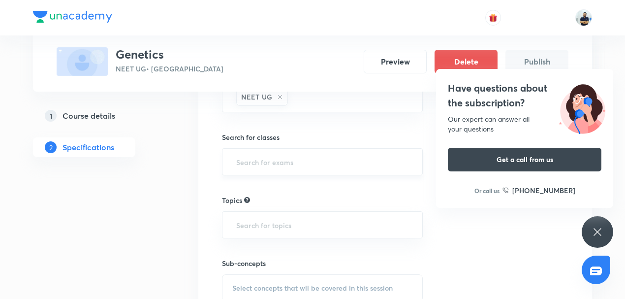
click at [283, 166] on input "text" at bounding box center [322, 162] width 176 height 18
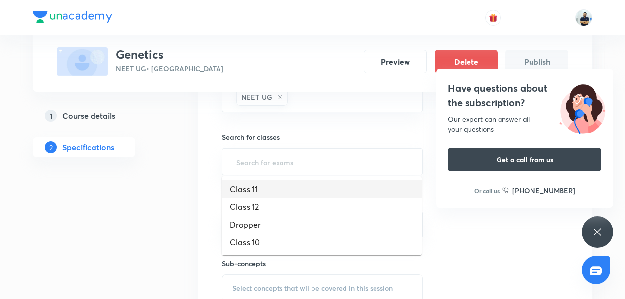
click at [271, 192] on li "Class 11" at bounding box center [322, 189] width 200 height 18
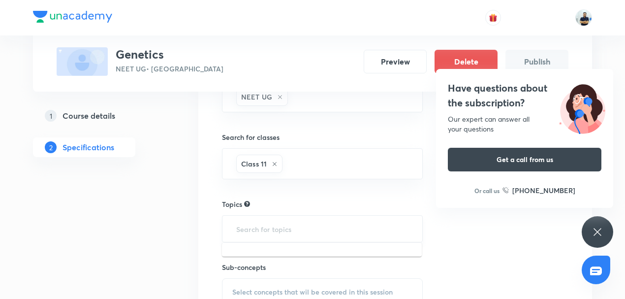
click at [280, 232] on input "text" at bounding box center [322, 228] width 176 height 18
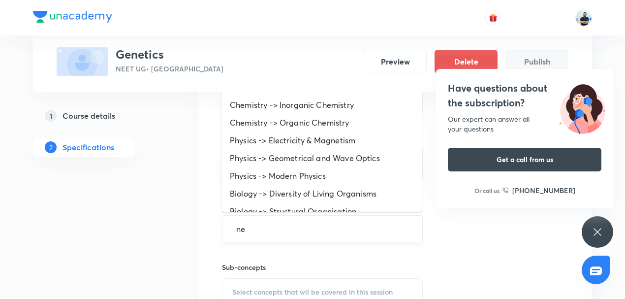
type input "net"
click at [280, 198] on li "Biology -> Diversity of Living Organisms" at bounding box center [322, 194] width 200 height 18
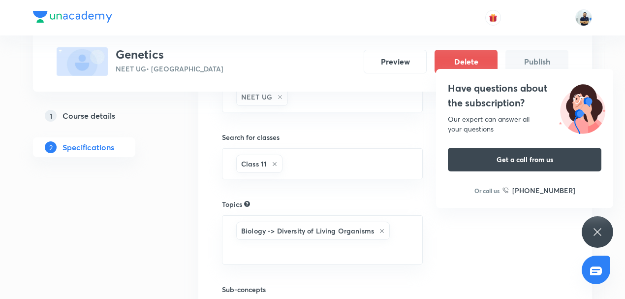
scroll to position [236, 0]
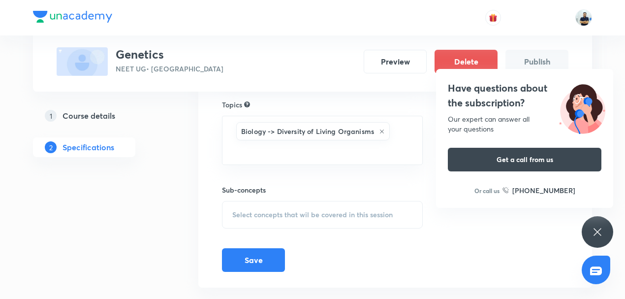
click at [317, 201] on div "Select concepts that wil be covered in this session" at bounding box center [322, 215] width 201 height 28
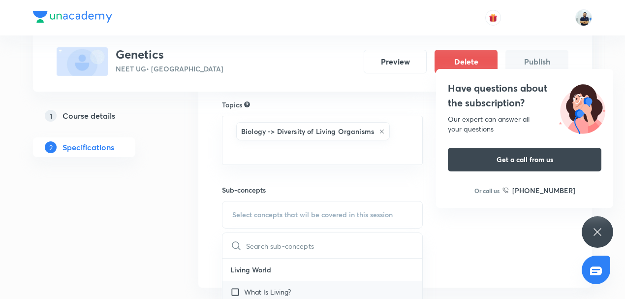
click at [280, 286] on p "What Is Living?" at bounding box center [267, 291] width 47 height 10
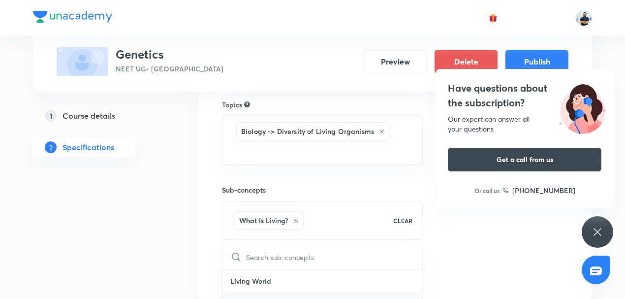
scroll to position [229, 0]
click at [297, 290] on p "System Of Classification" at bounding box center [282, 295] width 76 height 10
checkbox input "true"
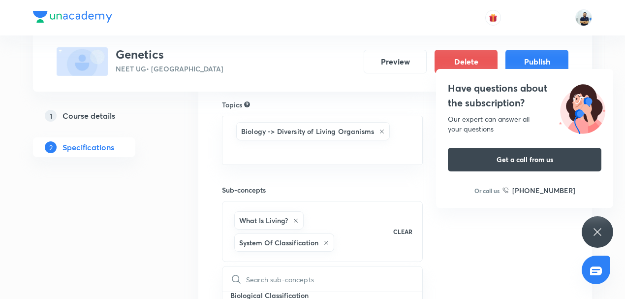
click at [470, 274] on div "Thumbnail Format: 500x300 · Max size: 1MB Upload custom thumbnail" at bounding box center [509, 125] width 117 height 359
click at [256, 280] on button "Save" at bounding box center [253, 292] width 63 height 24
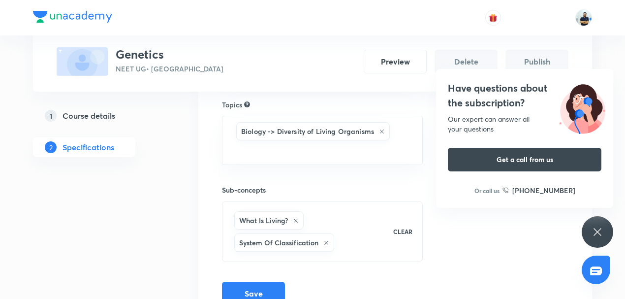
click at [596, 233] on icon at bounding box center [597, 232] width 12 height 12
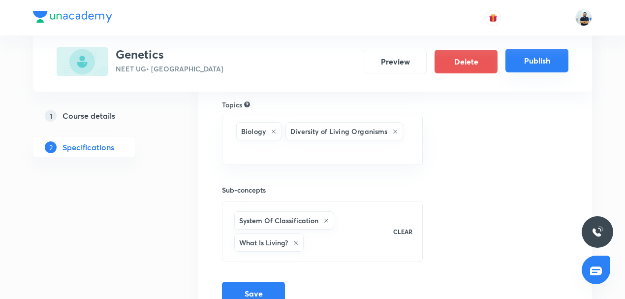
click at [542, 61] on button "Publish" at bounding box center [536, 61] width 63 height 24
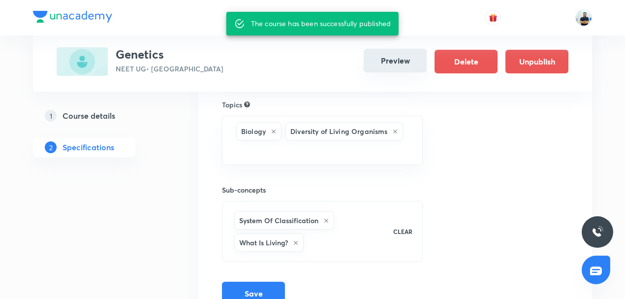
click at [388, 57] on button "Preview" at bounding box center [395, 61] width 63 height 24
